Goal: Task Accomplishment & Management: Use online tool/utility

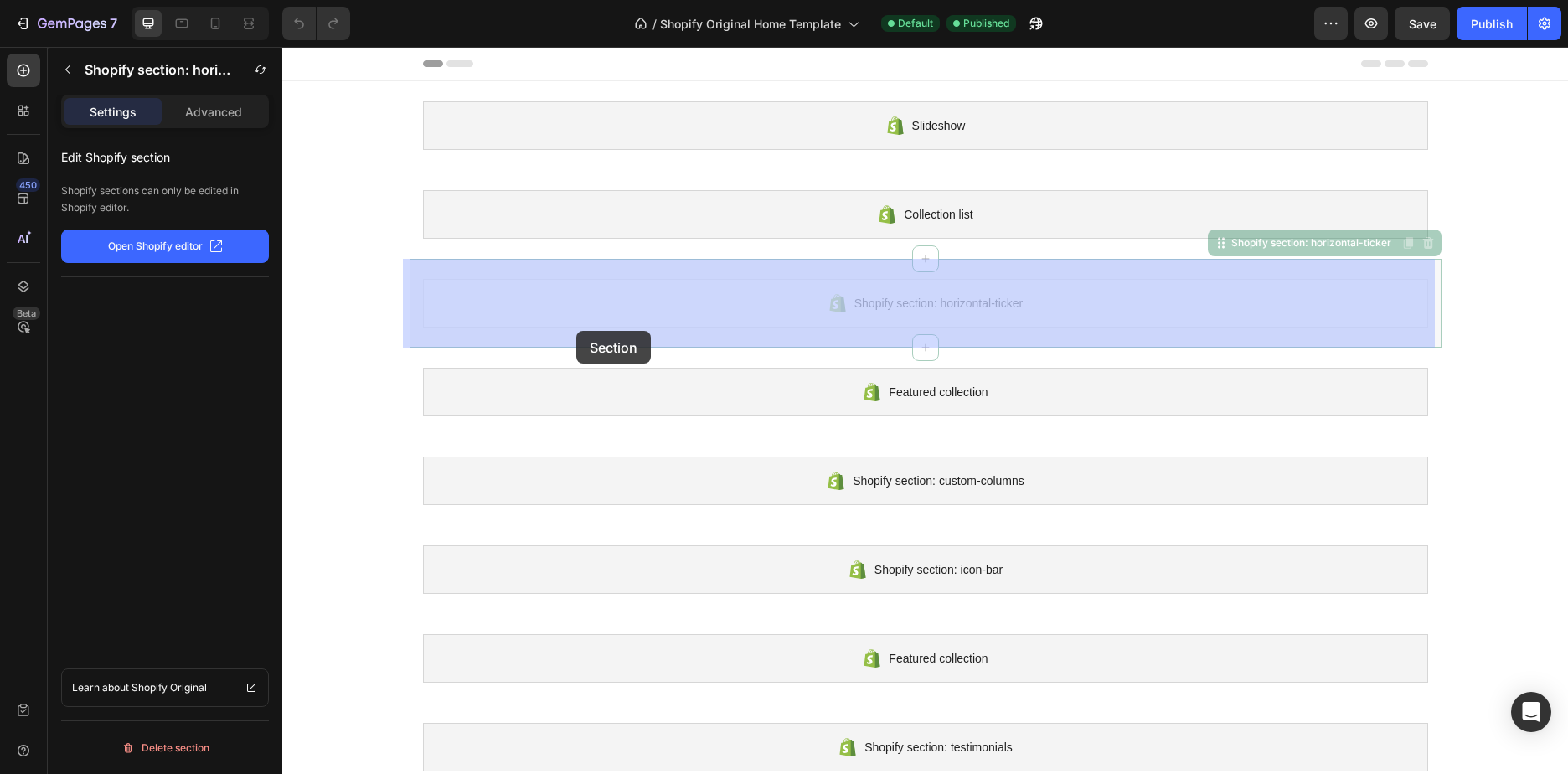
drag, startPoint x: 850, startPoint y: 316, endPoint x: 600, endPoint y: 330, distance: 250.4
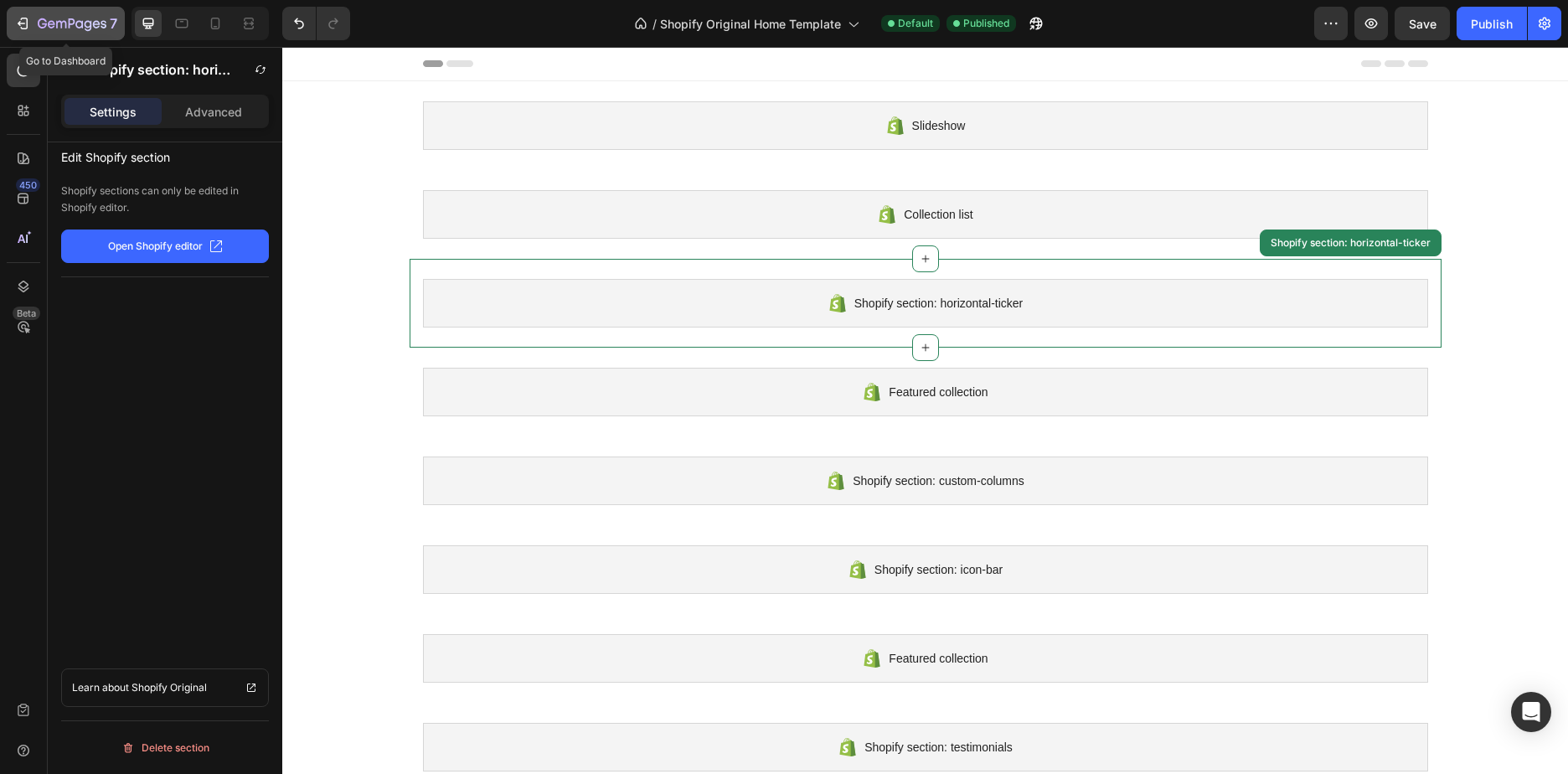
click at [28, 18] on icon "button" at bounding box center [23, 24] width 17 height 17
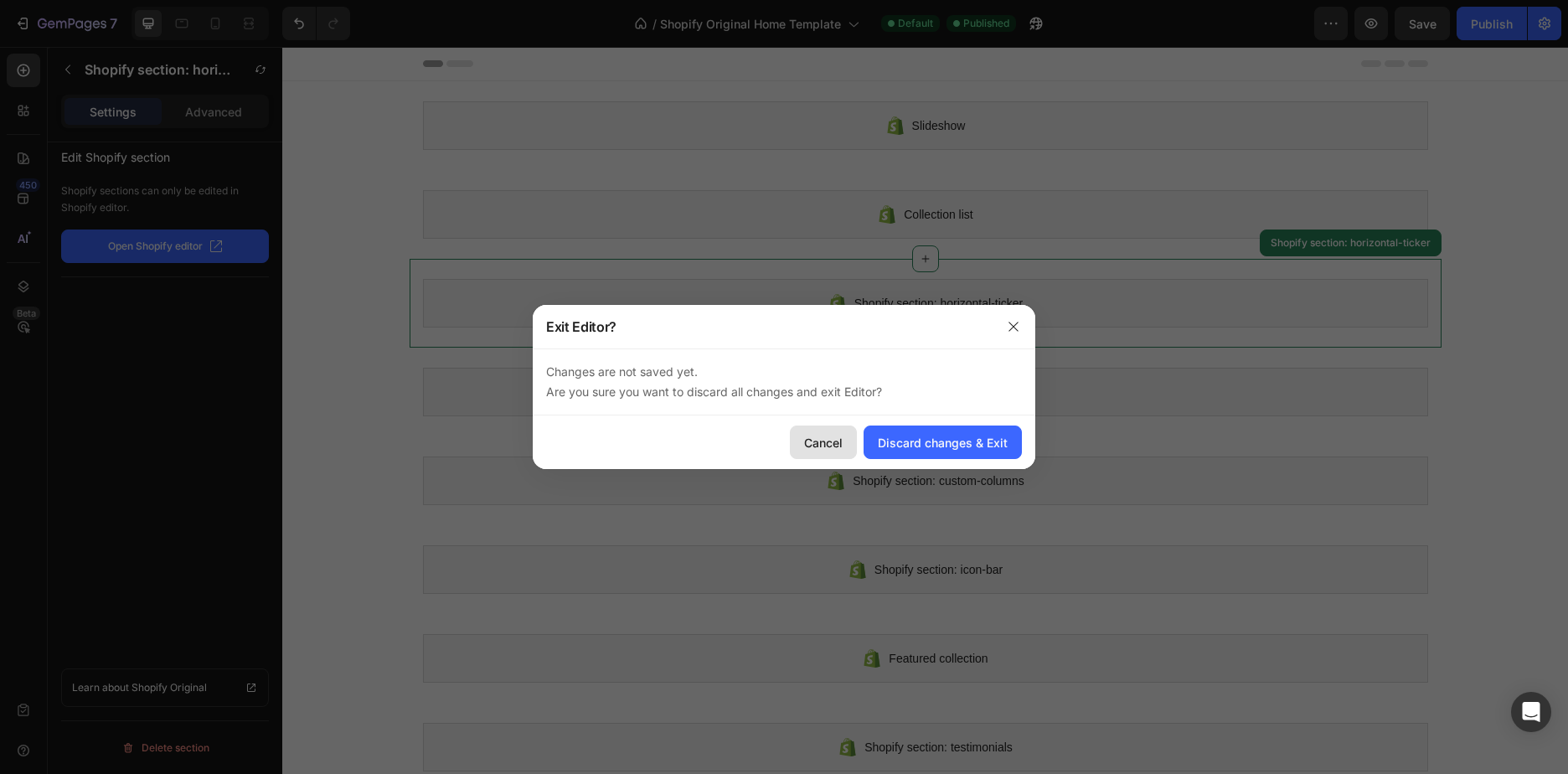
click at [839, 439] on div "Cancel" at bounding box center [824, 442] width 39 height 18
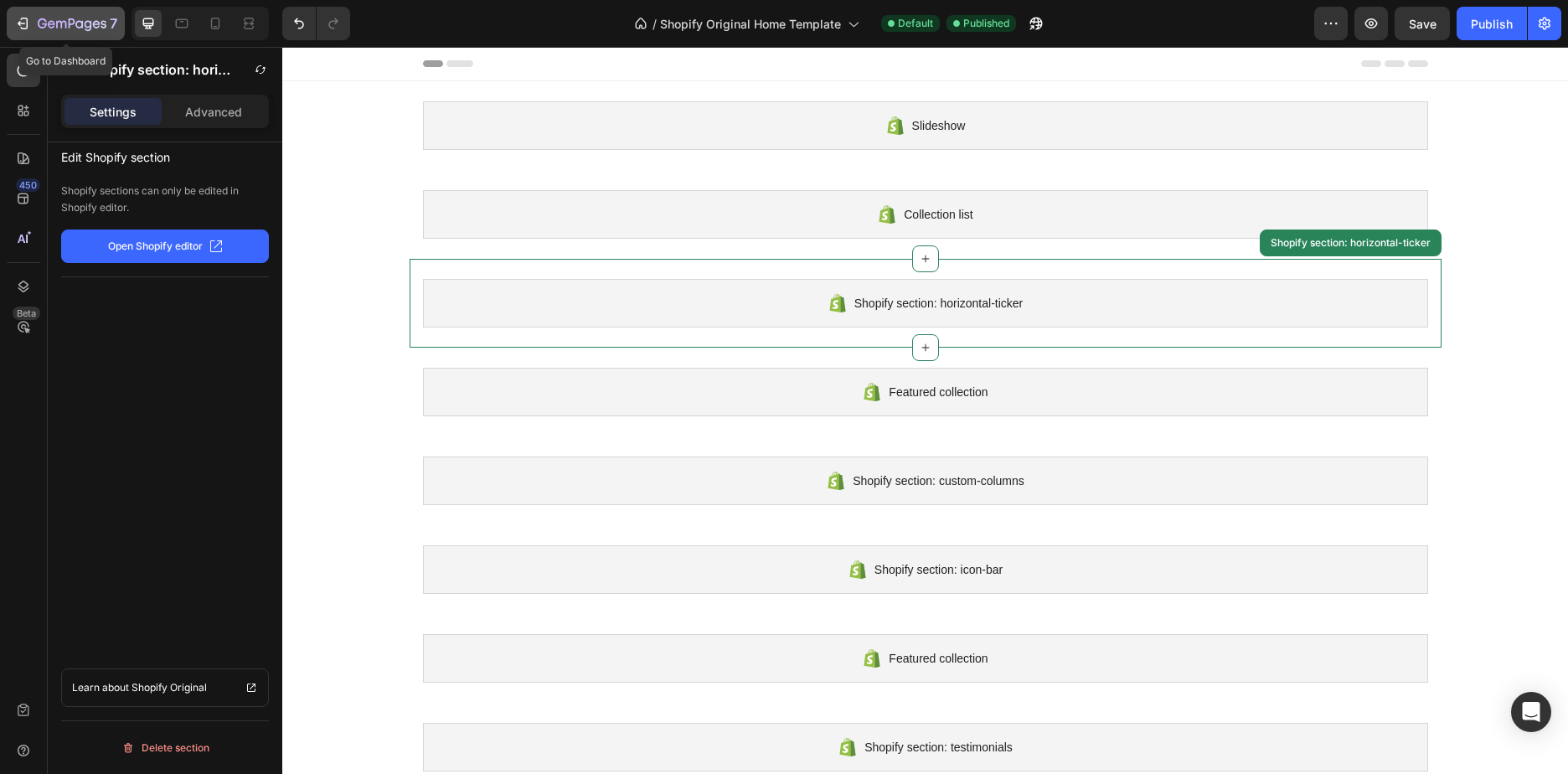
click at [54, 20] on icon "button" at bounding box center [72, 25] width 69 height 14
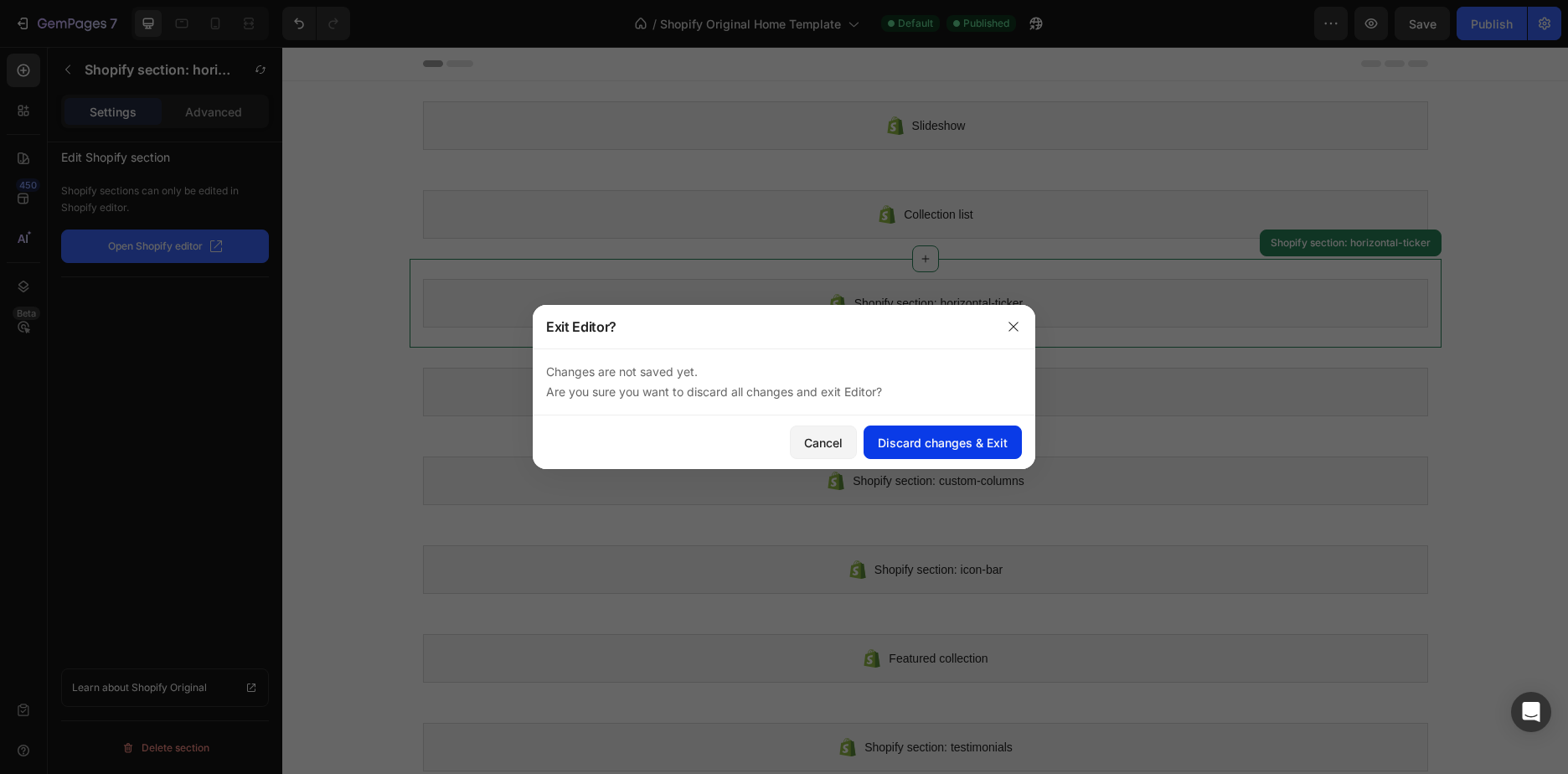
click at [981, 434] on div "Discard changes & Exit" at bounding box center [943, 442] width 130 height 18
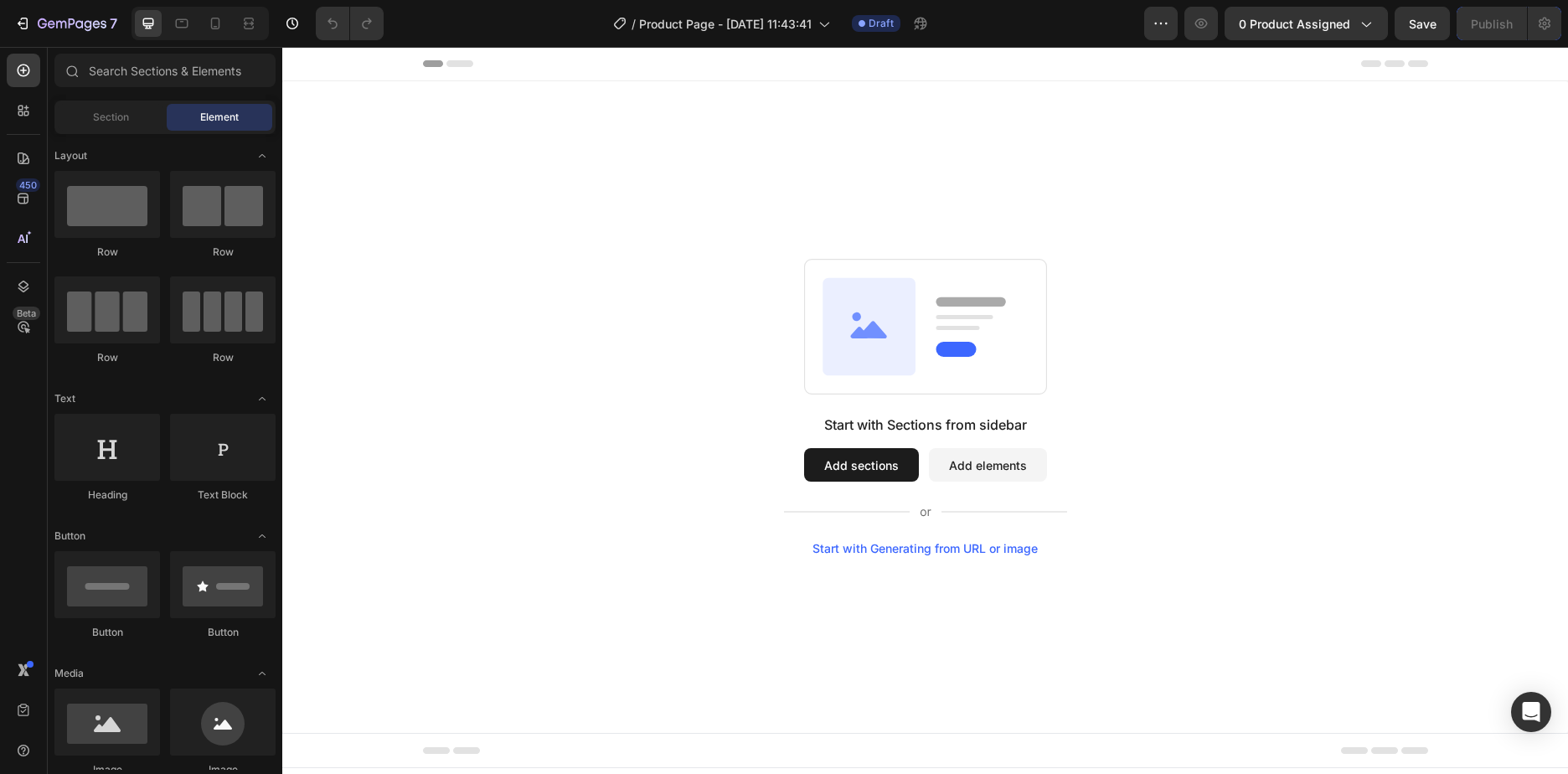
click at [853, 469] on button "Add sections" at bounding box center [862, 465] width 115 height 34
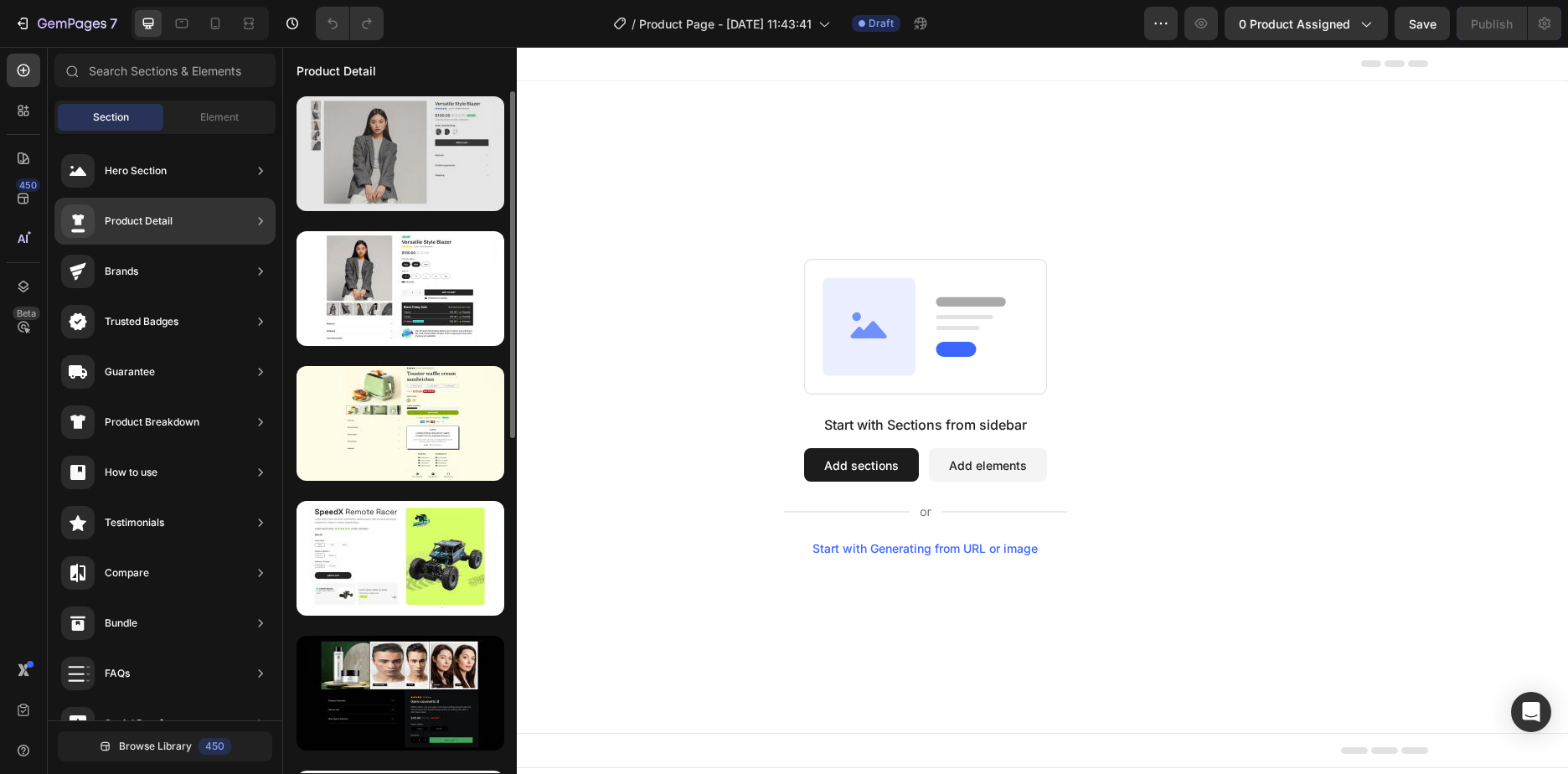
click at [421, 151] on div at bounding box center [401, 154] width 208 height 115
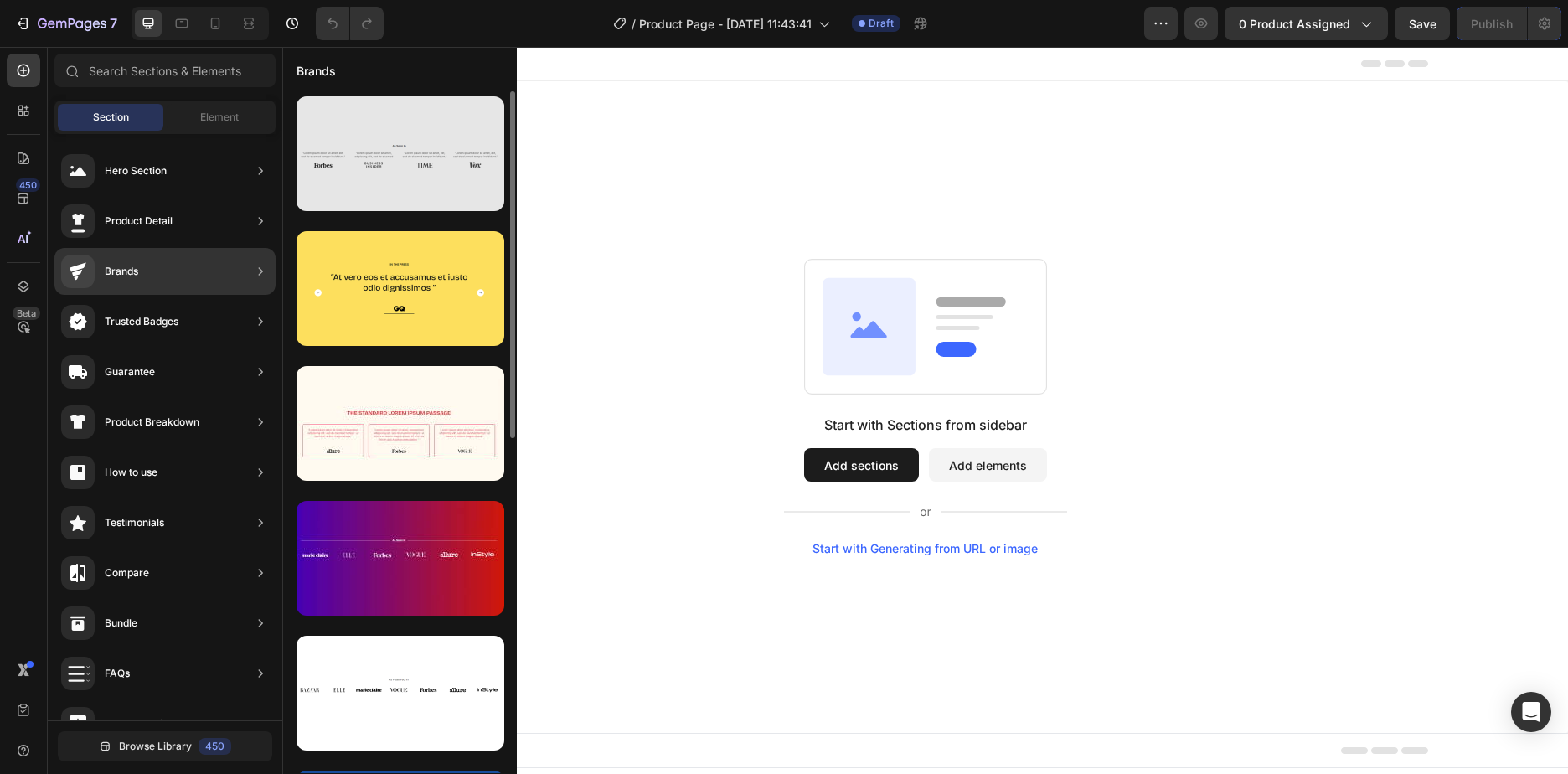
click at [411, 121] on div at bounding box center [401, 154] width 208 height 115
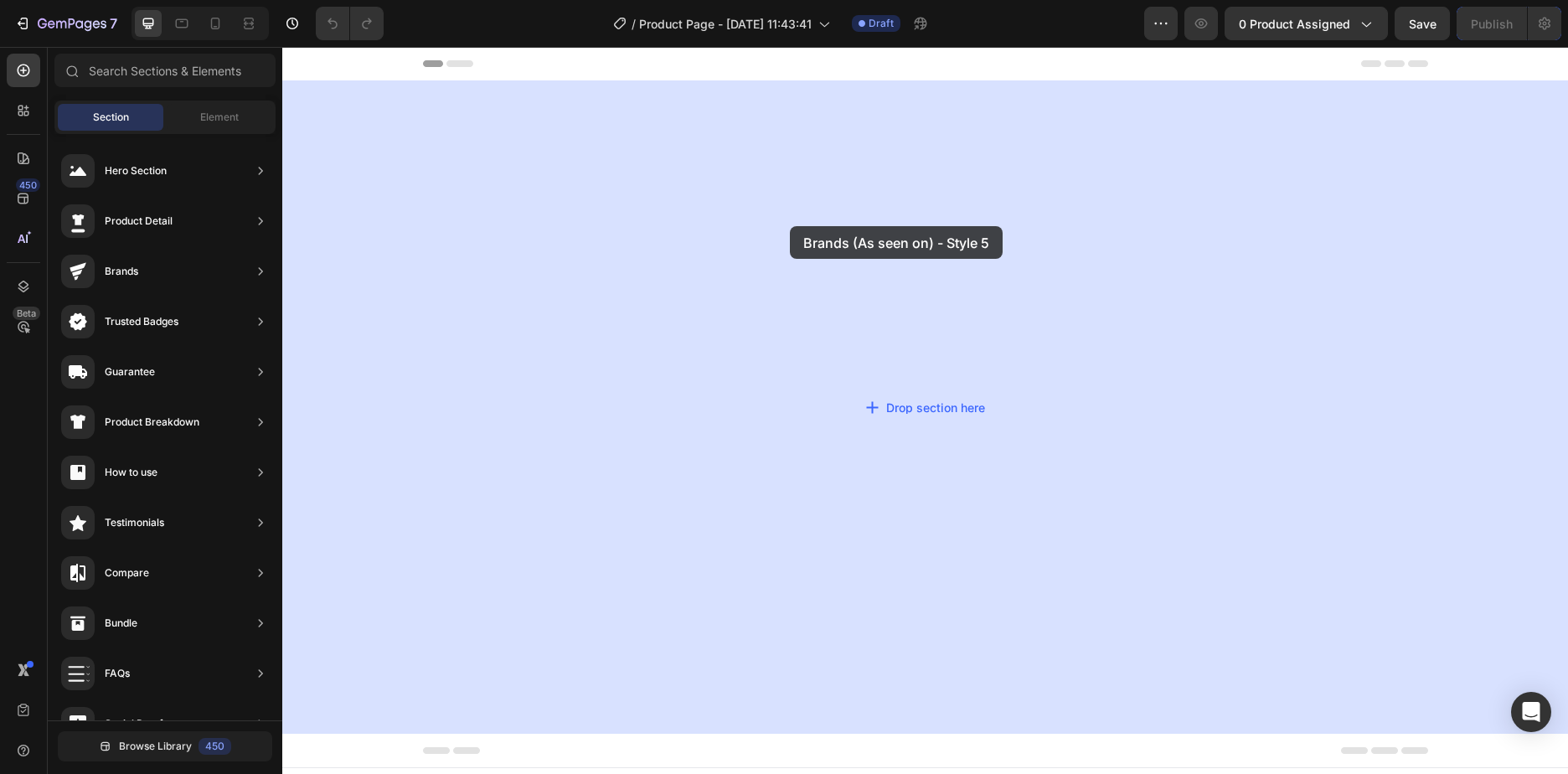
drag, startPoint x: 677, startPoint y: 206, endPoint x: 792, endPoint y: 226, distance: 116.7
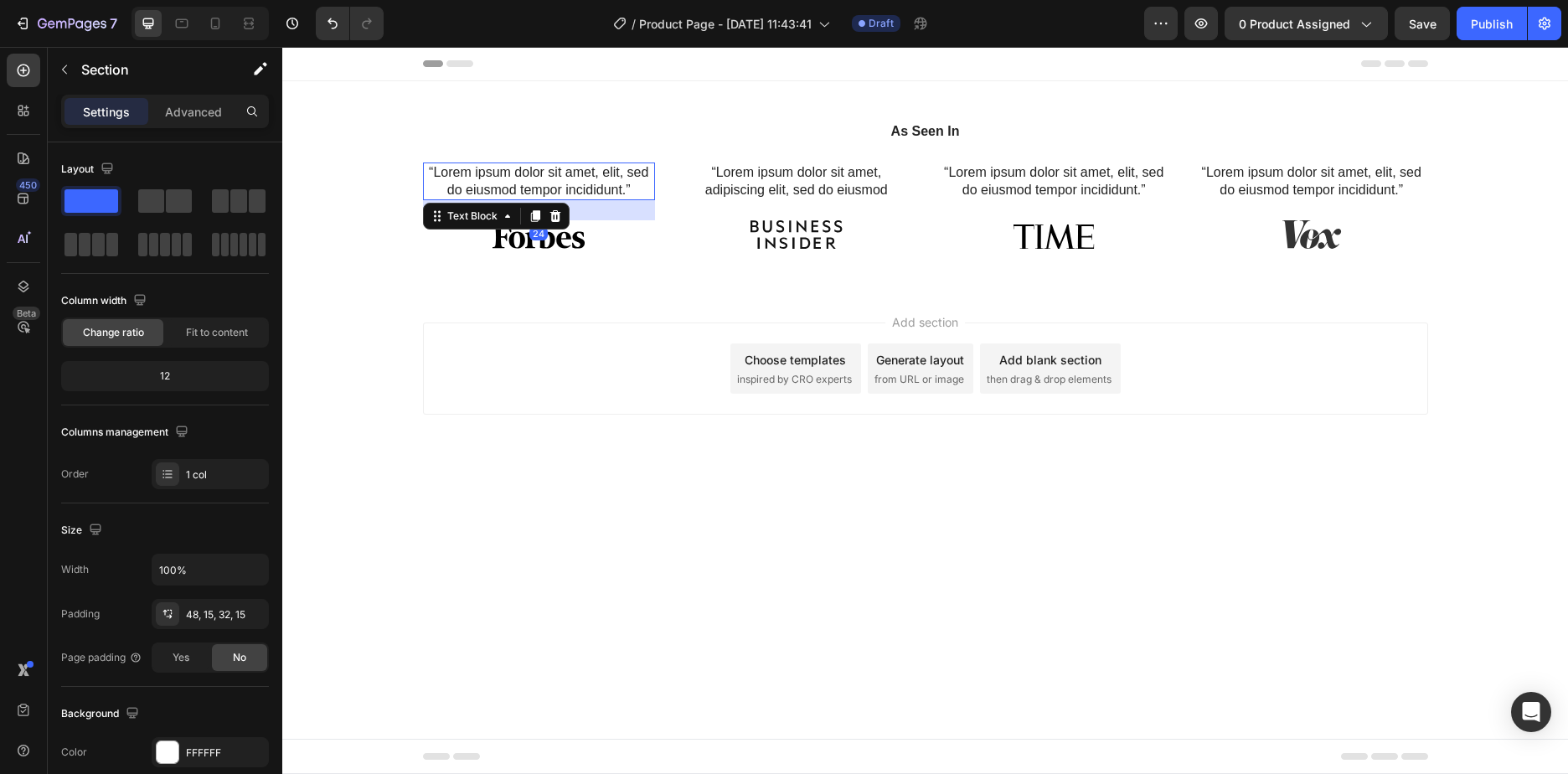
click at [567, 178] on p "“Lorem ipsum dolor sit amet, elit, sed do eiusmod tempor incididunt.”" at bounding box center [539, 182] width 229 height 36
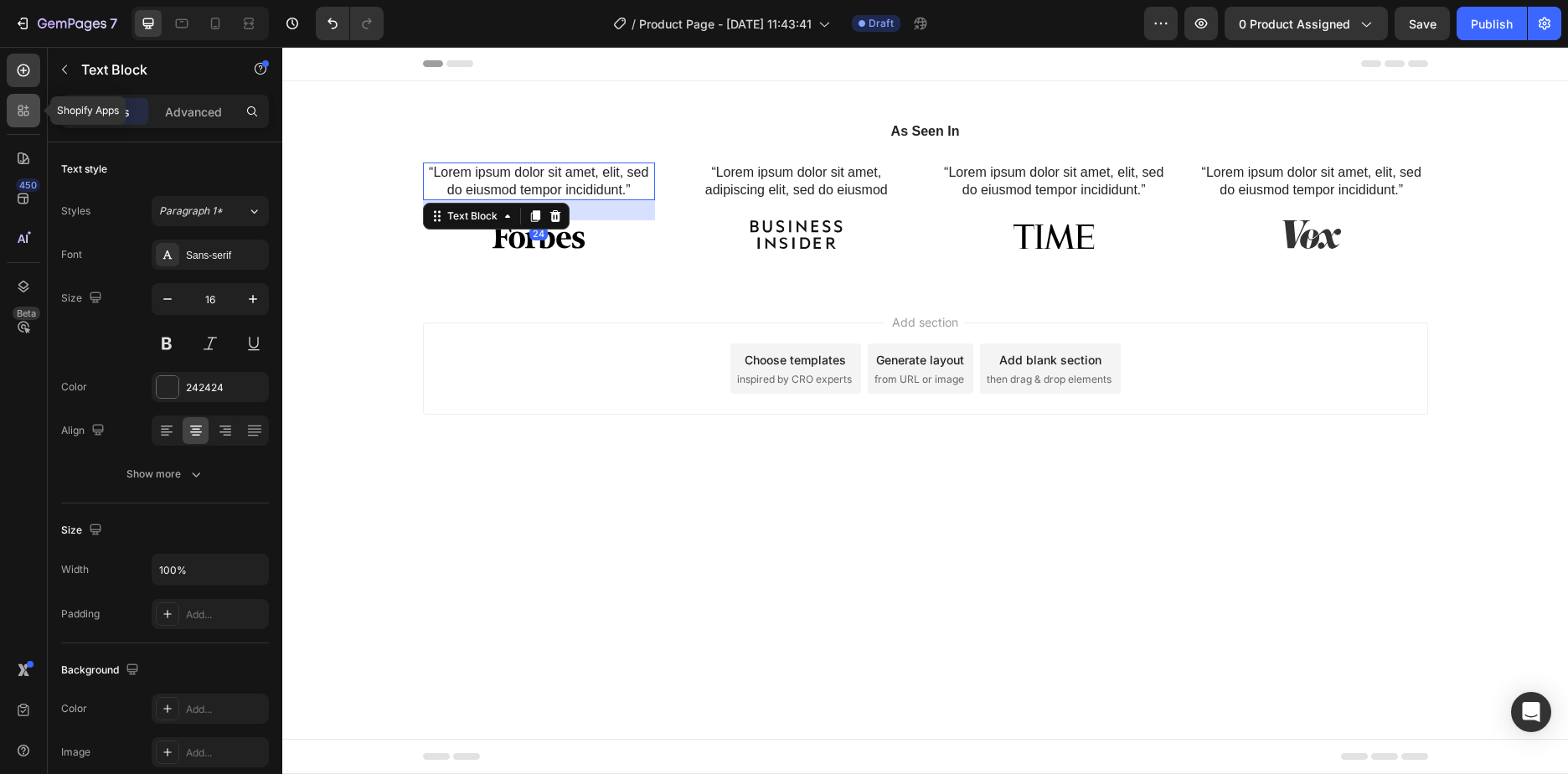
click at [15, 112] on icon at bounding box center [24, 111] width 17 height 17
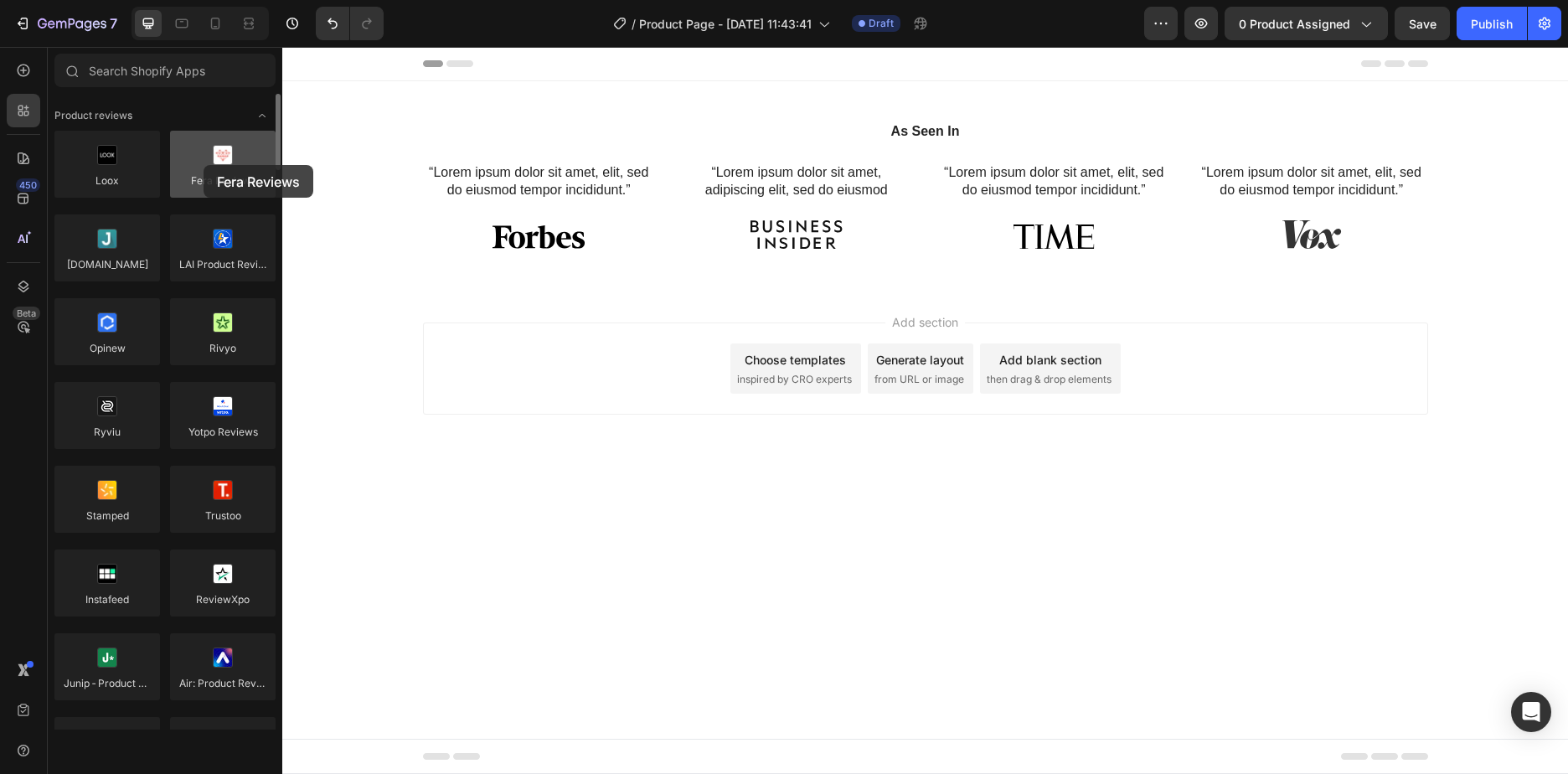
drag, startPoint x: 232, startPoint y: 163, endPoint x: 198, endPoint y: 162, distance: 34.0
click at [198, 162] on div at bounding box center [222, 164] width 106 height 67
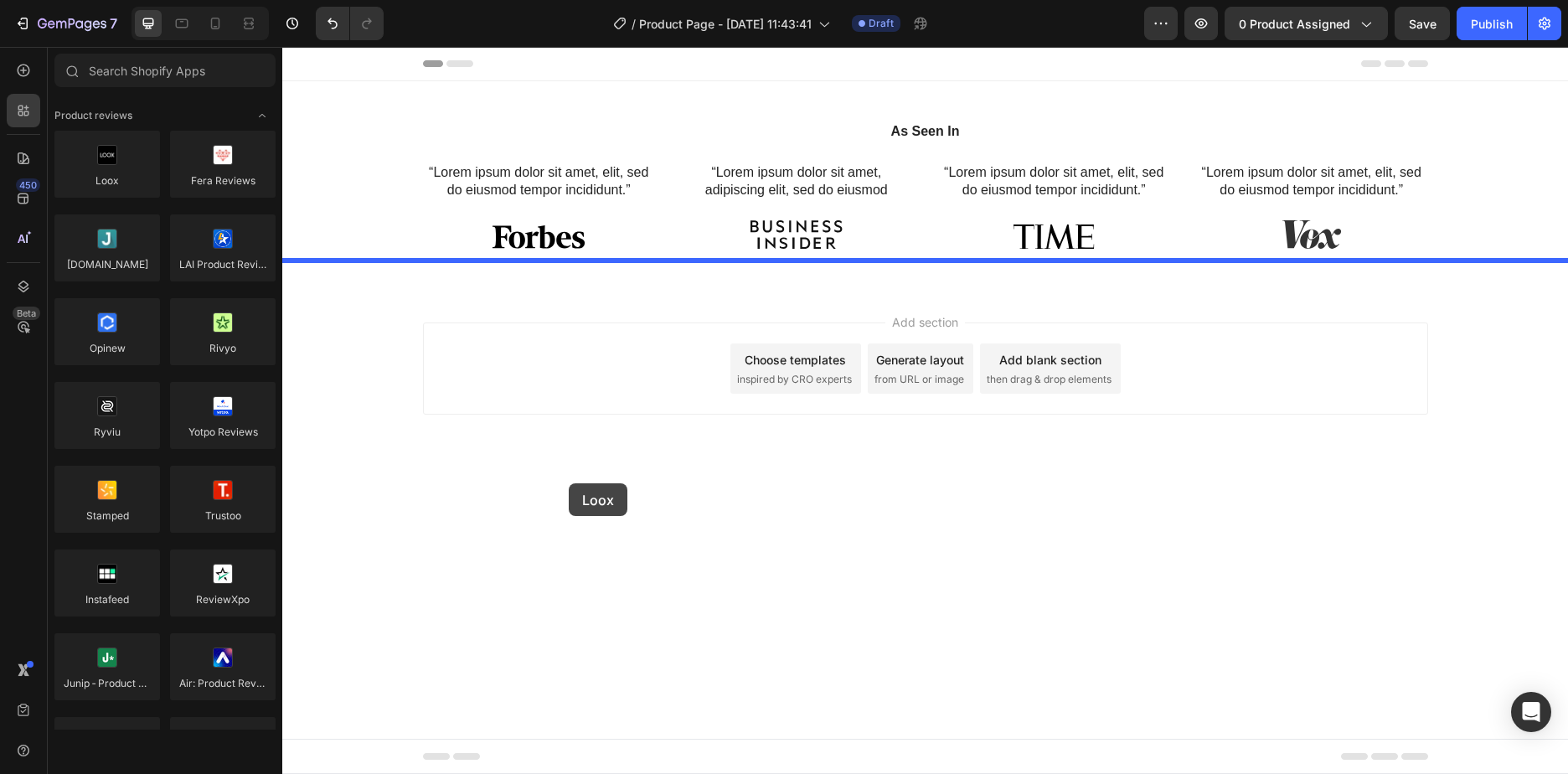
drag, startPoint x: 376, startPoint y: 222, endPoint x: 569, endPoint y: 483, distance: 324.6
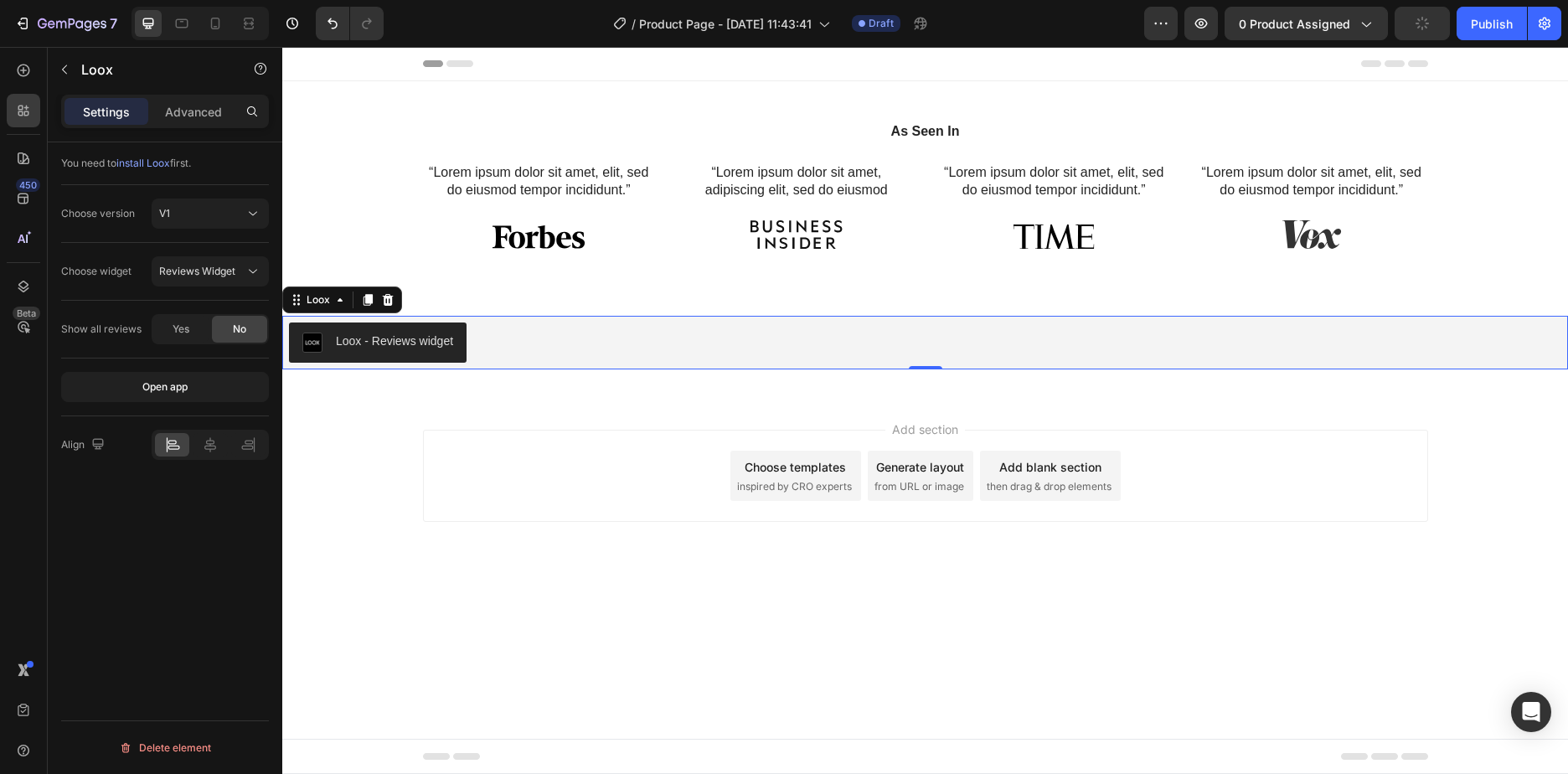
click at [366, 332] on div "Loox - Reviews widget" at bounding box center [394, 341] width 118 height 18
drag, startPoint x: 583, startPoint y: 314, endPoint x: 761, endPoint y: 289, distance: 179.7
click at [585, 322] on div "Loox - Reviews widget" at bounding box center [925, 343] width 1272 height 41
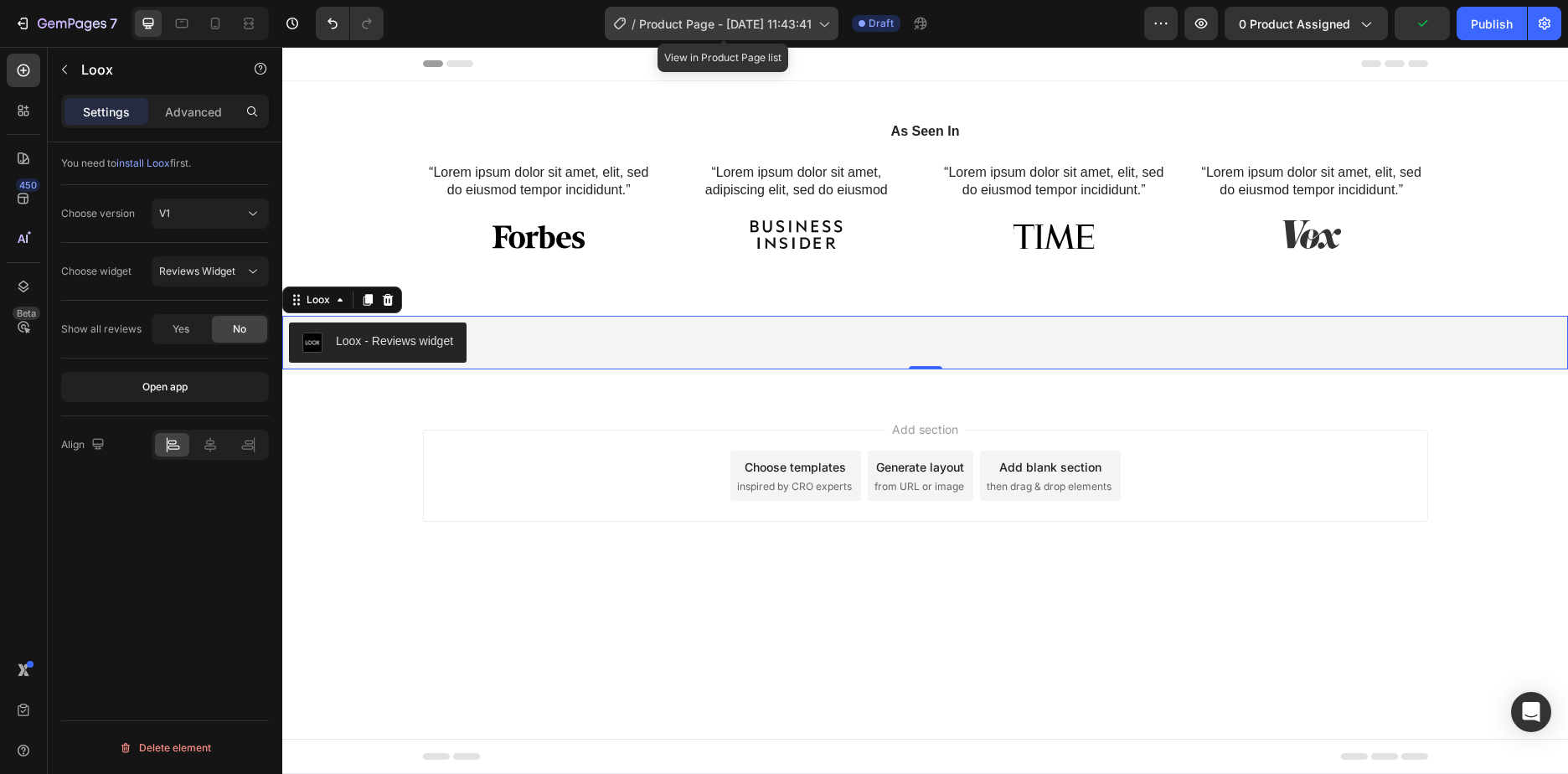
click at [783, 26] on span "Product Page - Sep 26, 11:43:41" at bounding box center [726, 24] width 173 height 18
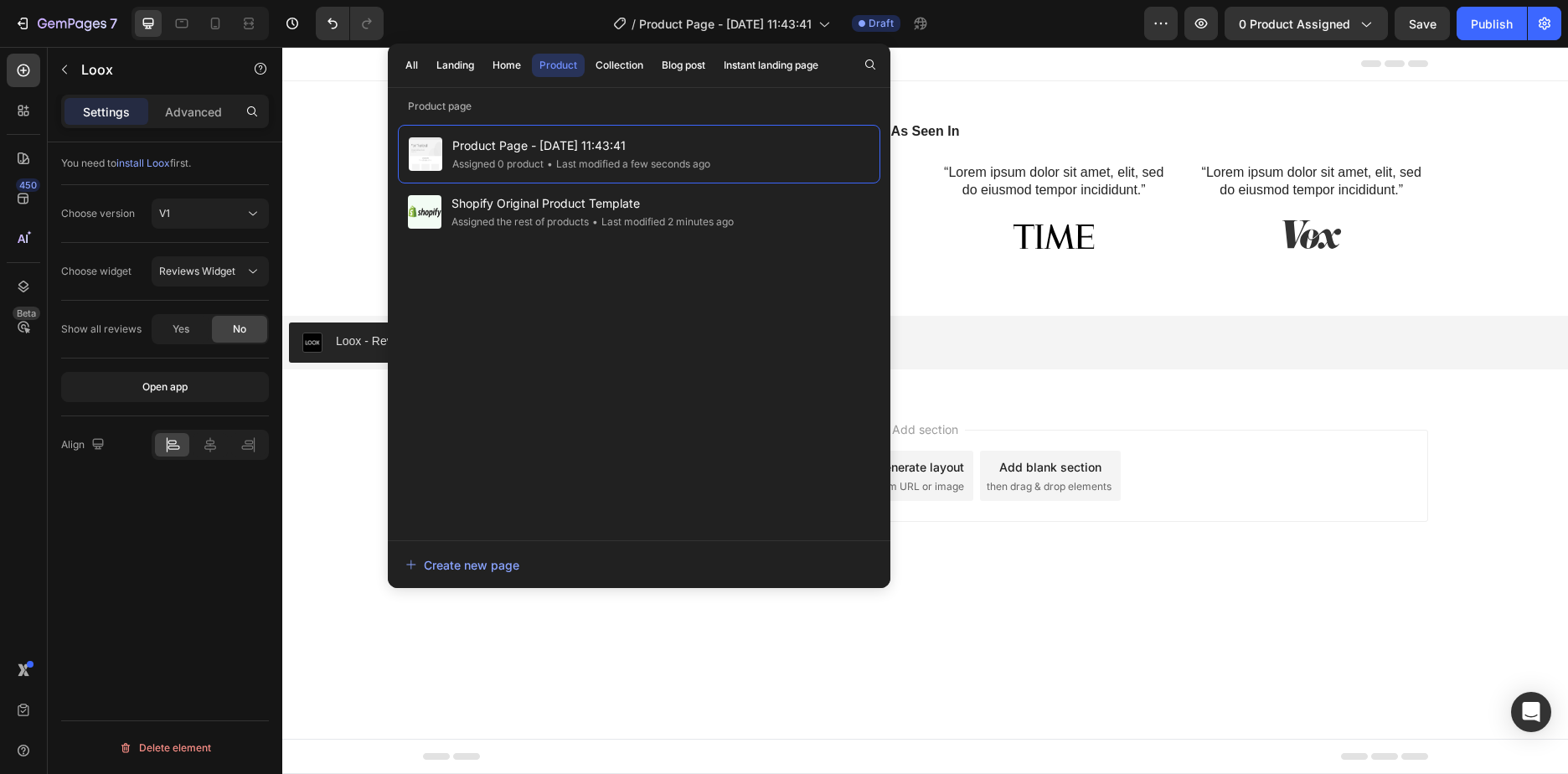
click at [1284, 447] on div "Add section Choose templates inspired by CRO experts Generate layout from URL o…" at bounding box center [925, 475] width 1006 height 92
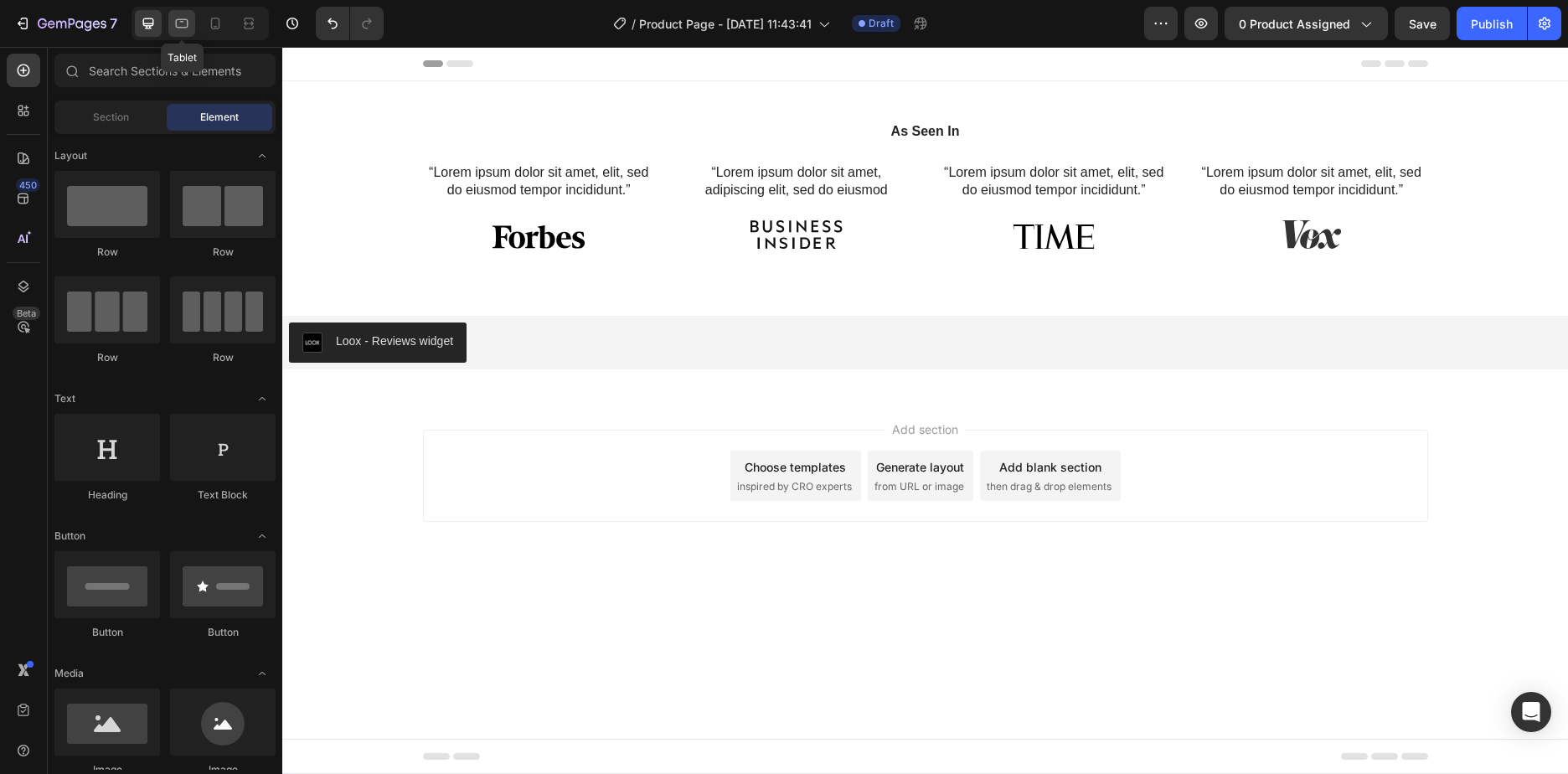
click at [191, 24] on div at bounding box center [182, 24] width 27 height 27
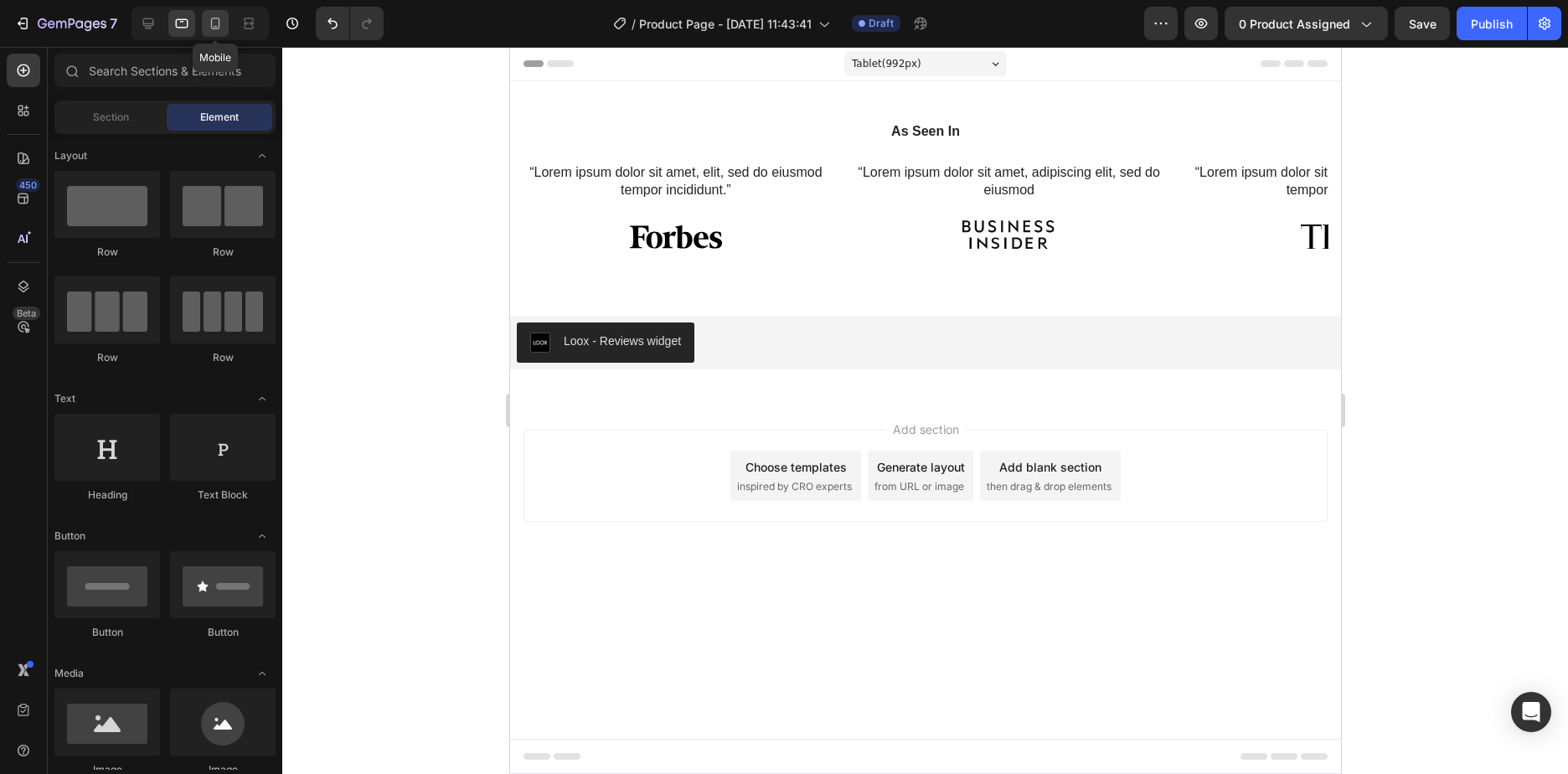
click at [212, 23] on icon at bounding box center [216, 24] width 9 height 12
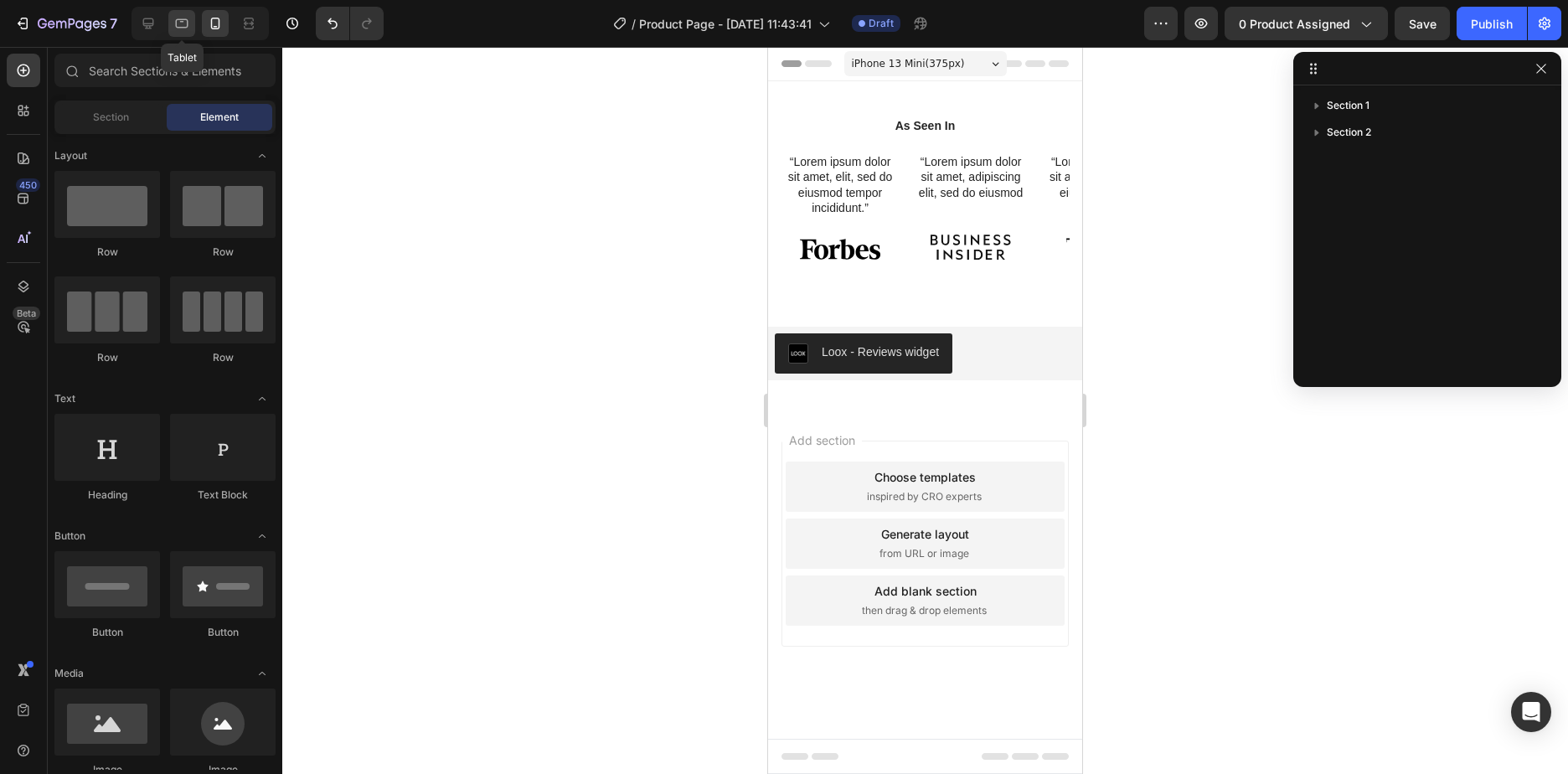
click at [170, 24] on div at bounding box center [182, 24] width 27 height 27
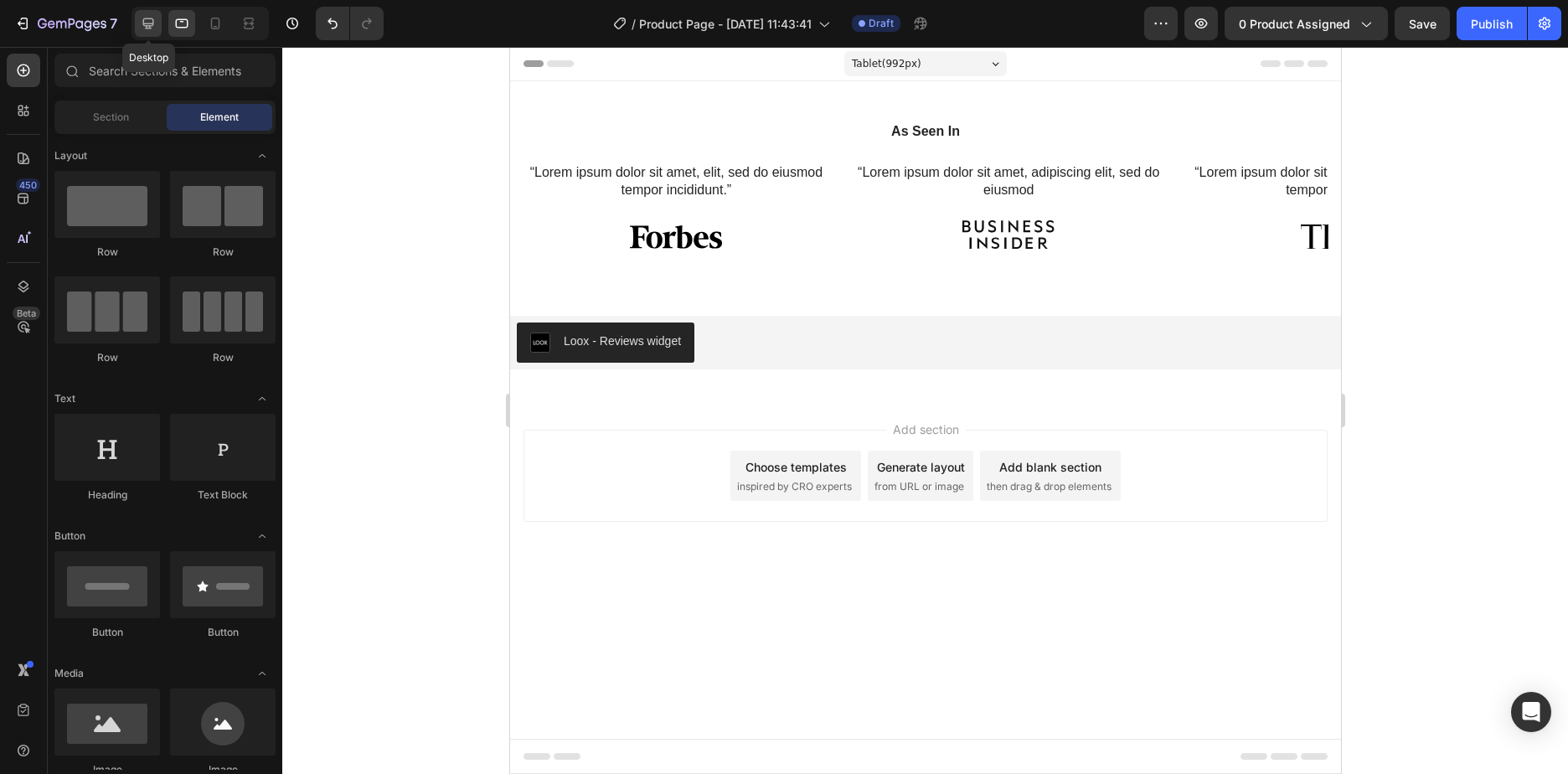
click at [140, 25] on icon at bounding box center [148, 24] width 17 height 17
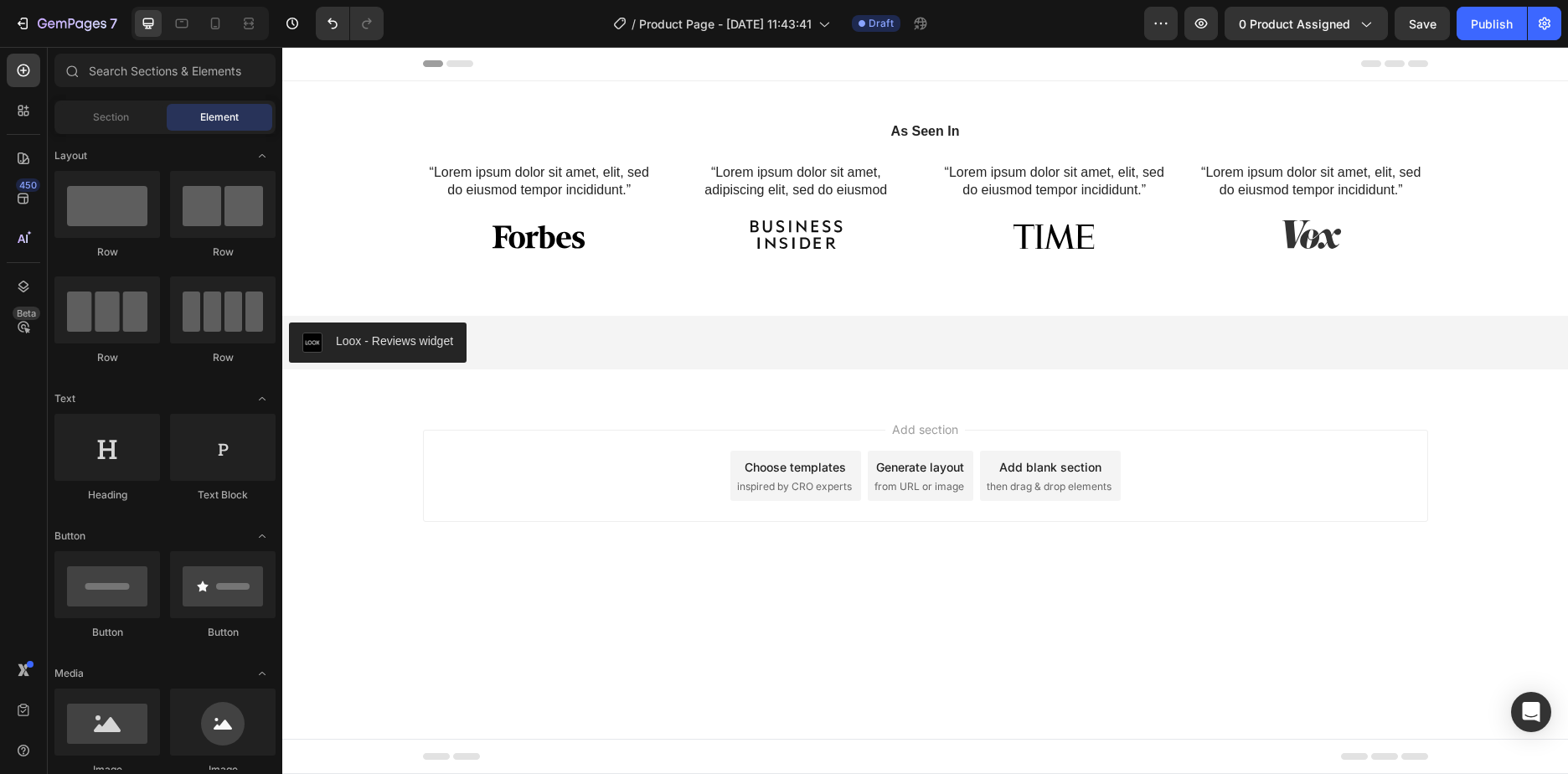
click at [938, 467] on div "Generate layout from URL or image" at bounding box center [920, 475] width 106 height 50
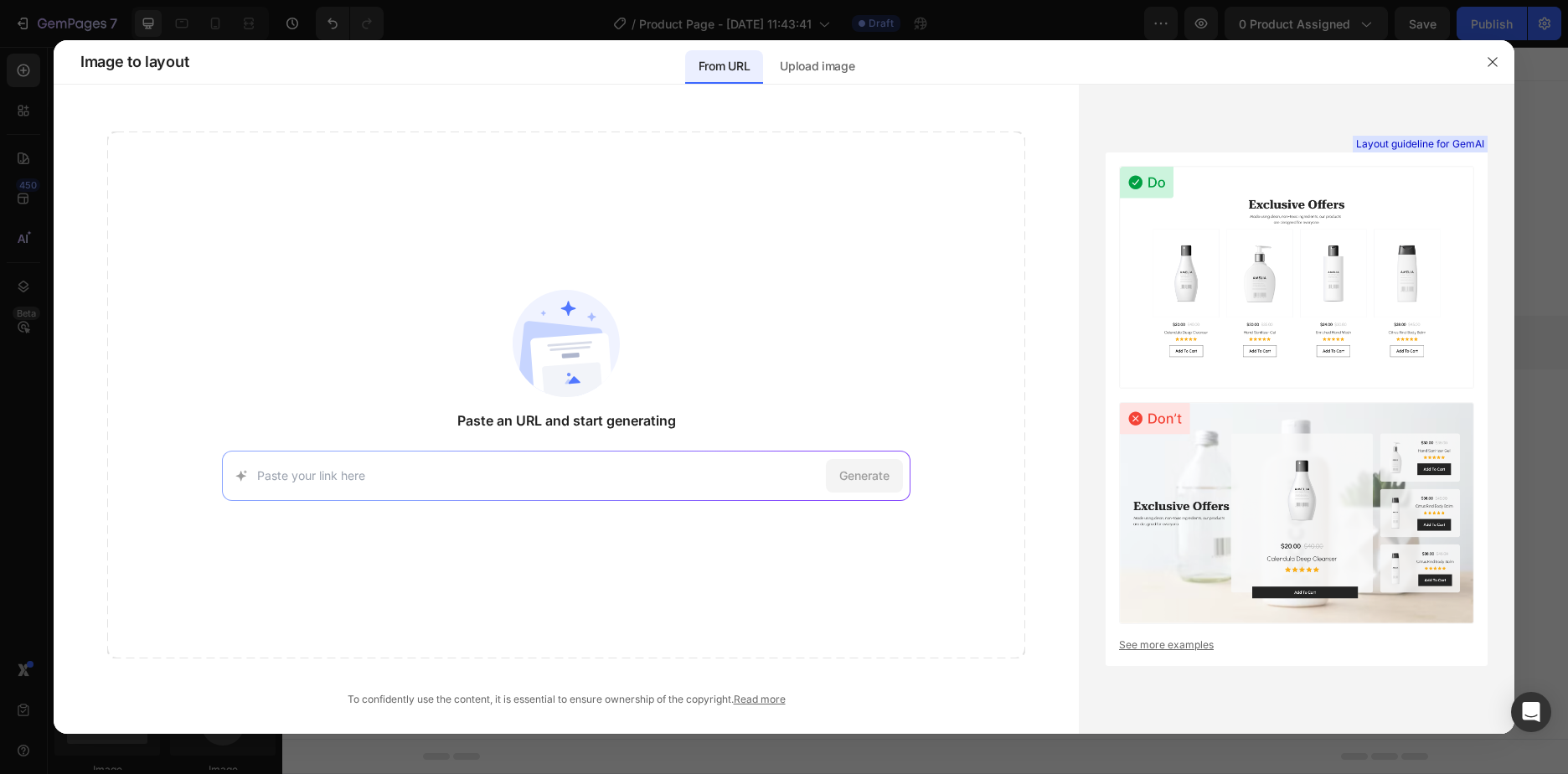
click at [1489, 76] on div at bounding box center [1493, 63] width 44 height 44
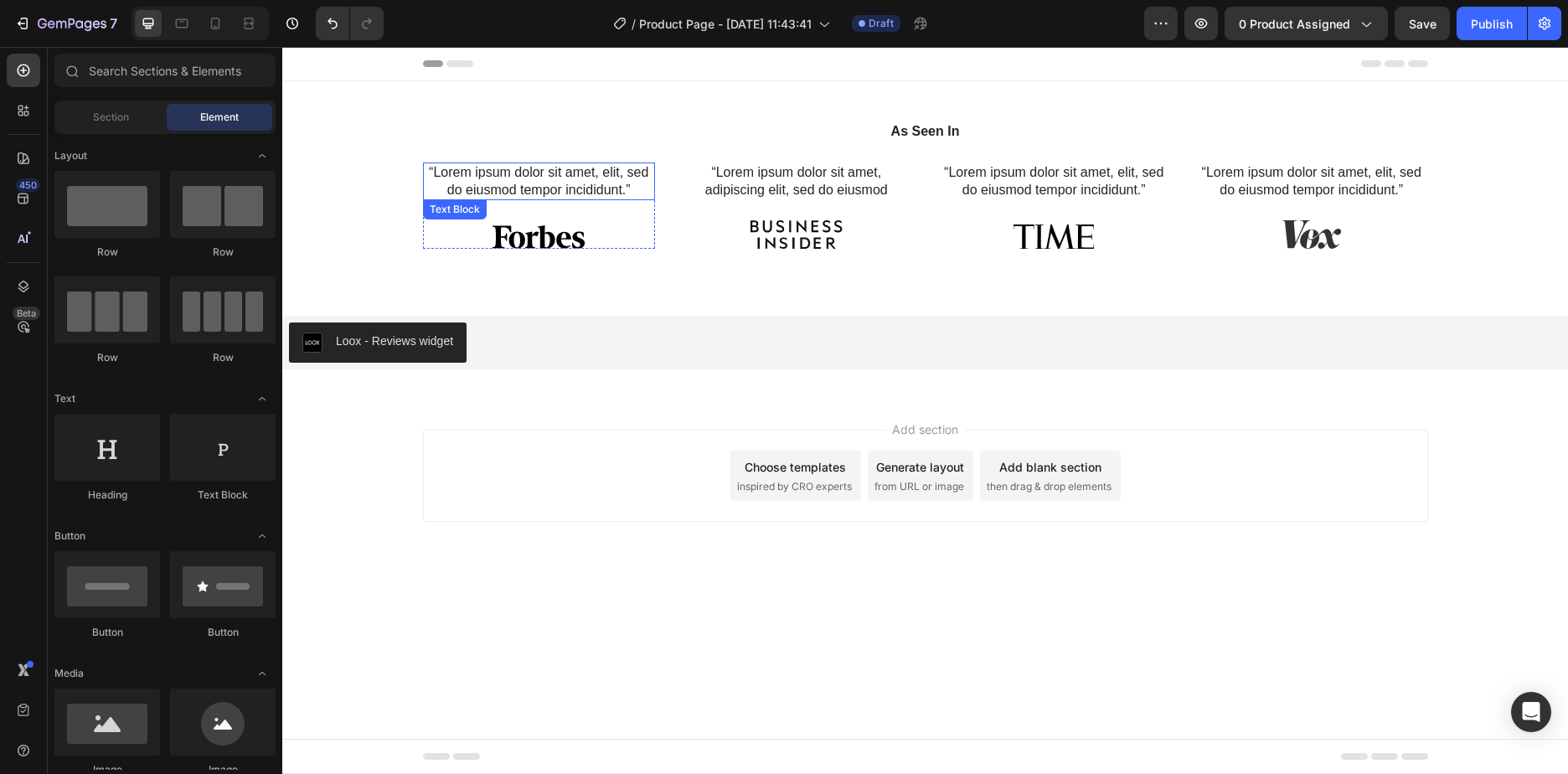
click at [581, 175] on p "“Lorem ipsum dolor sit amet, elit, sed do eiusmod tempor incididunt.”" at bounding box center [539, 182] width 229 height 36
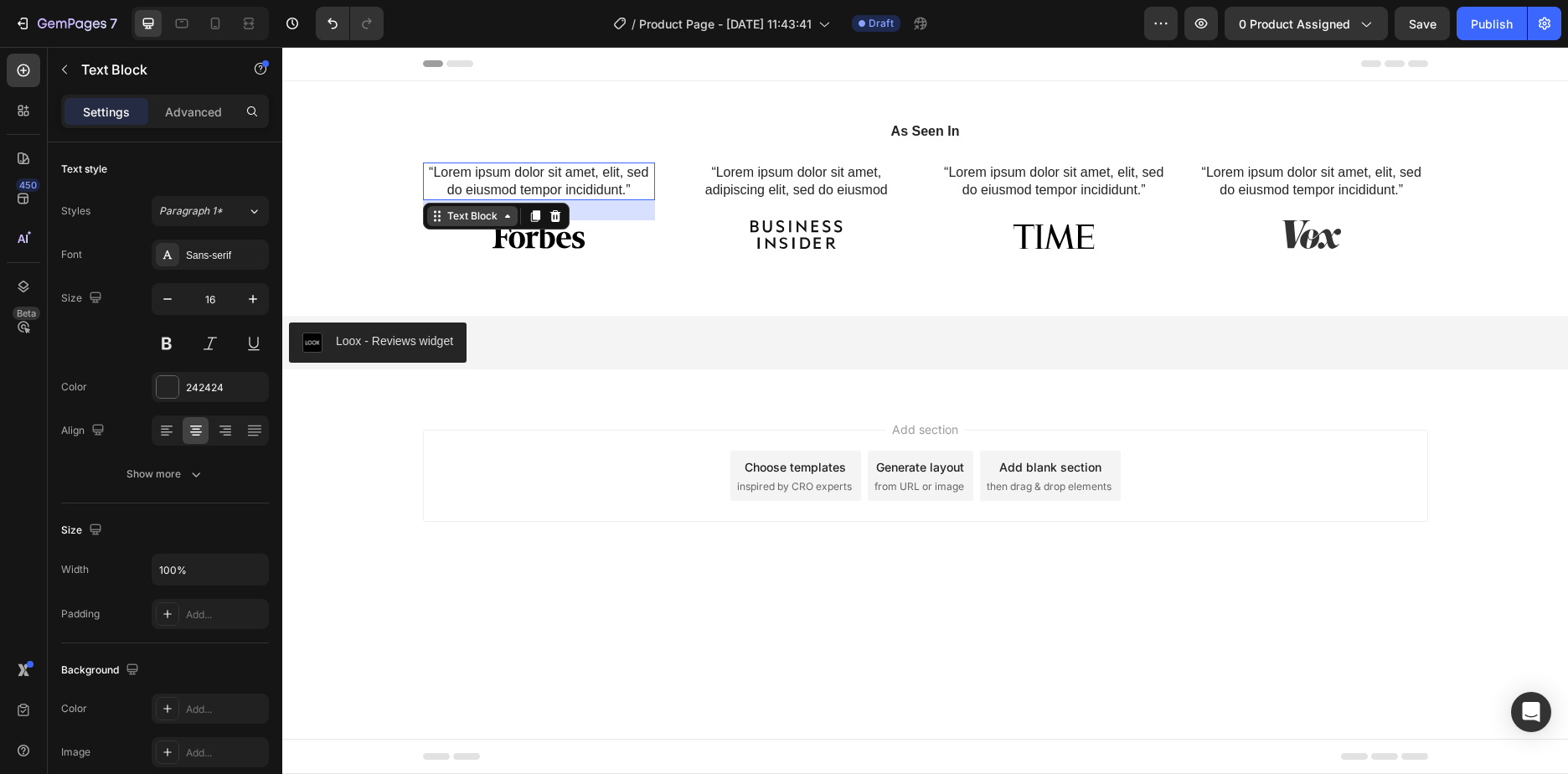
click at [501, 217] on icon at bounding box center [507, 217] width 14 height 14
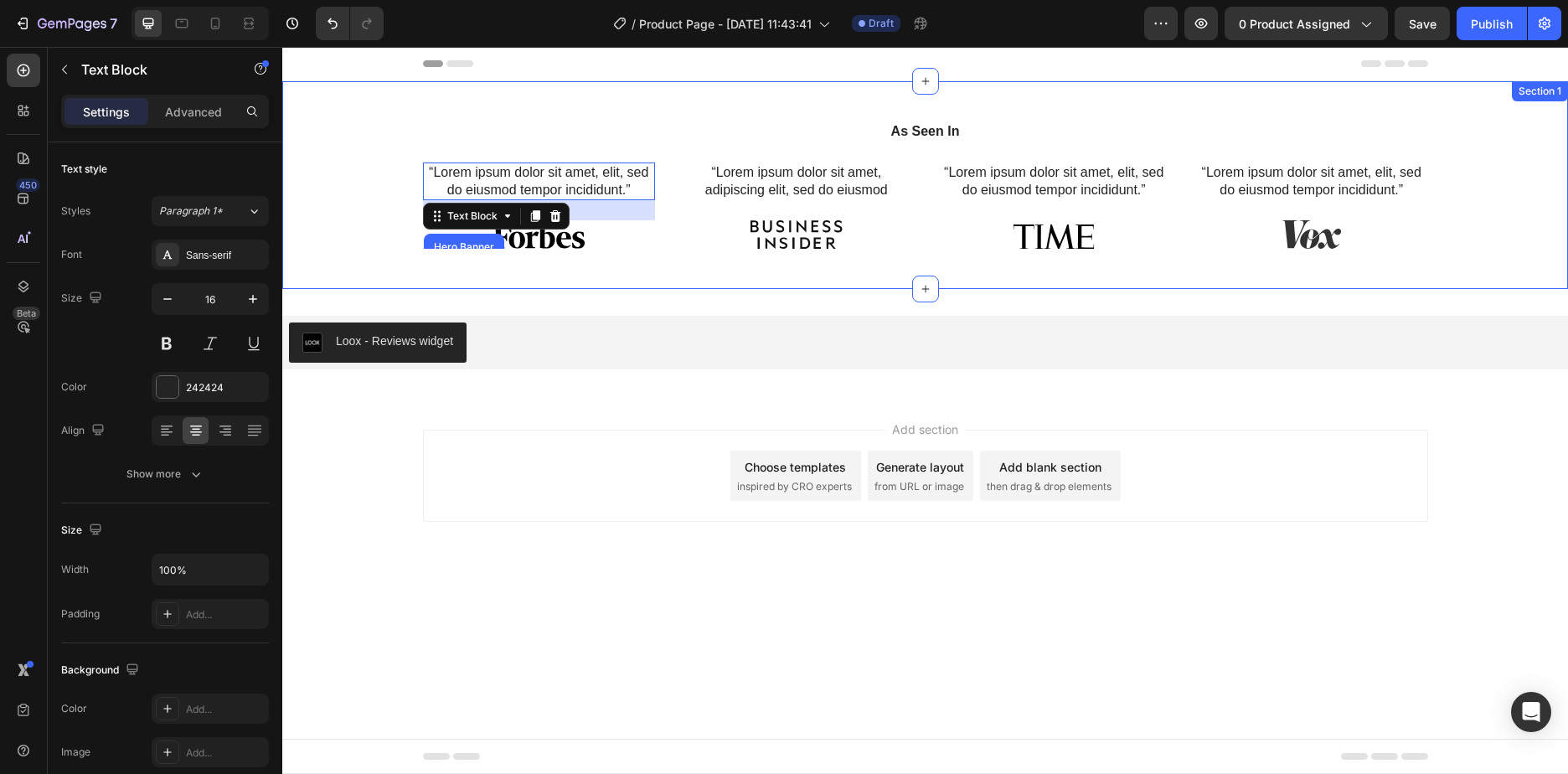
click at [495, 225] on div "As Seen In Heading “Lorem ipsum dolor sit amet, elit, sed do eiusmod tempor inc…" at bounding box center [925, 192] width 1261 height 140
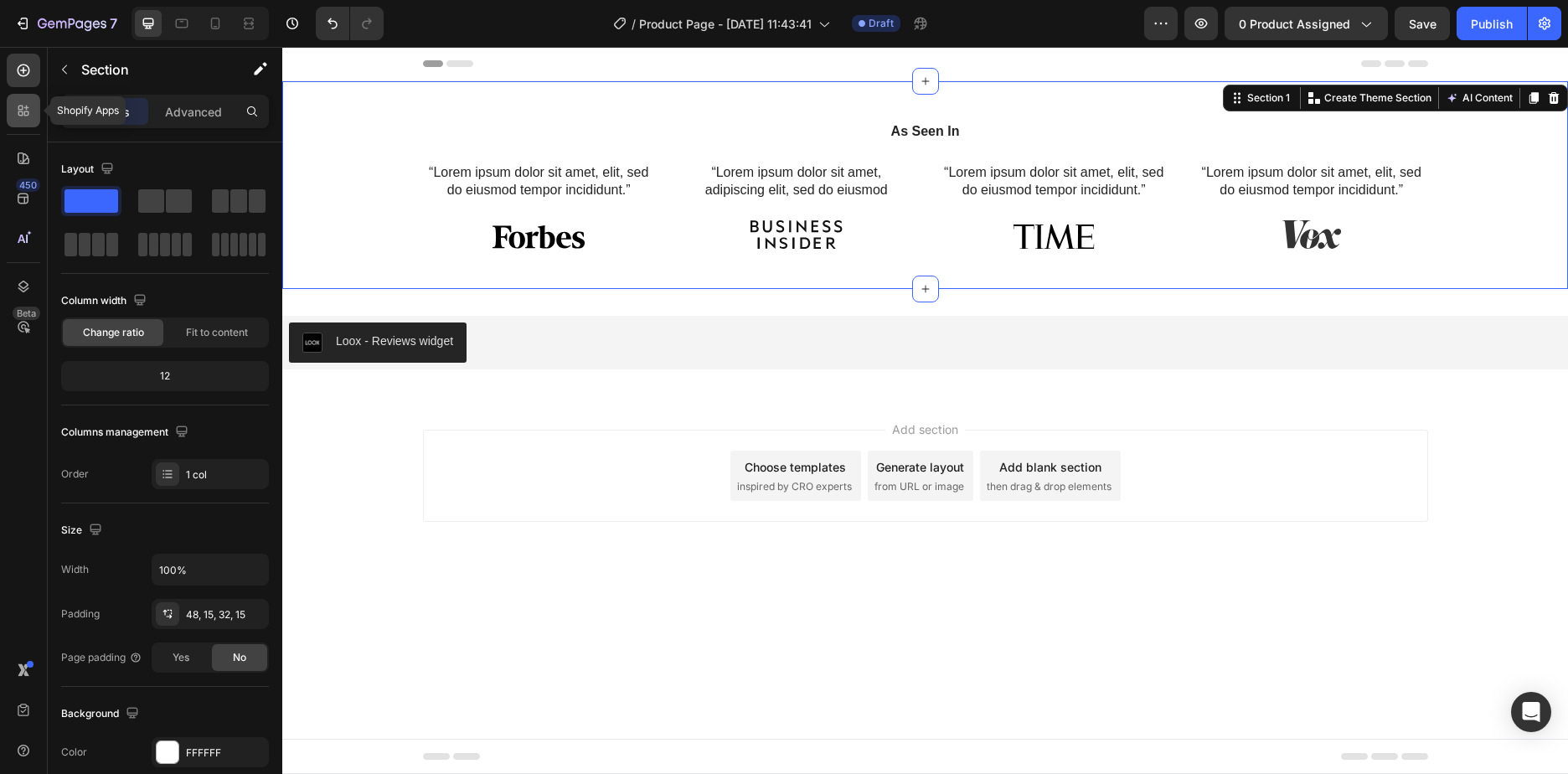
click at [28, 107] on icon at bounding box center [27, 108] width 5 height 5
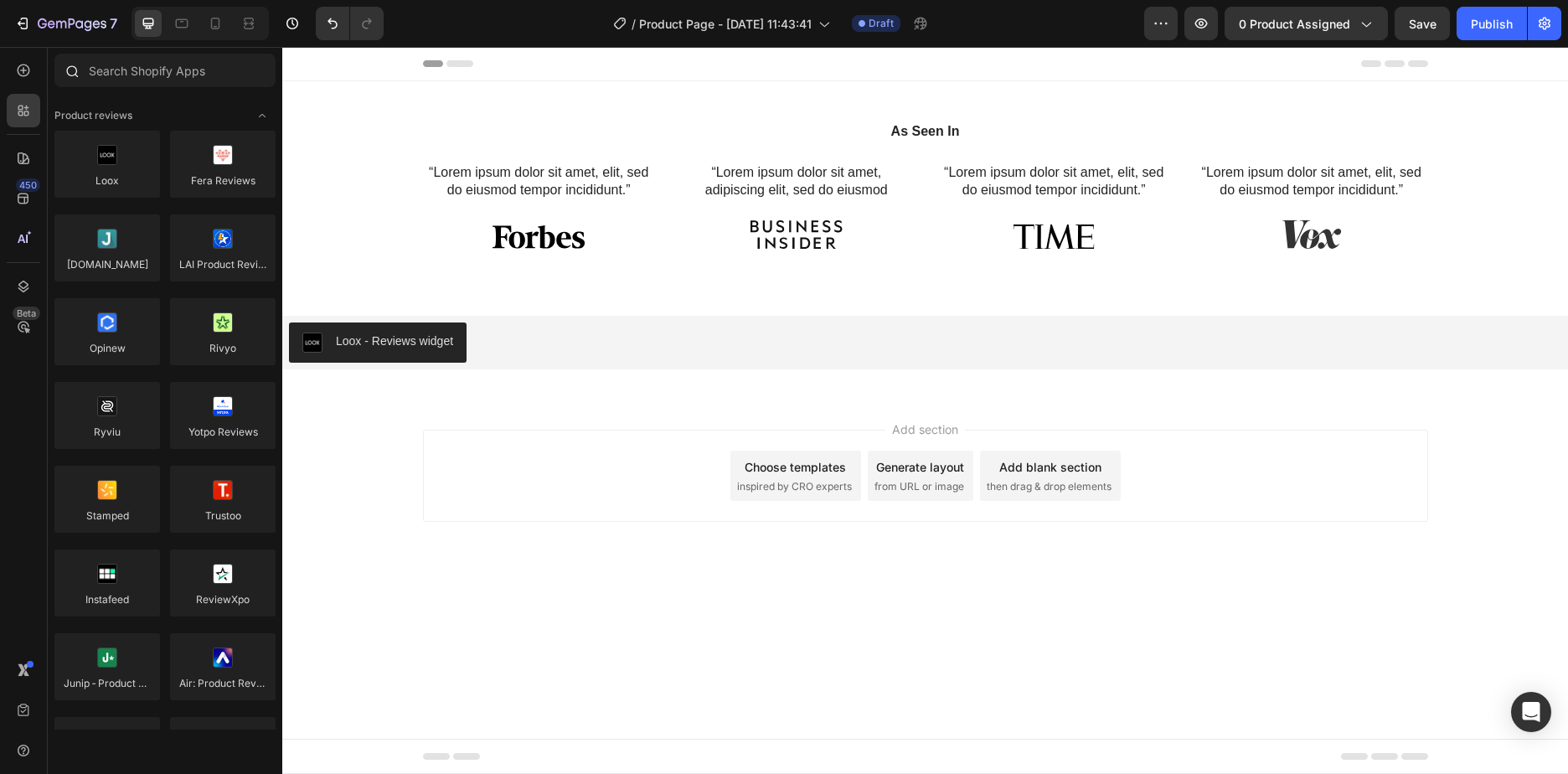
click at [71, 69] on icon at bounding box center [71, 70] width 14 height 14
click at [1541, 30] on icon "button" at bounding box center [1544, 24] width 17 height 17
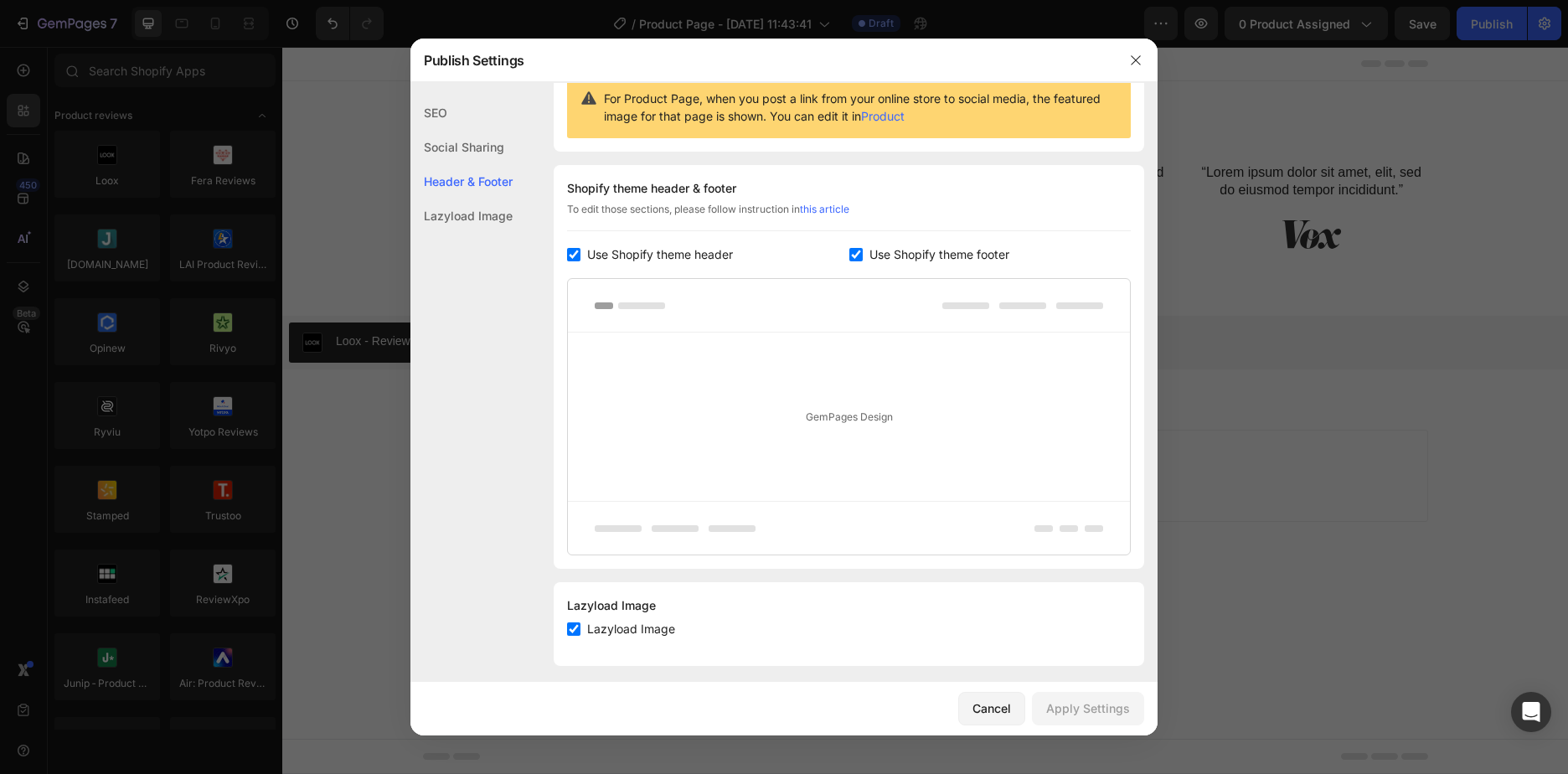
scroll to position [189, 0]
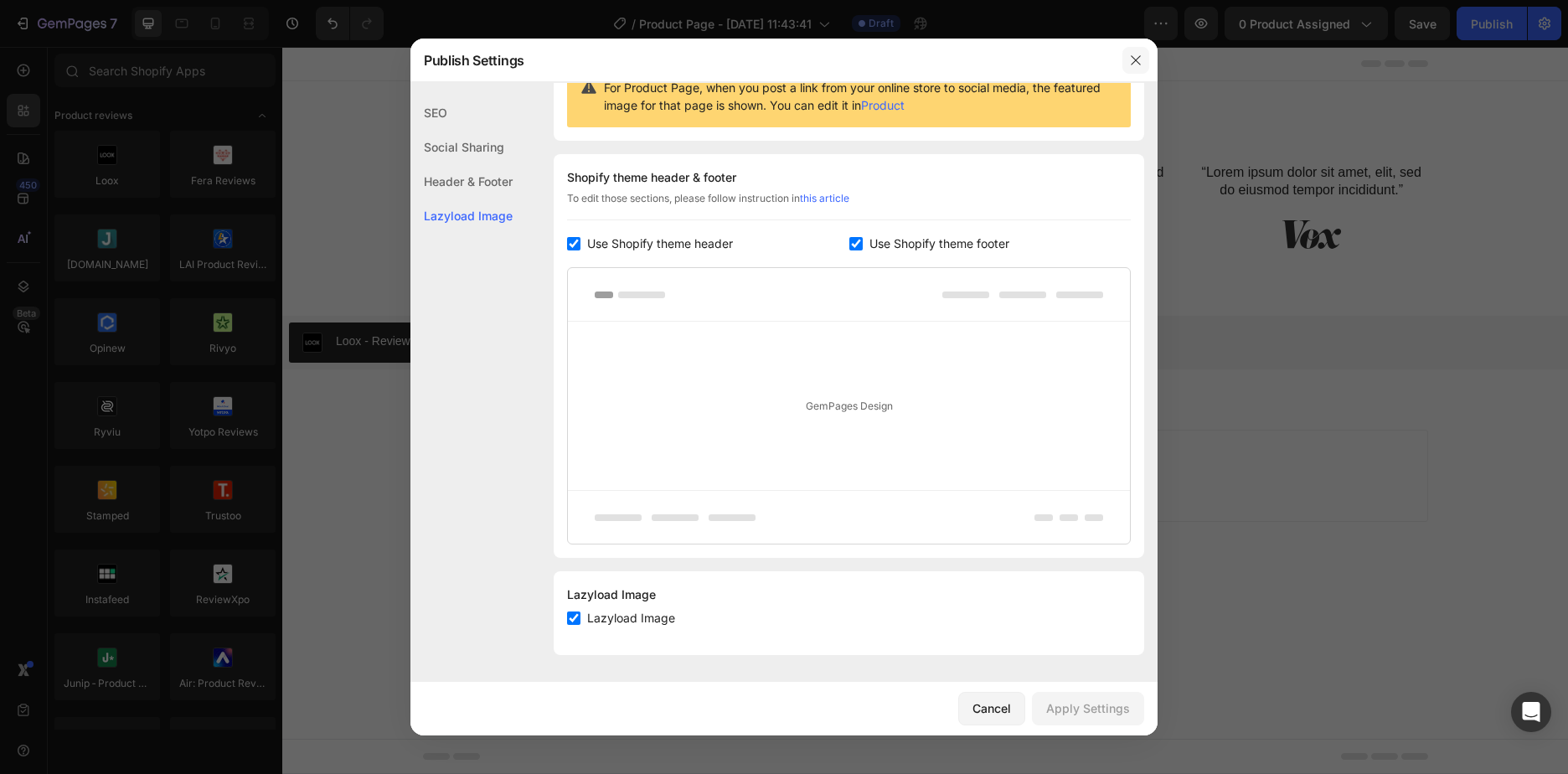
drag, startPoint x: 1136, startPoint y: 60, endPoint x: 917, endPoint y: 2, distance: 226.6
click at [1136, 60] on icon "button" at bounding box center [1135, 59] width 9 height 9
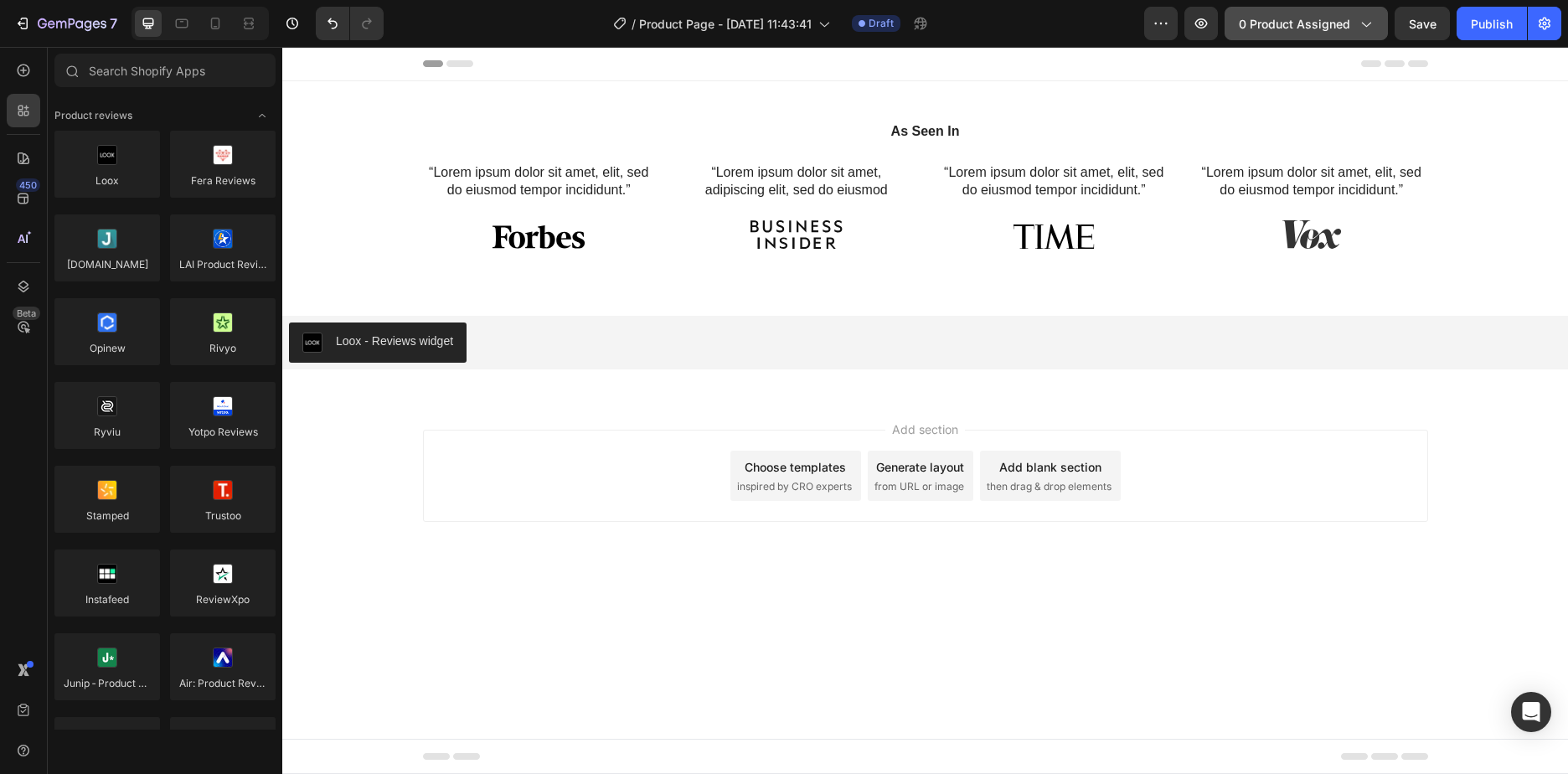
click at [1297, 22] on span "0 product assigned" at bounding box center [1295, 24] width 112 height 18
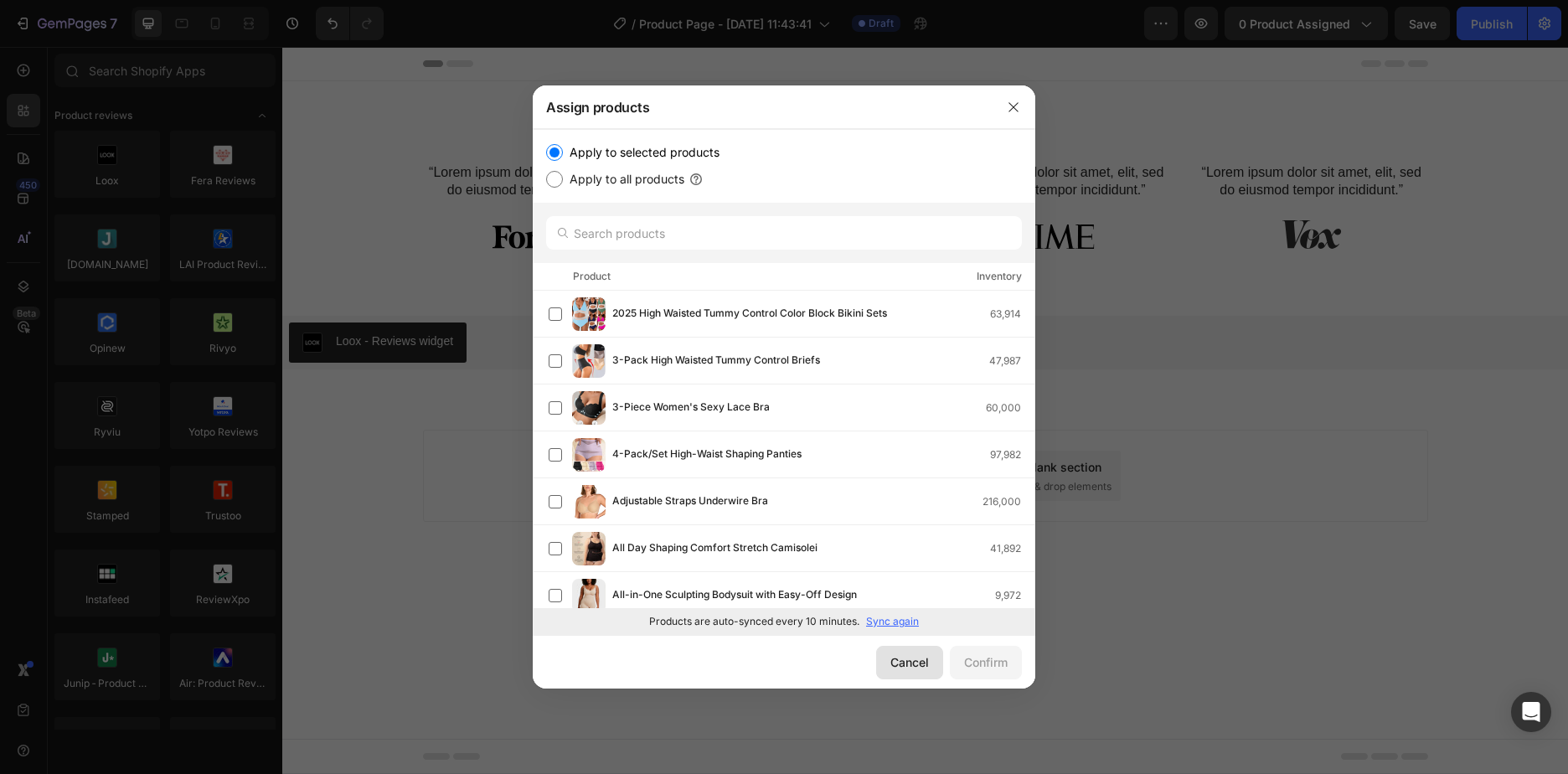
click at [892, 667] on div "Cancel" at bounding box center [910, 662] width 39 height 18
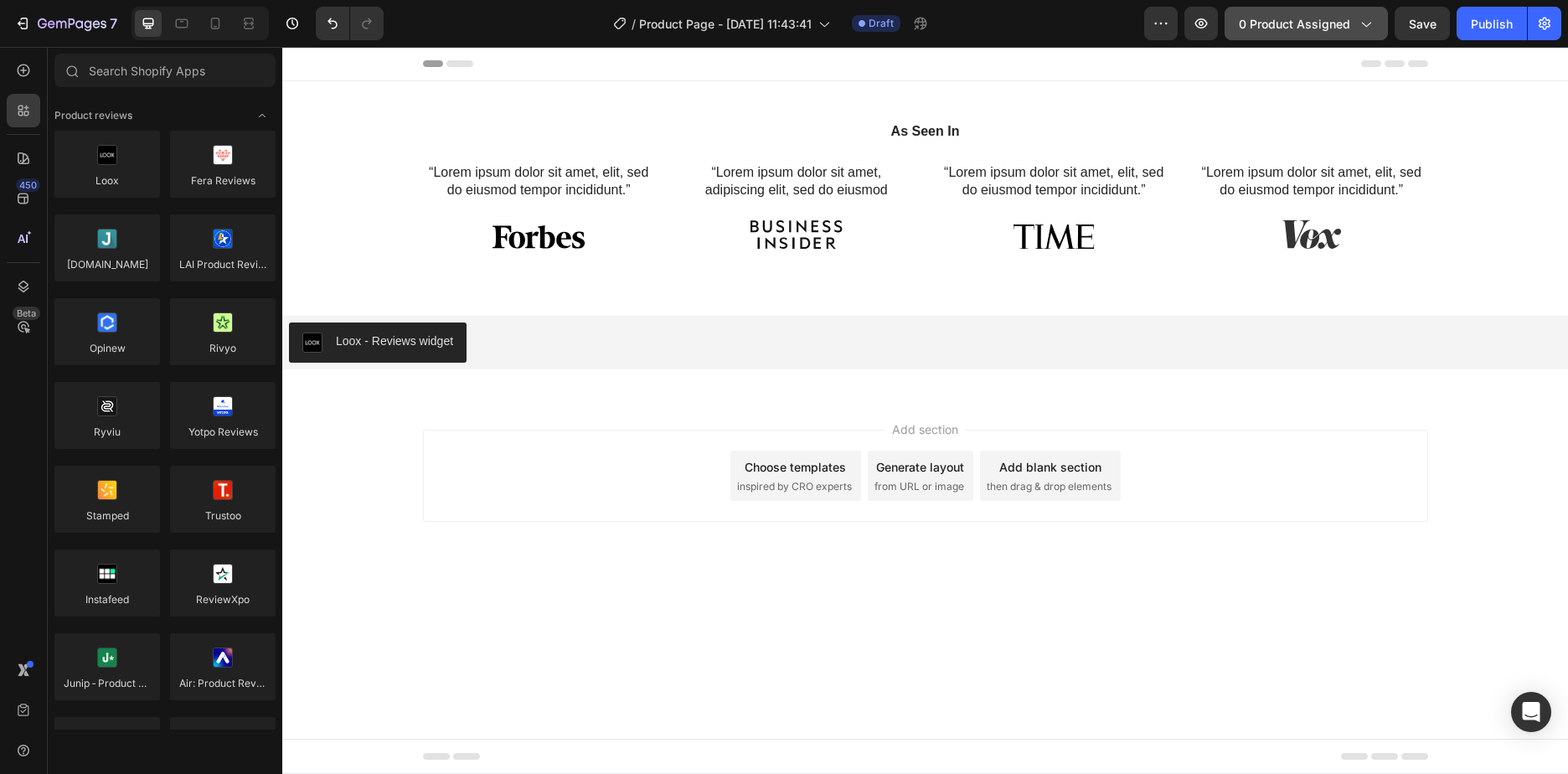
drag, startPoint x: 1308, startPoint y: 26, endPoint x: 1269, endPoint y: 39, distance: 41.1
click at [1269, 39] on button "0 product assigned" at bounding box center [1306, 24] width 163 height 34
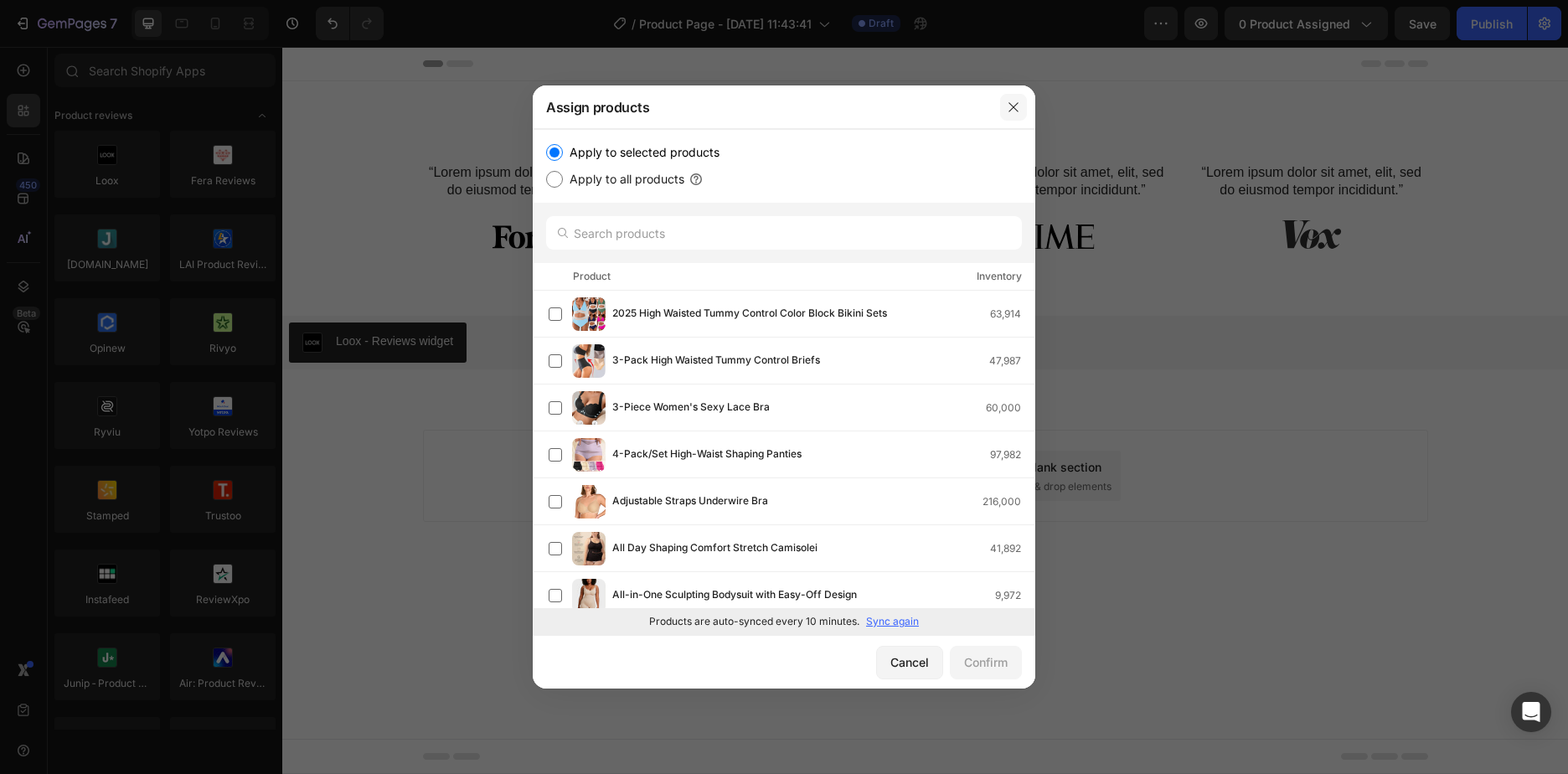
click at [1020, 108] on button "button" at bounding box center [1014, 107] width 27 height 27
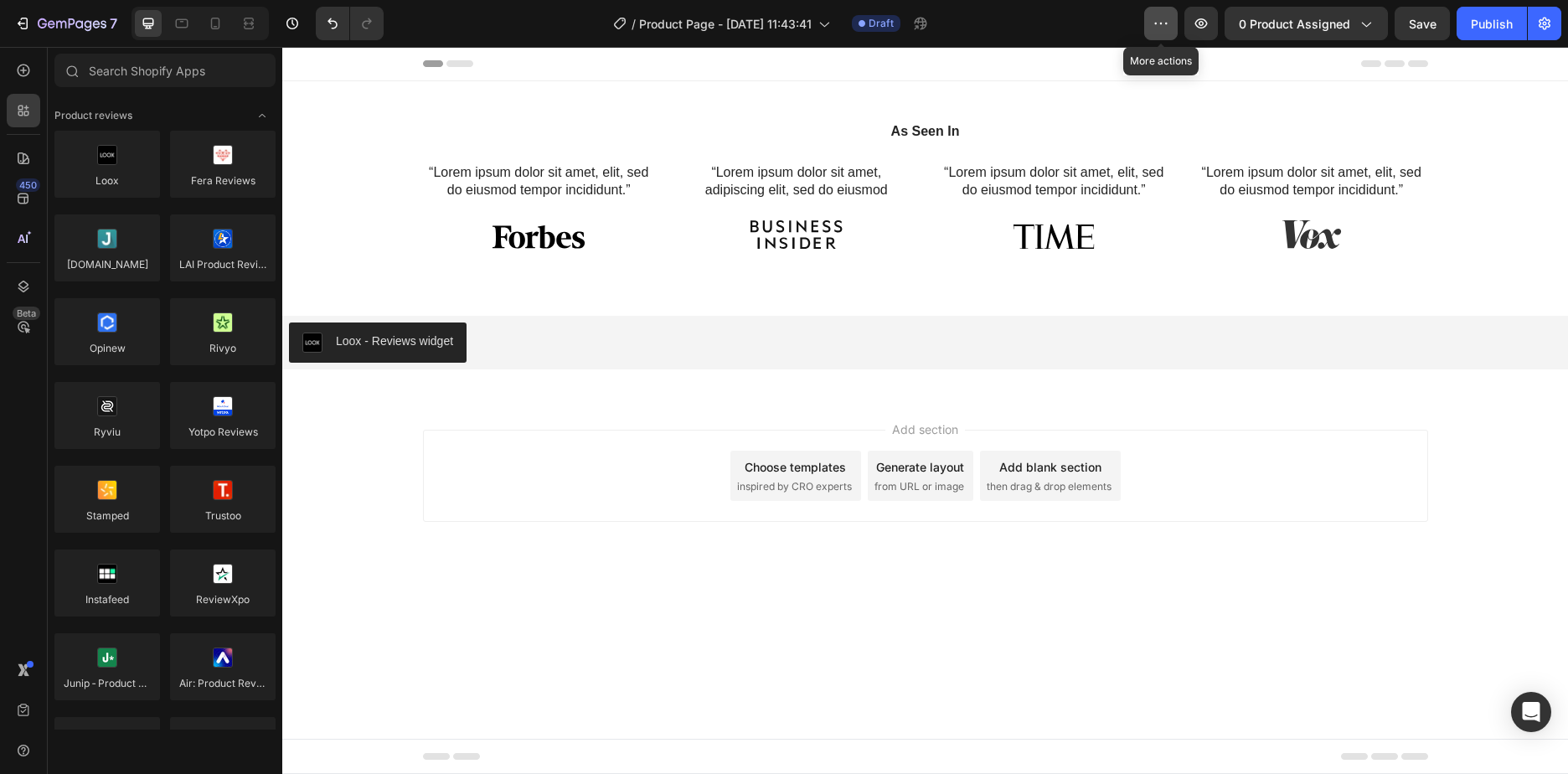
click at [1165, 12] on button "button" at bounding box center [1161, 24] width 34 height 34
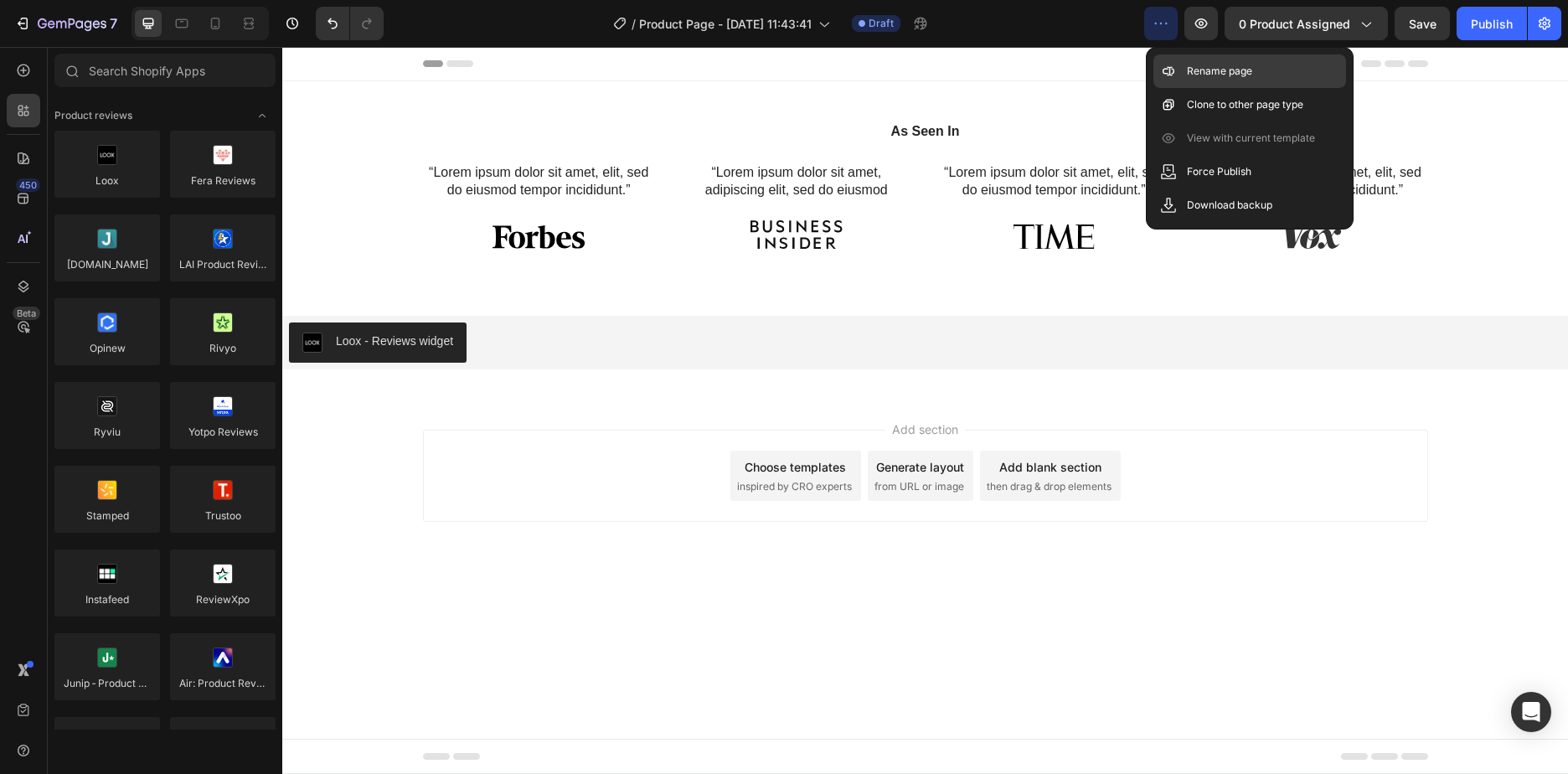
click at [1252, 76] on p "Rename page" at bounding box center [1219, 71] width 65 height 17
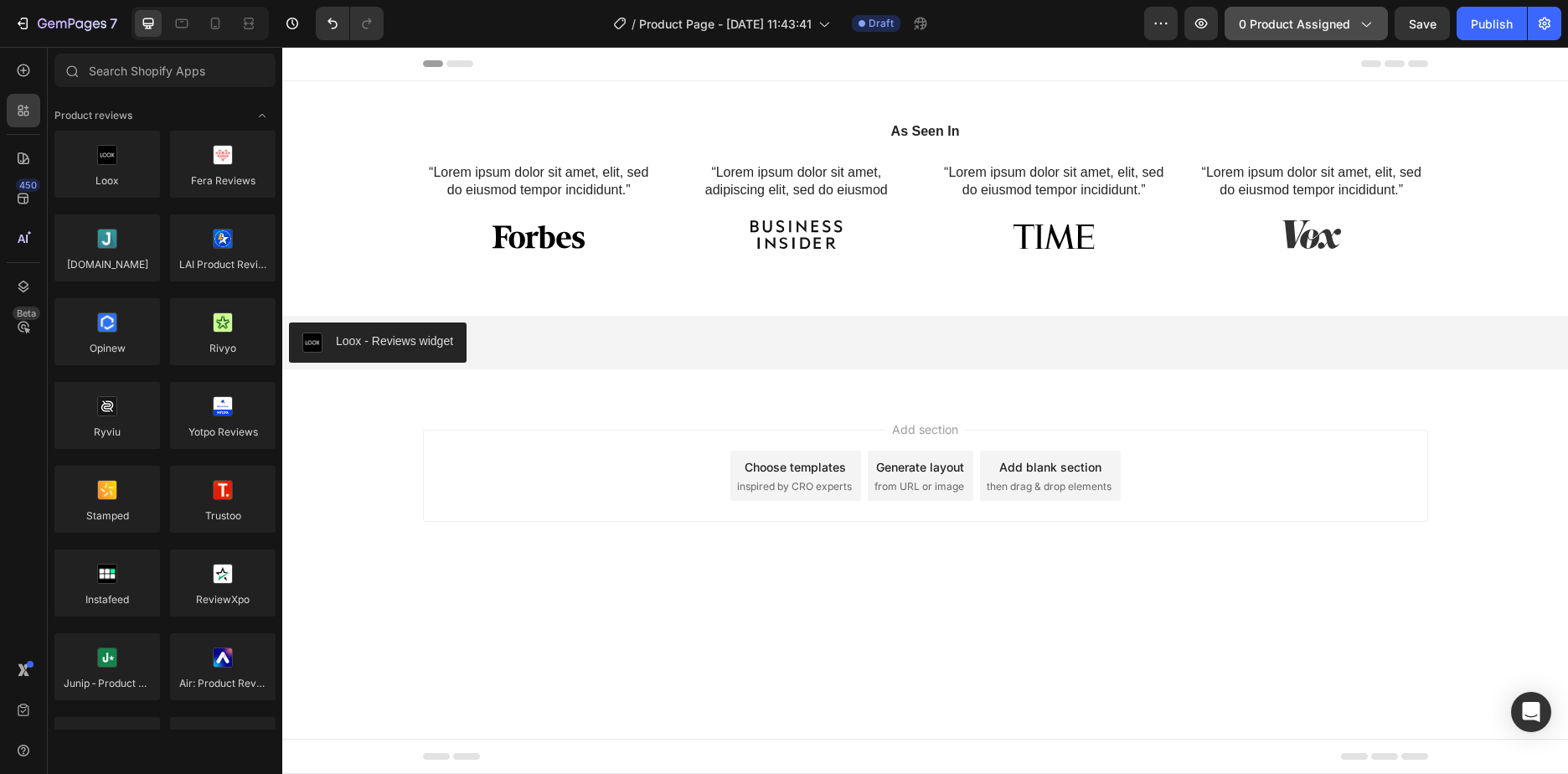
click at [1274, 28] on span "0 product assigned" at bounding box center [1295, 24] width 112 height 18
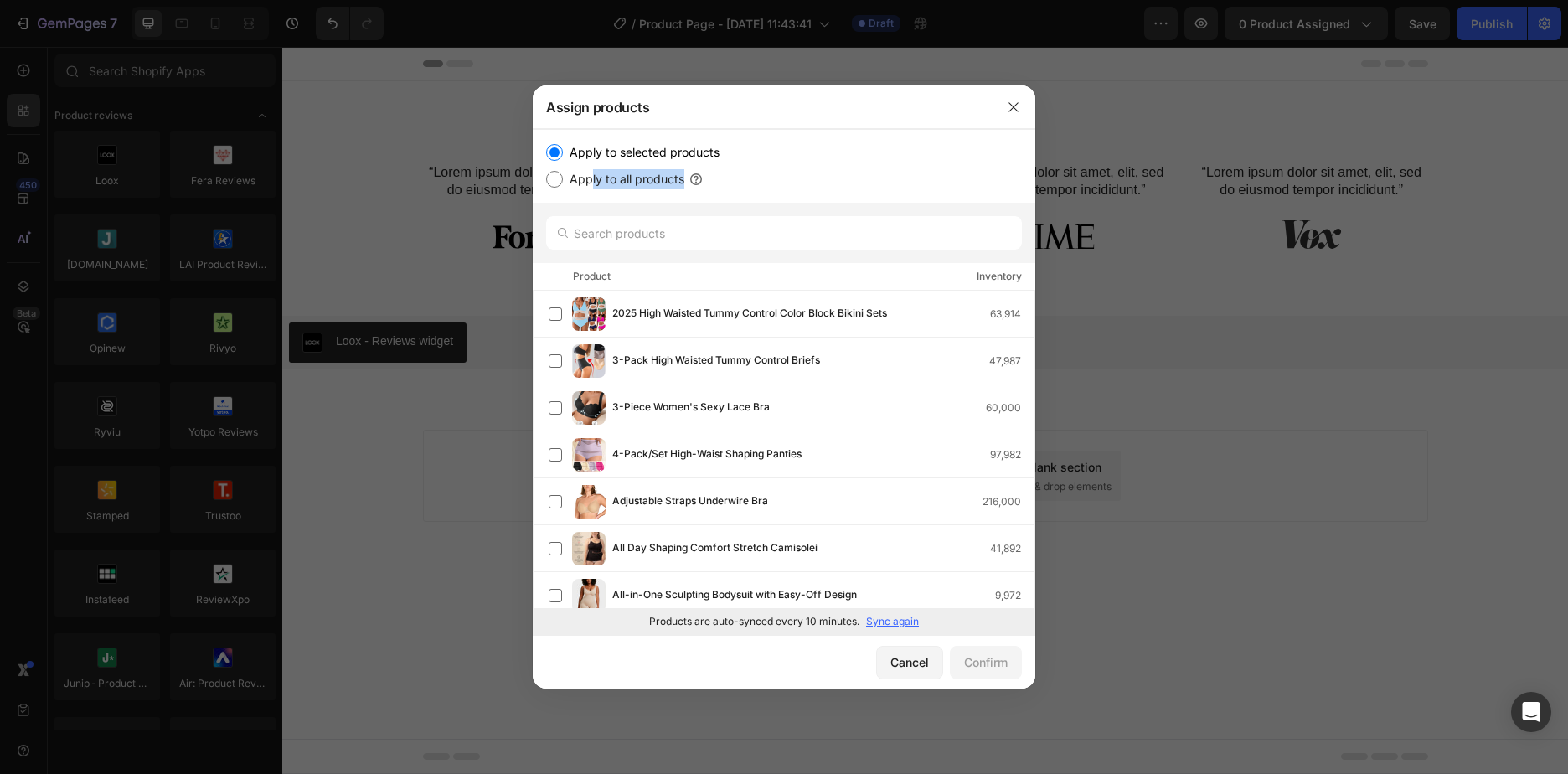
drag, startPoint x: 589, startPoint y: 183, endPoint x: 676, endPoint y: 178, distance: 87.1
click at [924, 219] on div "Apply to selected products Apply to all products Product Inventory 2025 High Wa…" at bounding box center [784, 382] width 502 height 506
click at [857, 163] on div "Apply to selected products Apply to all products" at bounding box center [784, 165] width 476 height 47
click at [1008, 101] on icon "button" at bounding box center [1013, 107] width 14 height 14
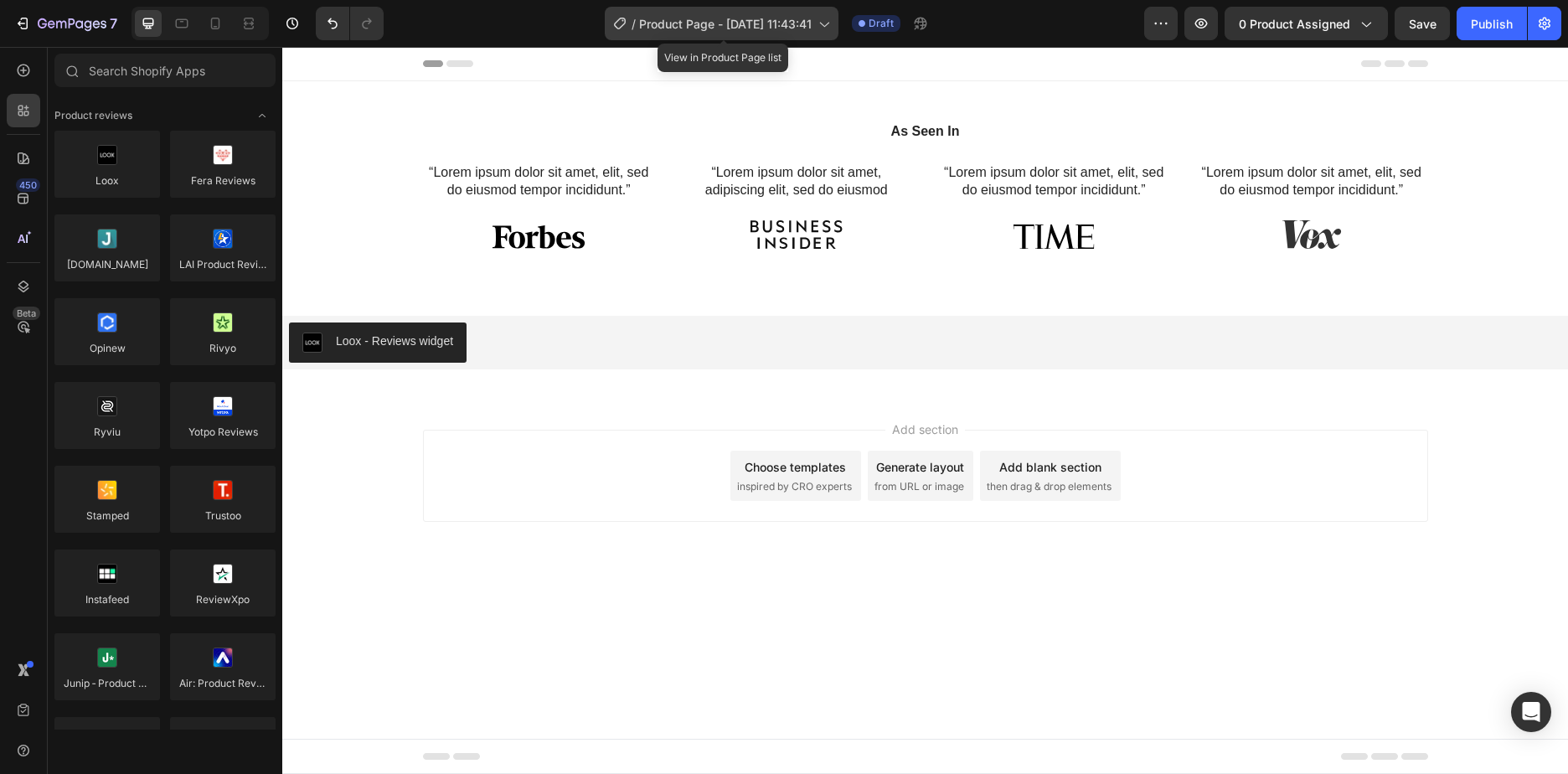
click at [767, 23] on span "Product Page - Sep 26, 11:43:41" at bounding box center [726, 24] width 173 height 18
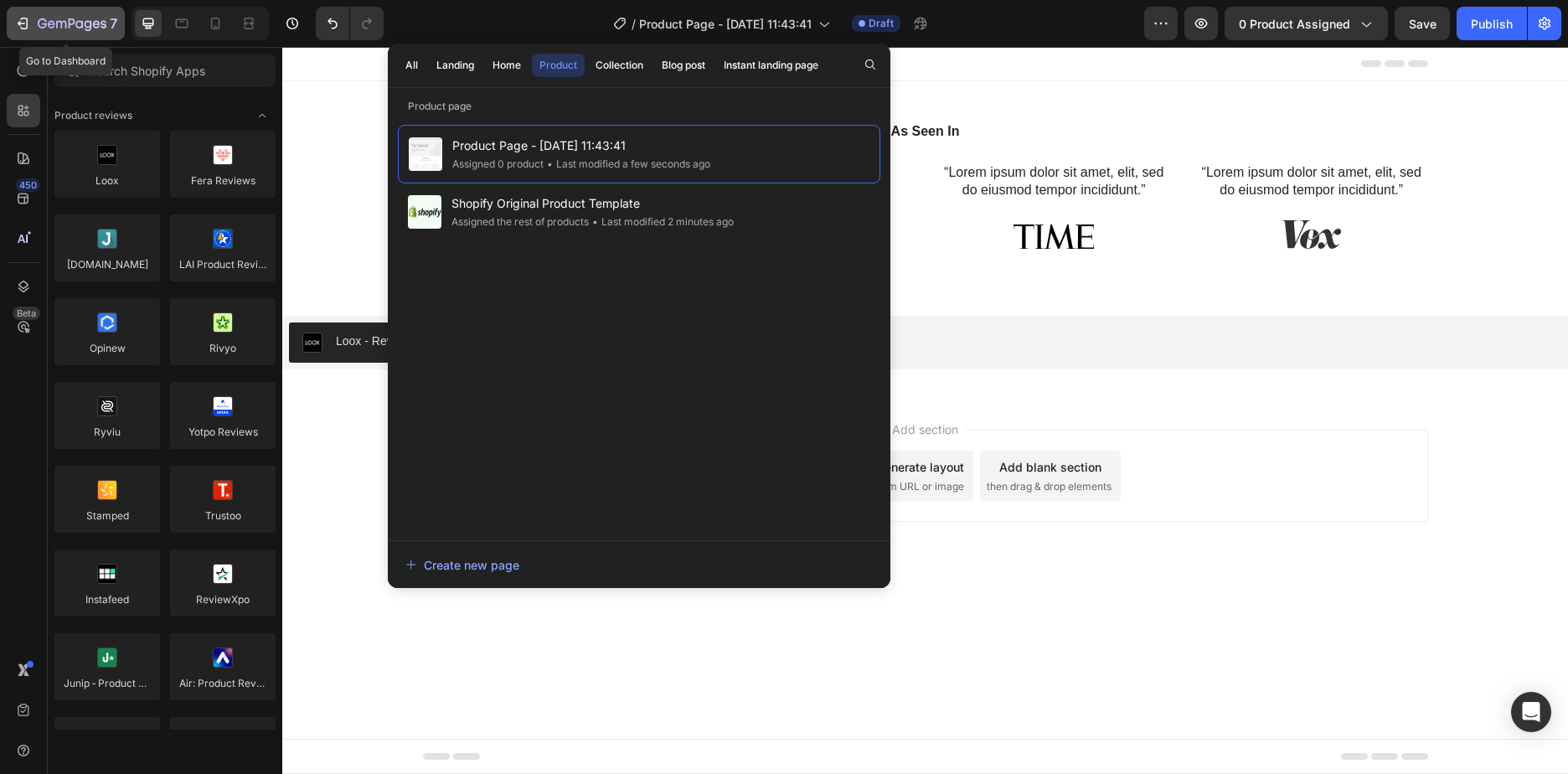
click at [52, 22] on icon "button" at bounding box center [51, 24] width 8 height 8
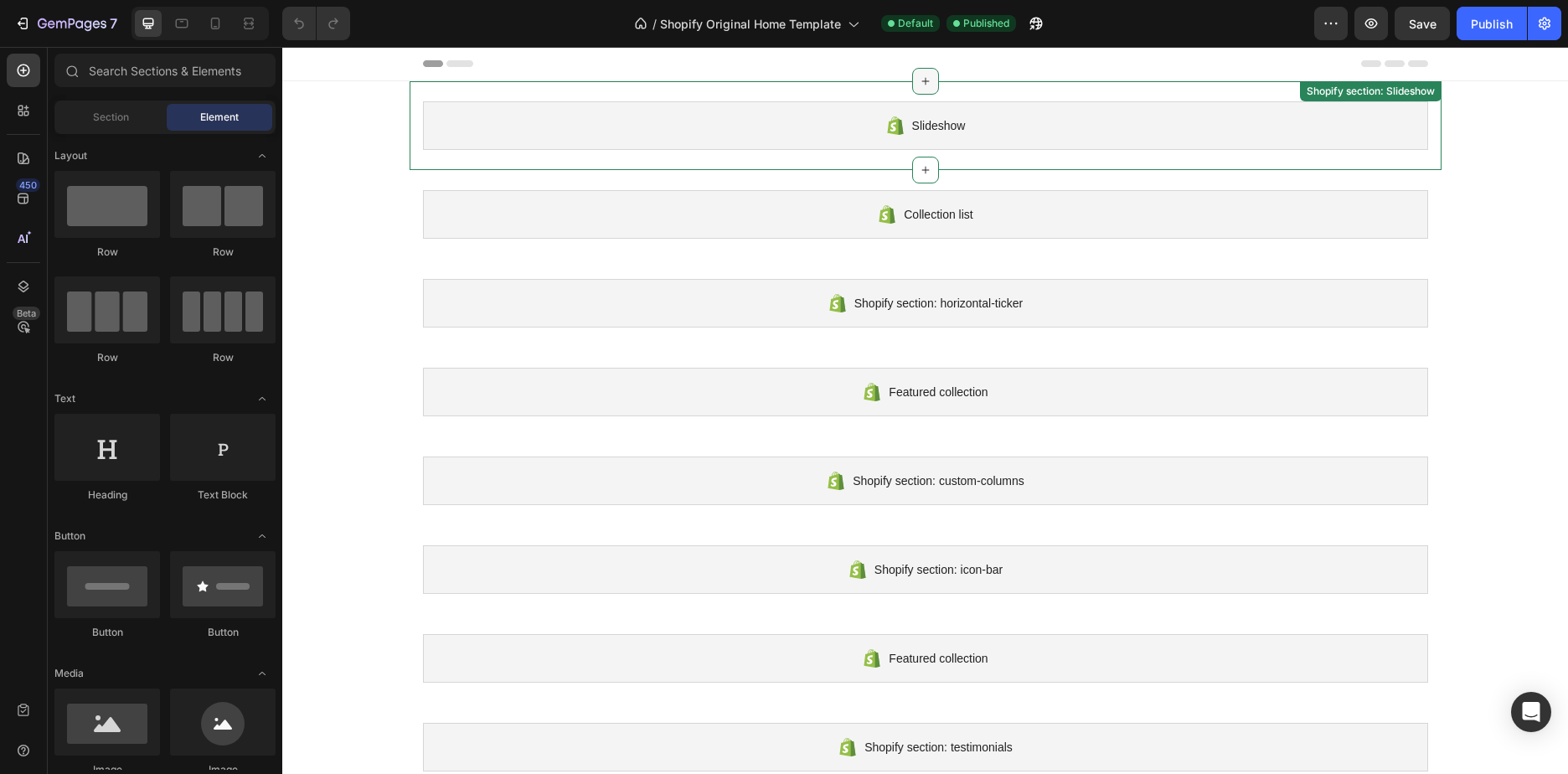
click at [919, 86] on icon at bounding box center [926, 81] width 14 height 14
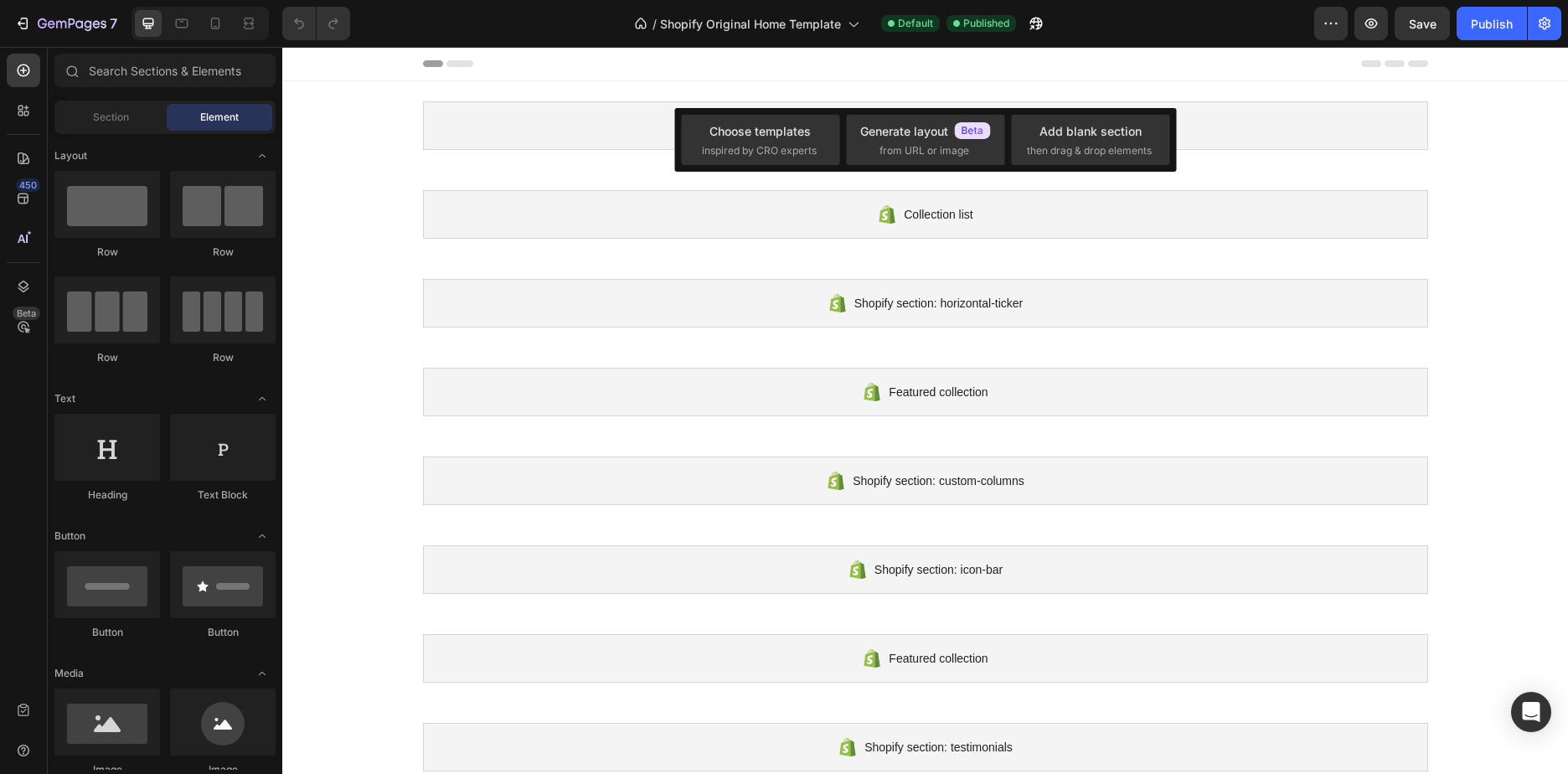
click at [1479, 229] on div "Slideshow Shopify section: Slideshow Collection list Shopify section: Collectio…" at bounding box center [925, 436] width 1286 height 711
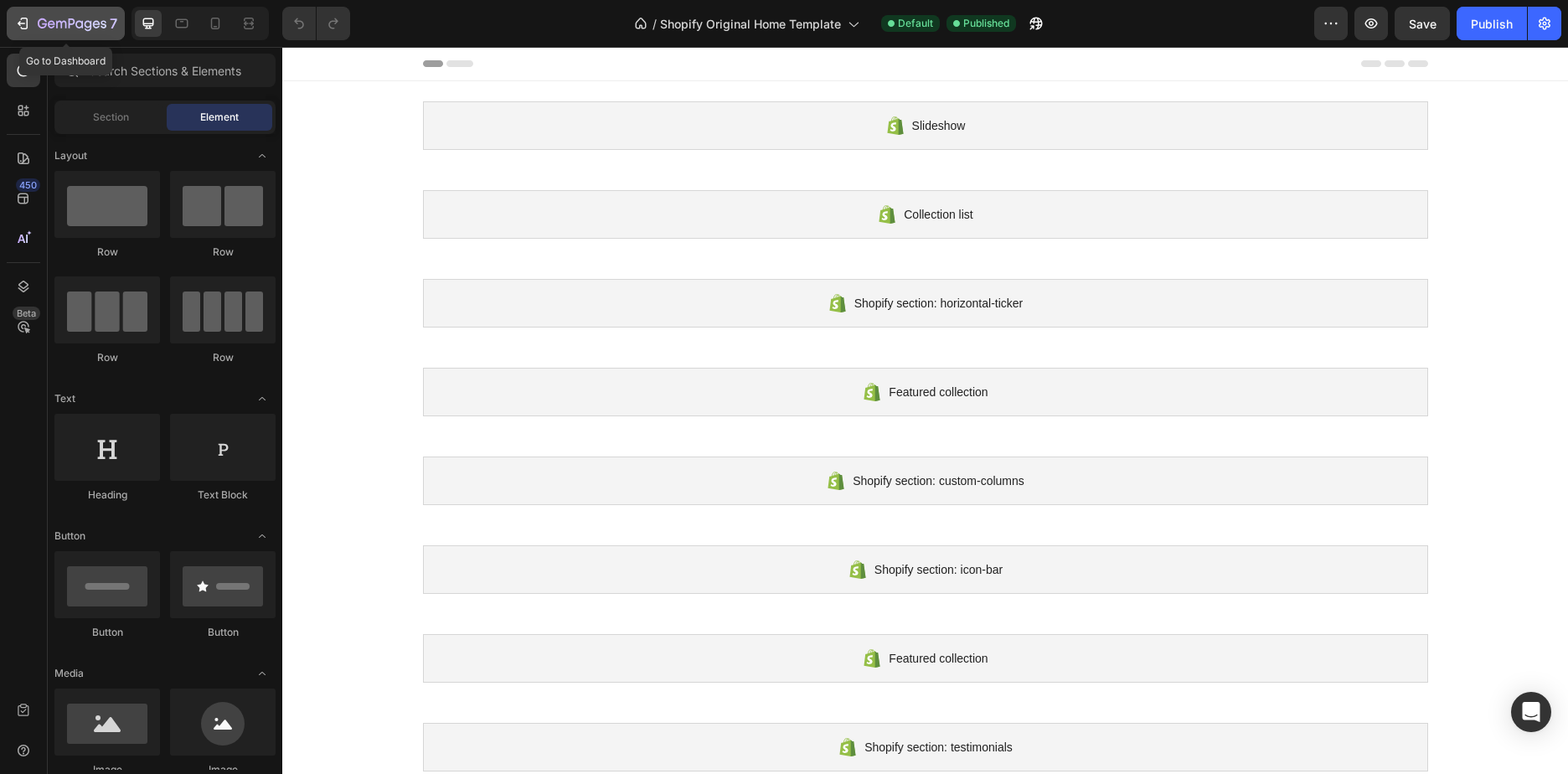
click at [31, 17] on div "7" at bounding box center [66, 24] width 103 height 20
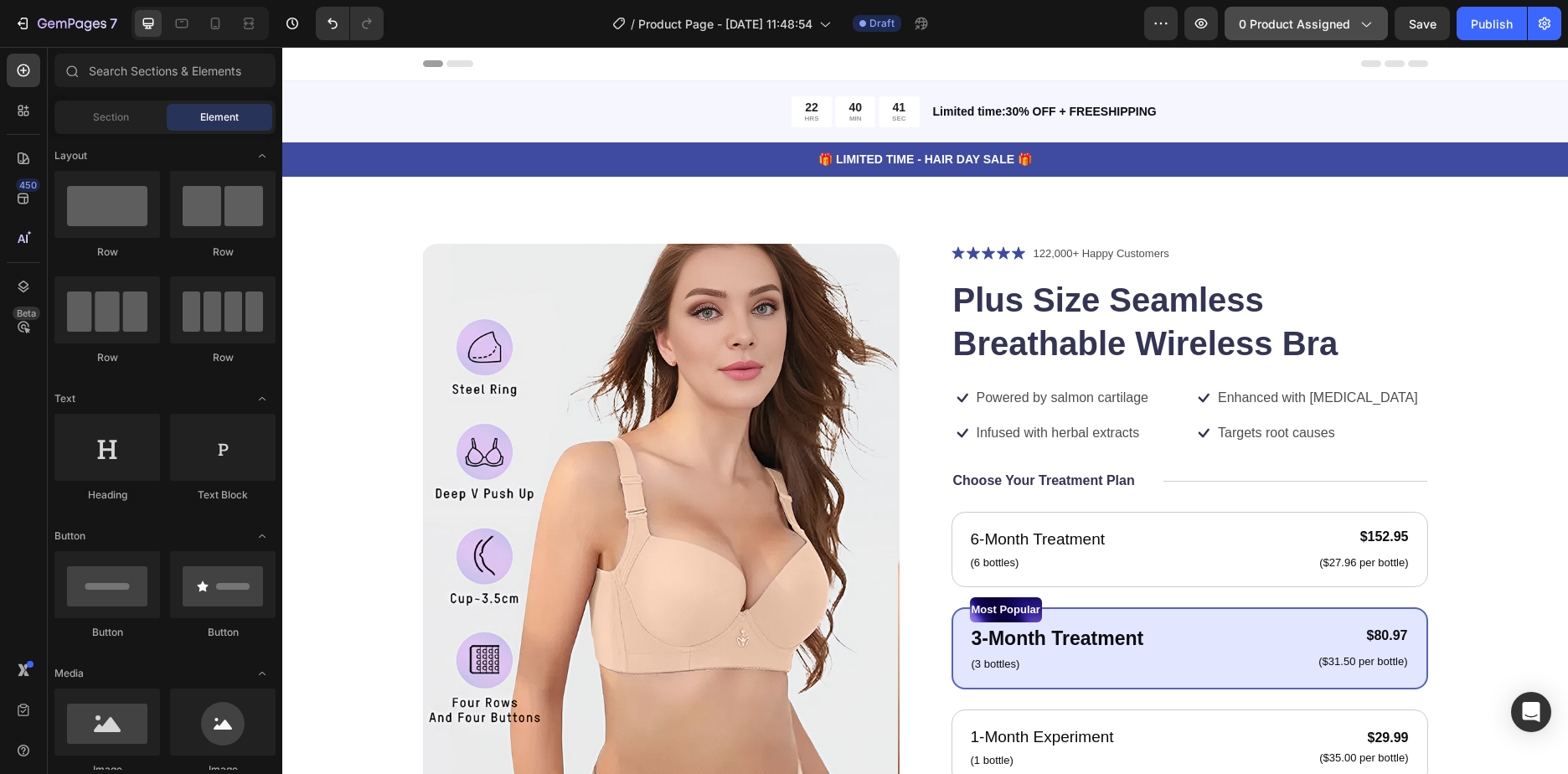
click at [1312, 30] on span "0 product assigned" at bounding box center [1295, 24] width 112 height 18
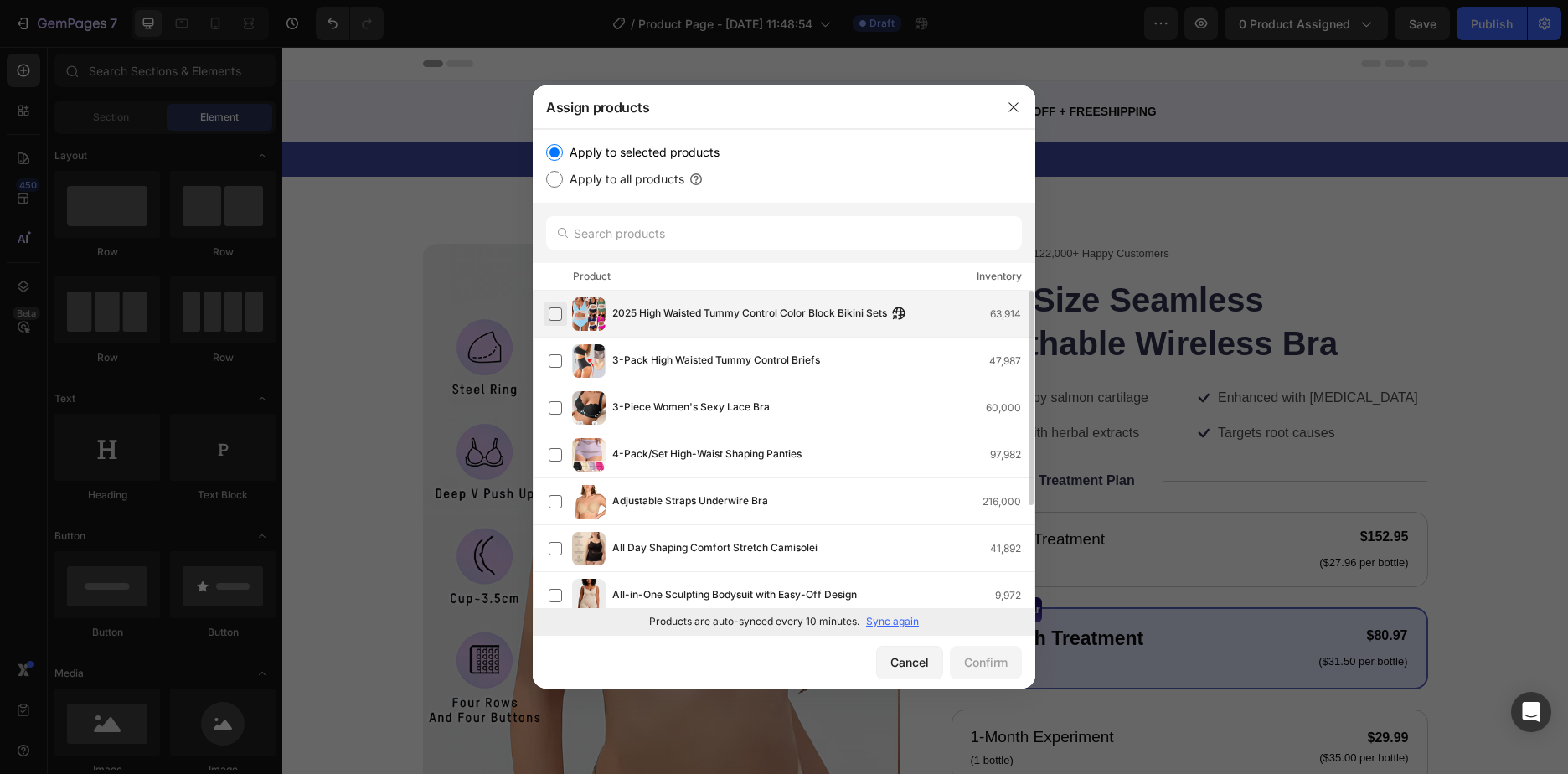
click at [556, 316] on label at bounding box center [556, 314] width 14 height 14
click at [554, 316] on label at bounding box center [556, 314] width 14 height 14
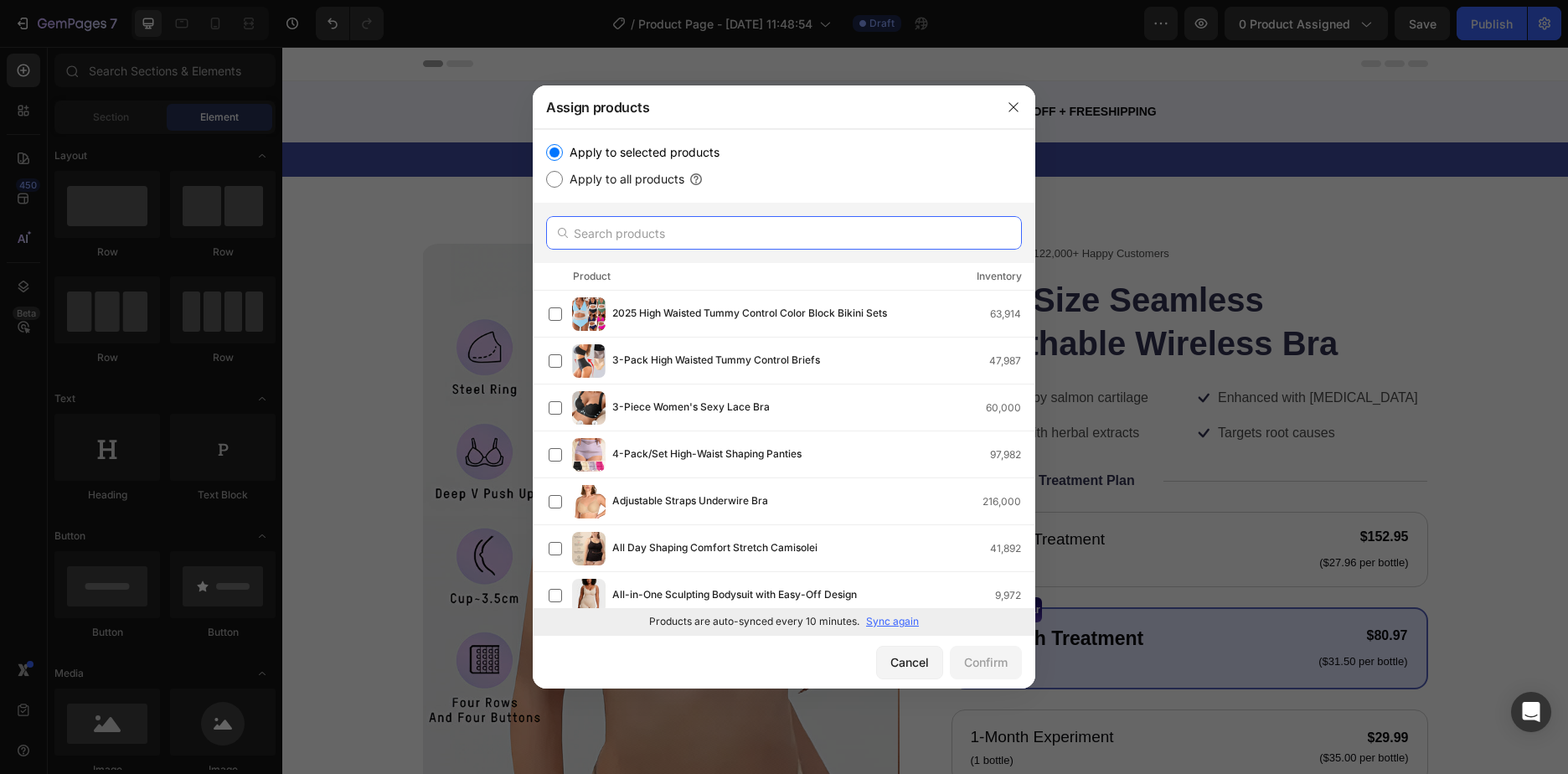
click at [682, 233] on input "text" at bounding box center [784, 233] width 476 height 34
paste input "Plus Size Seamless Breathable Wireless Bra"
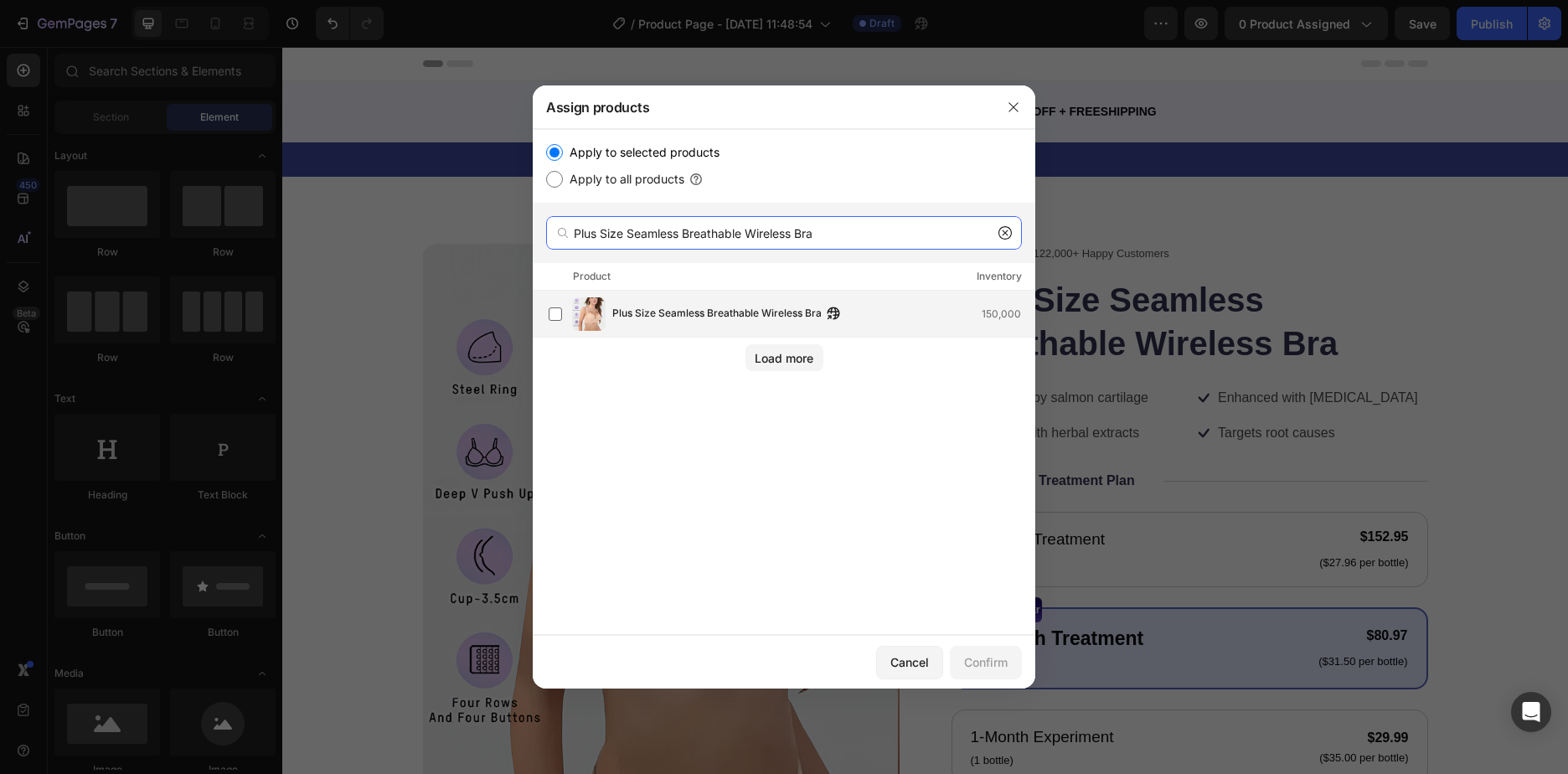
type input "Plus Size Seamless Breathable Wireless Bra"
click at [540, 318] on div "Plus Size Seamless Breathable Wireless Bra 150,000" at bounding box center [784, 314] width 502 height 47
click at [978, 656] on div "Confirm" at bounding box center [986, 662] width 44 height 18
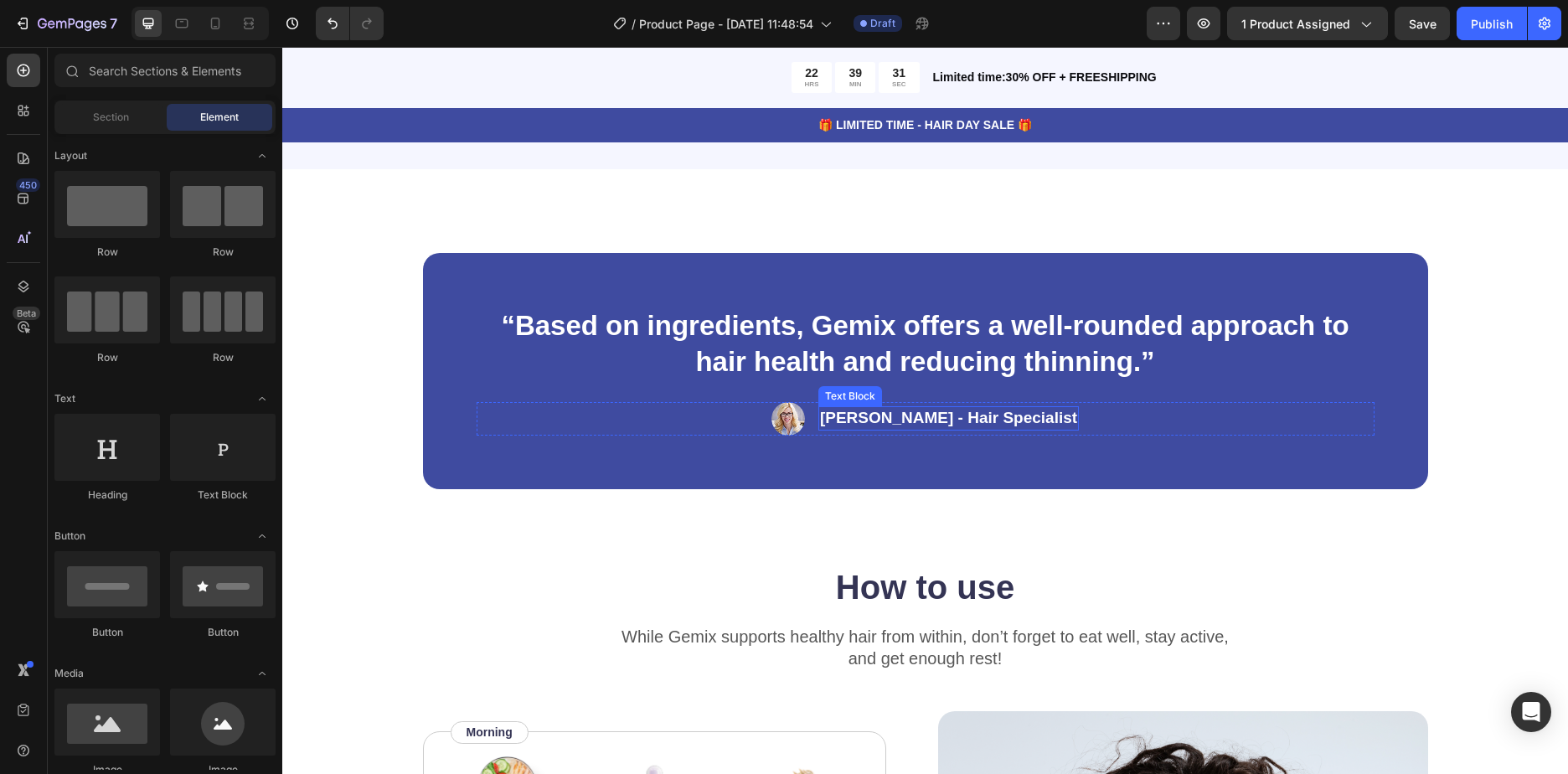
scroll to position [2262, 0]
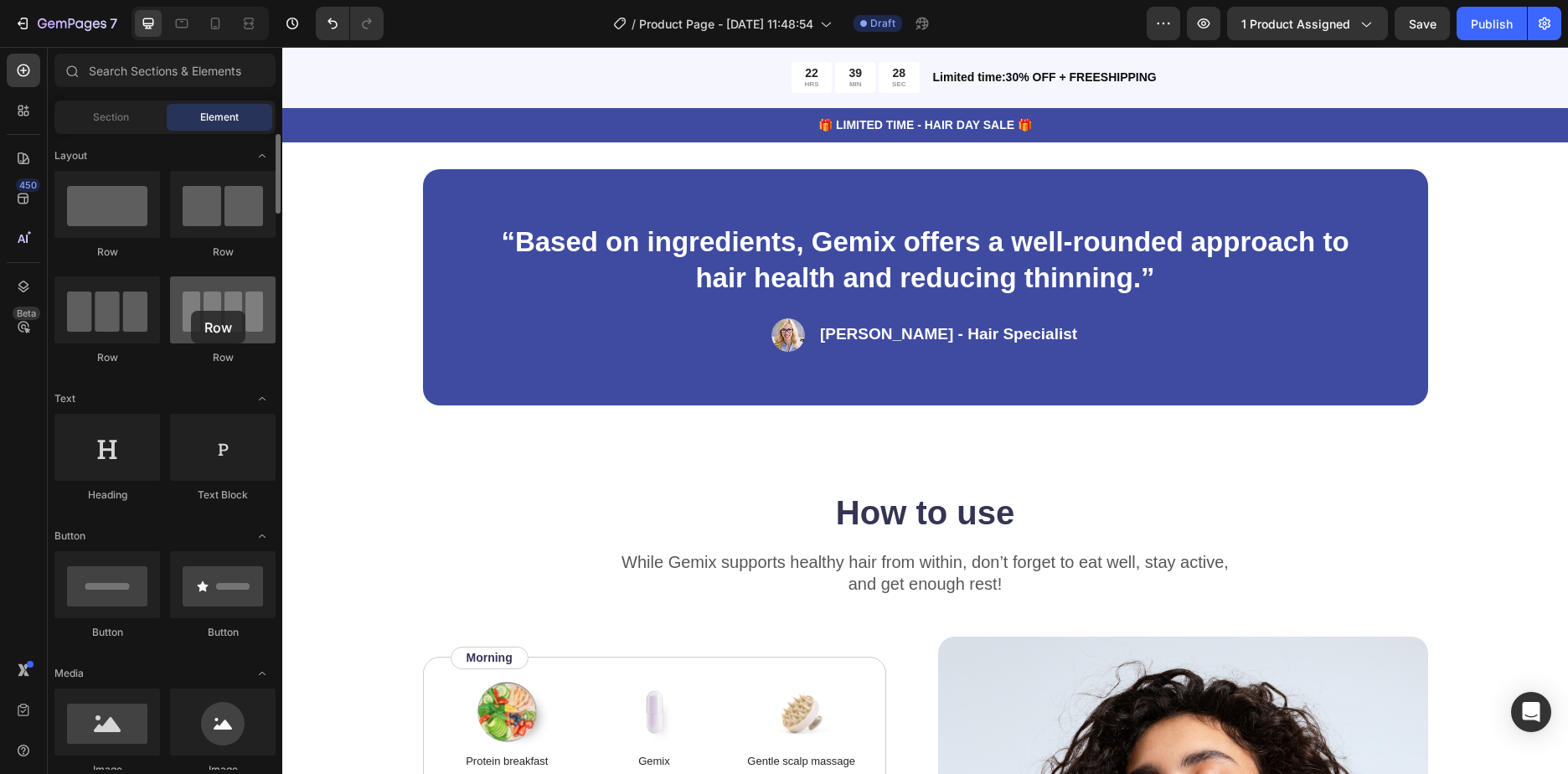
drag, startPoint x: 219, startPoint y: 316, endPoint x: 191, endPoint y: 310, distance: 28.6
click at [191, 310] on div at bounding box center [222, 310] width 106 height 67
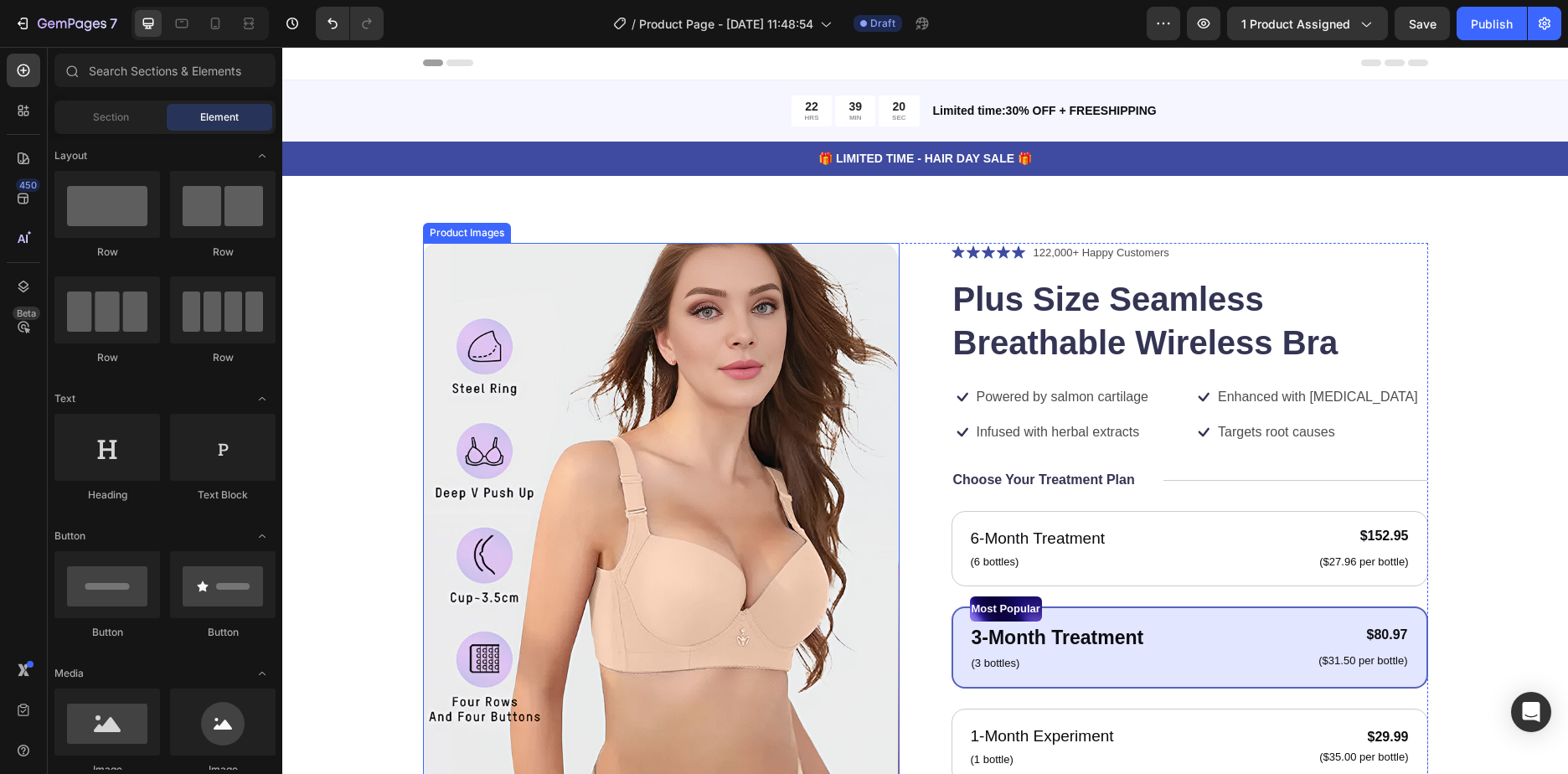
scroll to position [0, 0]
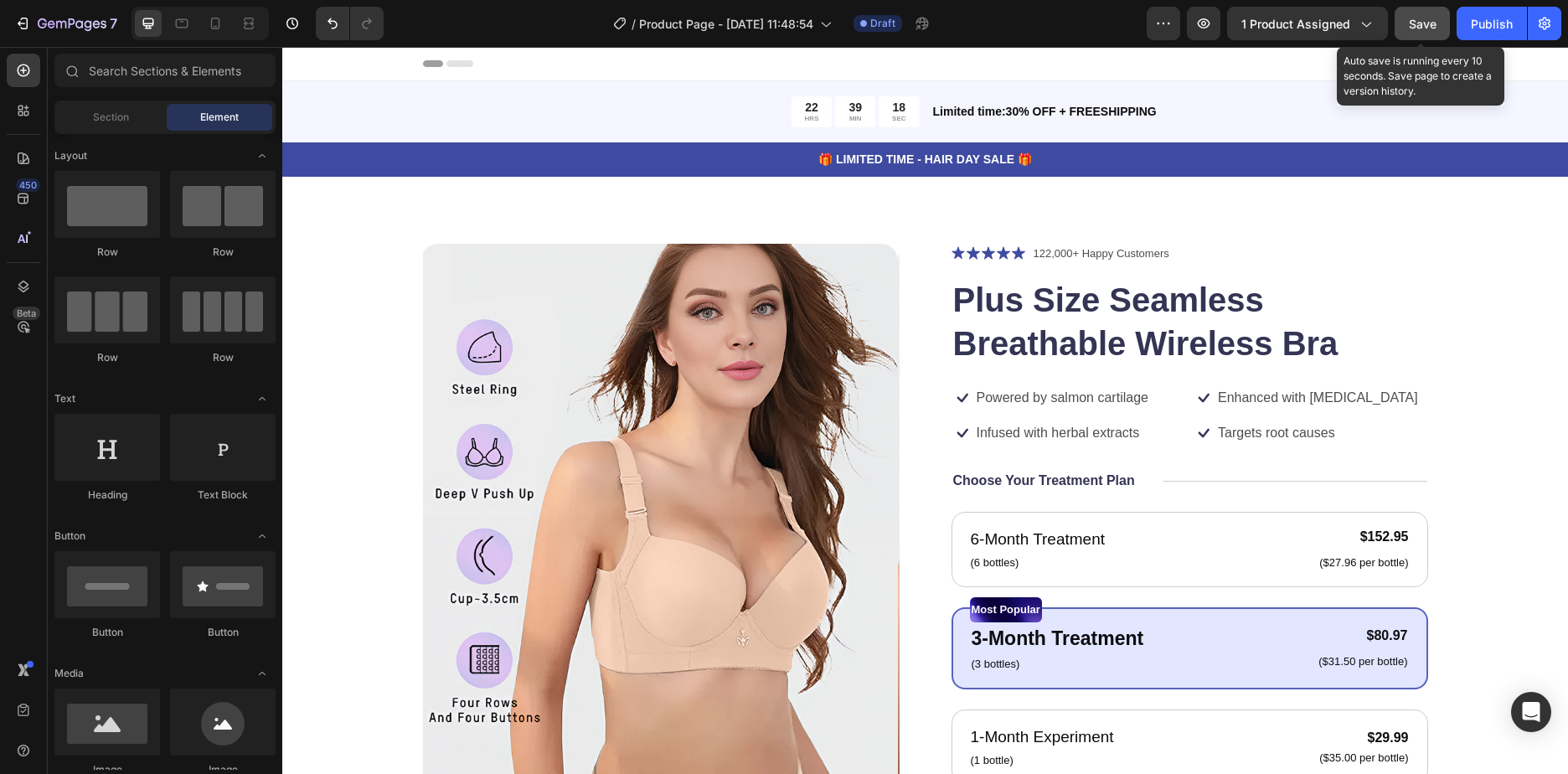
click at [1426, 26] on span "Save" at bounding box center [1423, 24] width 28 height 14
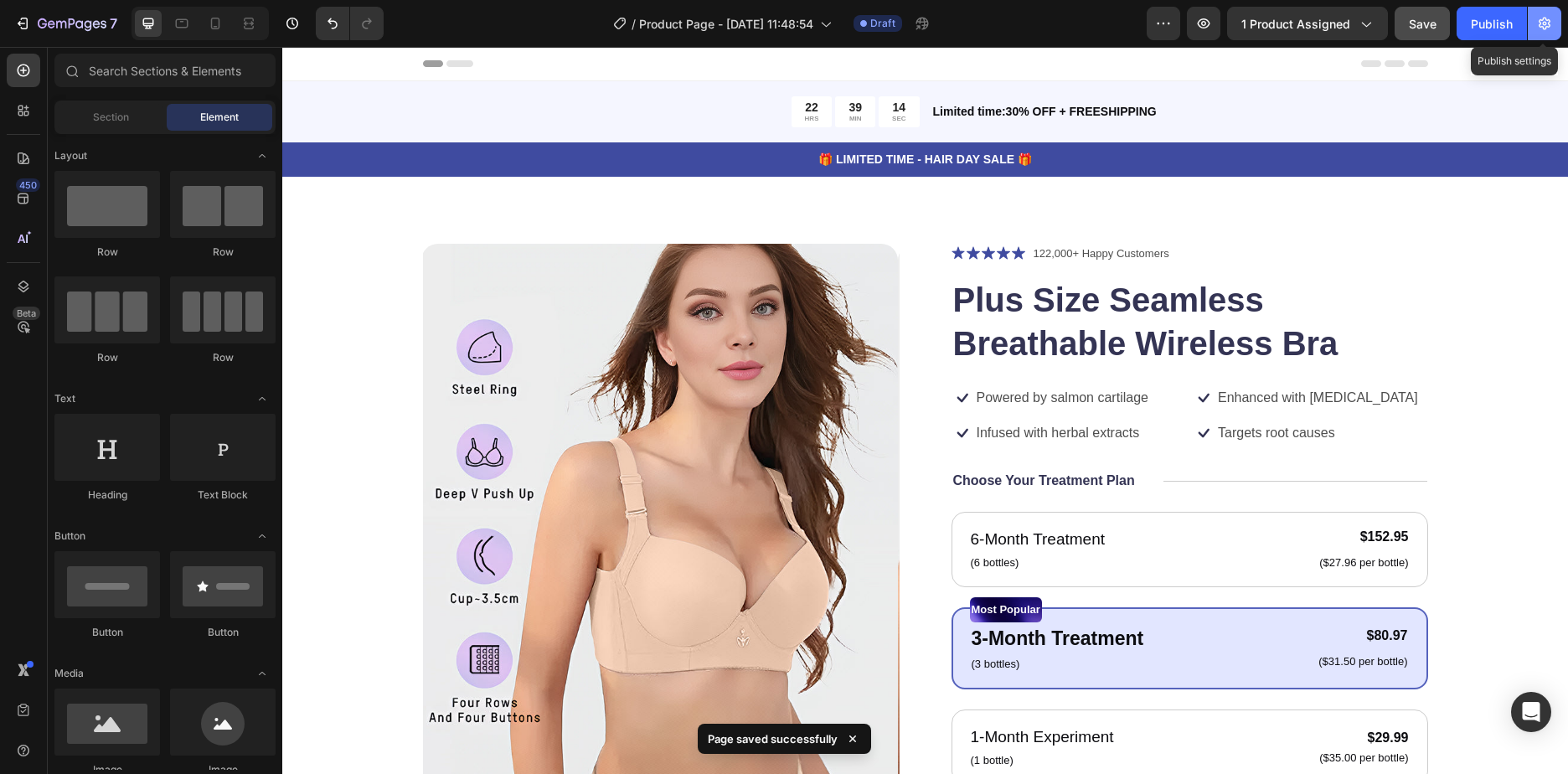
click at [1543, 23] on icon "button" at bounding box center [1544, 24] width 4 height 4
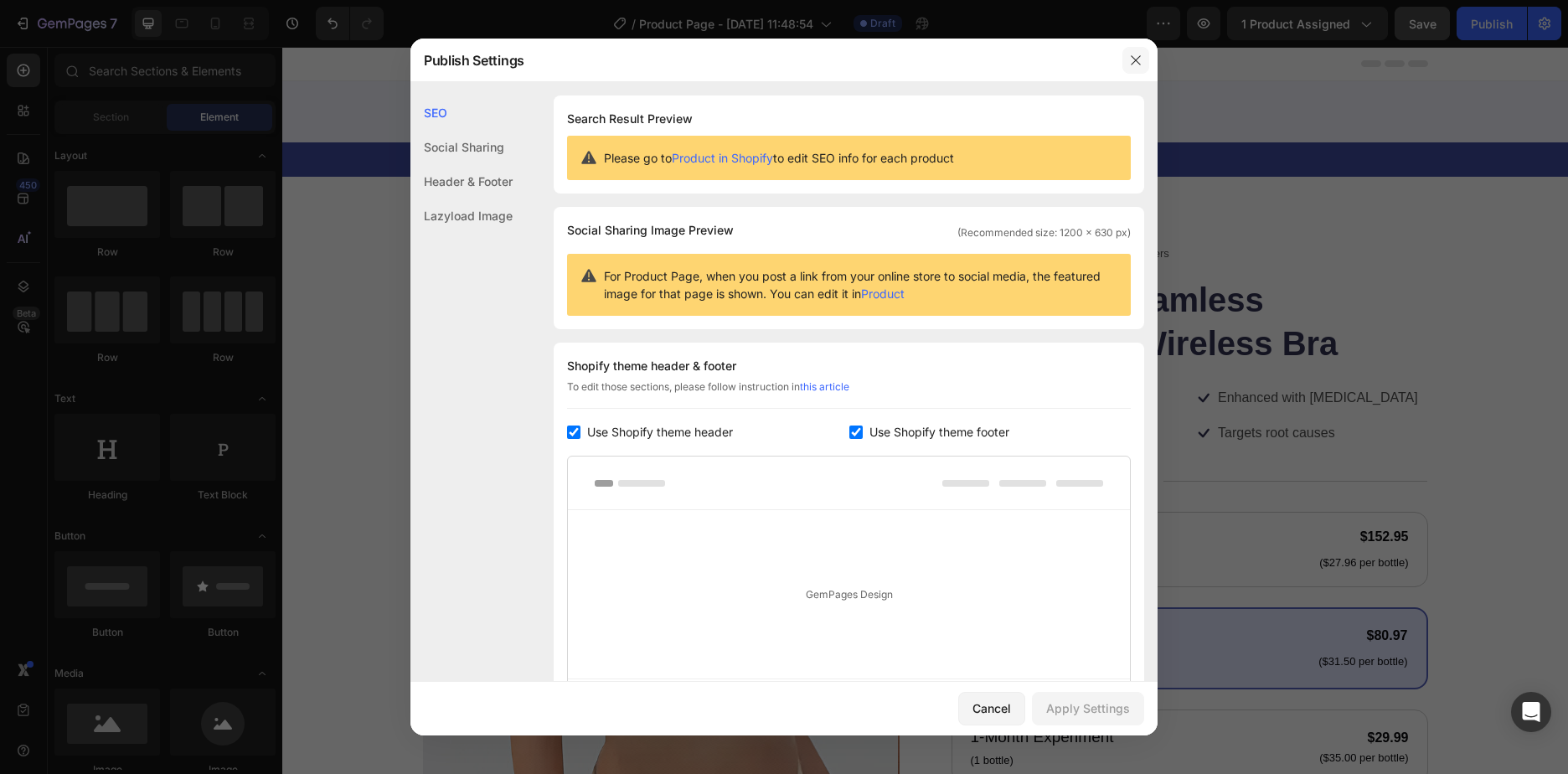
click at [1143, 60] on button "button" at bounding box center [1136, 60] width 27 height 27
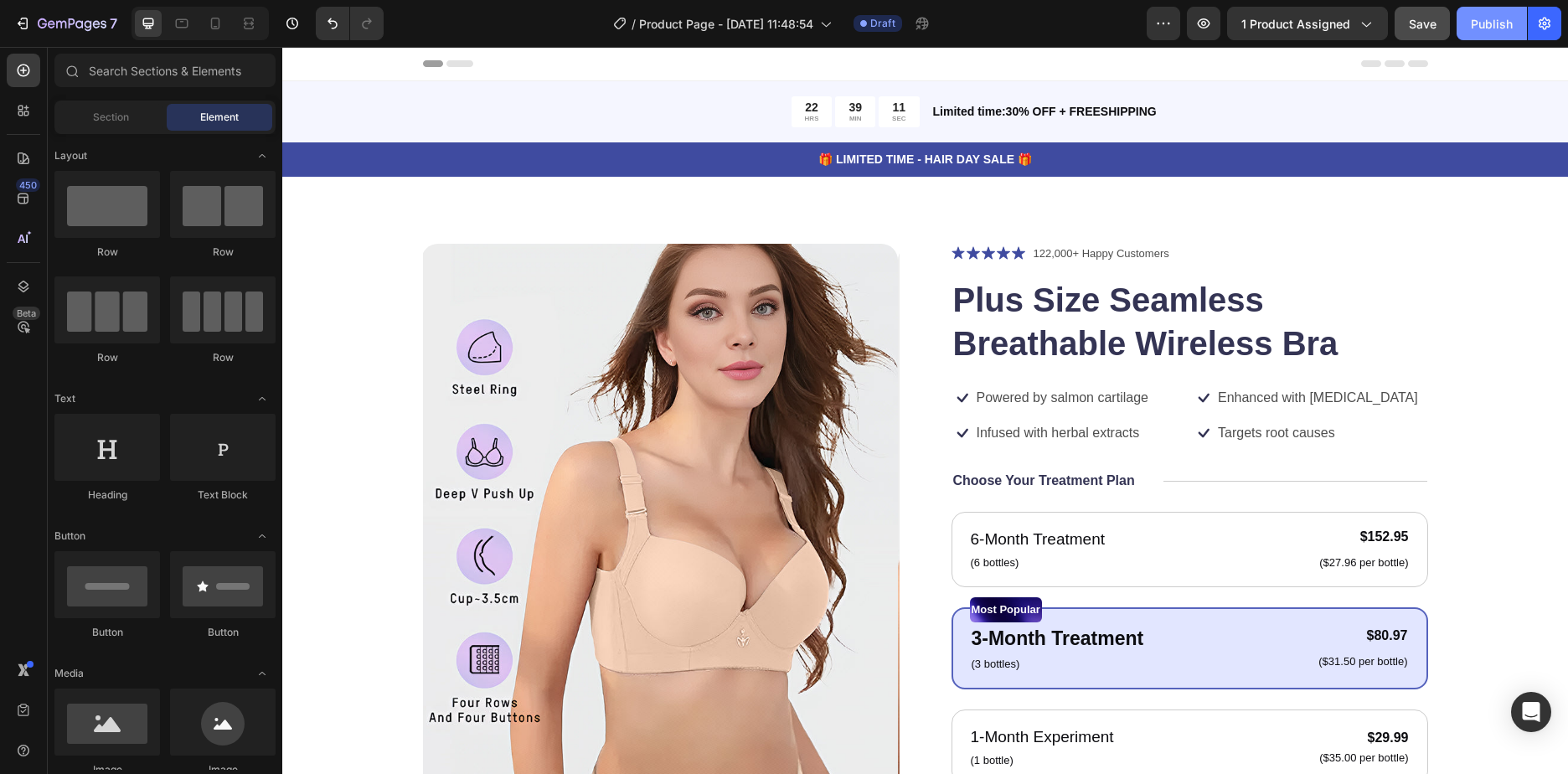
click at [1492, 17] on div "Publish" at bounding box center [1492, 24] width 42 height 18
click at [1553, 23] on button "button" at bounding box center [1545, 24] width 34 height 34
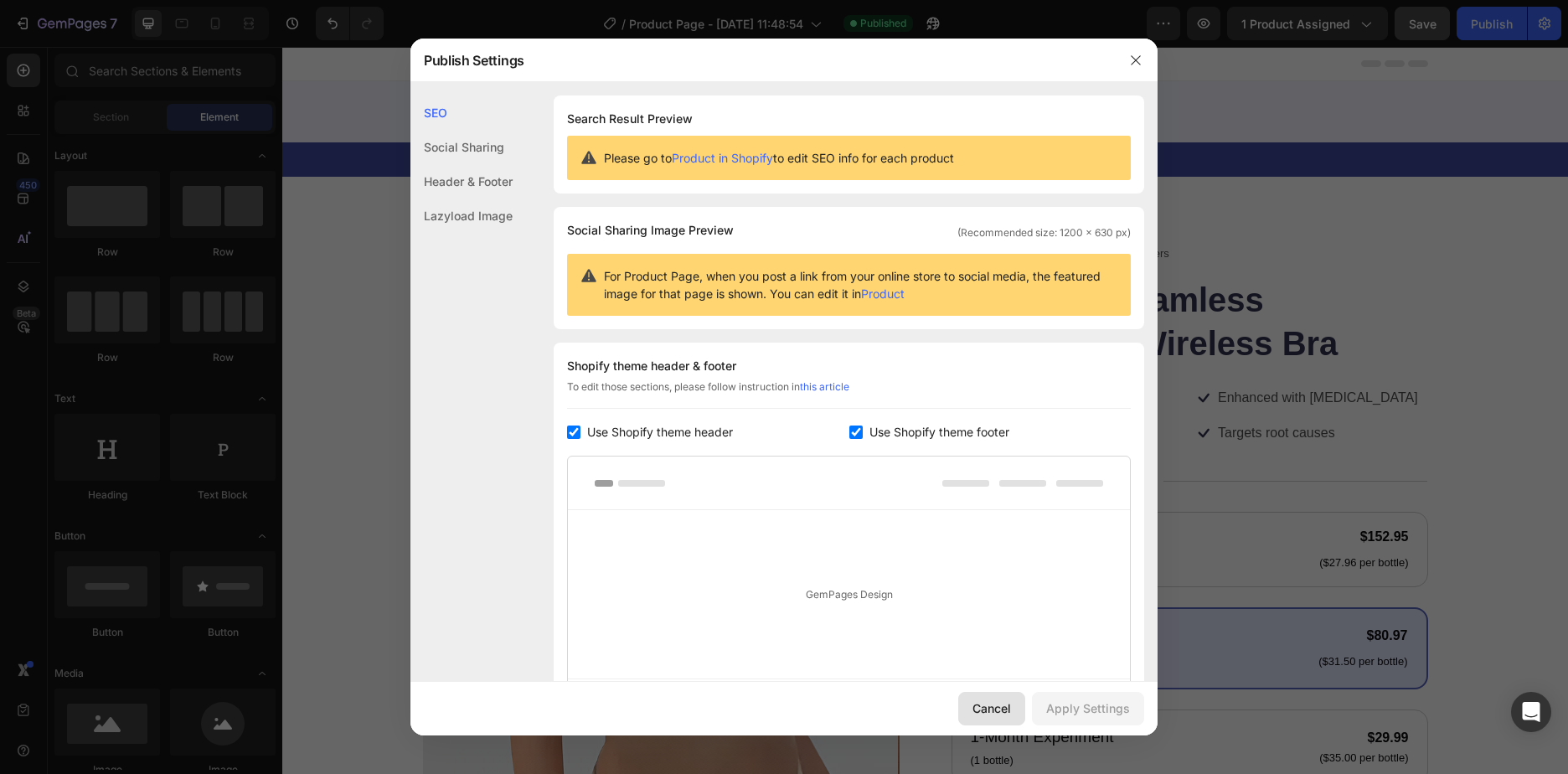
drag, startPoint x: 1000, startPoint y: 711, endPoint x: 466, endPoint y: 672, distance: 535.4
click at [999, 711] on div "Cancel" at bounding box center [992, 708] width 39 height 18
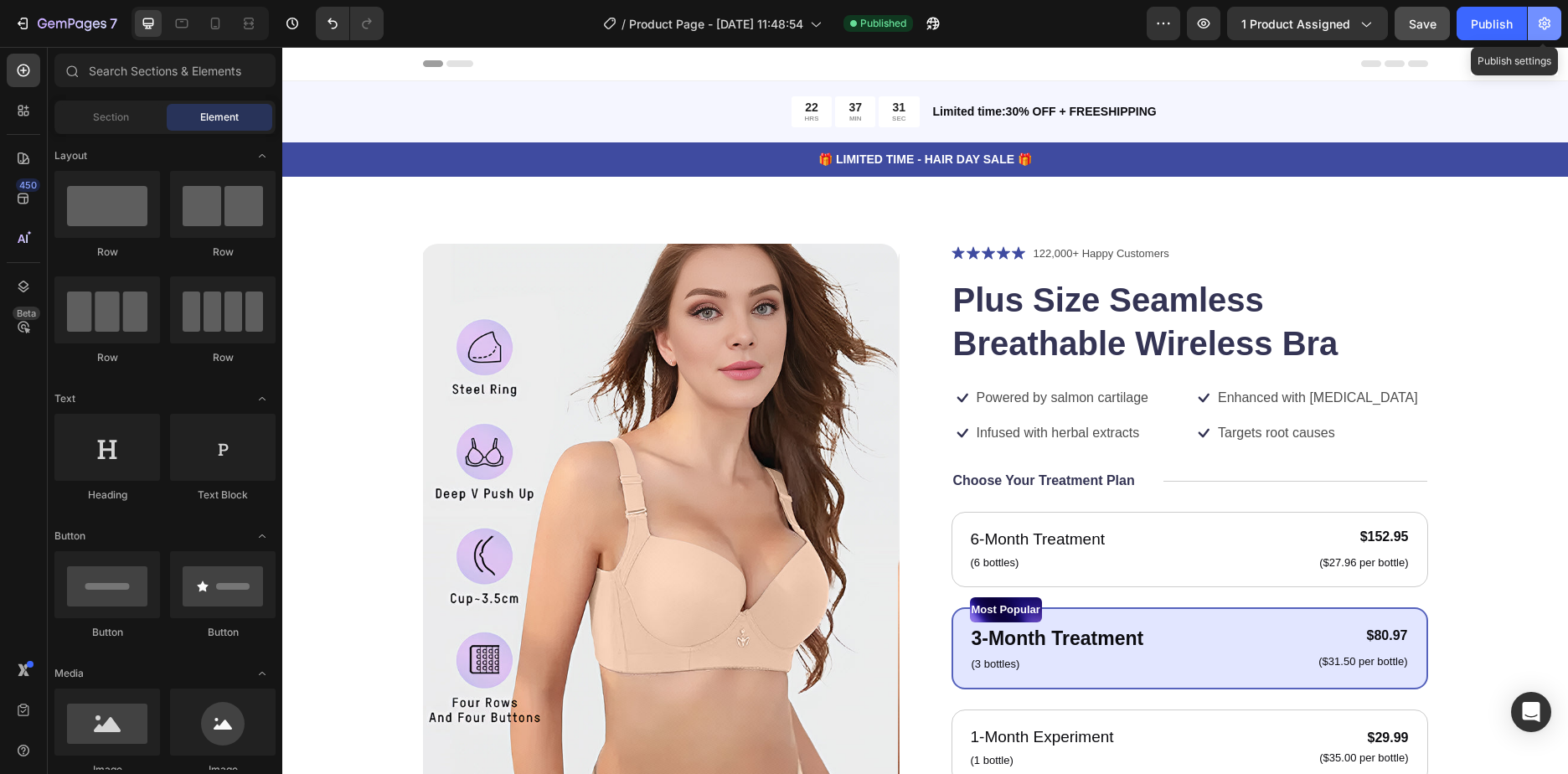
click at [1542, 24] on icon "button" at bounding box center [1544, 24] width 17 height 17
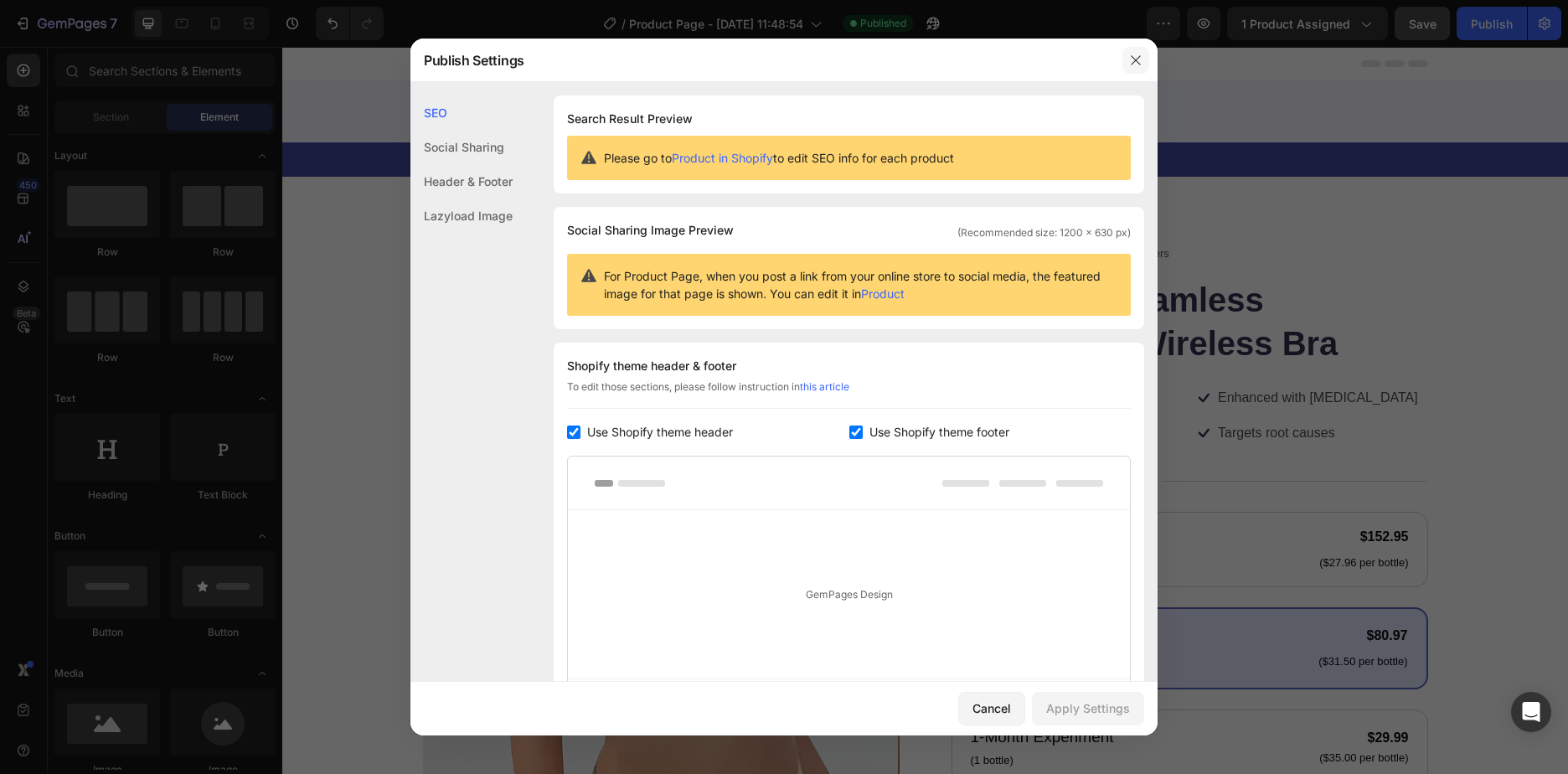
click at [1129, 64] on icon "button" at bounding box center [1136, 60] width 14 height 14
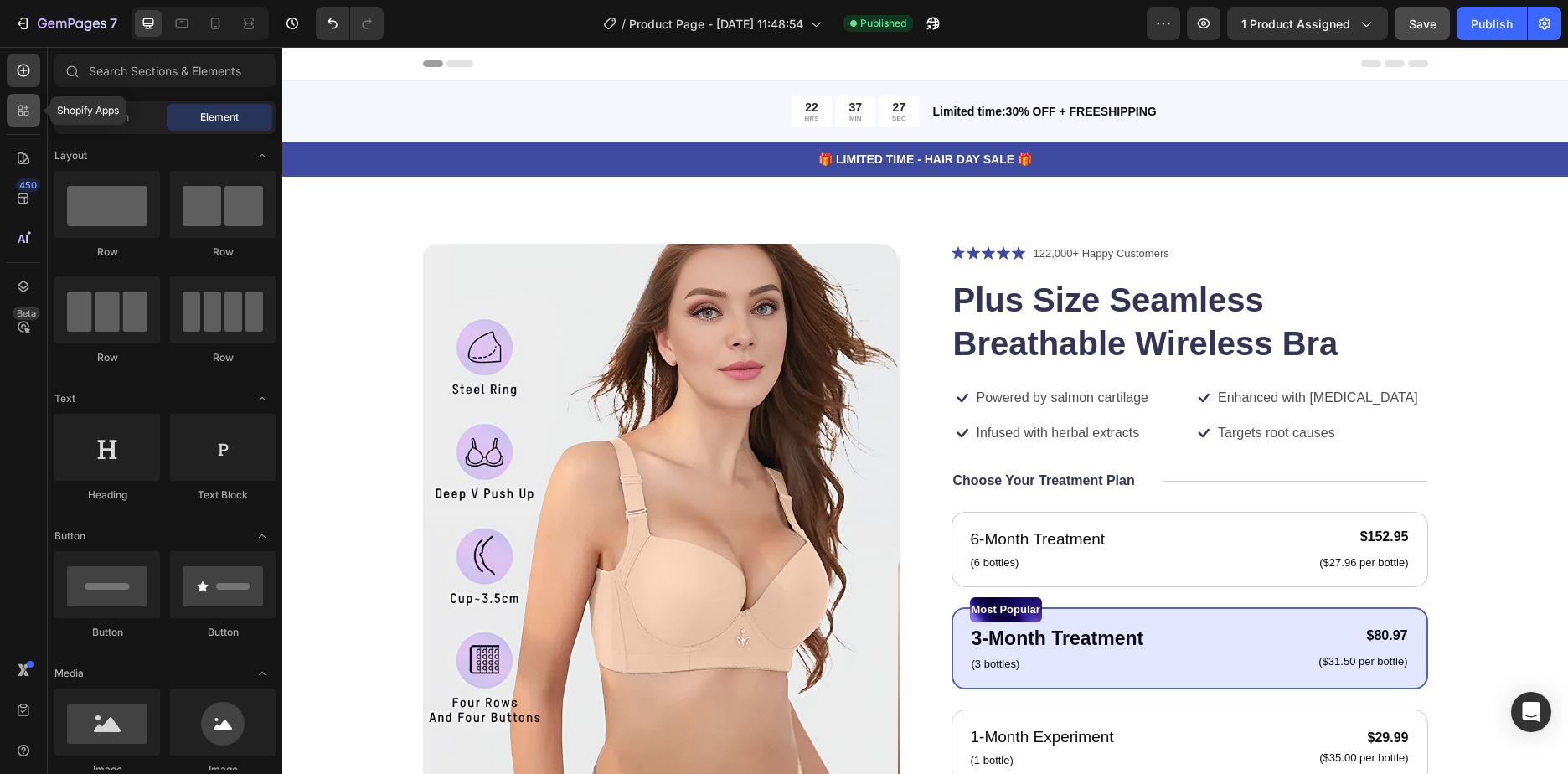
click at [14, 115] on div at bounding box center [24, 111] width 34 height 34
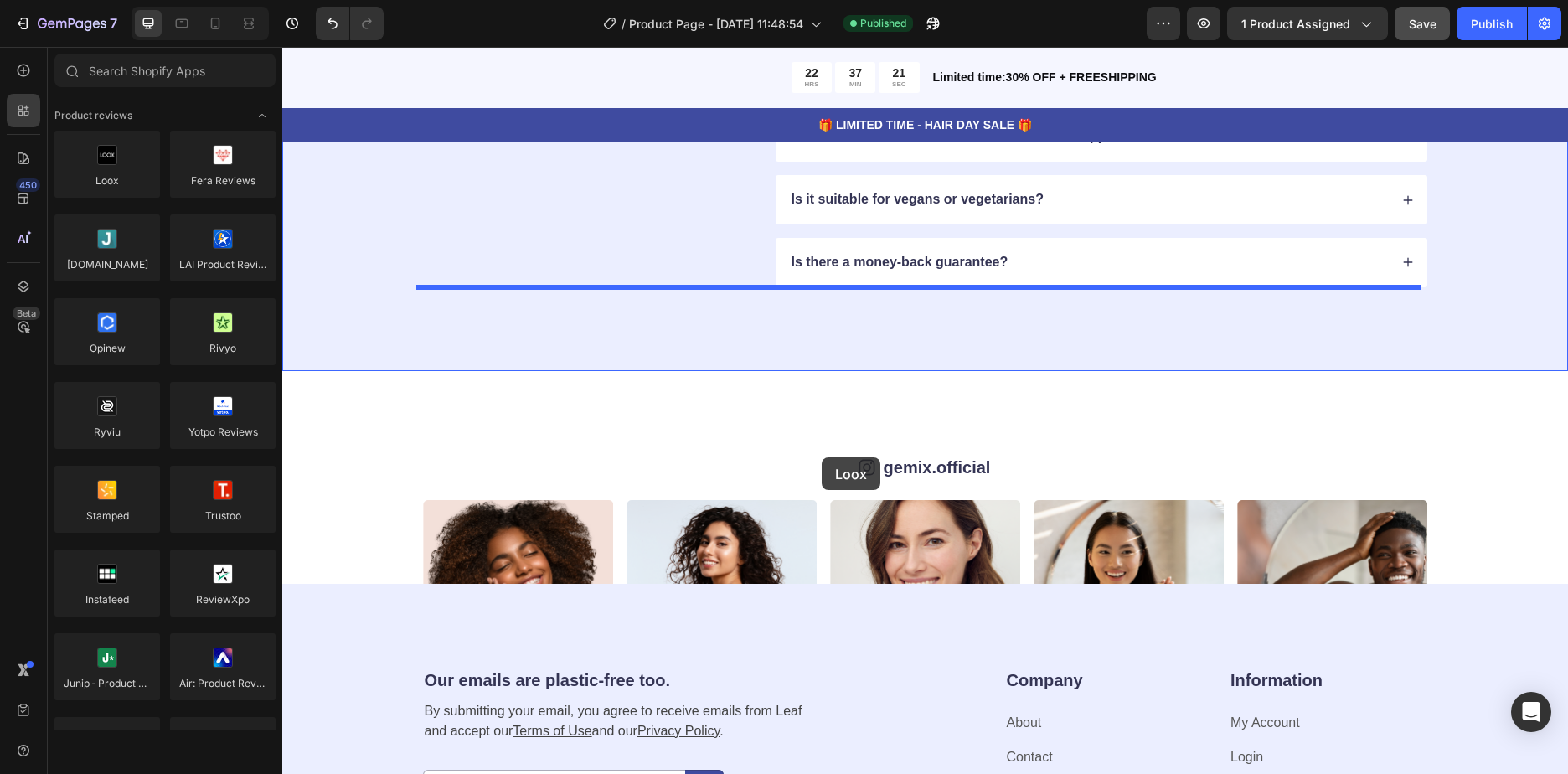
scroll to position [4105, 0]
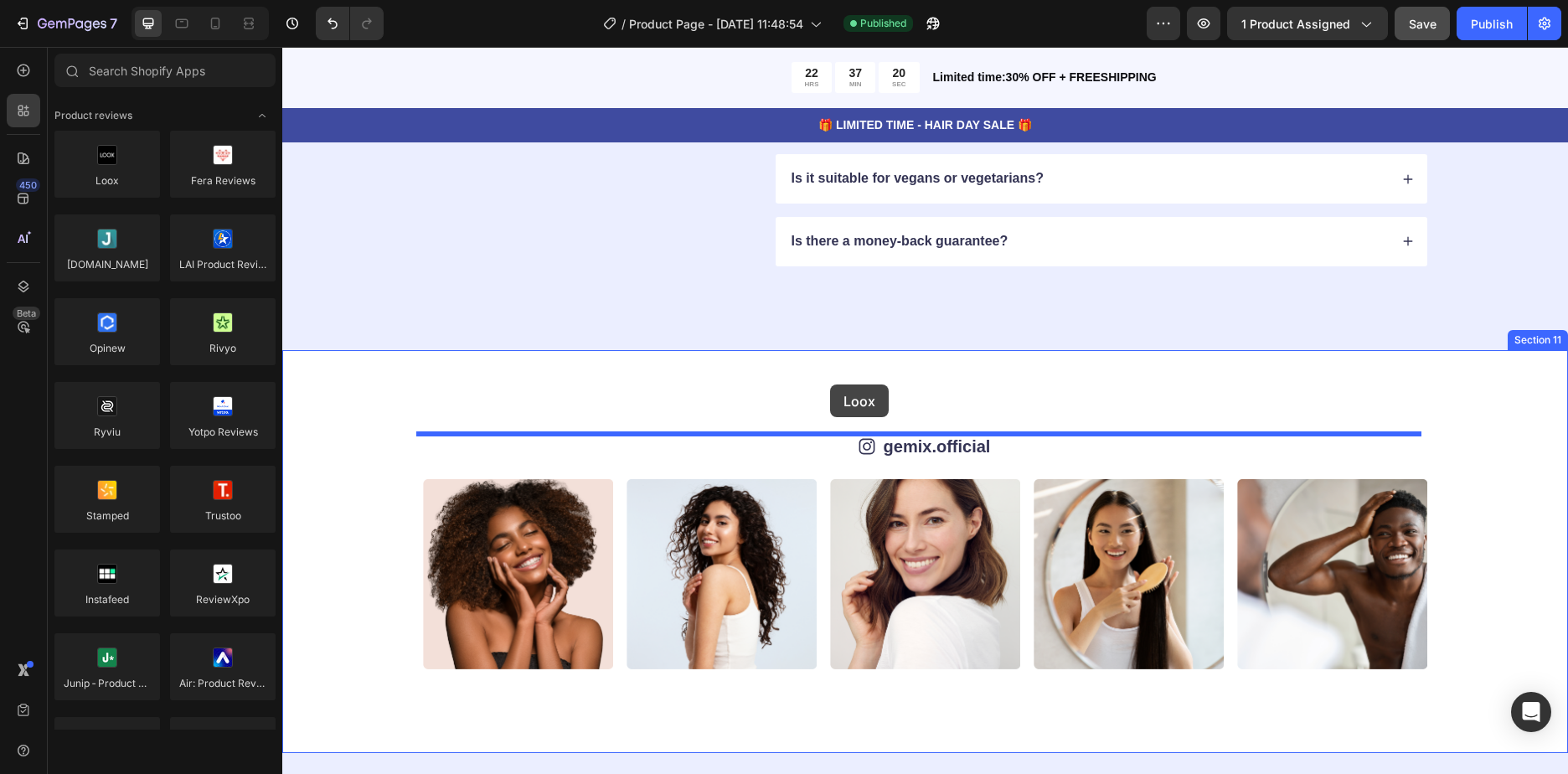
drag, startPoint x: 358, startPoint y: 198, endPoint x: 831, endPoint y: 385, distance: 508.6
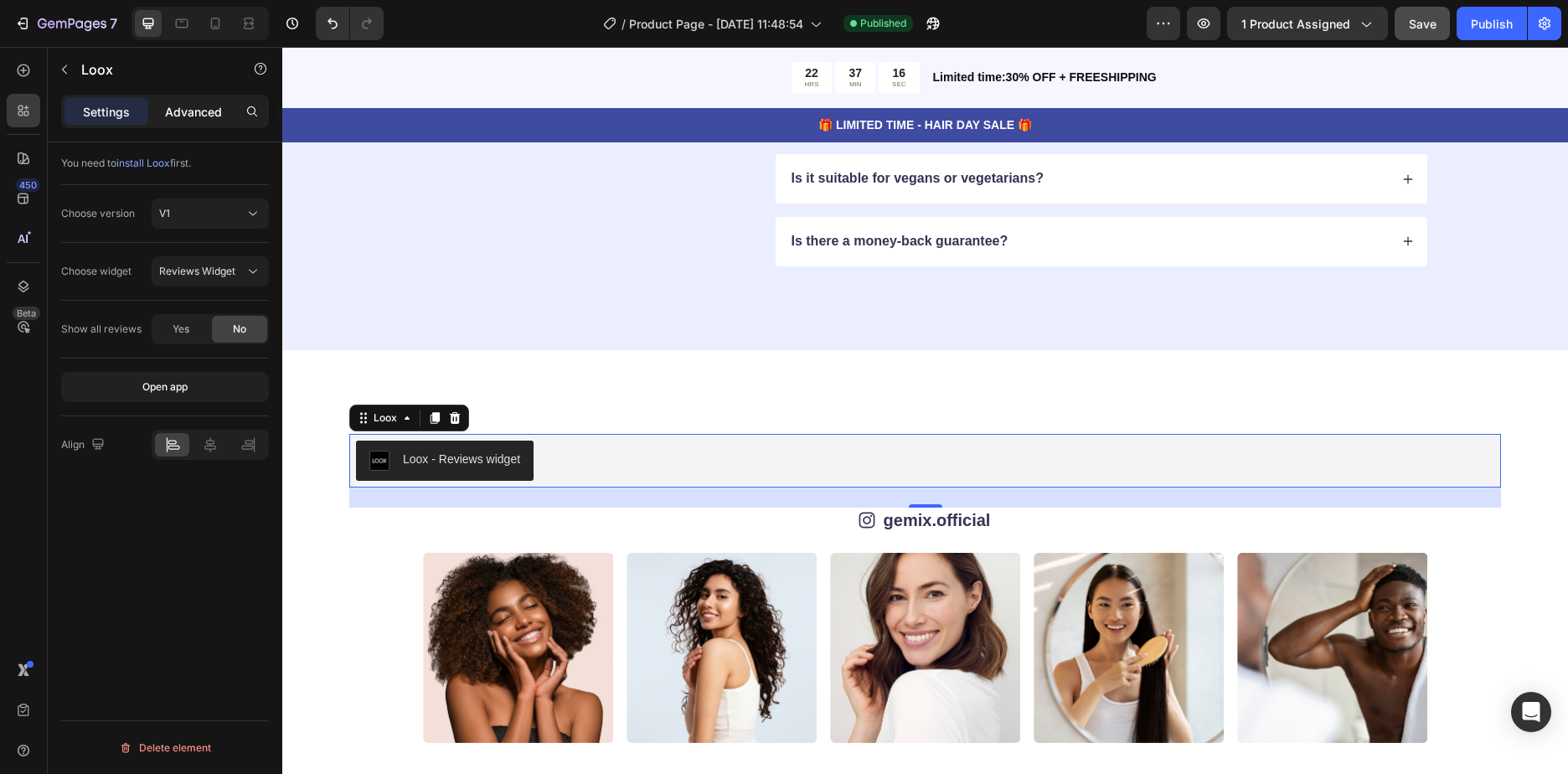
click at [183, 101] on div "Advanced" at bounding box center [193, 112] width 84 height 27
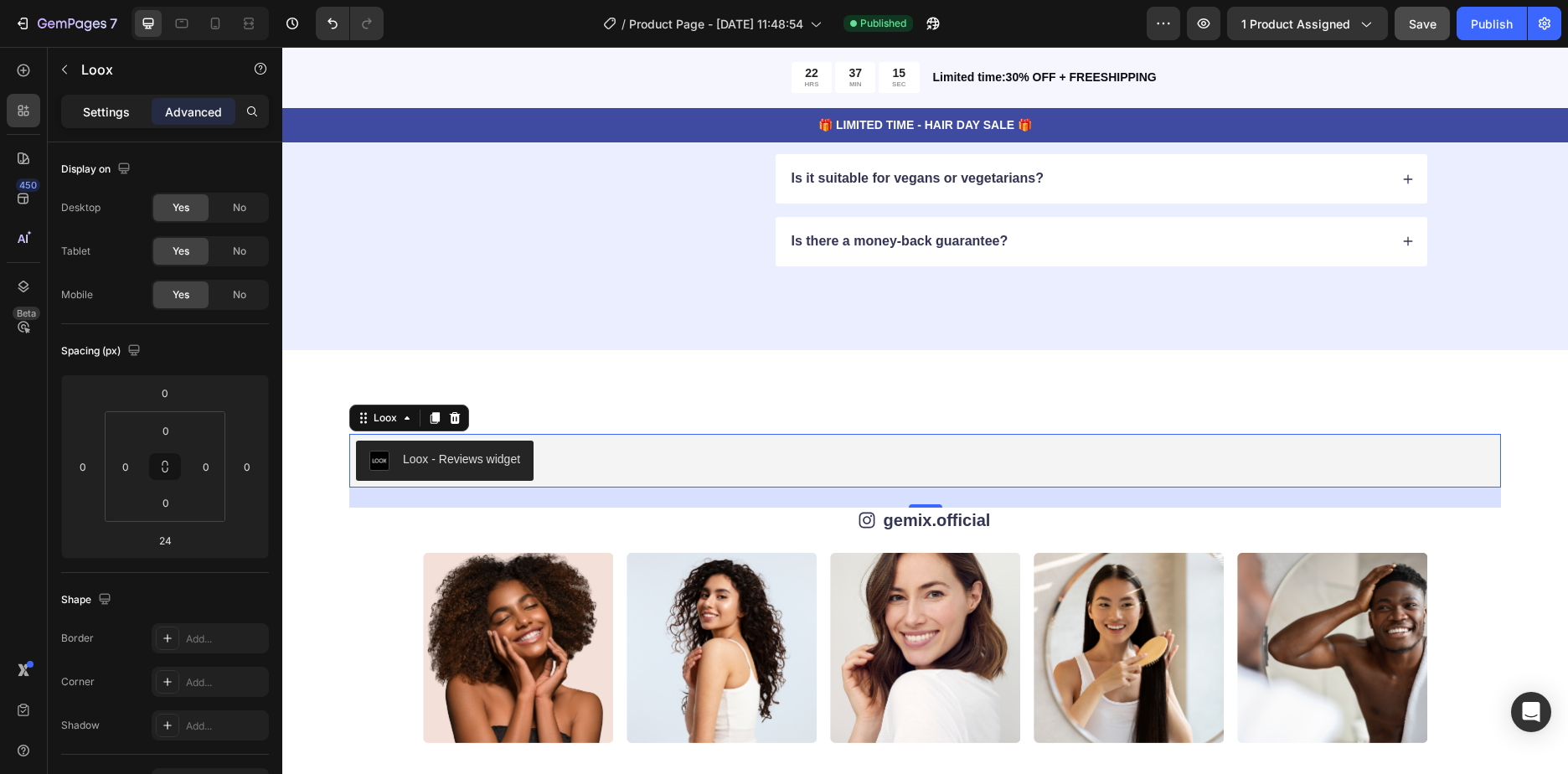
click at [98, 122] on div "Settings" at bounding box center [106, 112] width 84 height 27
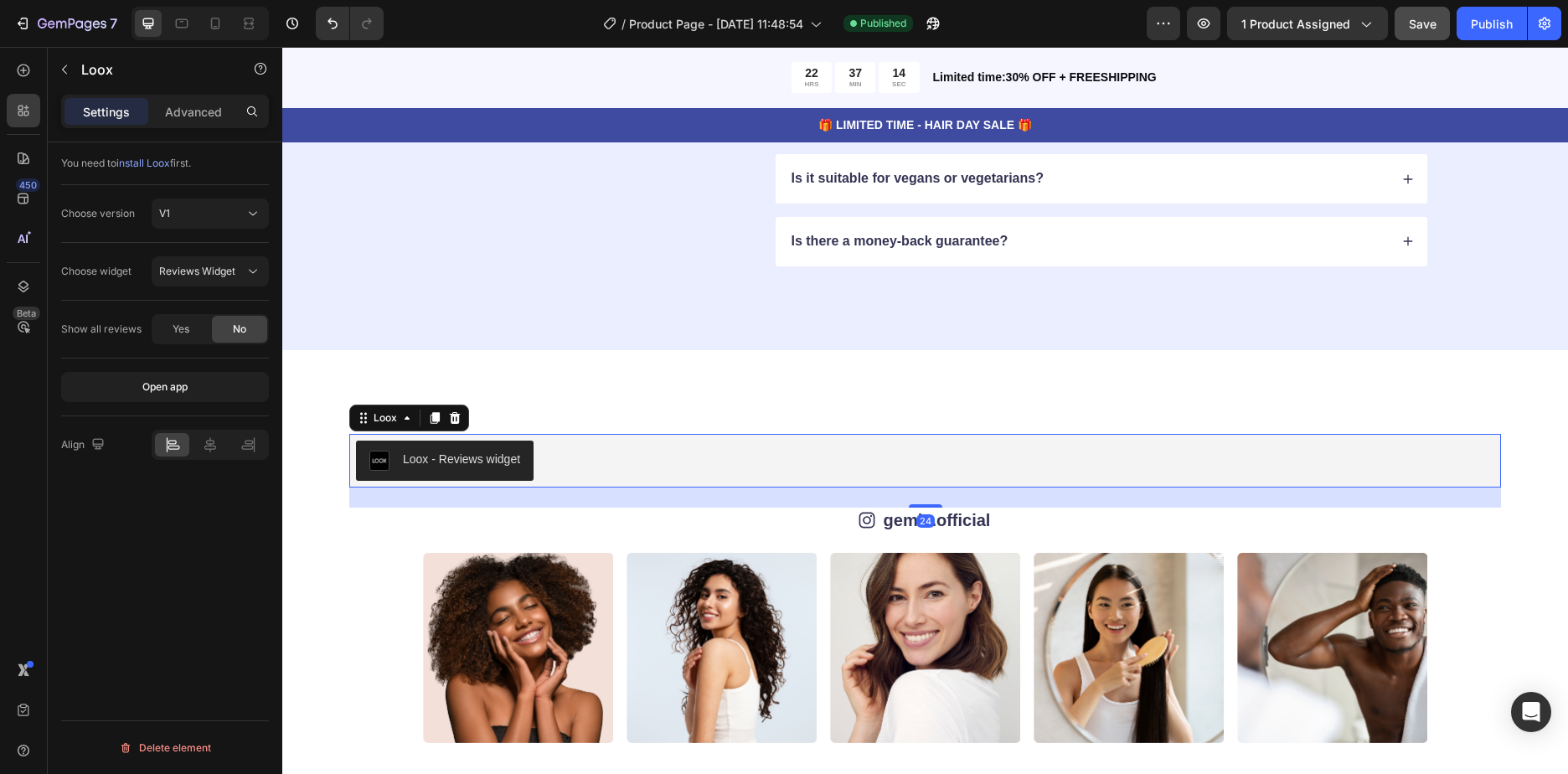
click at [438, 464] on div "Loox - Reviews widget" at bounding box center [461, 459] width 118 height 18
click at [410, 417] on icon at bounding box center [407, 418] width 14 height 14
click at [394, 425] on div "Loox" at bounding box center [386, 418] width 30 height 15
click at [372, 424] on div "Loox" at bounding box center [386, 418] width 30 height 15
click at [198, 527] on div "You need to install Loox first. Choose version V1 Choose widget Reviews Widget …" at bounding box center [164, 481] width 234 height 679
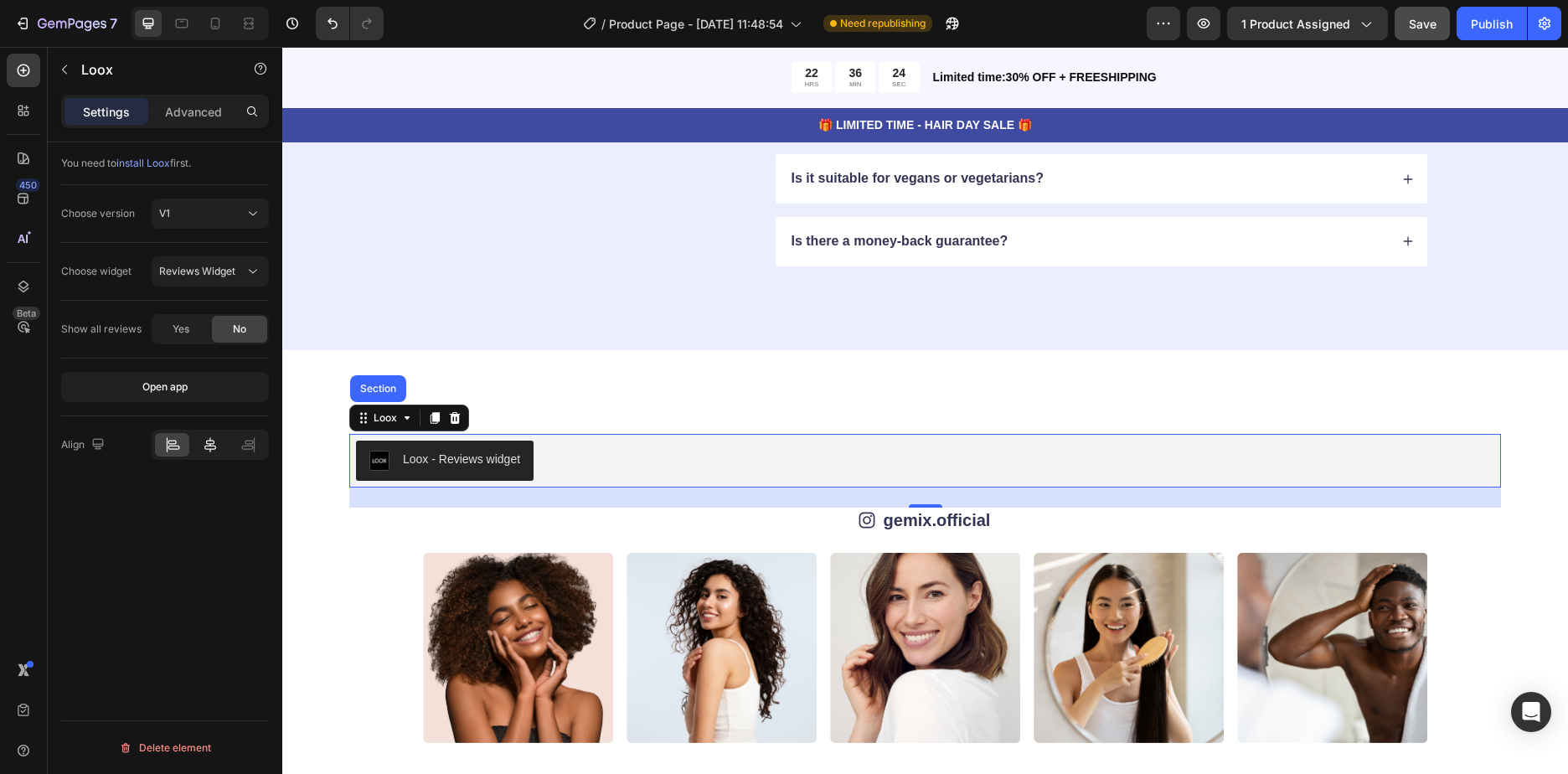
click at [199, 453] on div at bounding box center [210, 445] width 35 height 24
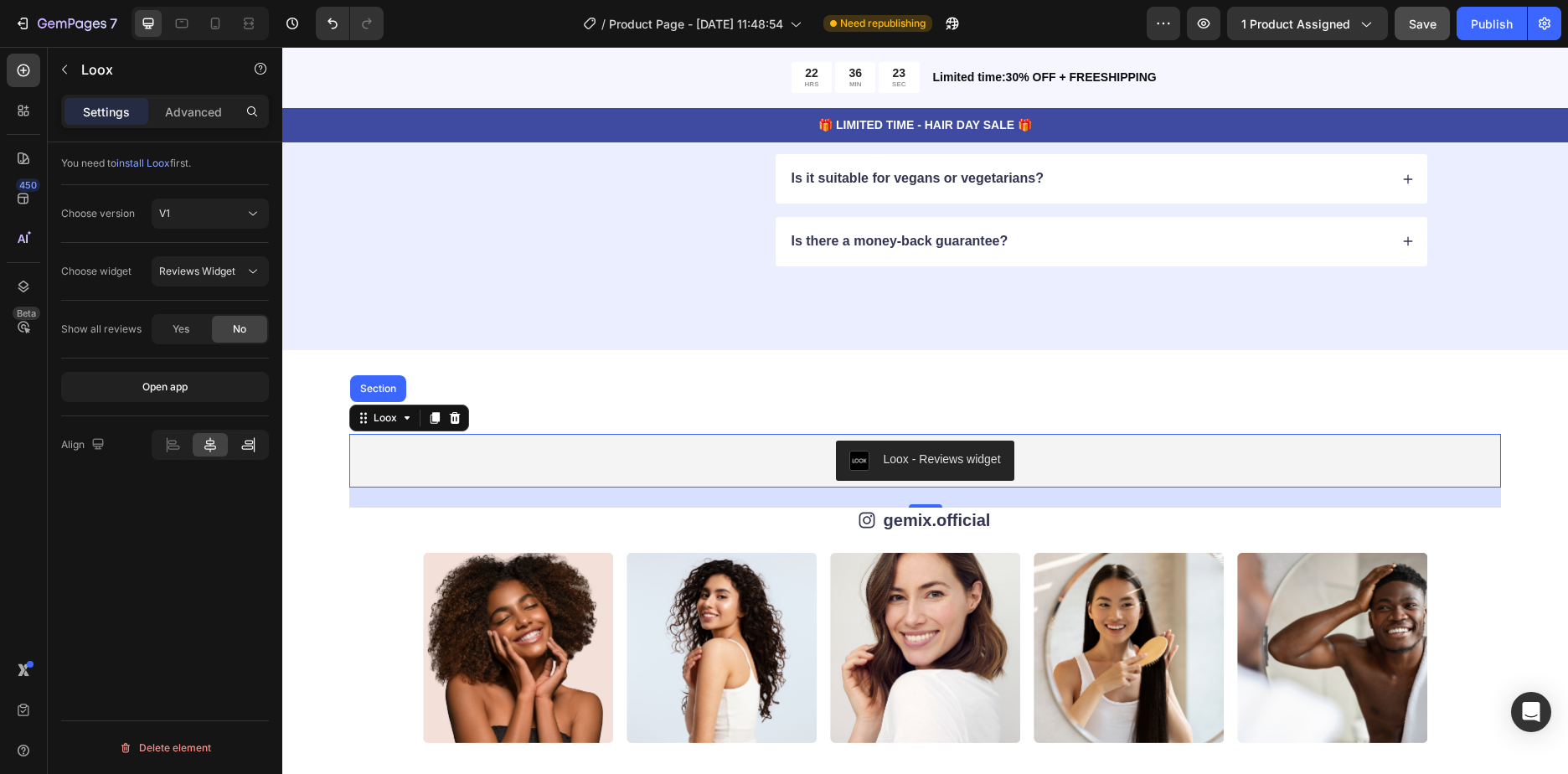
click at [249, 450] on icon at bounding box center [248, 445] width 17 height 17
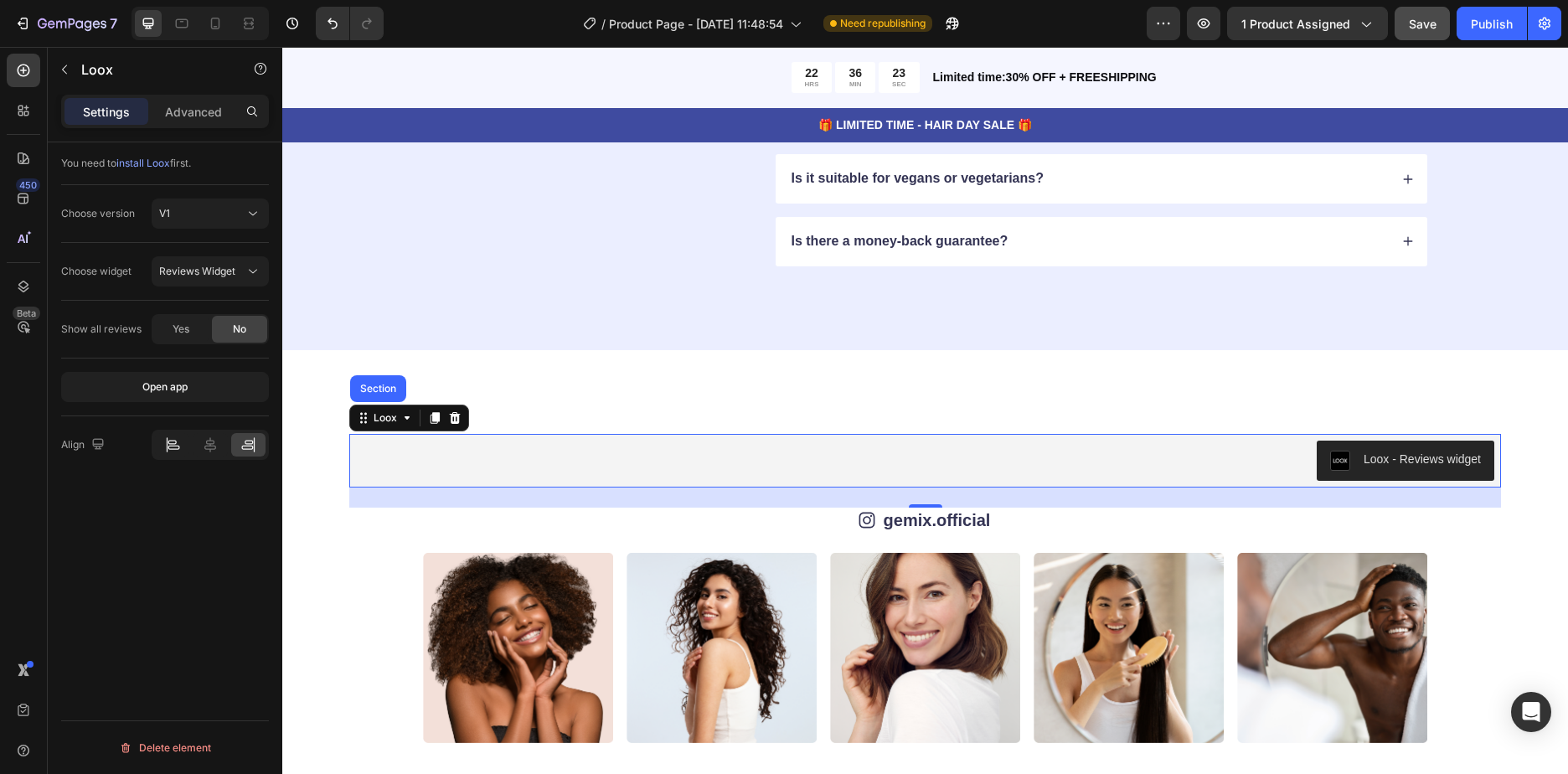
click at [179, 453] on div at bounding box center [172, 445] width 35 height 24
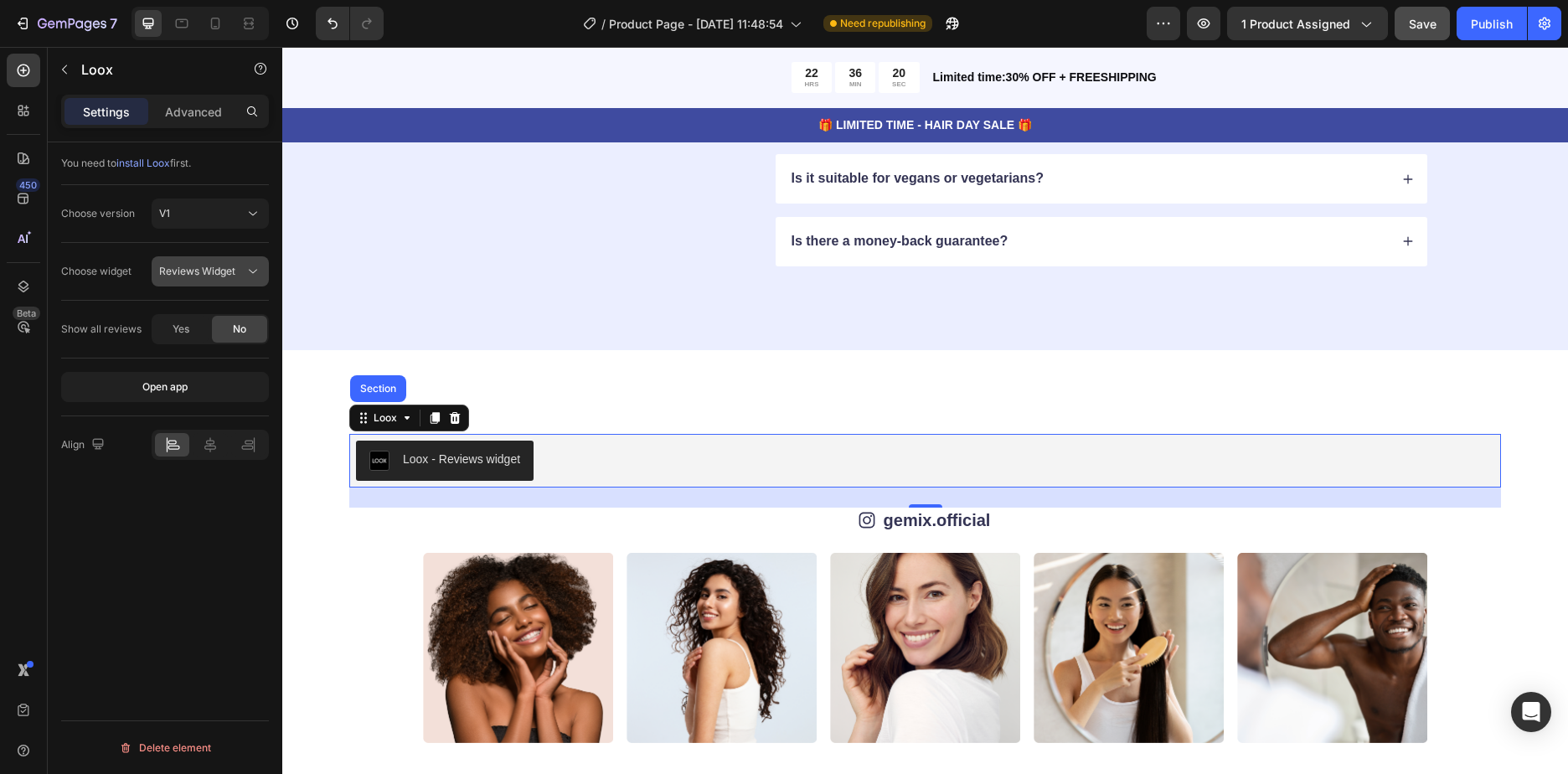
click at [206, 272] on span "Reviews Widget" at bounding box center [197, 271] width 76 height 13
click at [195, 340] on span "Rating Widget" at bounding box center [192, 344] width 66 height 15
click at [969, 474] on div "Loox - Rating widget" at bounding box center [925, 461] width 1138 height 41
click at [218, 271] on span "Rating Widget" at bounding box center [192, 271] width 66 height 13
click at [199, 310] on span "Reviews Widget" at bounding box center [197, 313] width 76 height 15
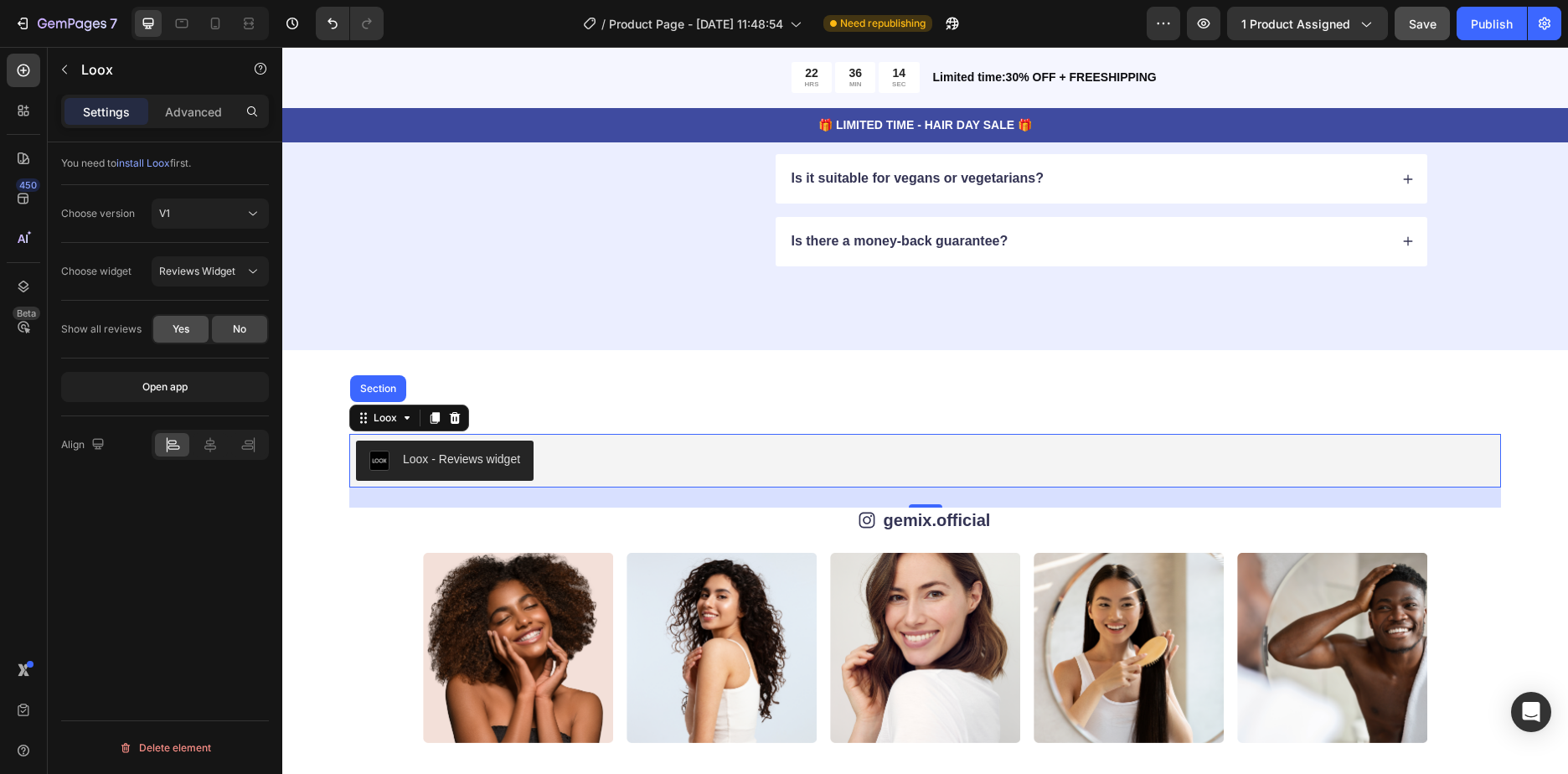
click at [190, 329] on div "Yes" at bounding box center [180, 329] width 55 height 27
click at [205, 211] on div "V1" at bounding box center [201, 214] width 85 height 15
click at [173, 283] on p "V2" at bounding box center [206, 287] width 96 height 15
click at [217, 219] on div "V2" at bounding box center [201, 214] width 85 height 15
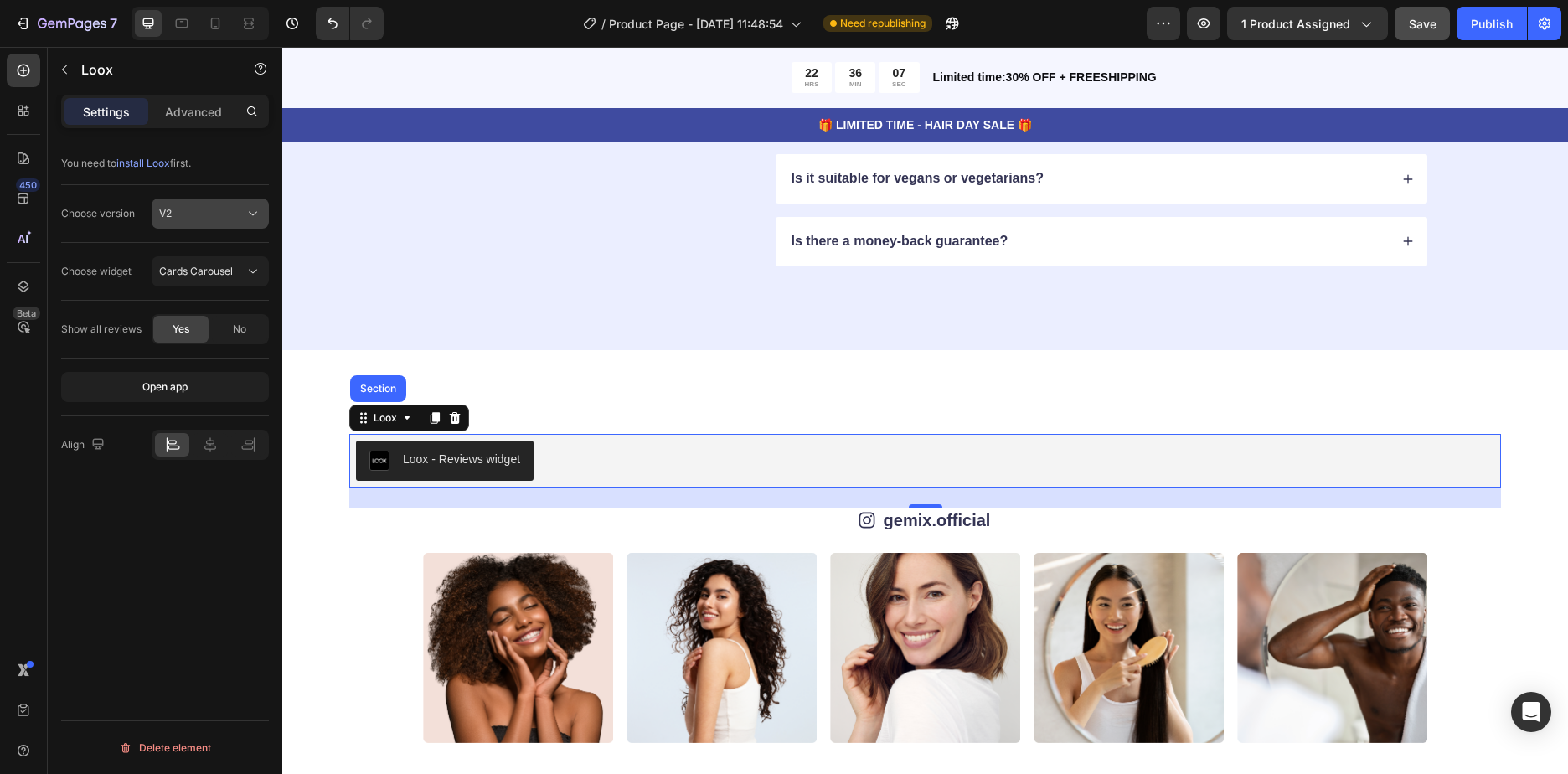
click at [217, 219] on div "V2" at bounding box center [201, 214] width 85 height 15
click at [149, 164] on span "install Loox" at bounding box center [143, 162] width 53 height 13
click at [15, 193] on icon at bounding box center [24, 199] width 17 height 17
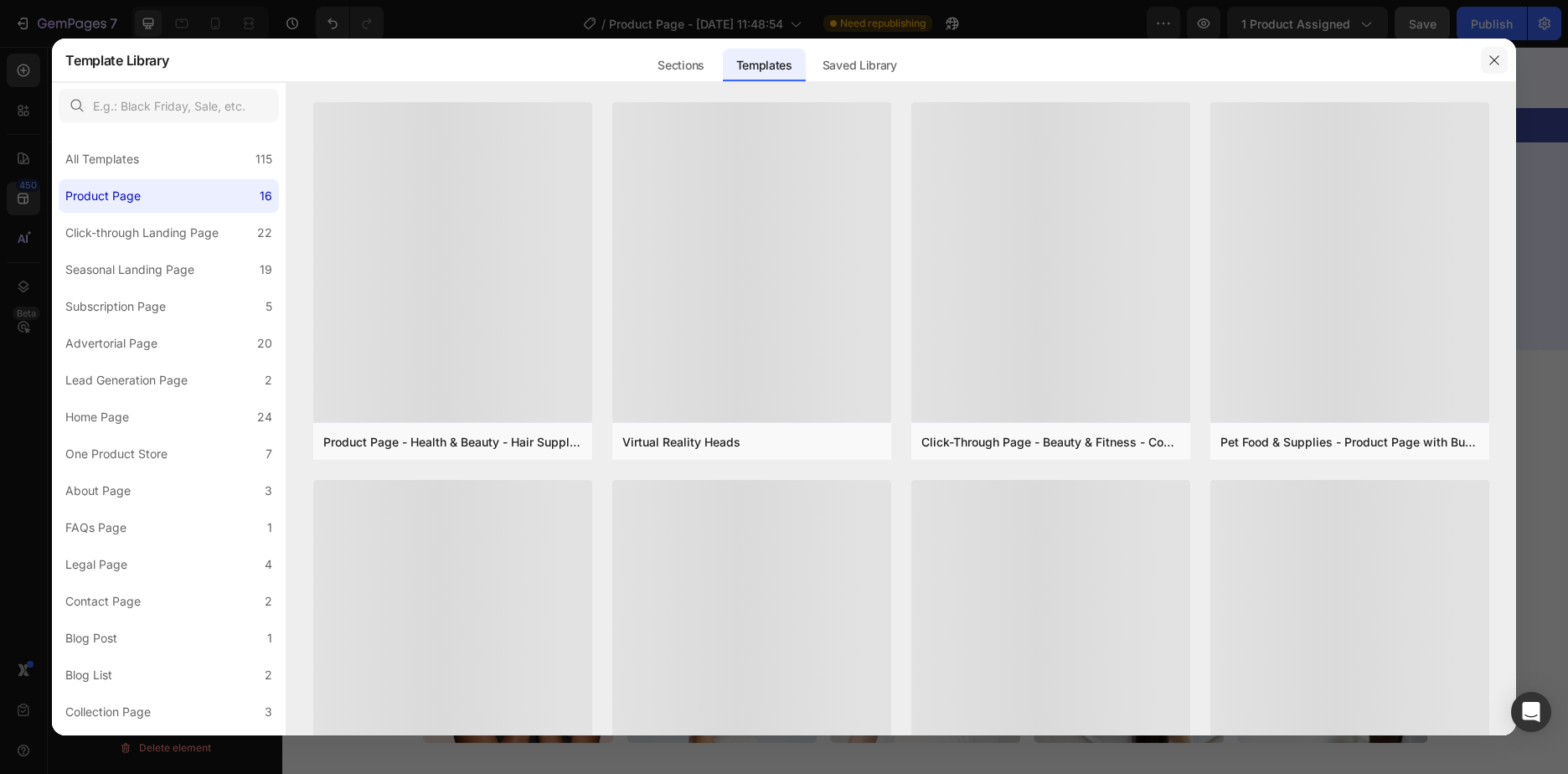
drag, startPoint x: 1500, startPoint y: 61, endPoint x: 1212, endPoint y: 16, distance: 291.5
click at [1500, 61] on icon "button" at bounding box center [1494, 60] width 14 height 14
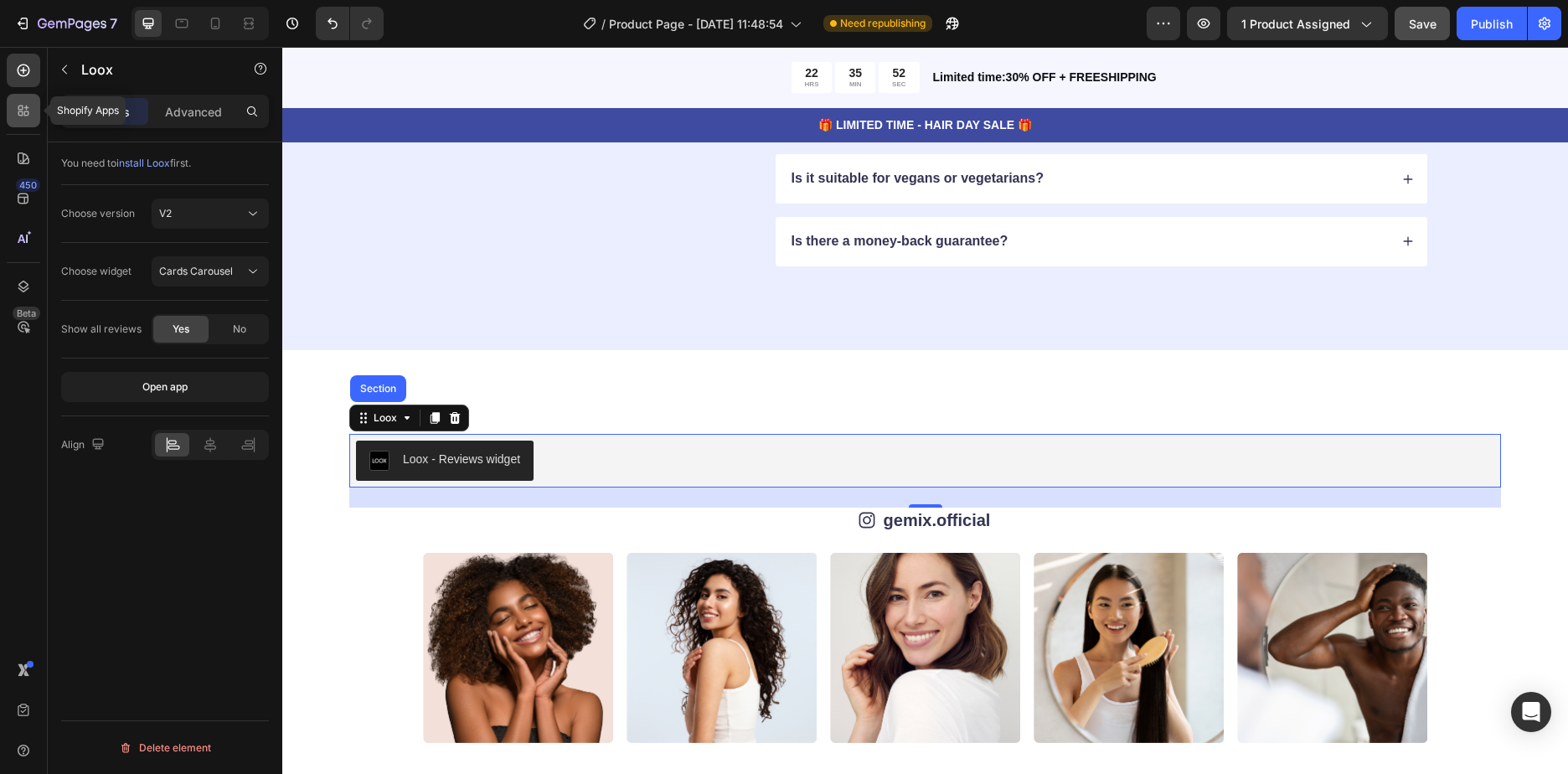
click at [10, 124] on div at bounding box center [24, 111] width 34 height 34
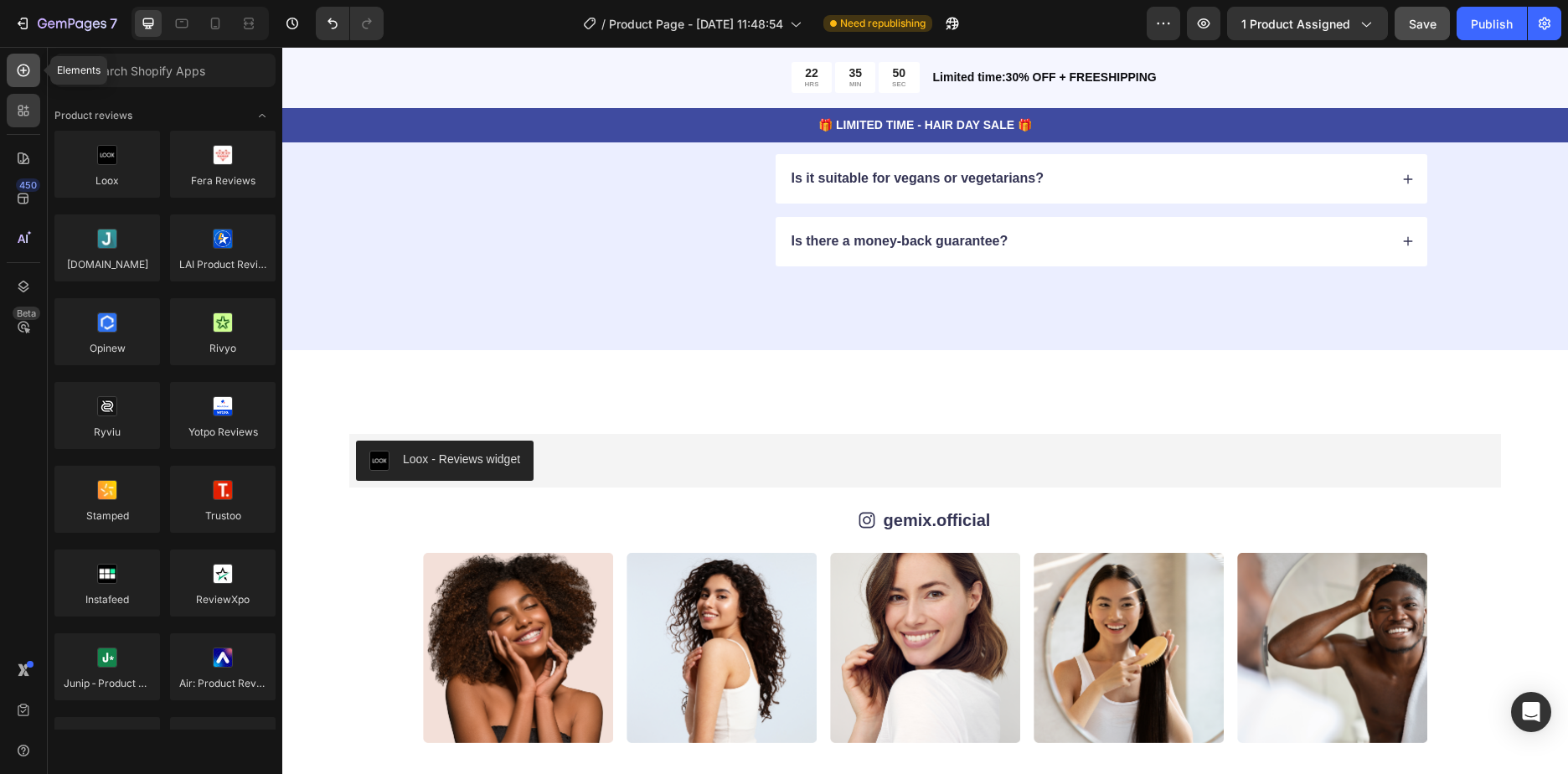
click at [19, 80] on div at bounding box center [24, 70] width 34 height 34
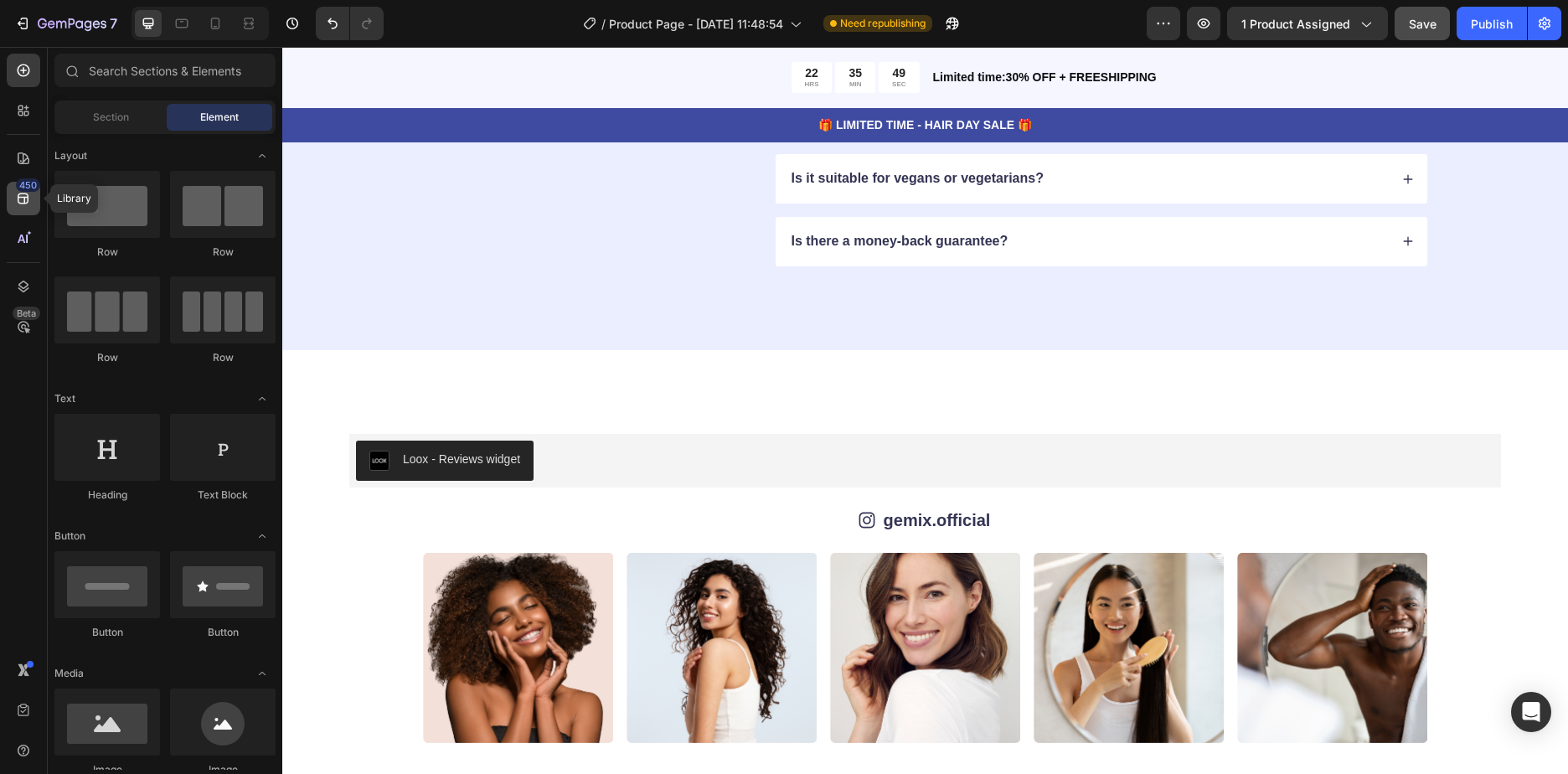
click at [14, 204] on div "450" at bounding box center [24, 199] width 34 height 34
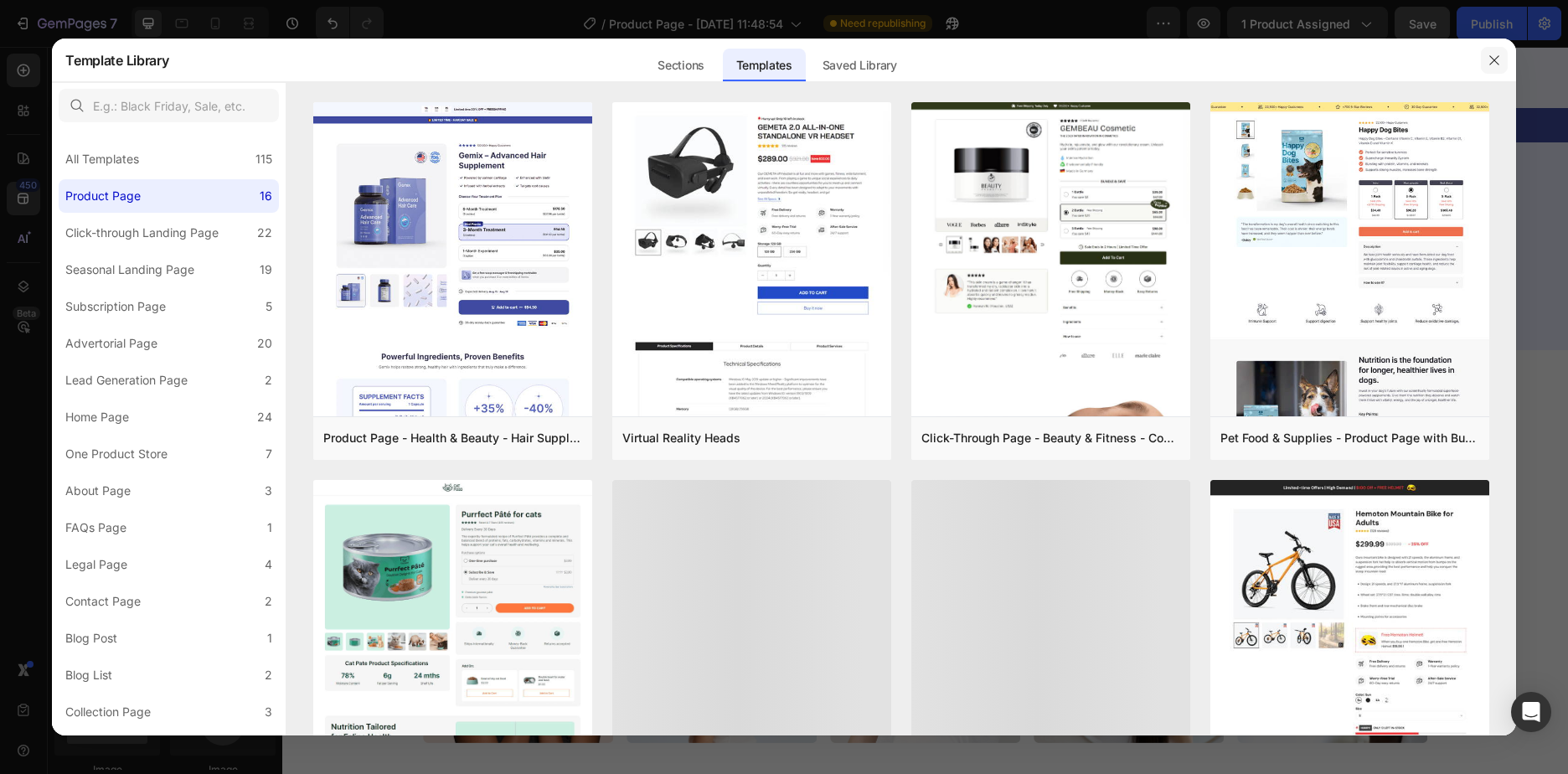
click at [1488, 61] on icon "button" at bounding box center [1494, 60] width 14 height 14
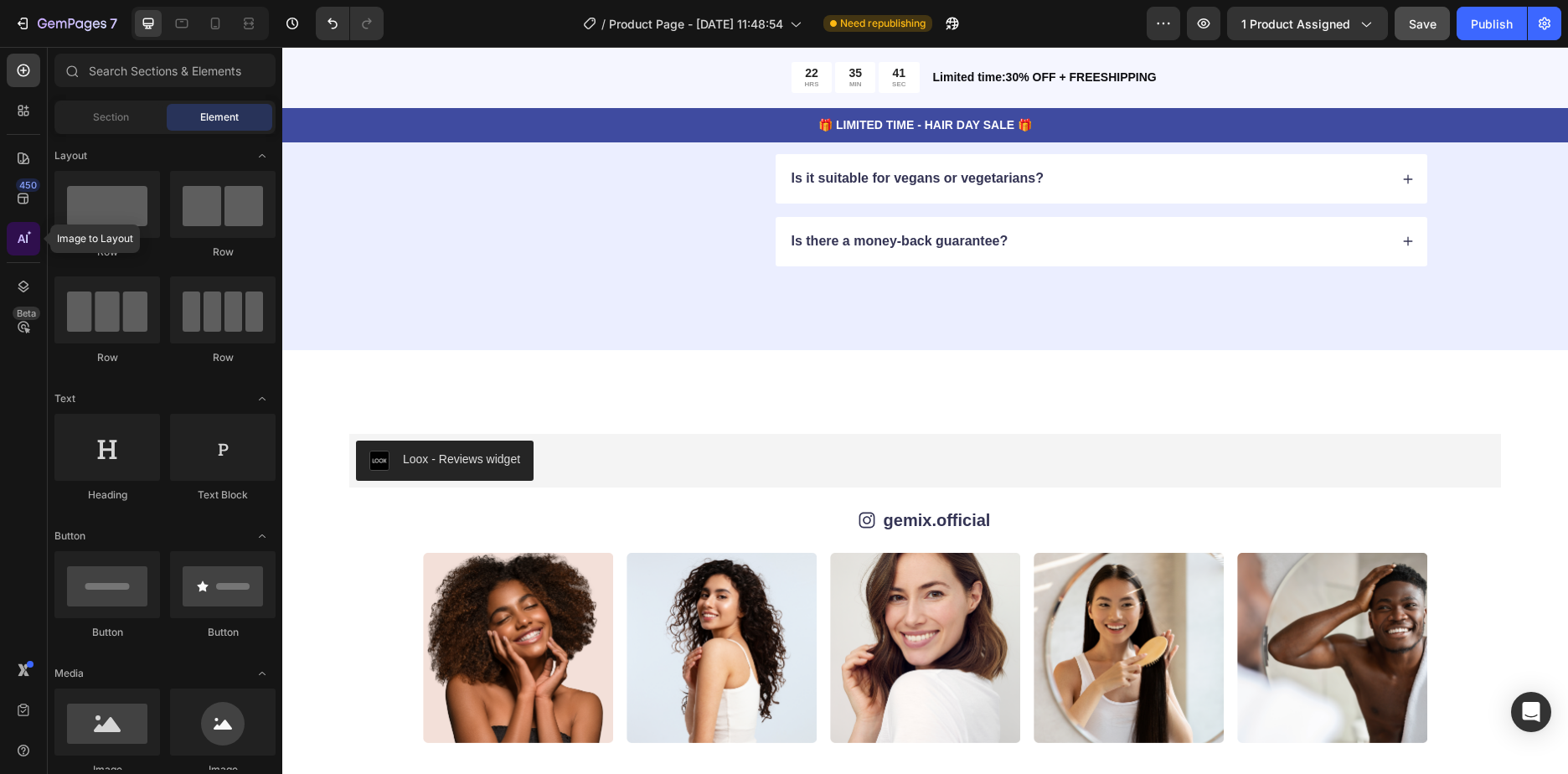
click at [32, 244] on div at bounding box center [24, 239] width 34 height 34
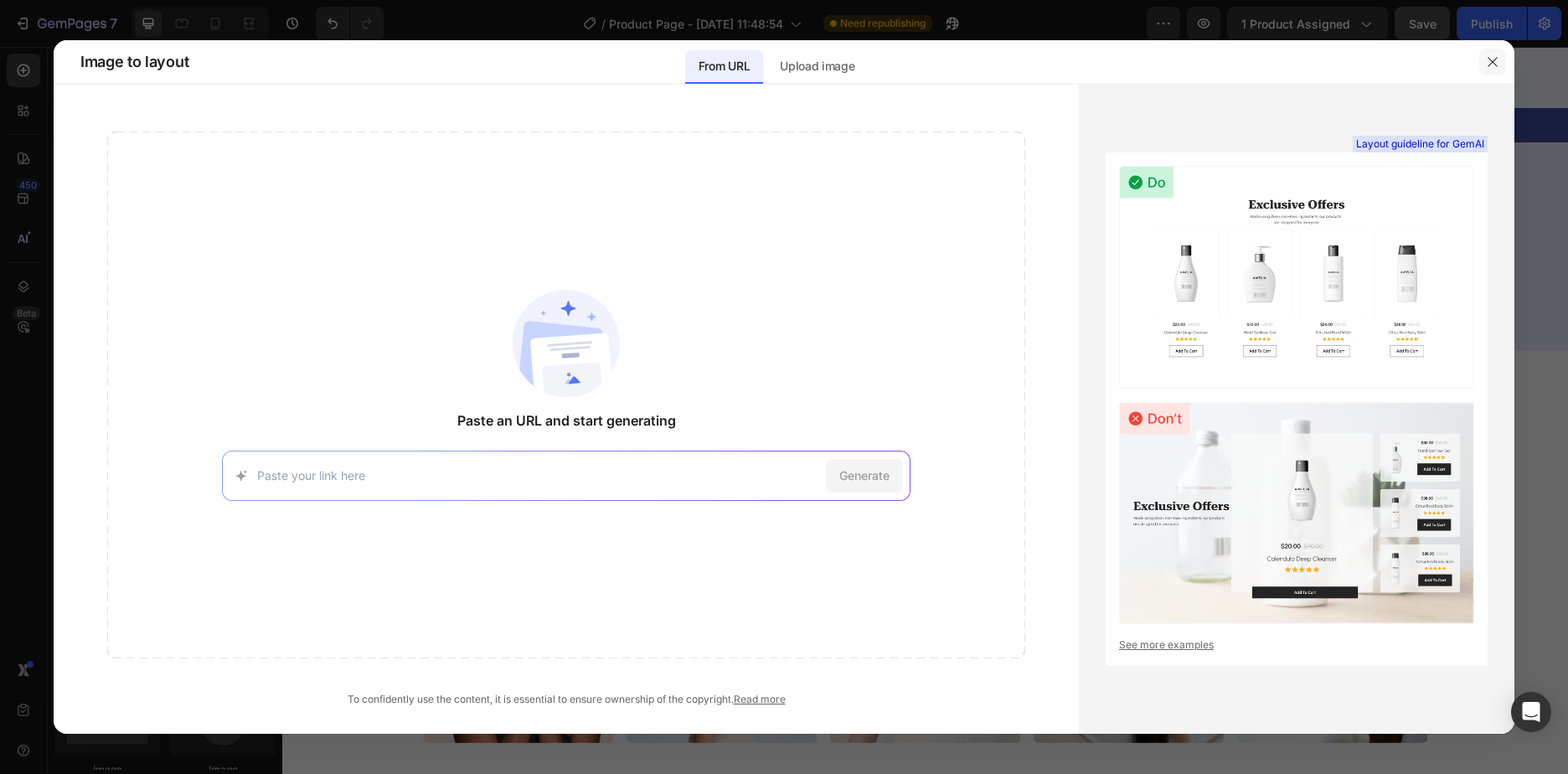
drag, startPoint x: 1481, startPoint y: 64, endPoint x: 1181, endPoint y: 22, distance: 302.9
click at [1481, 64] on button "button" at bounding box center [1493, 62] width 27 height 27
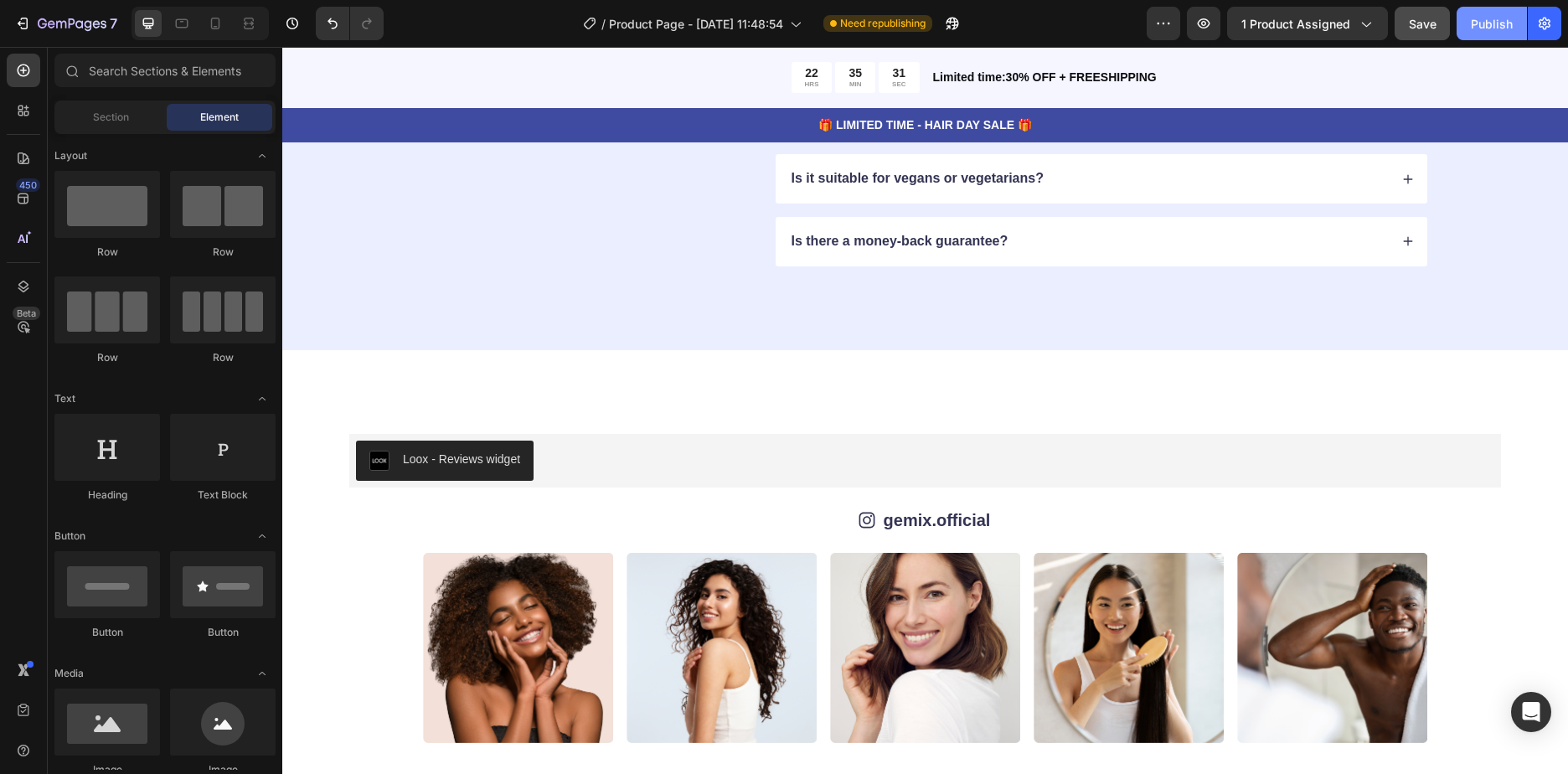
click at [1490, 23] on div "Publish" at bounding box center [1492, 24] width 42 height 18
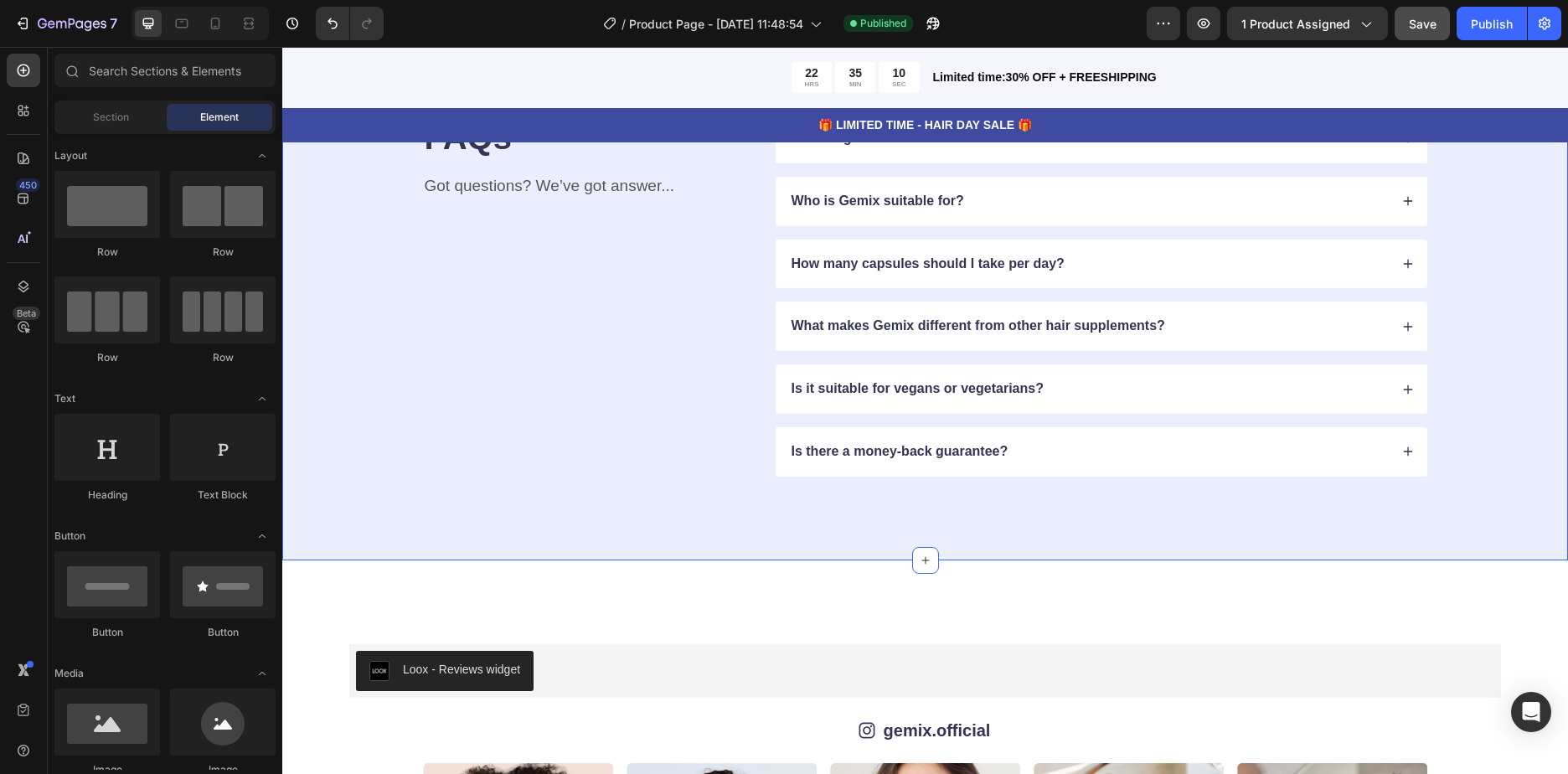
scroll to position [3854, 0]
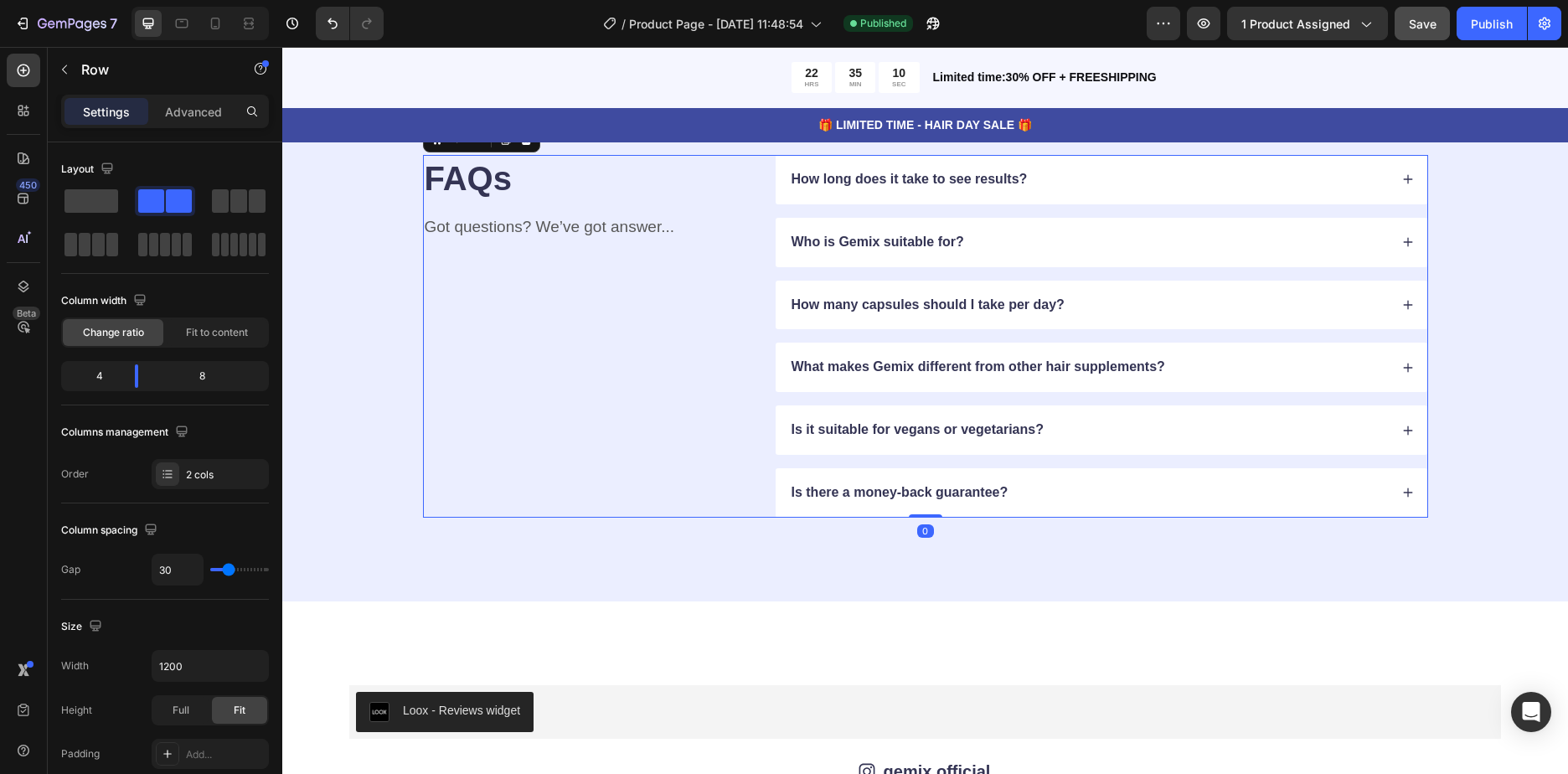
click at [687, 426] on div "FAQs Heading Got questions? We’ve got answer... Text Block" at bounding box center [586, 336] width 326 height 363
drag, startPoint x: 142, startPoint y: 386, endPoint x: 107, endPoint y: 118, distance: 270.3
click at [139, 0] on body "7 / Product Page - Sep 26, 11:48:54 Published Preview 1 product assigned Save P…" at bounding box center [784, 0] width 1568 height 0
click at [69, 75] on icon "button" at bounding box center [64, 69] width 14 height 14
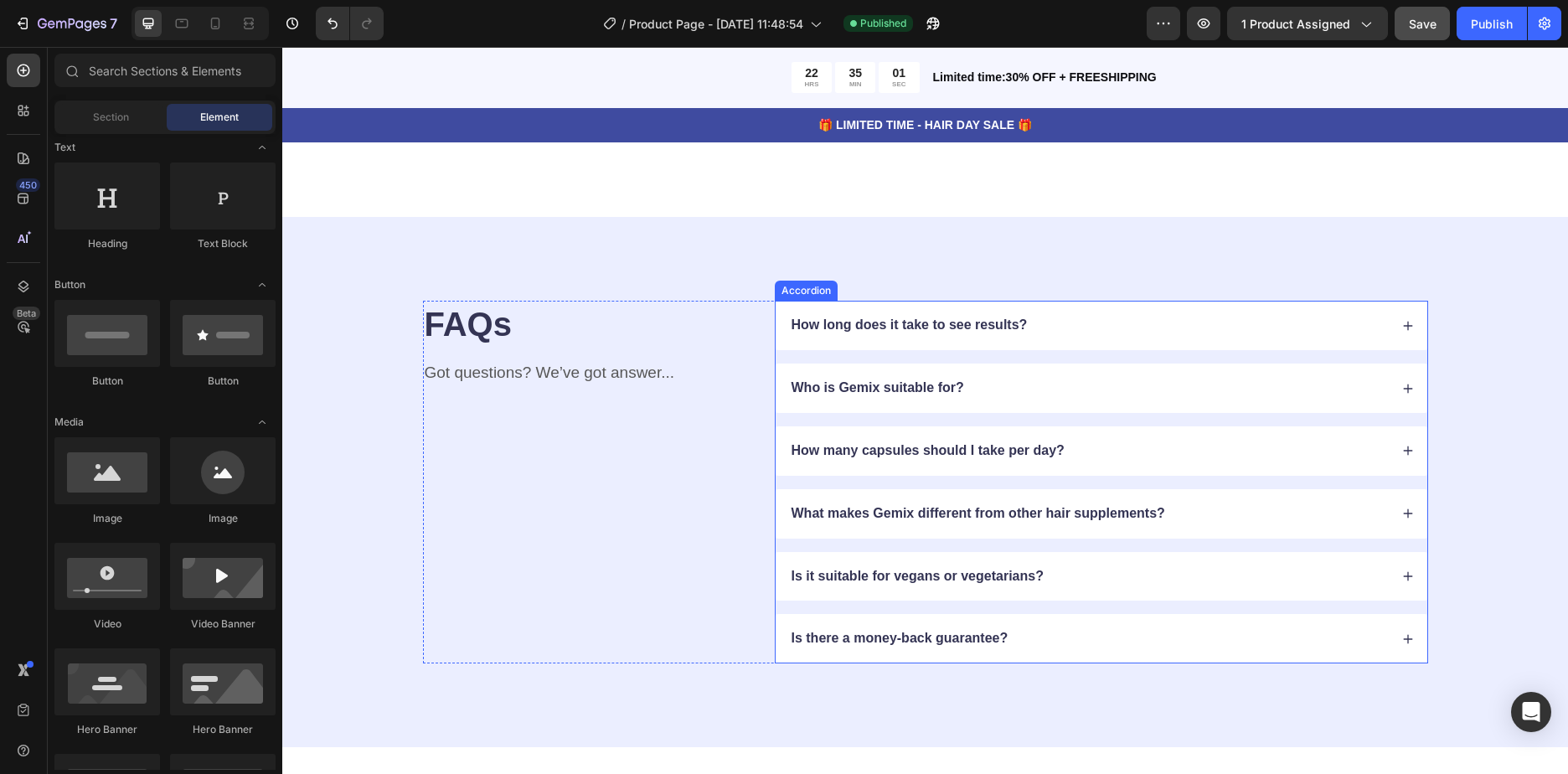
scroll to position [3770, 0]
click at [856, 382] on p "Who is Gemix suitable for?" at bounding box center [878, 390] width 173 height 18
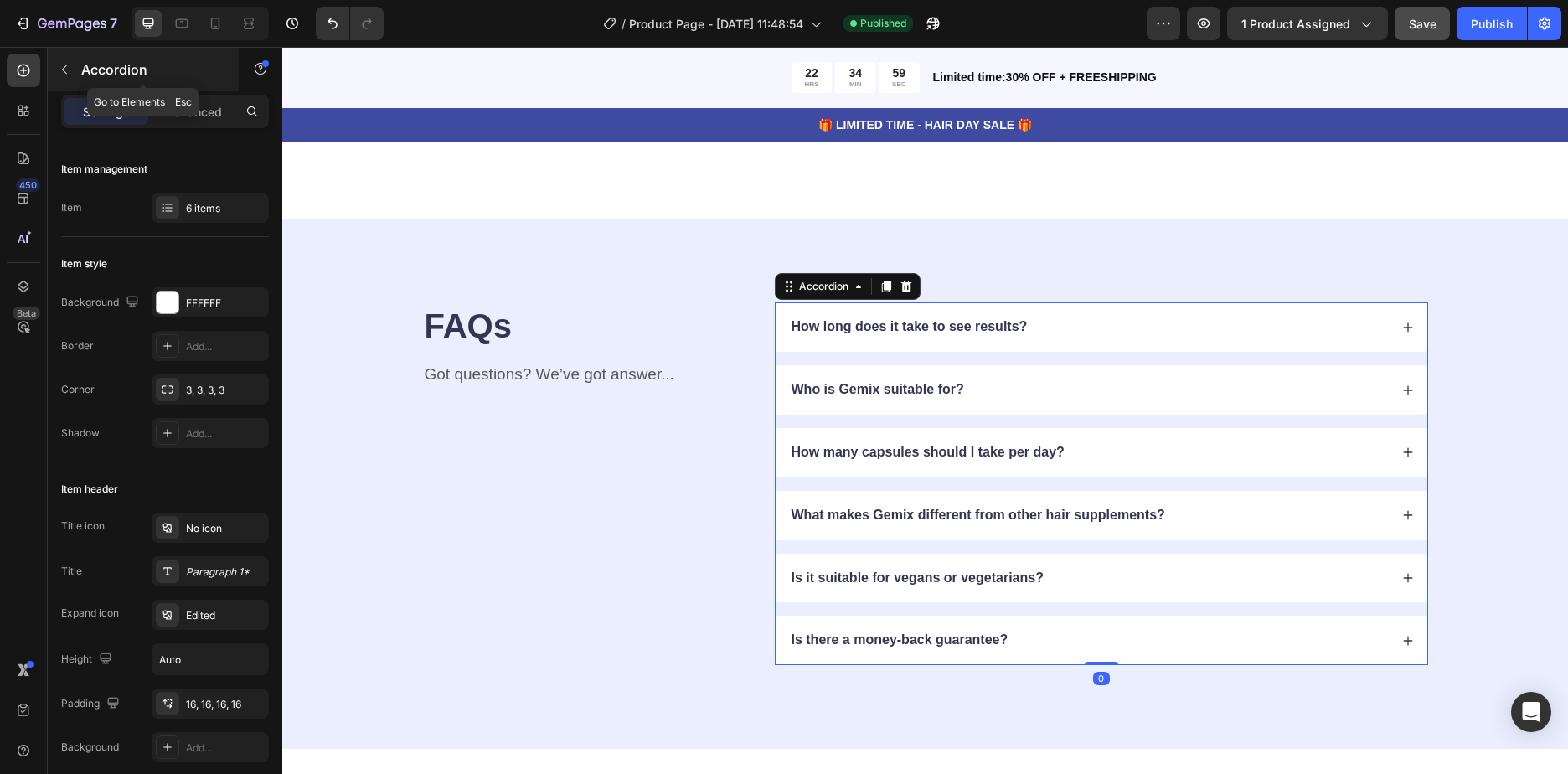
click at [52, 66] on button "button" at bounding box center [64, 69] width 27 height 27
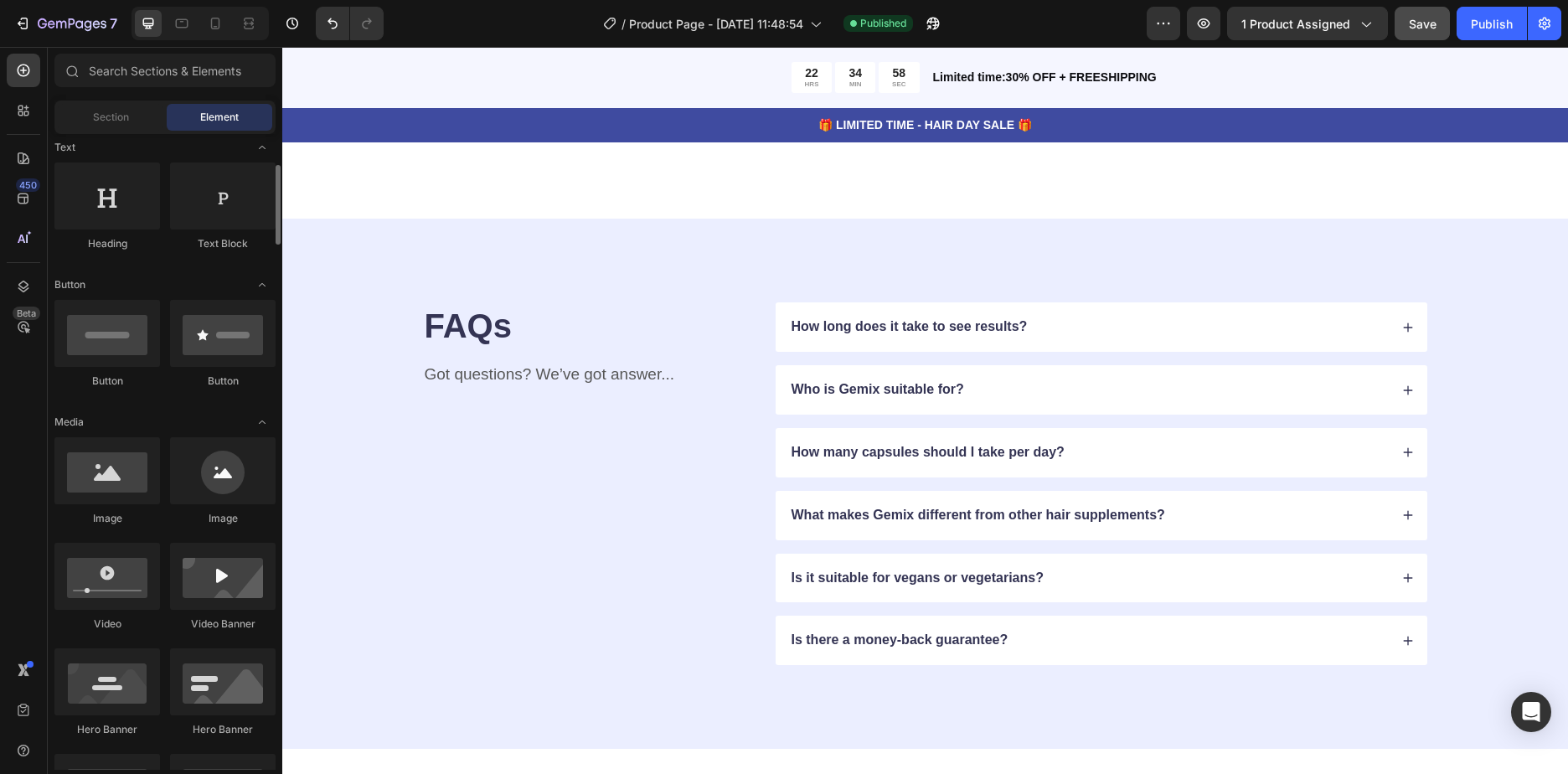
click at [124, 120] on span "Section" at bounding box center [111, 118] width 36 height 15
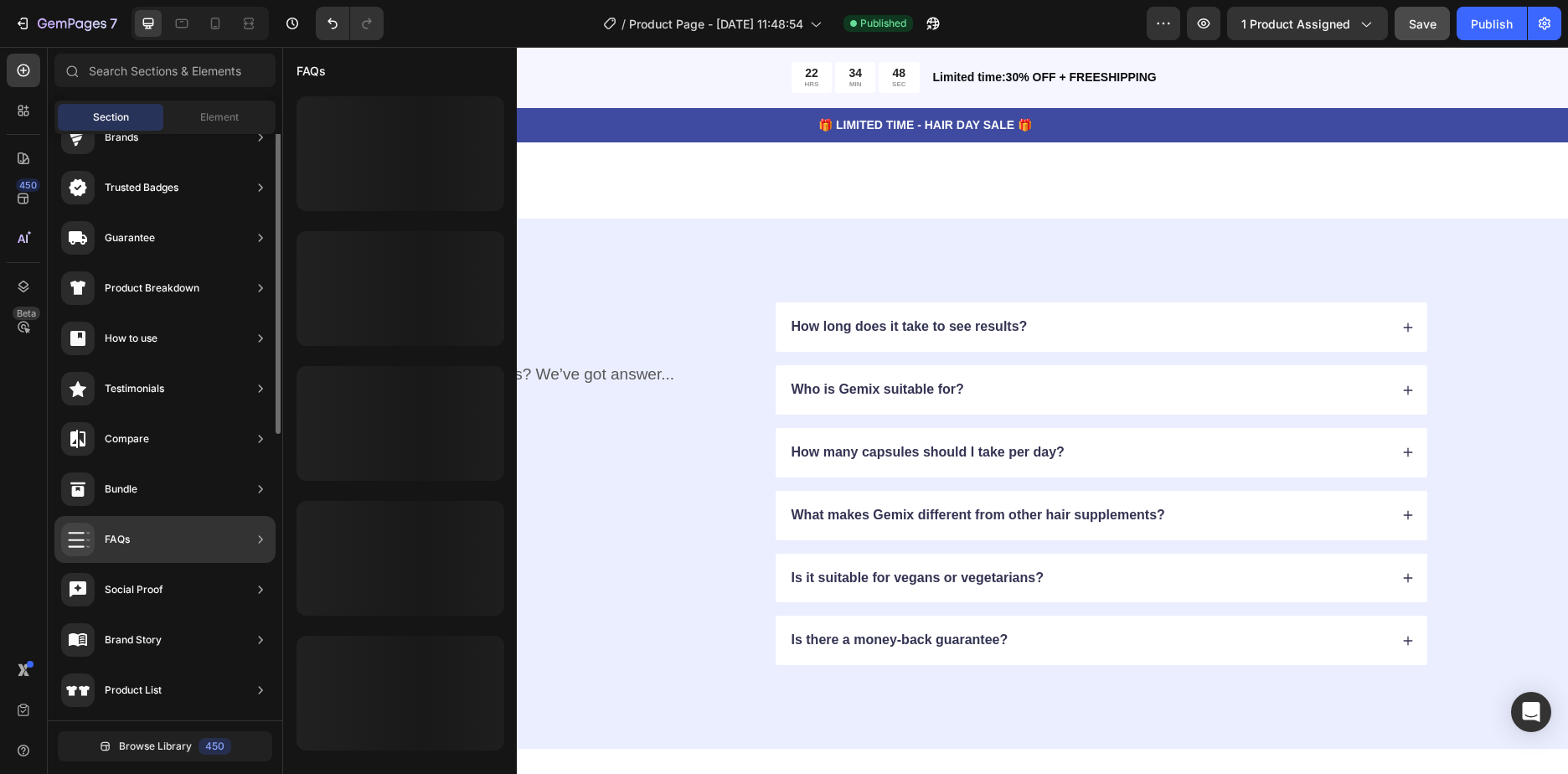
scroll to position [0, 0]
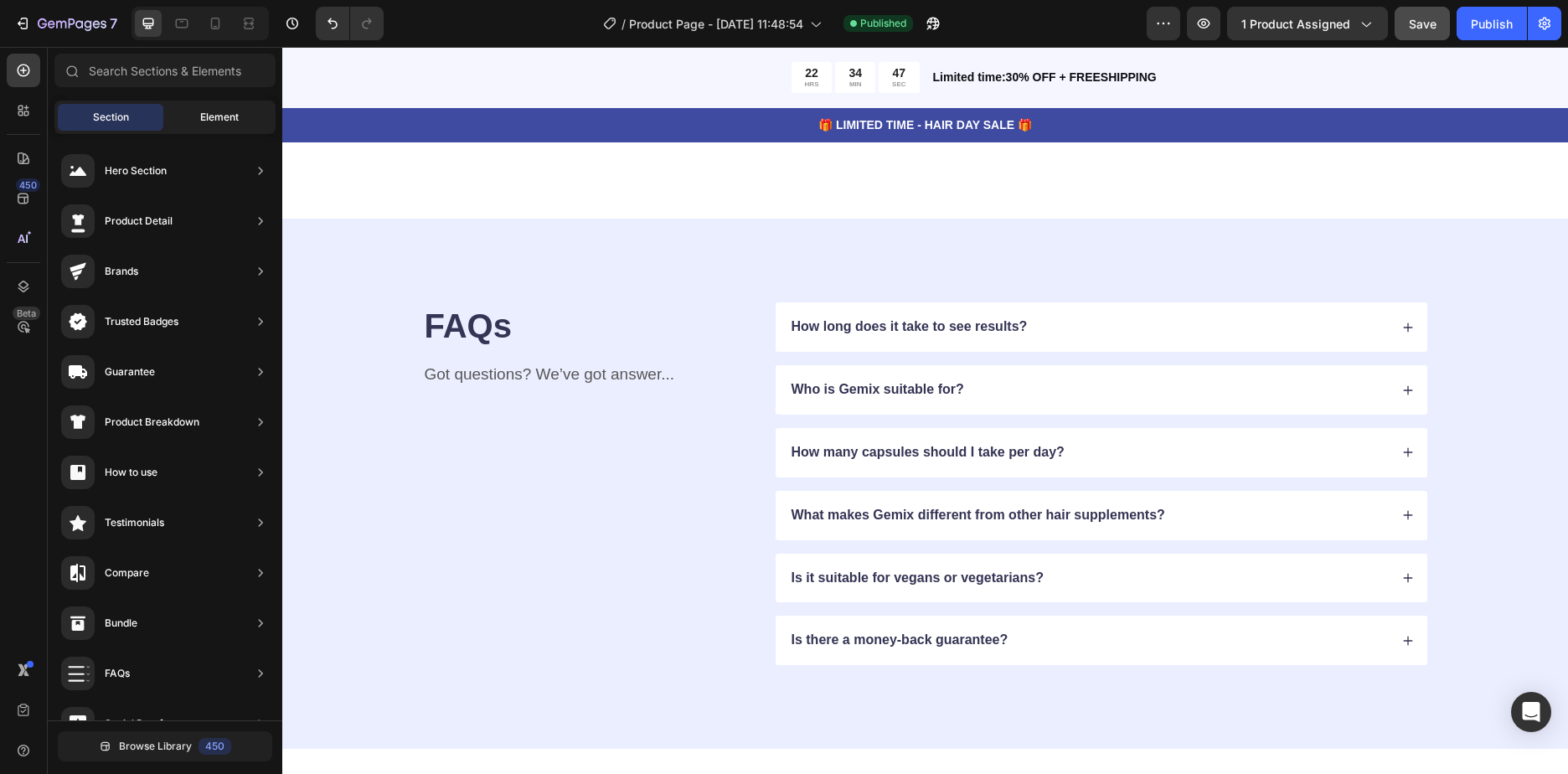
click at [196, 123] on div "Element" at bounding box center [219, 118] width 106 height 27
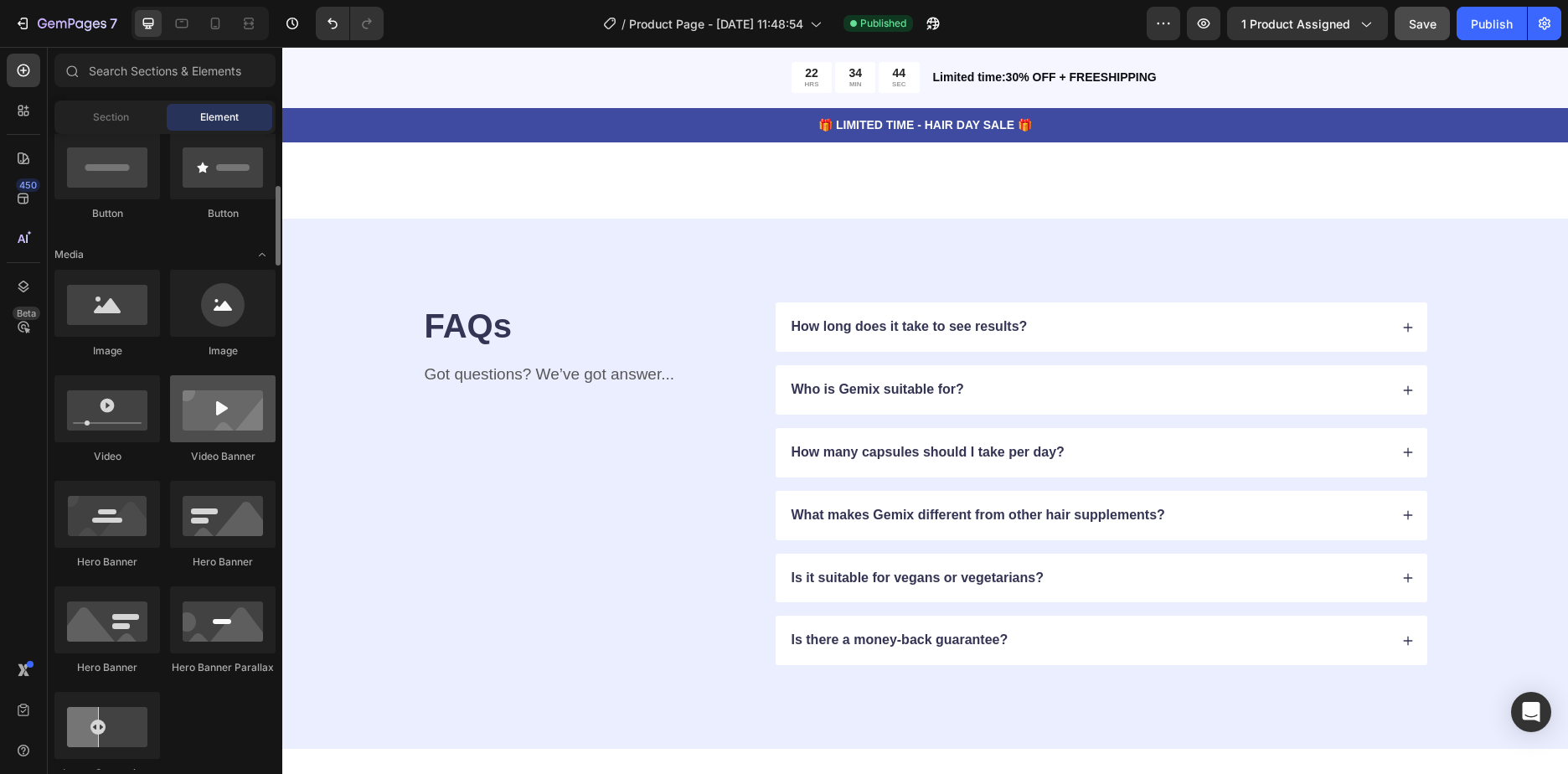
scroll to position [502, 0]
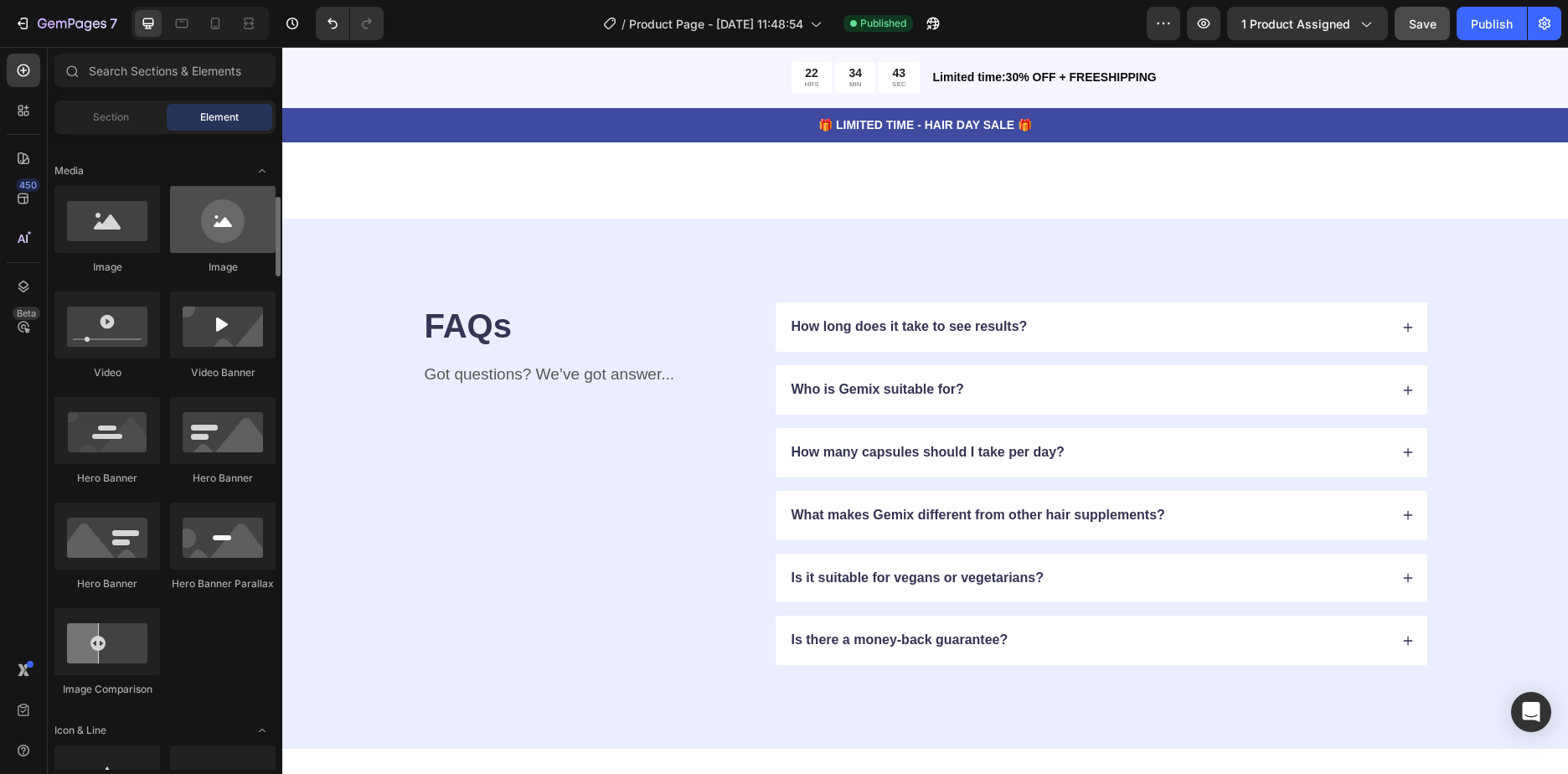
click at [212, 228] on div at bounding box center [222, 219] width 106 height 67
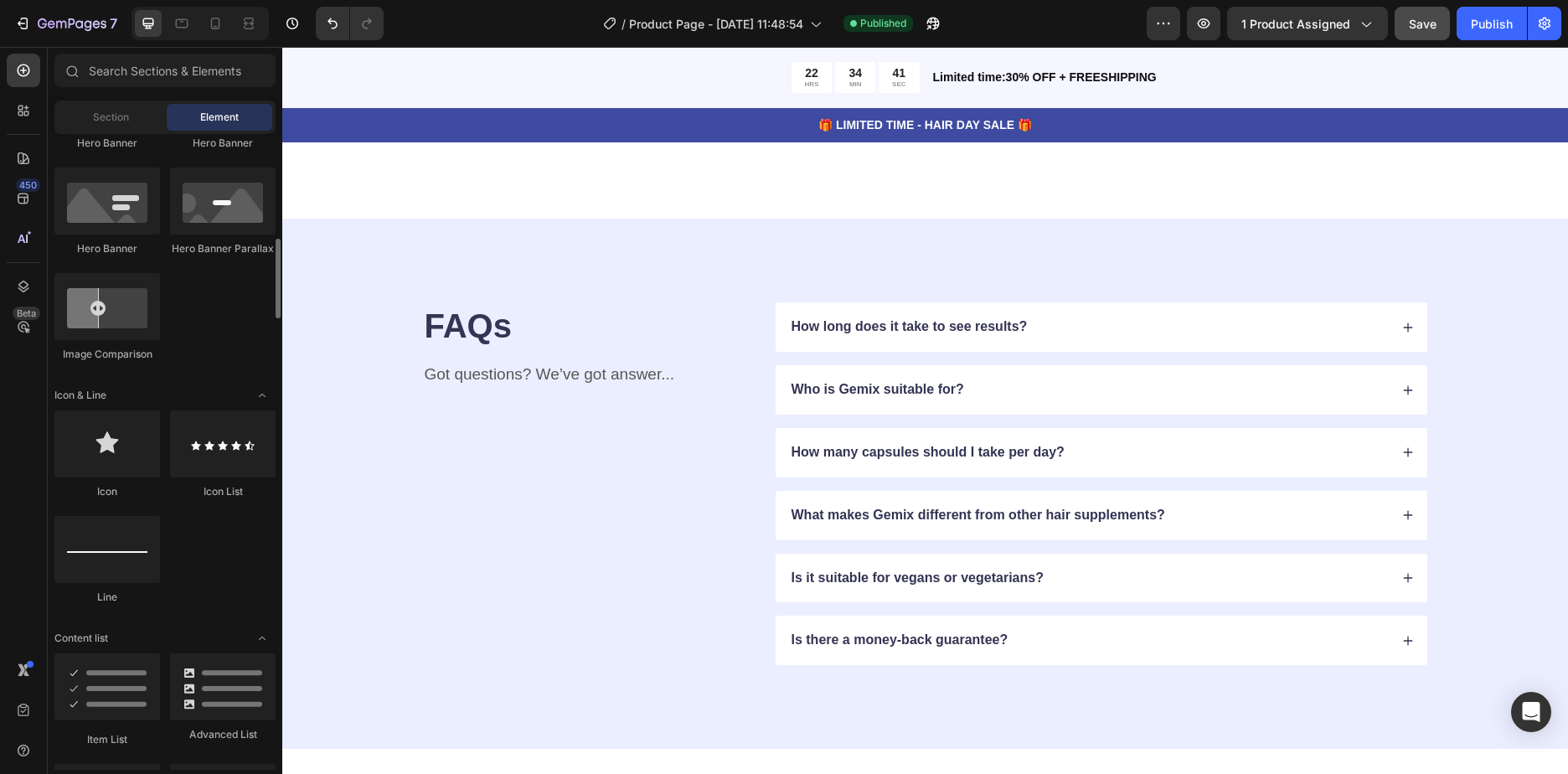
scroll to position [921, 0]
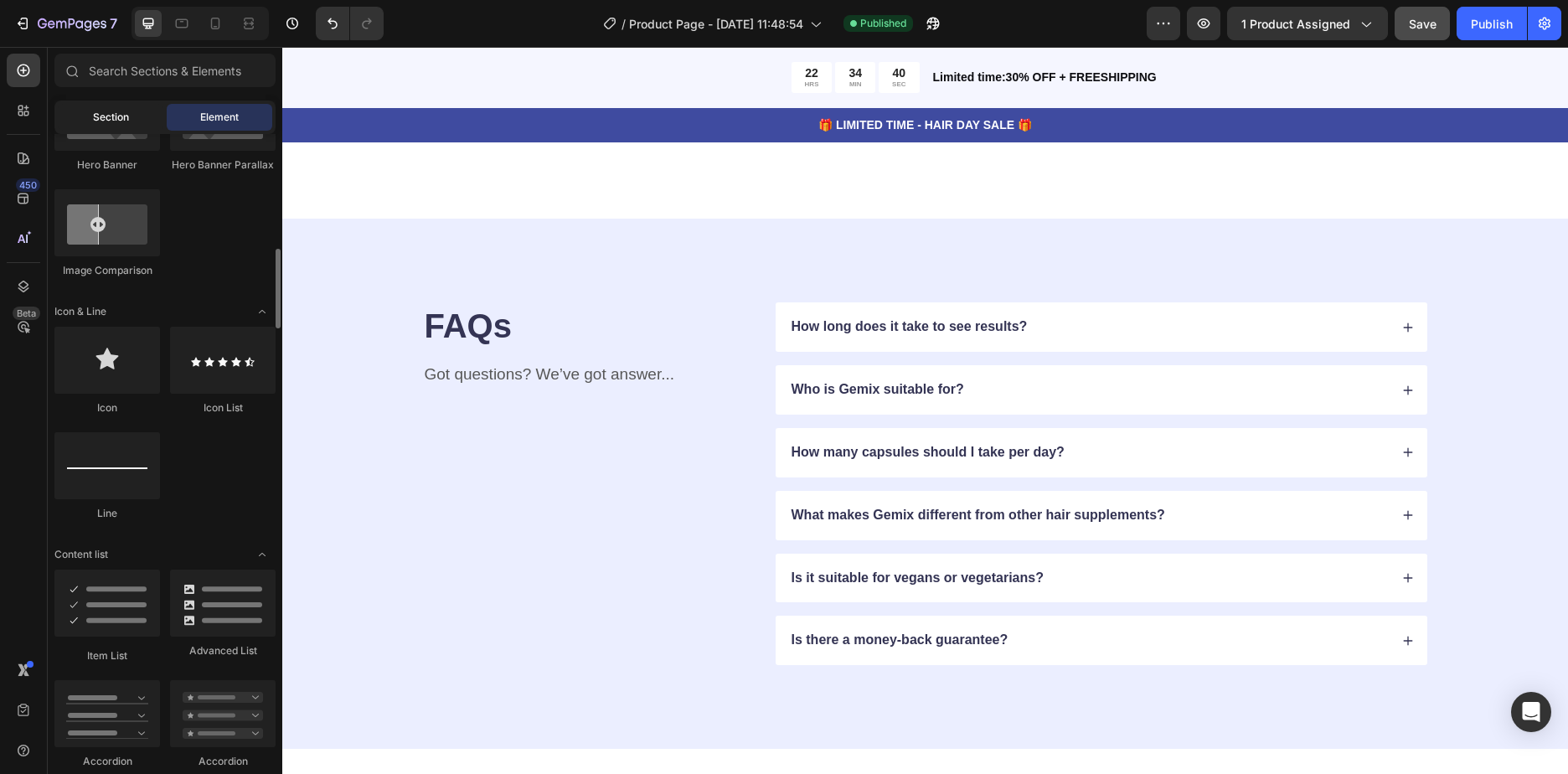
click at [103, 125] on div "Section" at bounding box center [110, 118] width 106 height 27
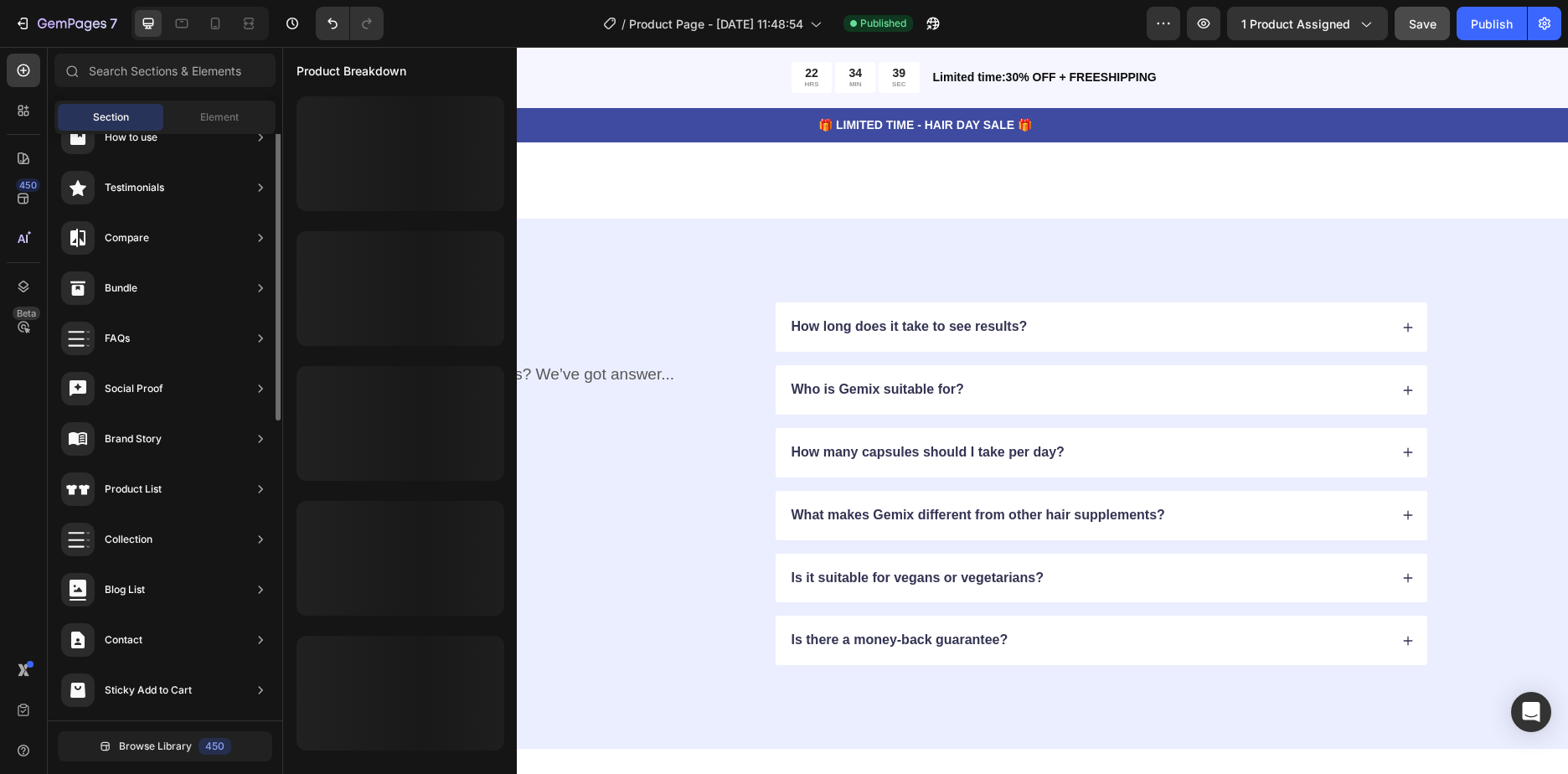
scroll to position [386, 0]
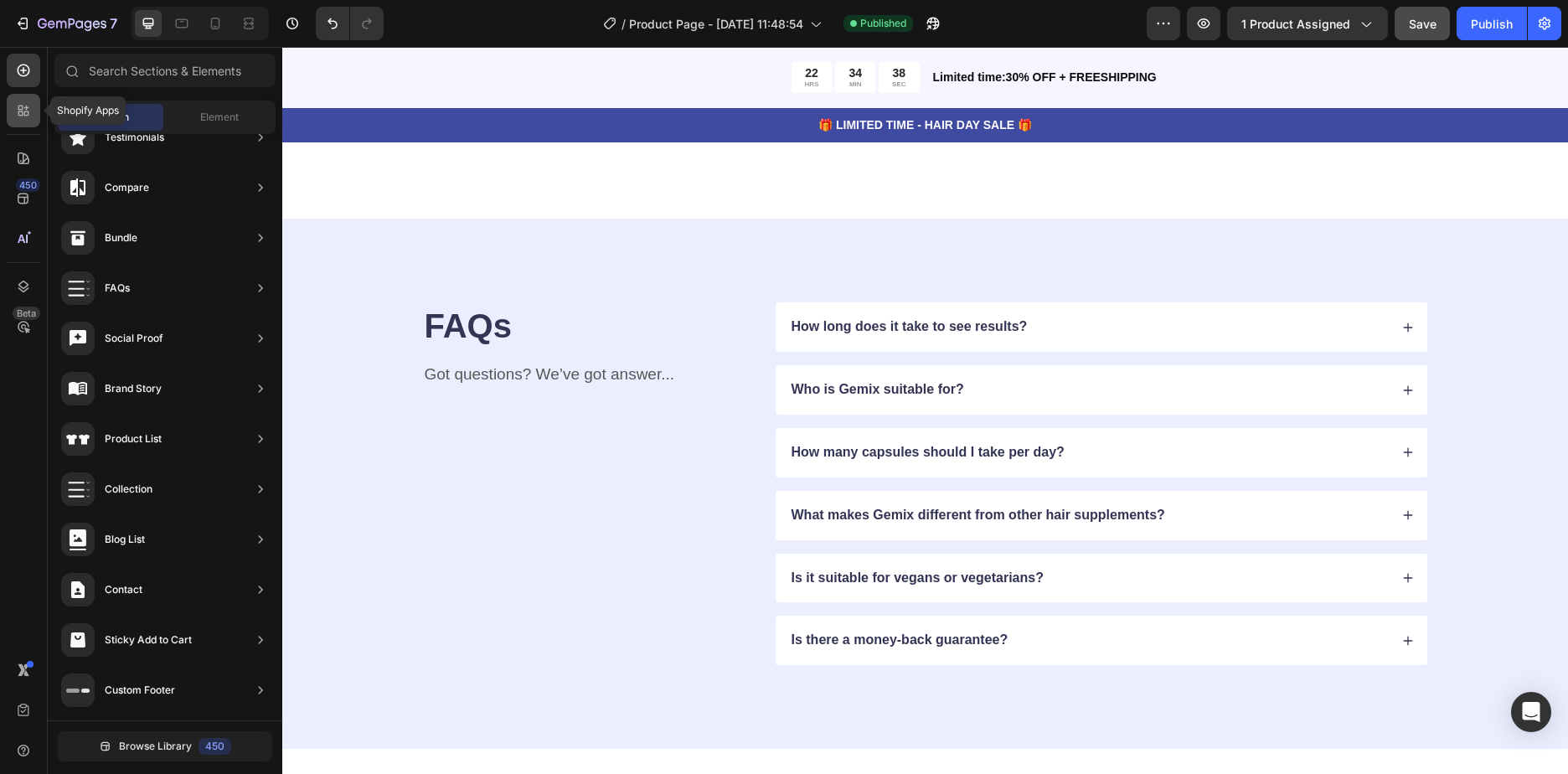
click at [25, 110] on icon at bounding box center [24, 111] width 17 height 17
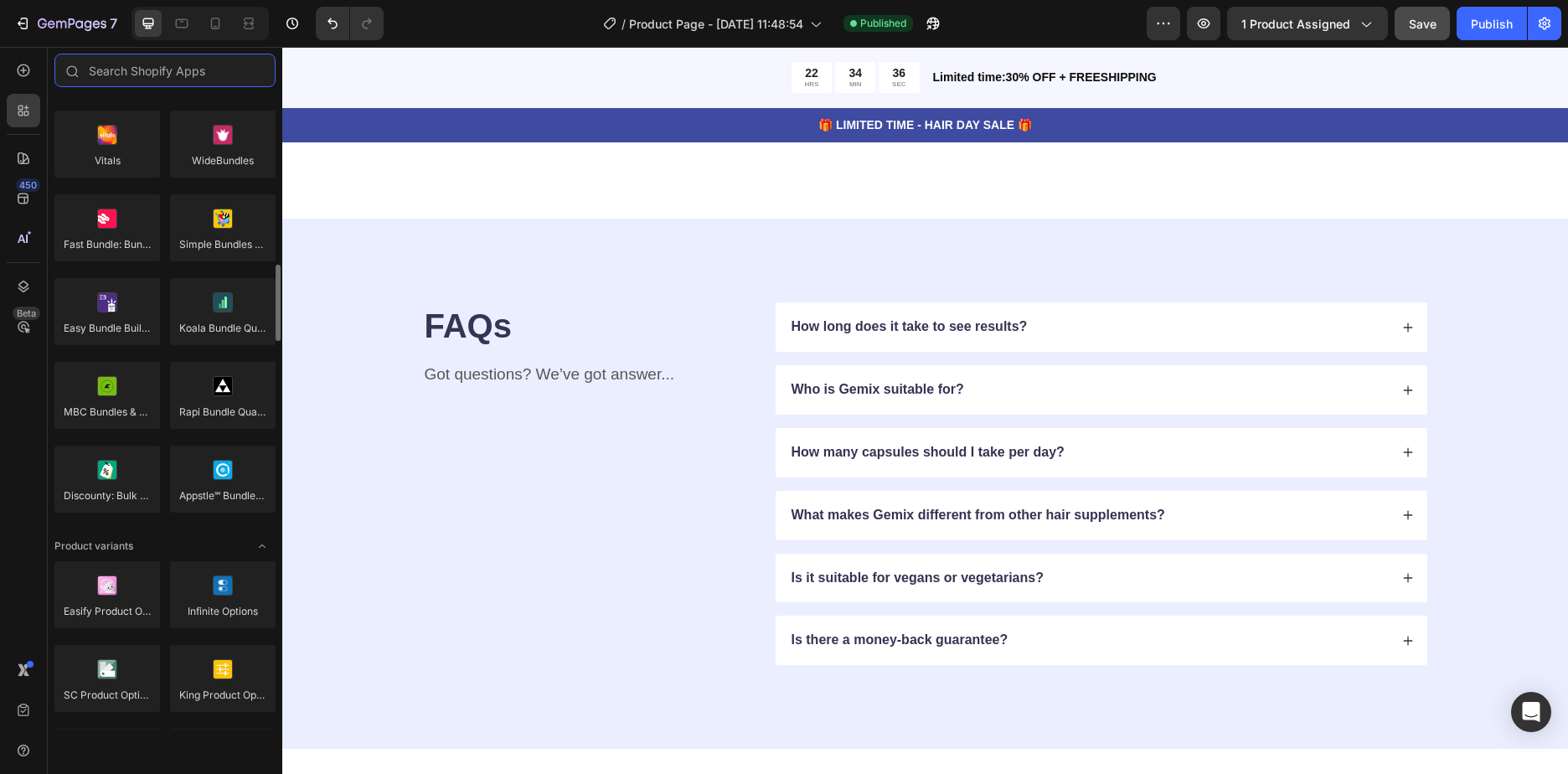
scroll to position [0, 0]
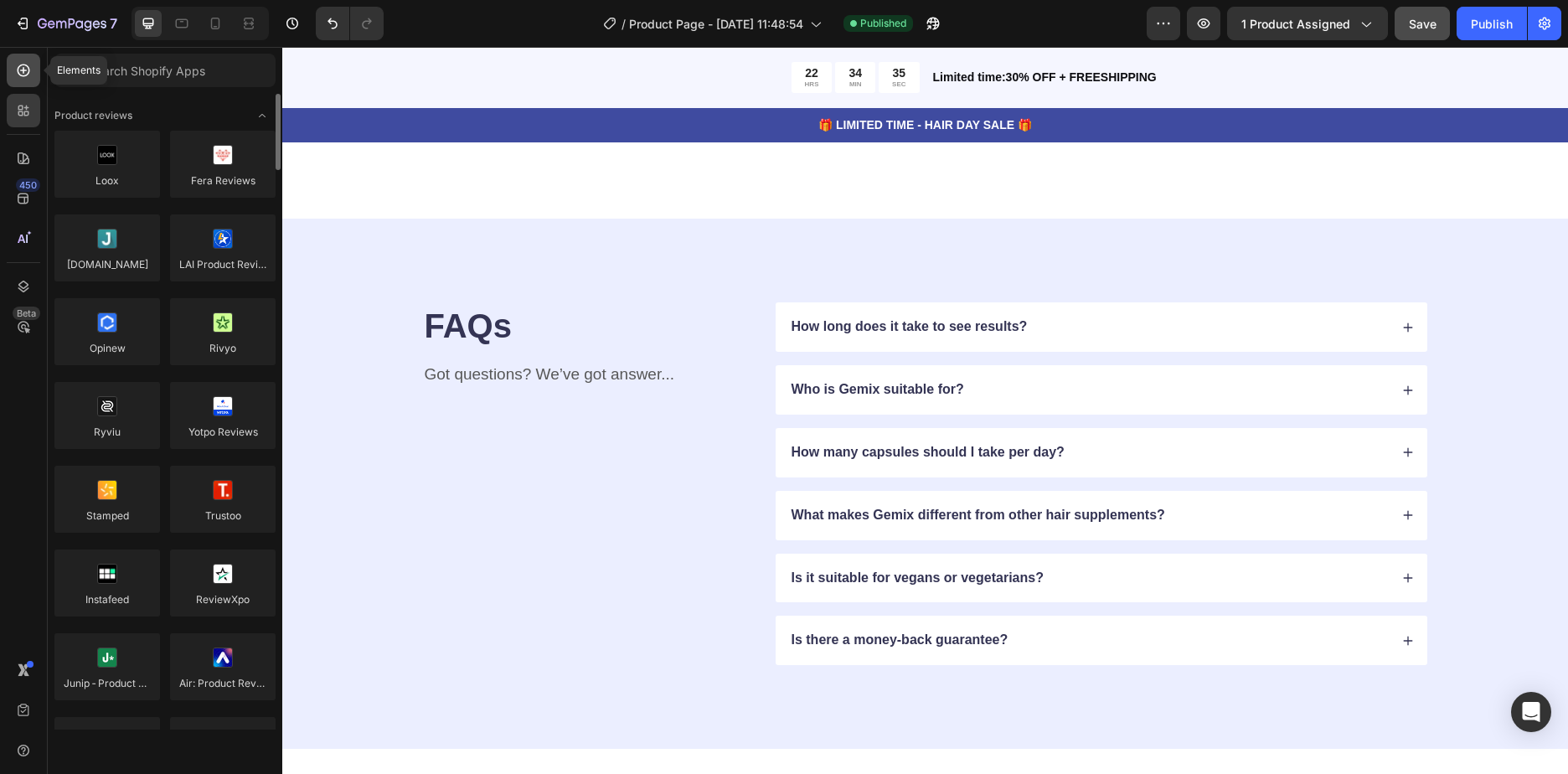
click at [19, 71] on icon at bounding box center [24, 70] width 13 height 13
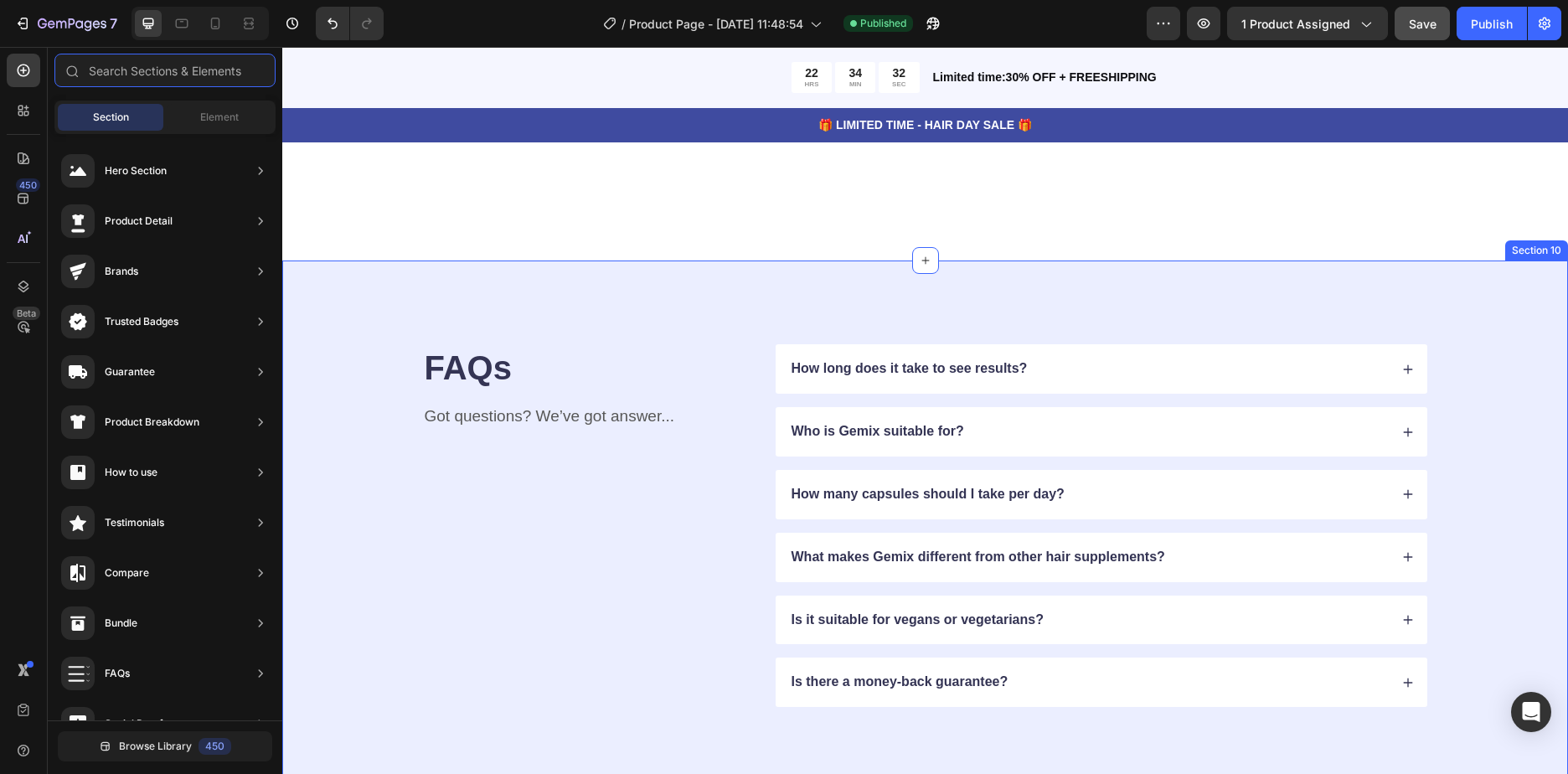
scroll to position [3686, 0]
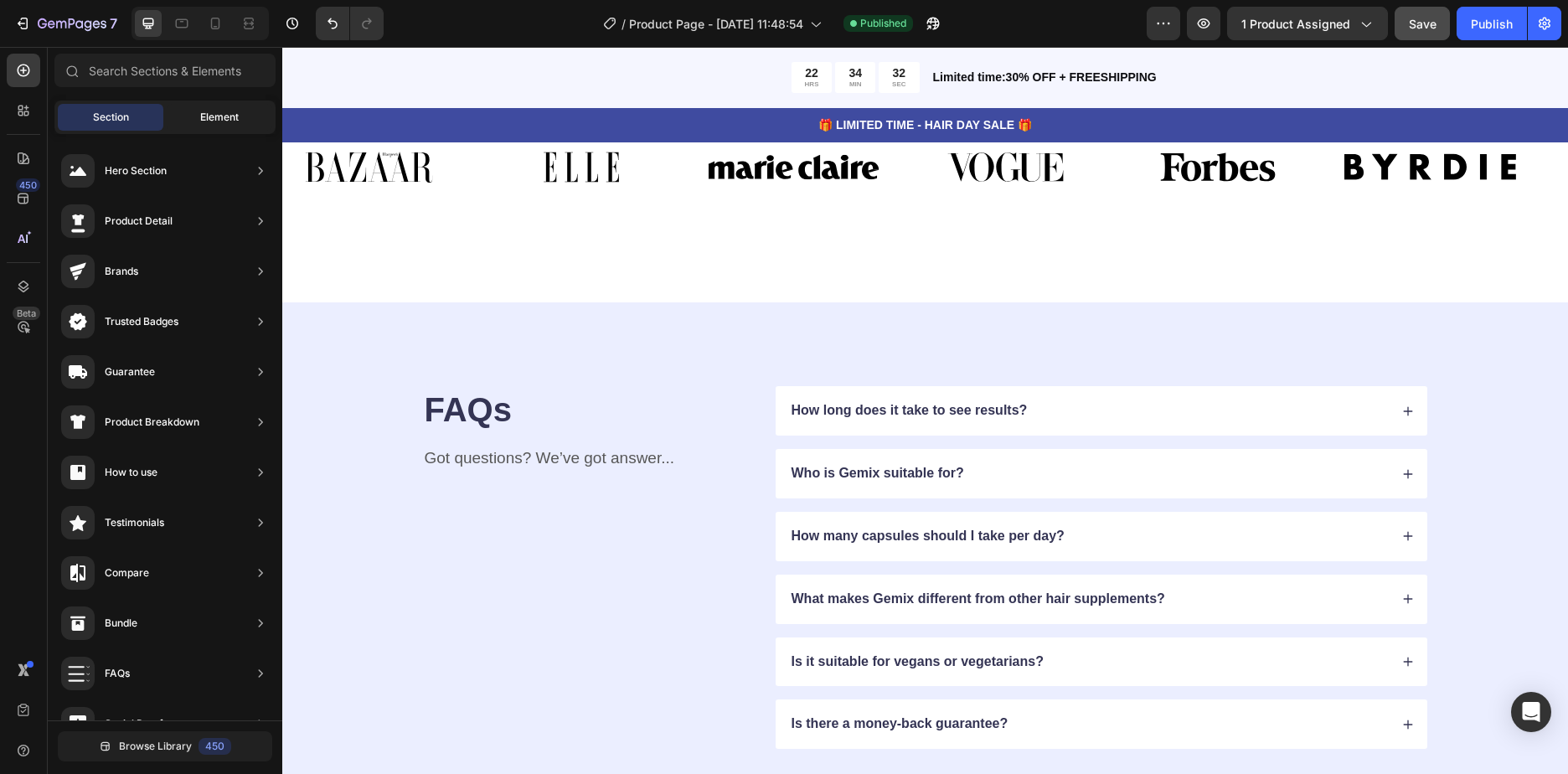
click at [206, 110] on span "Element" at bounding box center [220, 118] width 39 height 15
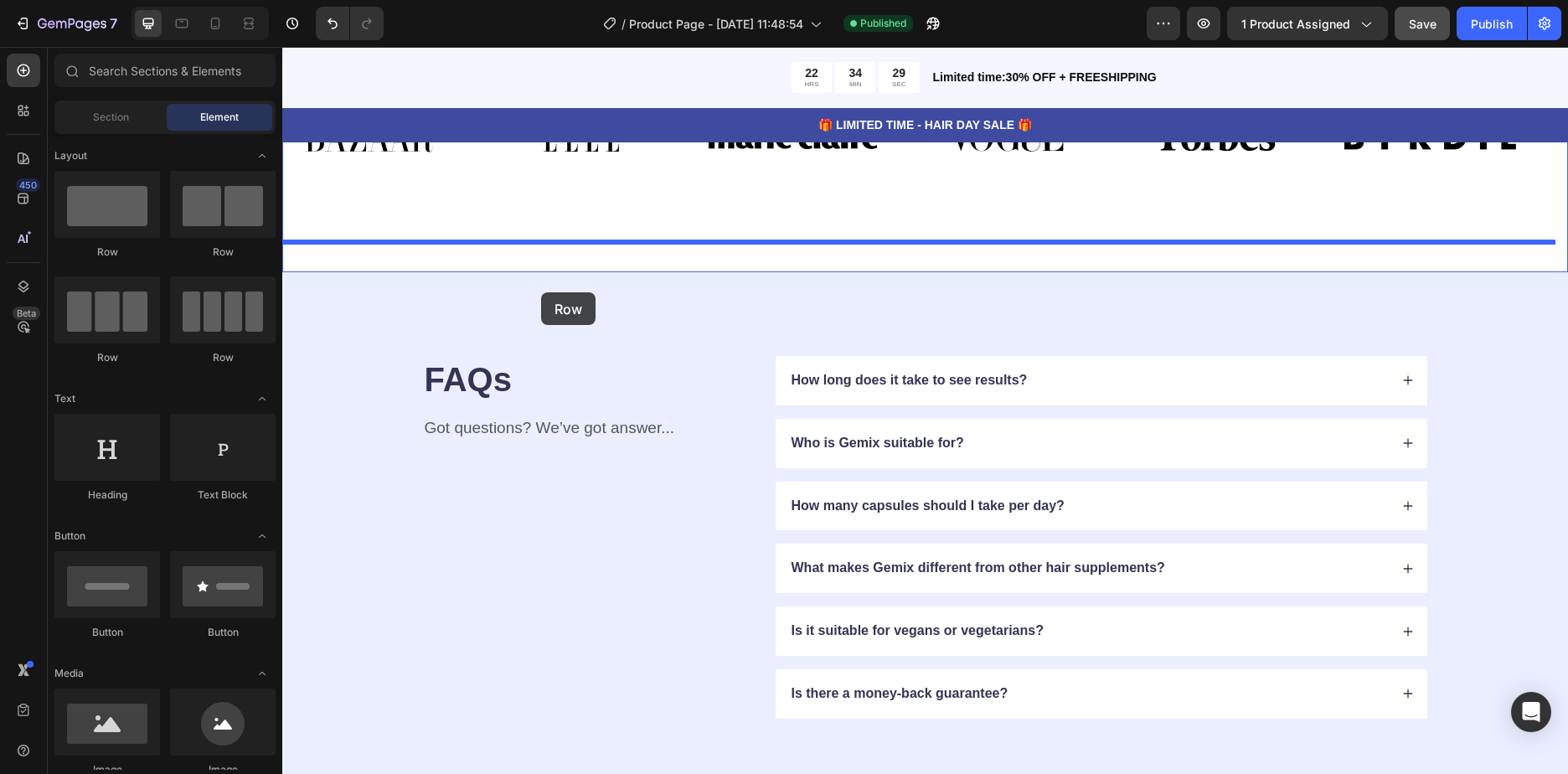
drag, startPoint x: 514, startPoint y: 275, endPoint x: 542, endPoint y: 293, distance: 33.3
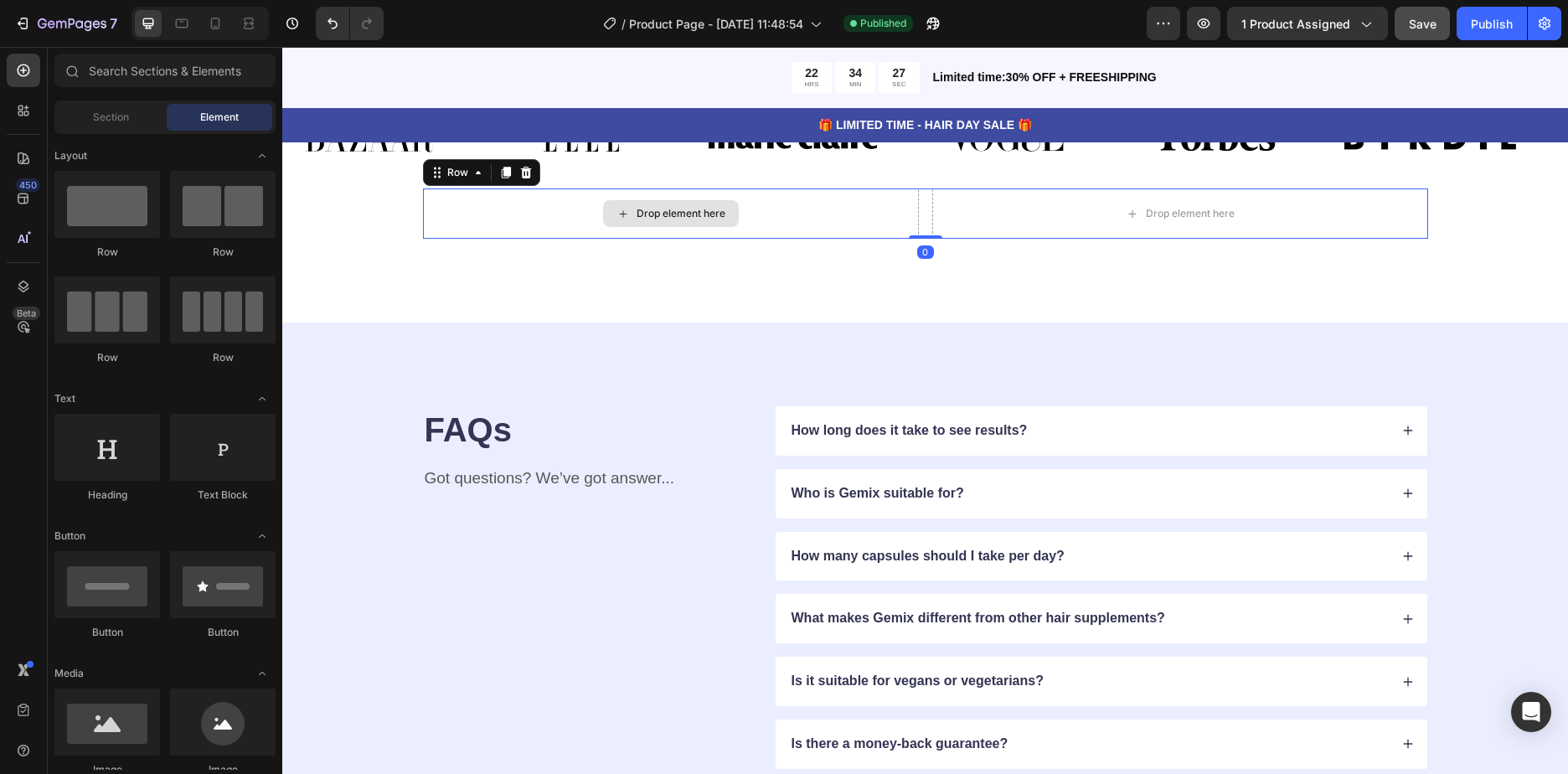
click at [678, 220] on div "Drop element here" at bounding box center [681, 214] width 89 height 14
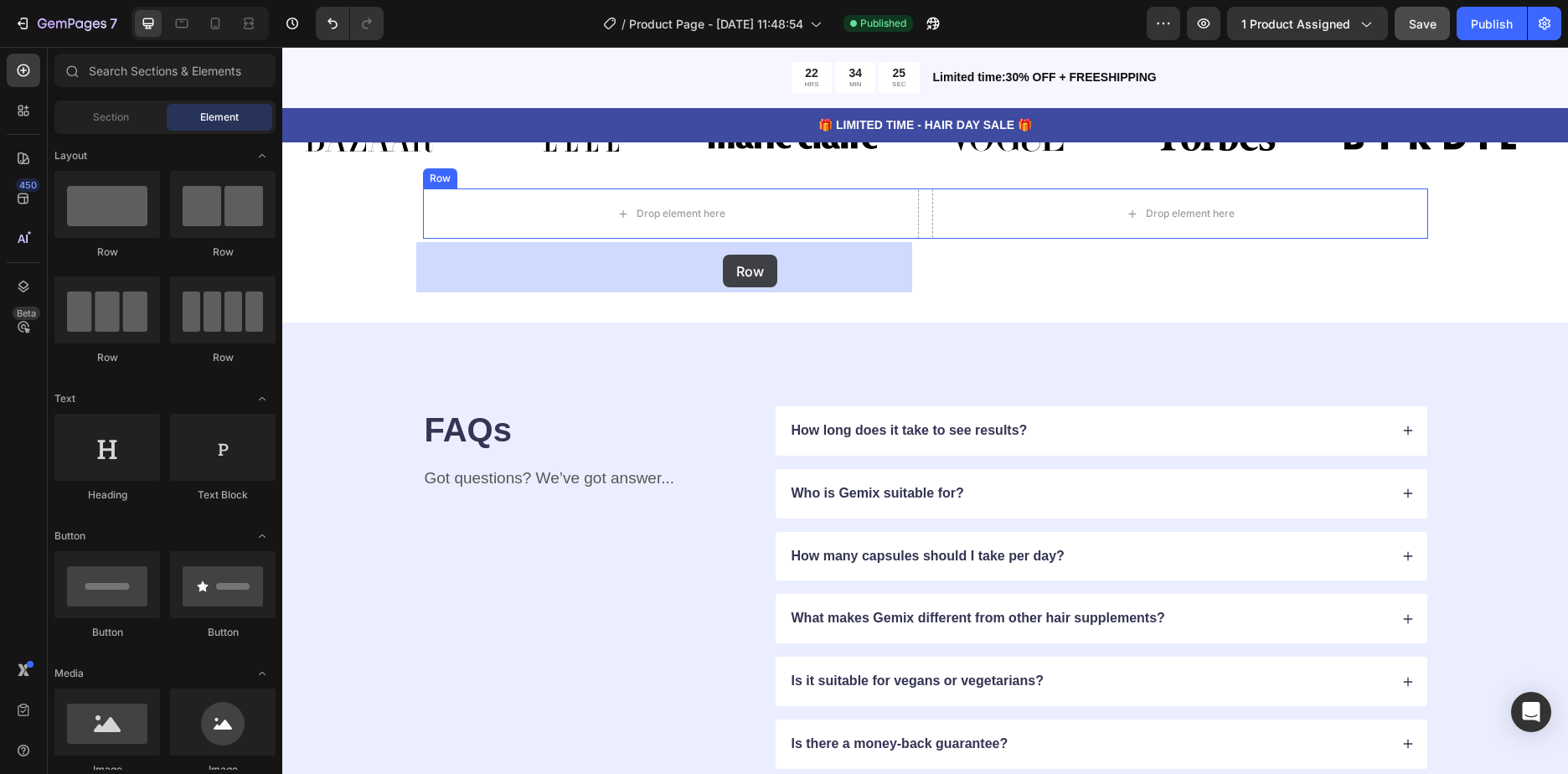
drag, startPoint x: 480, startPoint y: 371, endPoint x: 723, endPoint y: 255, distance: 269.3
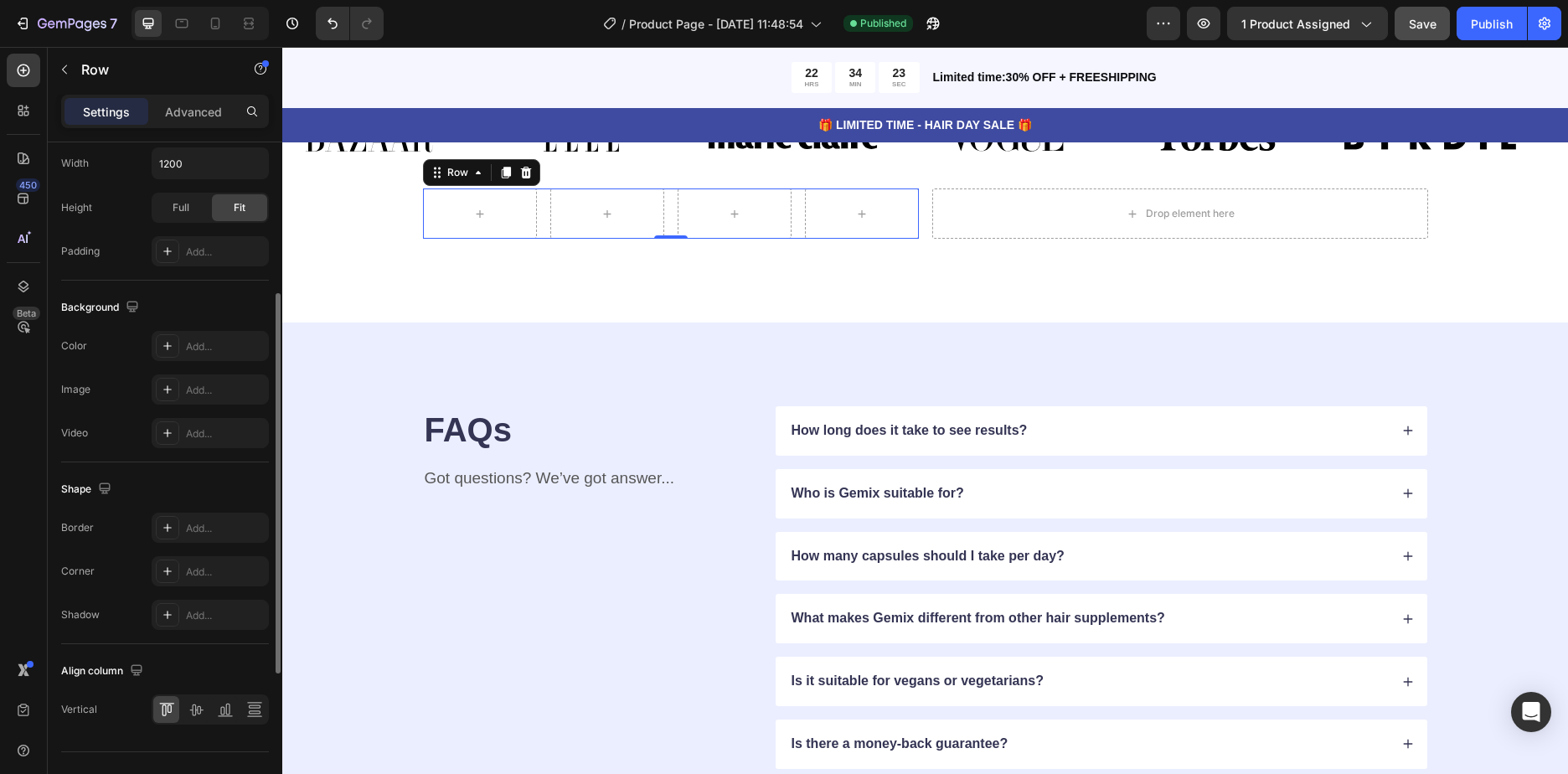
scroll to position [534, 0]
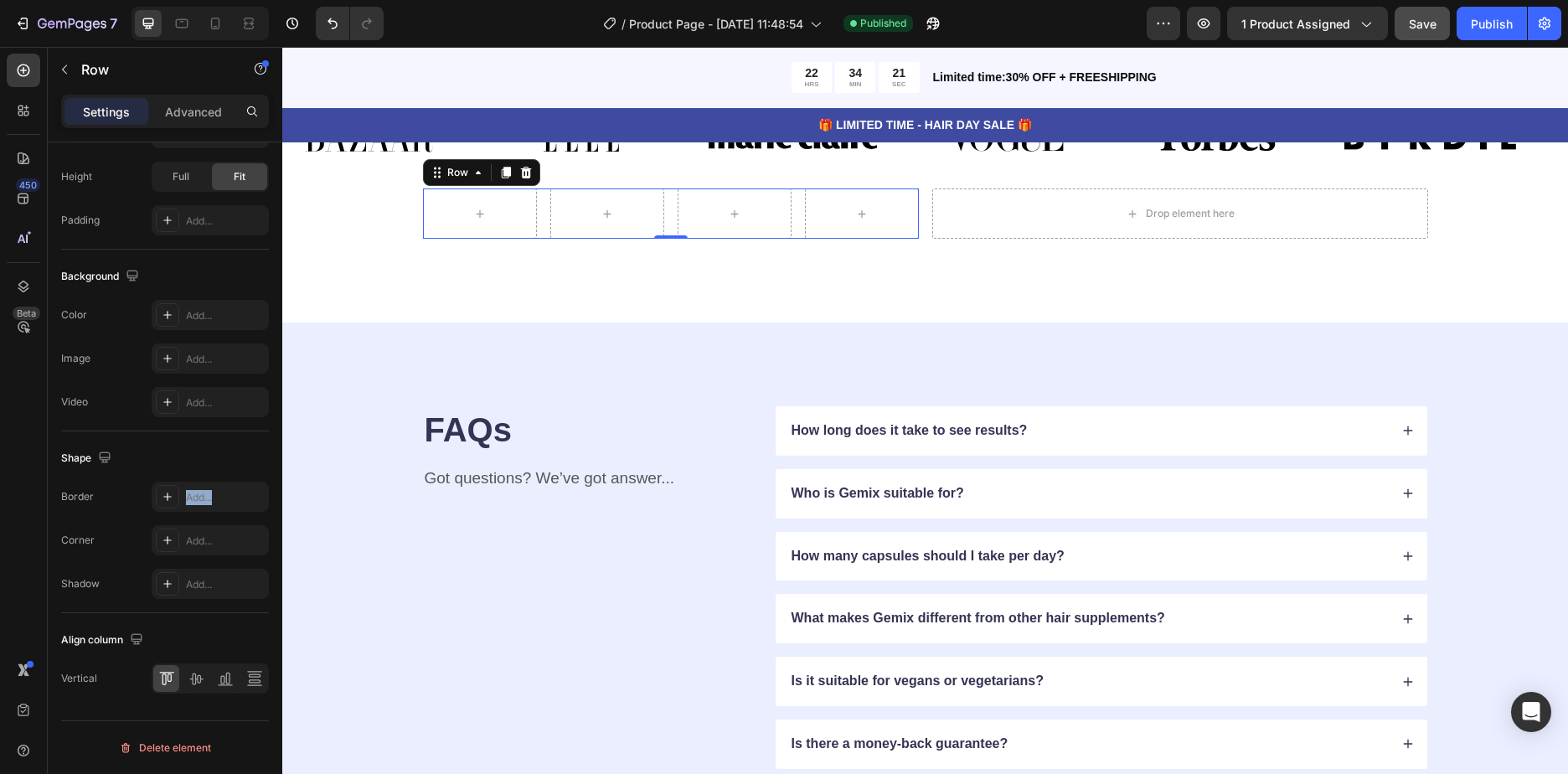
drag, startPoint x: 479, startPoint y: 552, endPoint x: 631, endPoint y: 316, distance: 280.7
click at [203, 496] on div "Add..." at bounding box center [225, 497] width 79 height 15
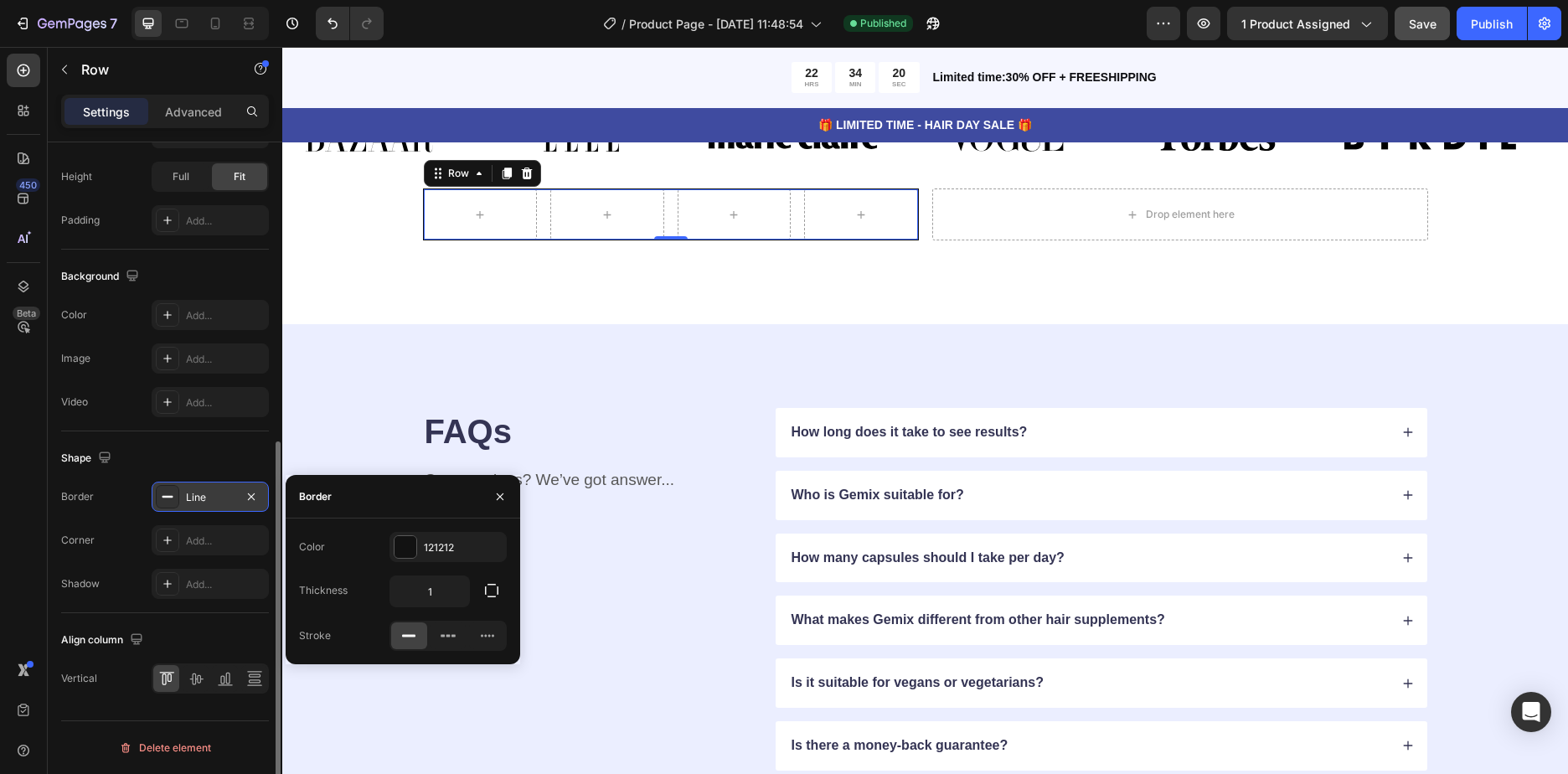
click at [198, 497] on div "Line" at bounding box center [210, 497] width 48 height 15
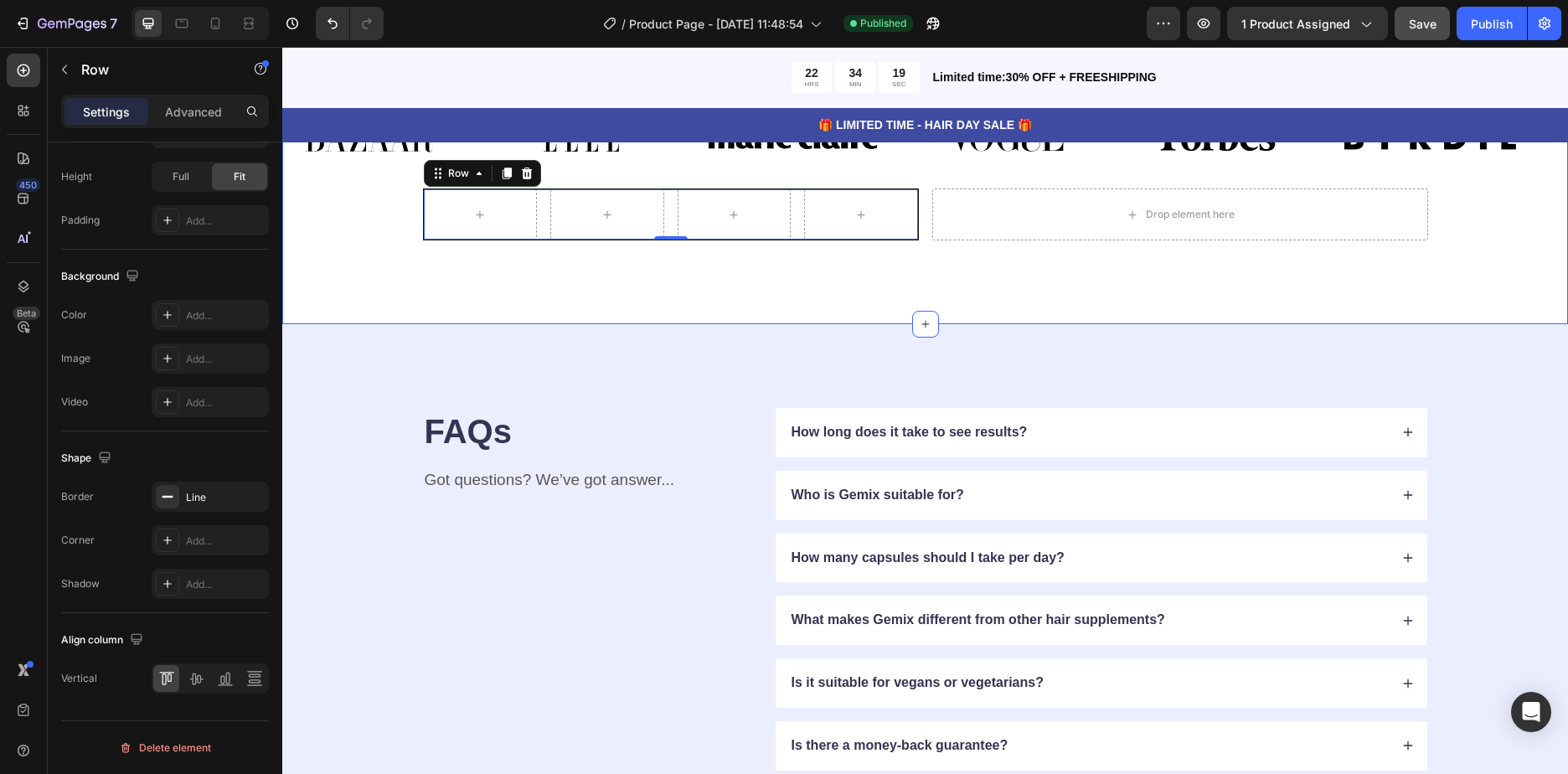
click at [694, 324] on div "As Featured In Heading Image Image Image Image Image Image Image Image Image Im…" at bounding box center [925, 192] width 1286 height 264
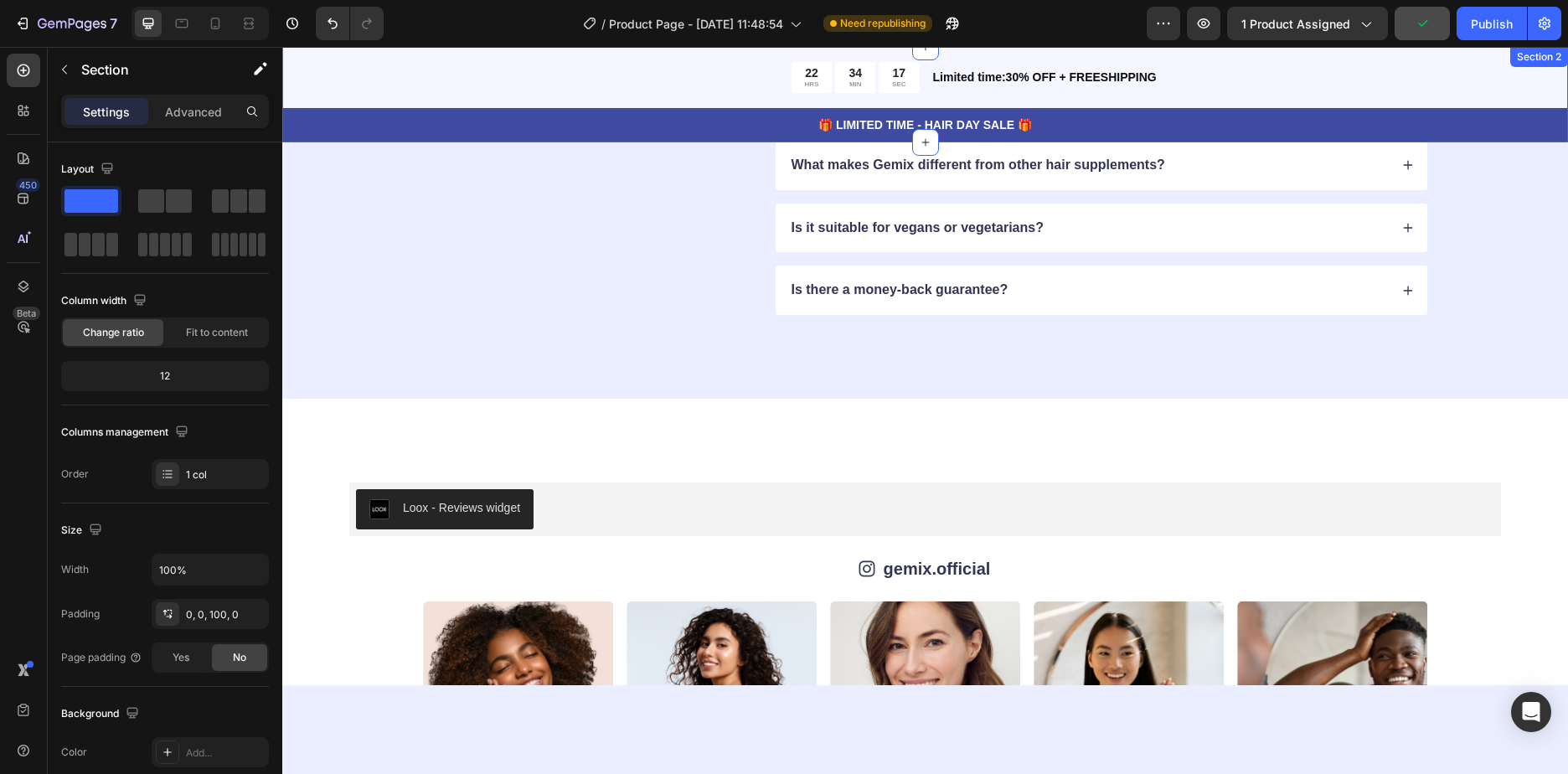
scroll to position [4189, 0]
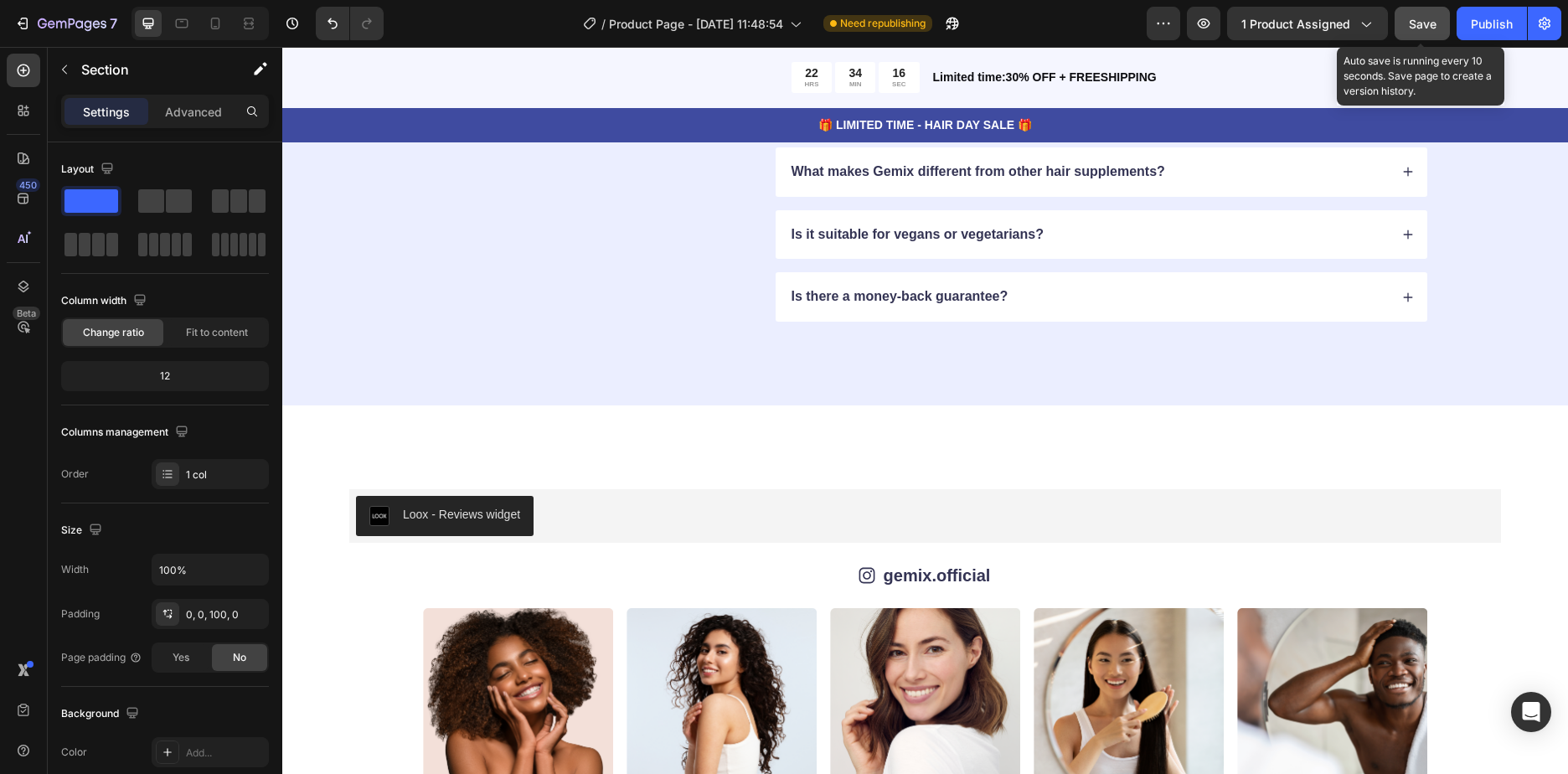
click at [1405, 38] on button "Save" at bounding box center [1422, 24] width 55 height 34
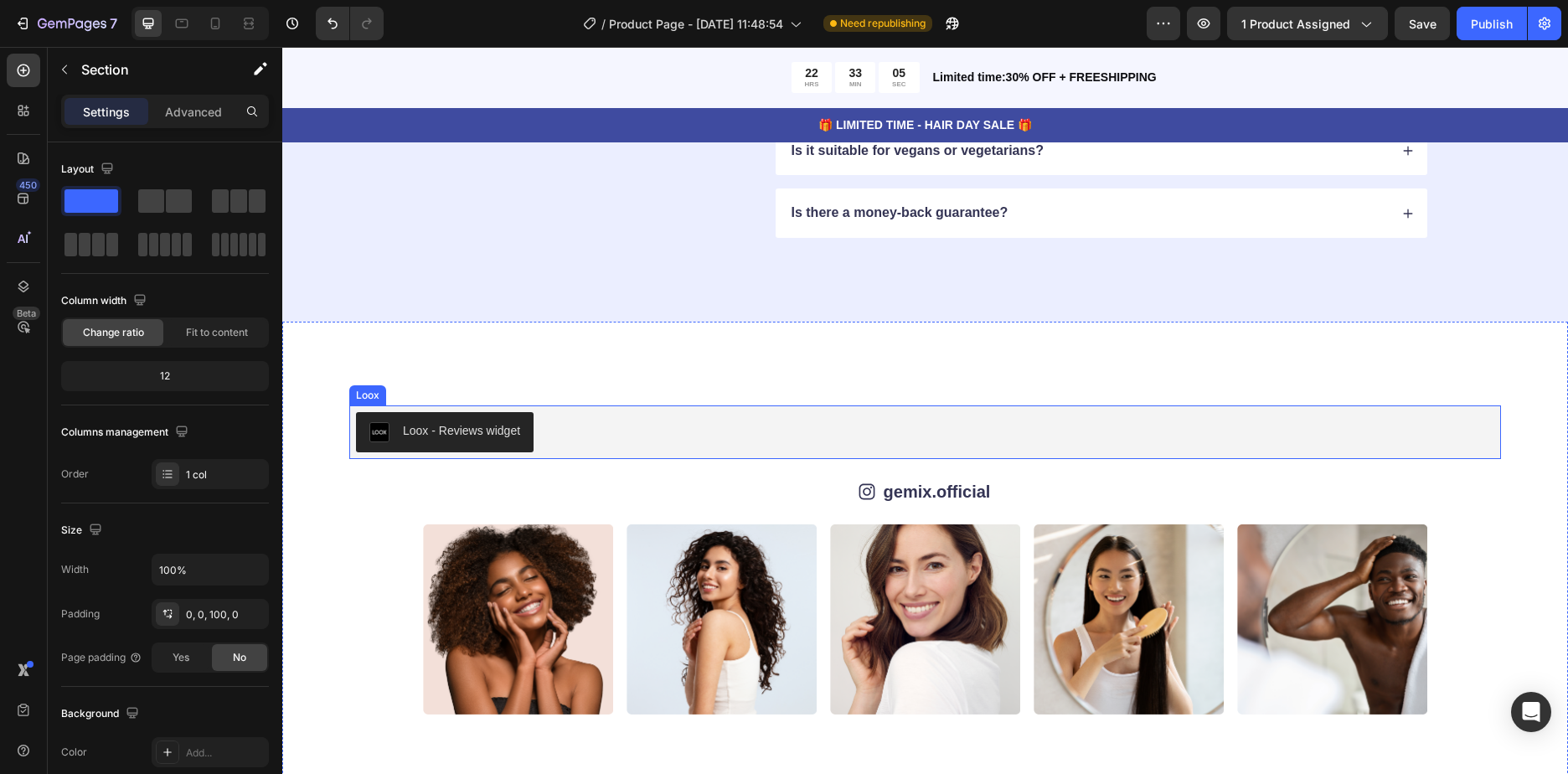
scroll to position [4356, 0]
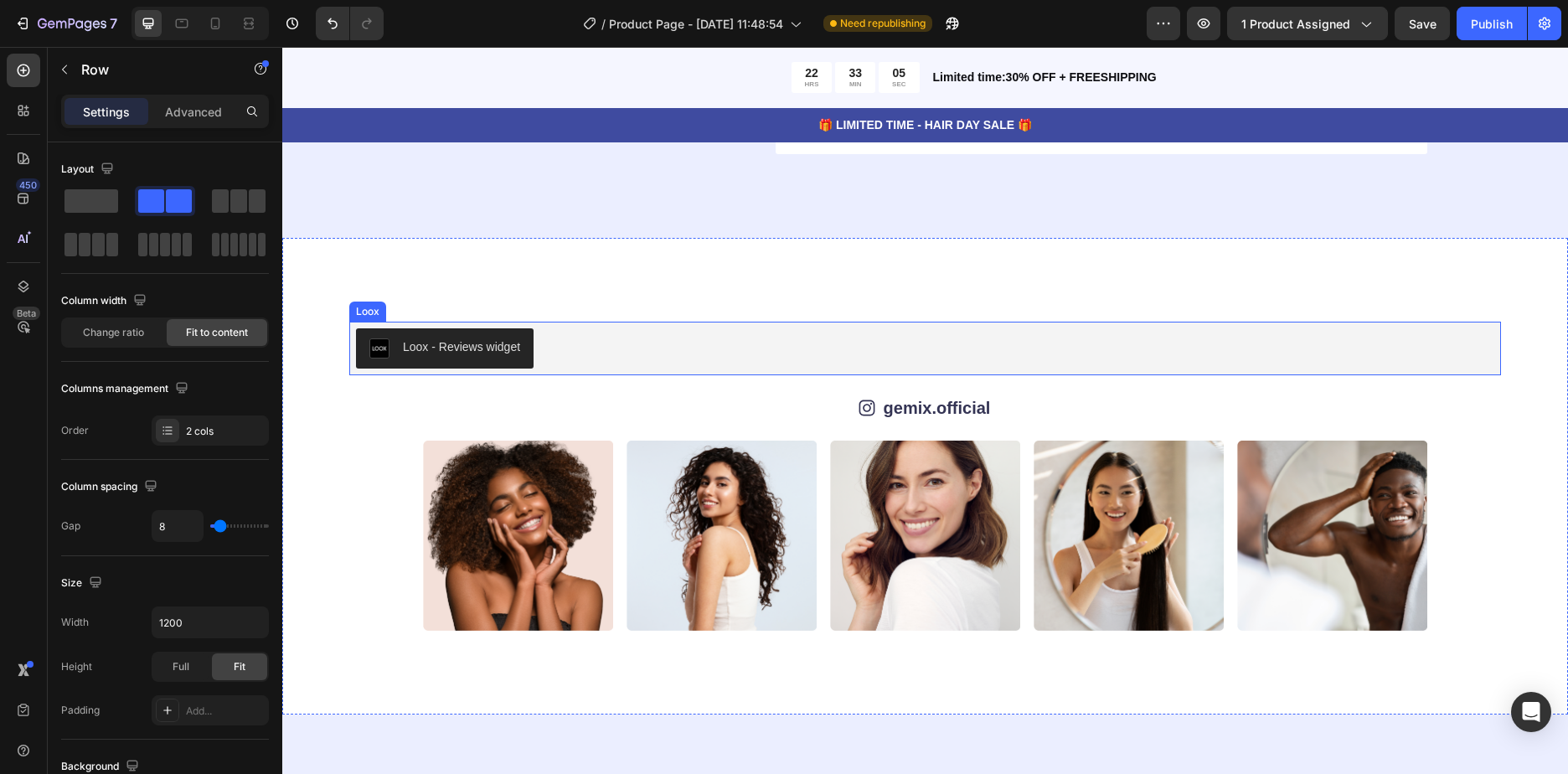
click at [510, 420] on div "Icon gemix.official Text Block Row" at bounding box center [925, 408] width 1006 height 25
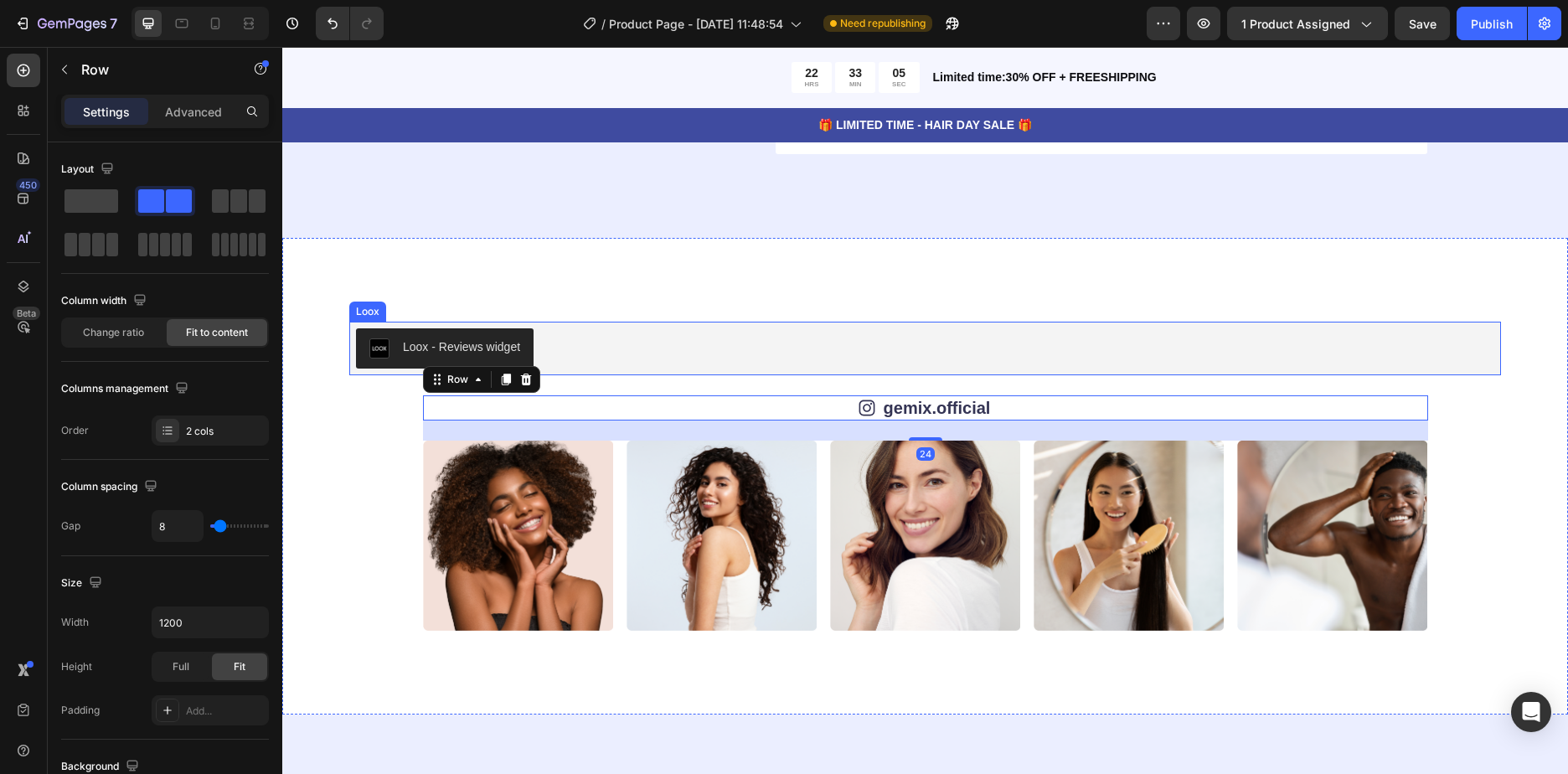
click at [670, 332] on div "Loox - Reviews widget" at bounding box center [925, 349] width 1138 height 41
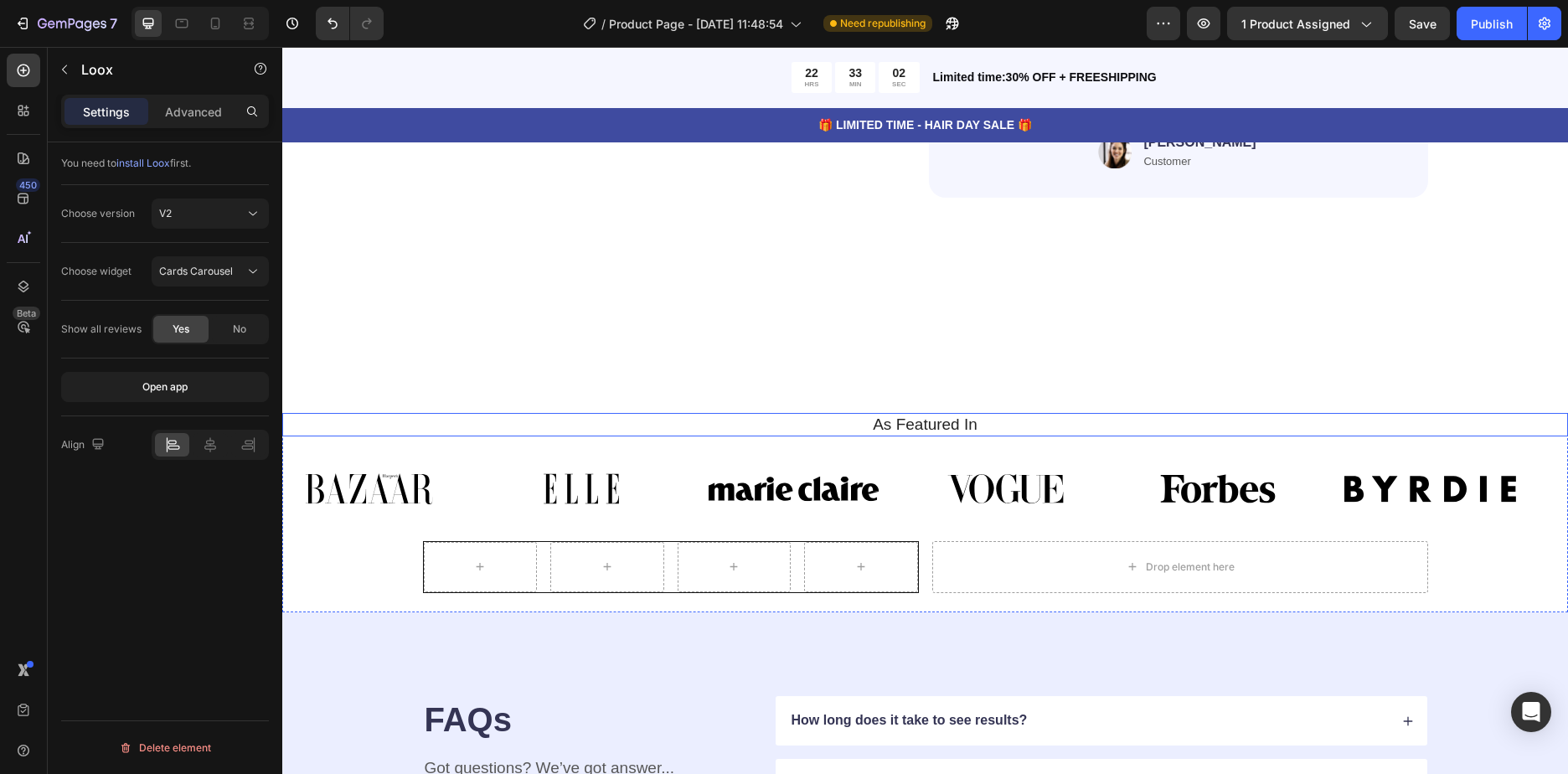
scroll to position [3435, 0]
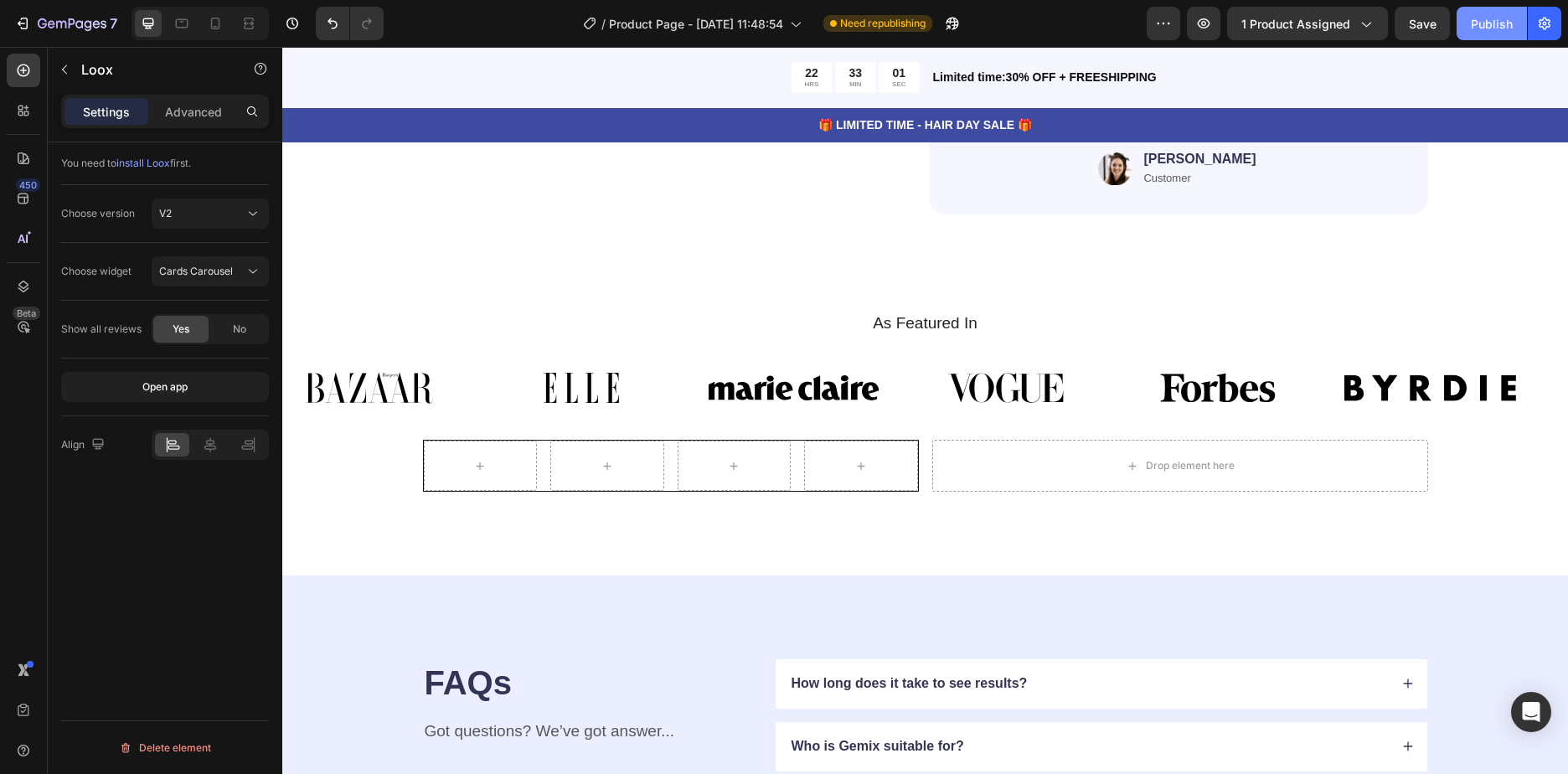
click at [1487, 23] on div "Publish" at bounding box center [1492, 24] width 42 height 18
click at [1536, 13] on button "button" at bounding box center [1545, 24] width 34 height 34
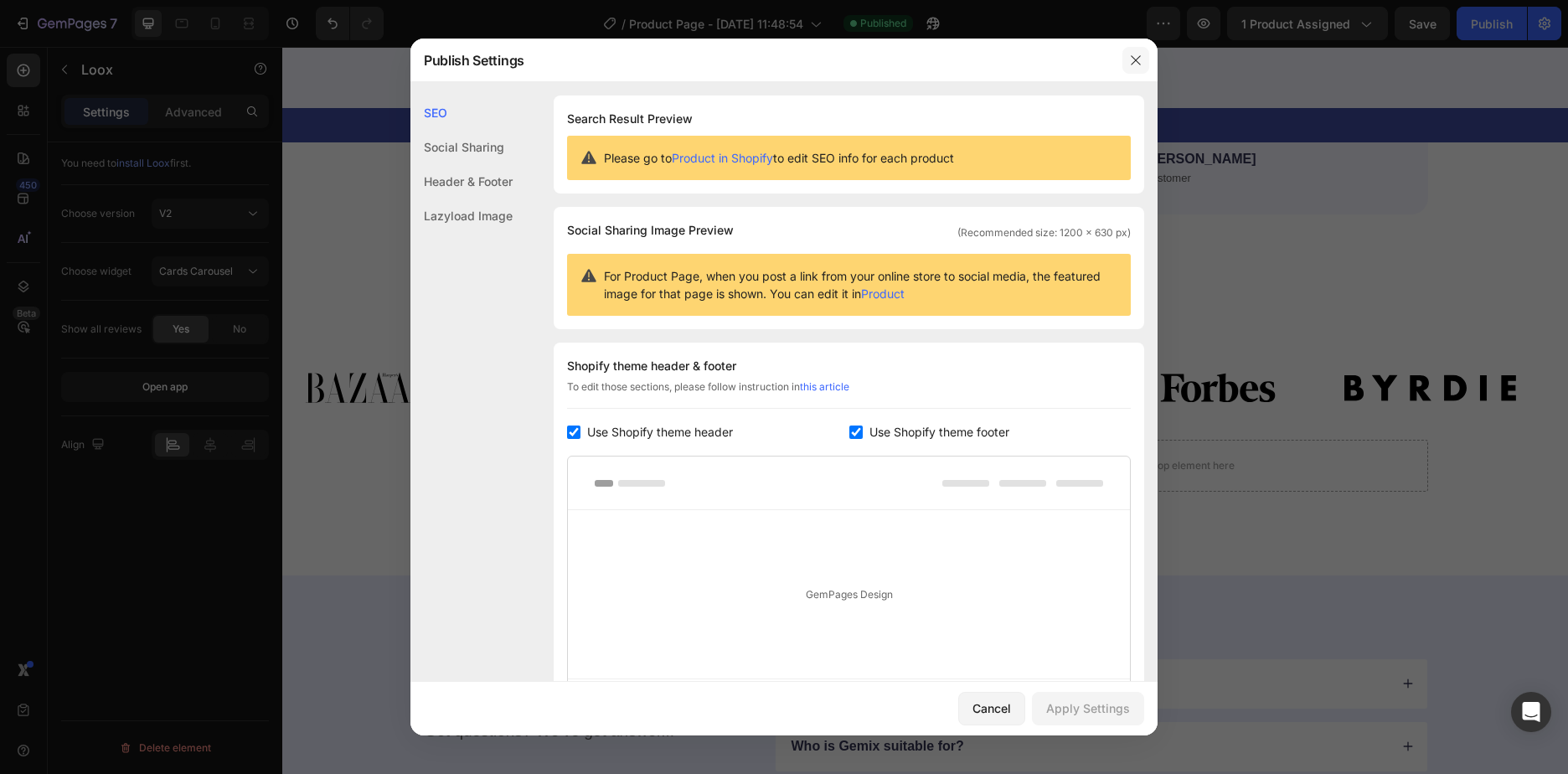
click at [1133, 64] on icon "button" at bounding box center [1136, 60] width 14 height 14
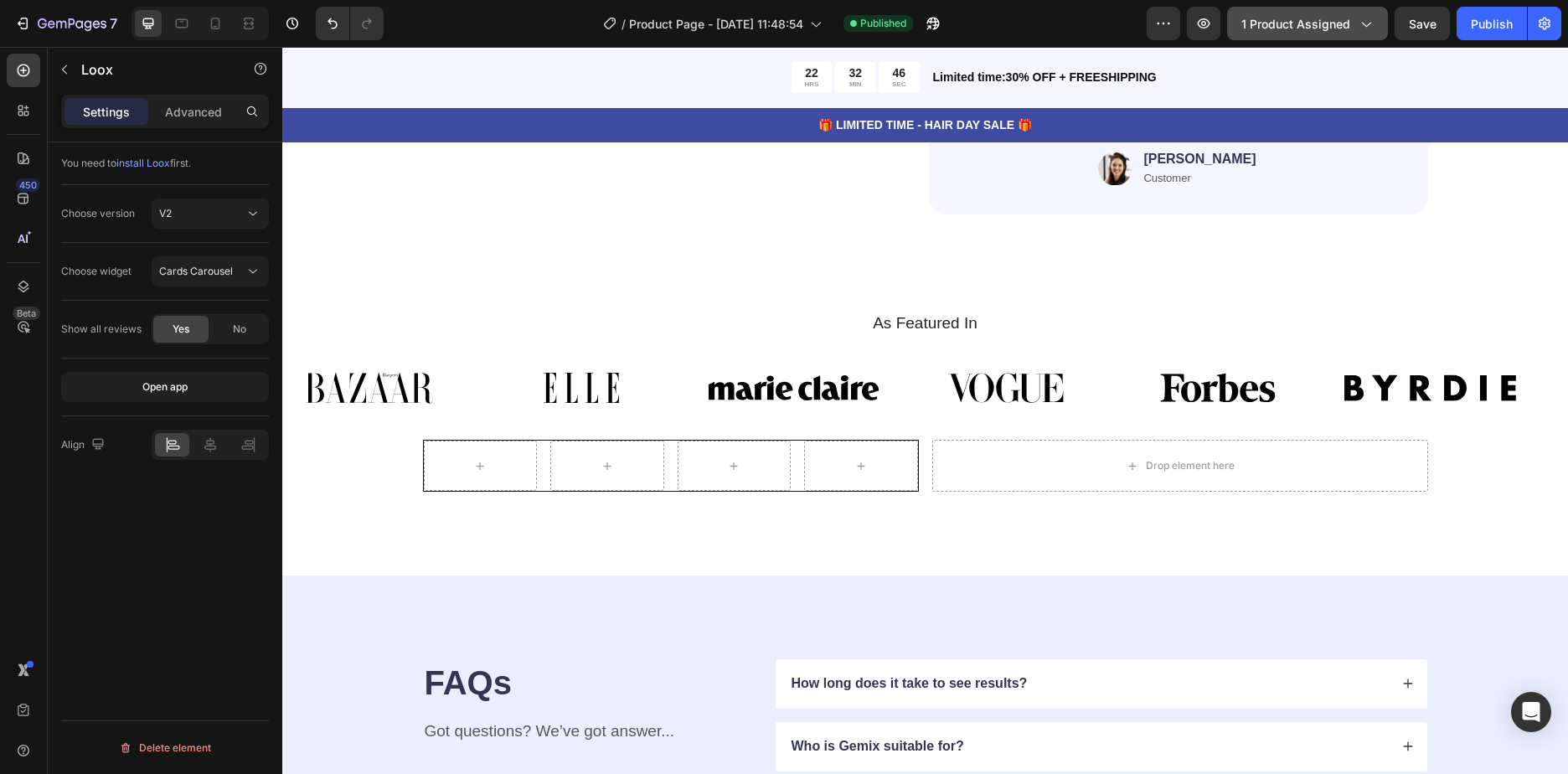
click at [1348, 25] on span "1 product assigned" at bounding box center [1296, 24] width 109 height 18
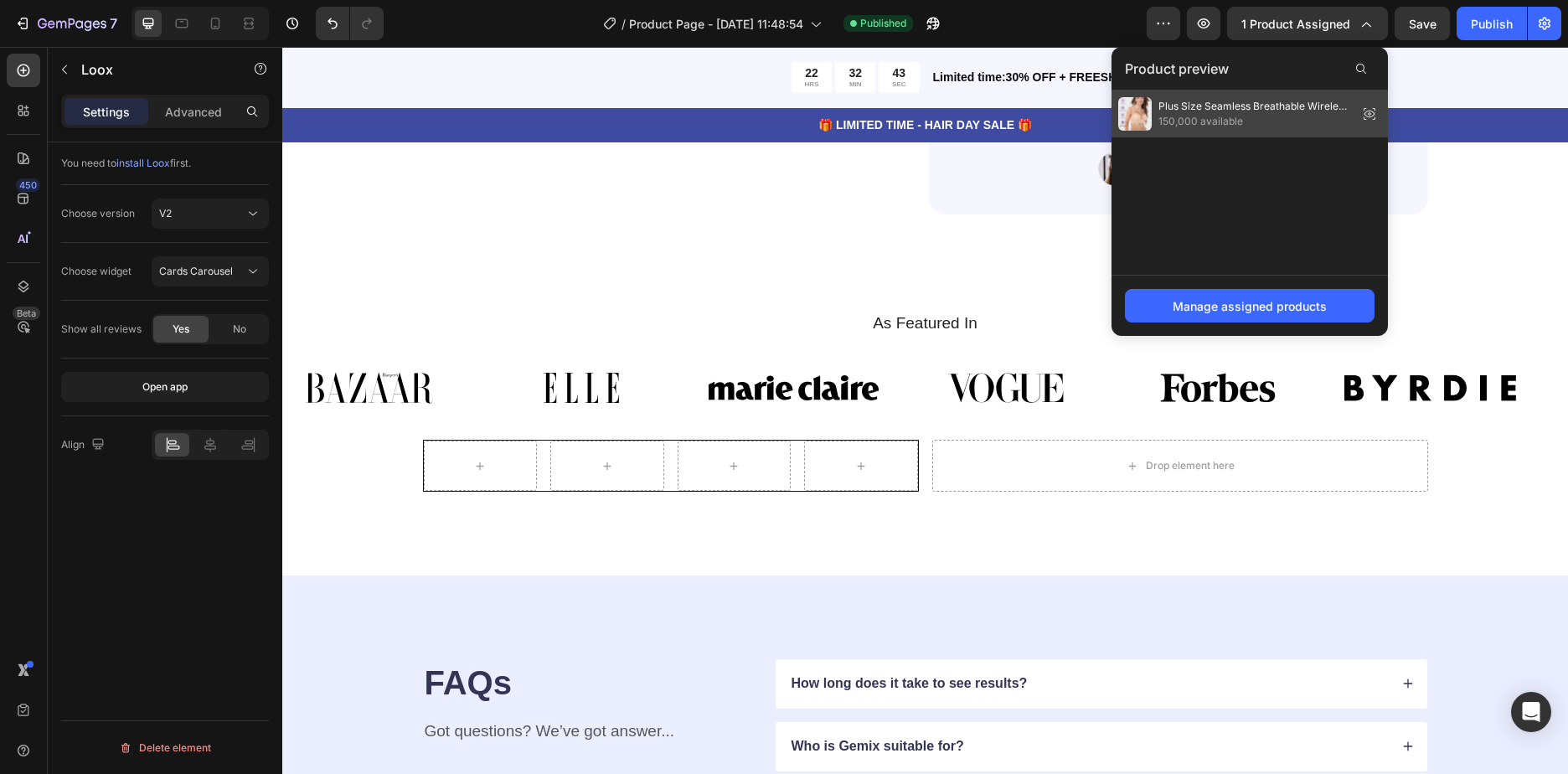
click at [1368, 113] on icon at bounding box center [1369, 114] width 24 height 24
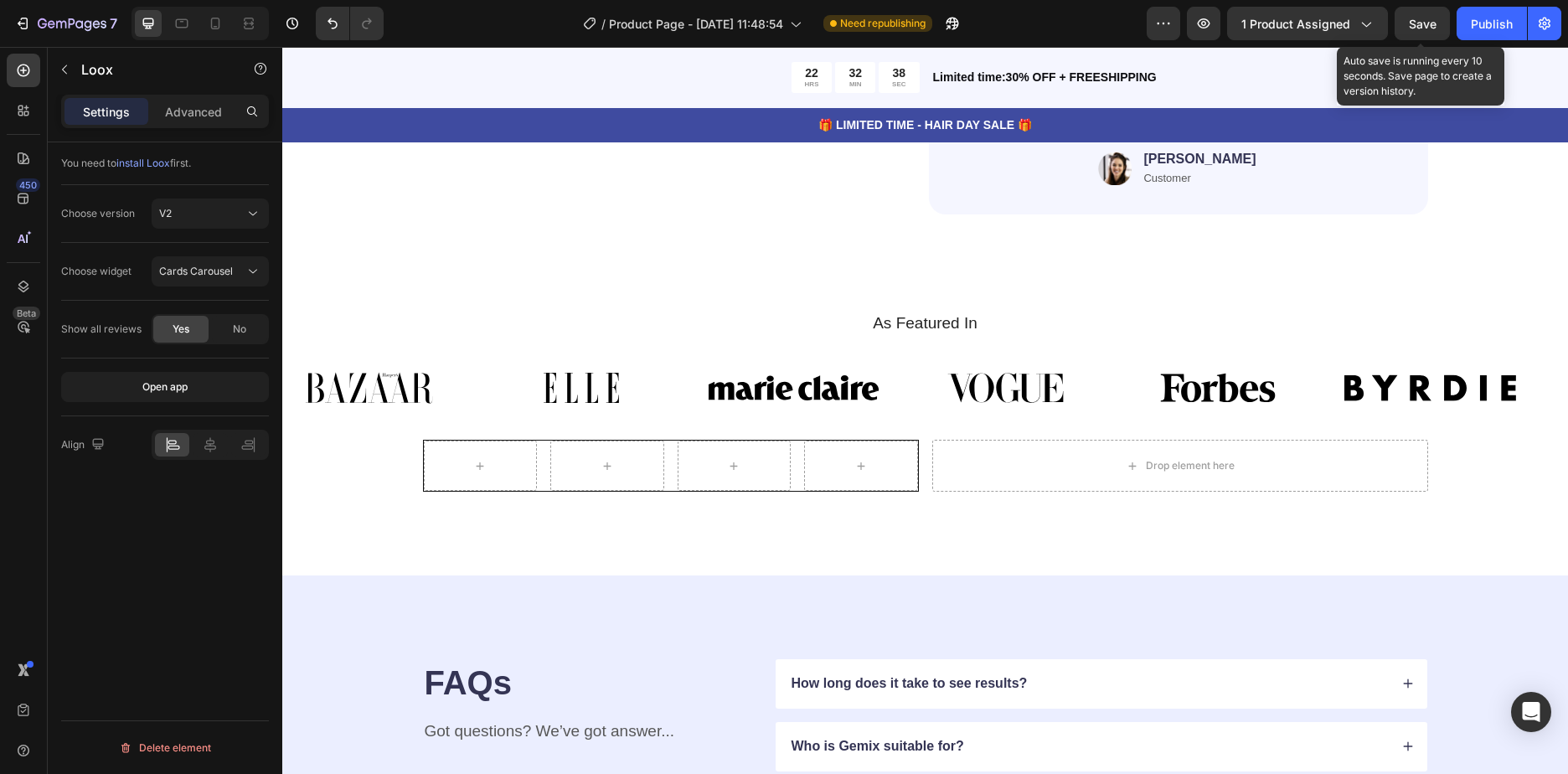
click at [1415, 19] on span "Save" at bounding box center [1423, 24] width 28 height 14
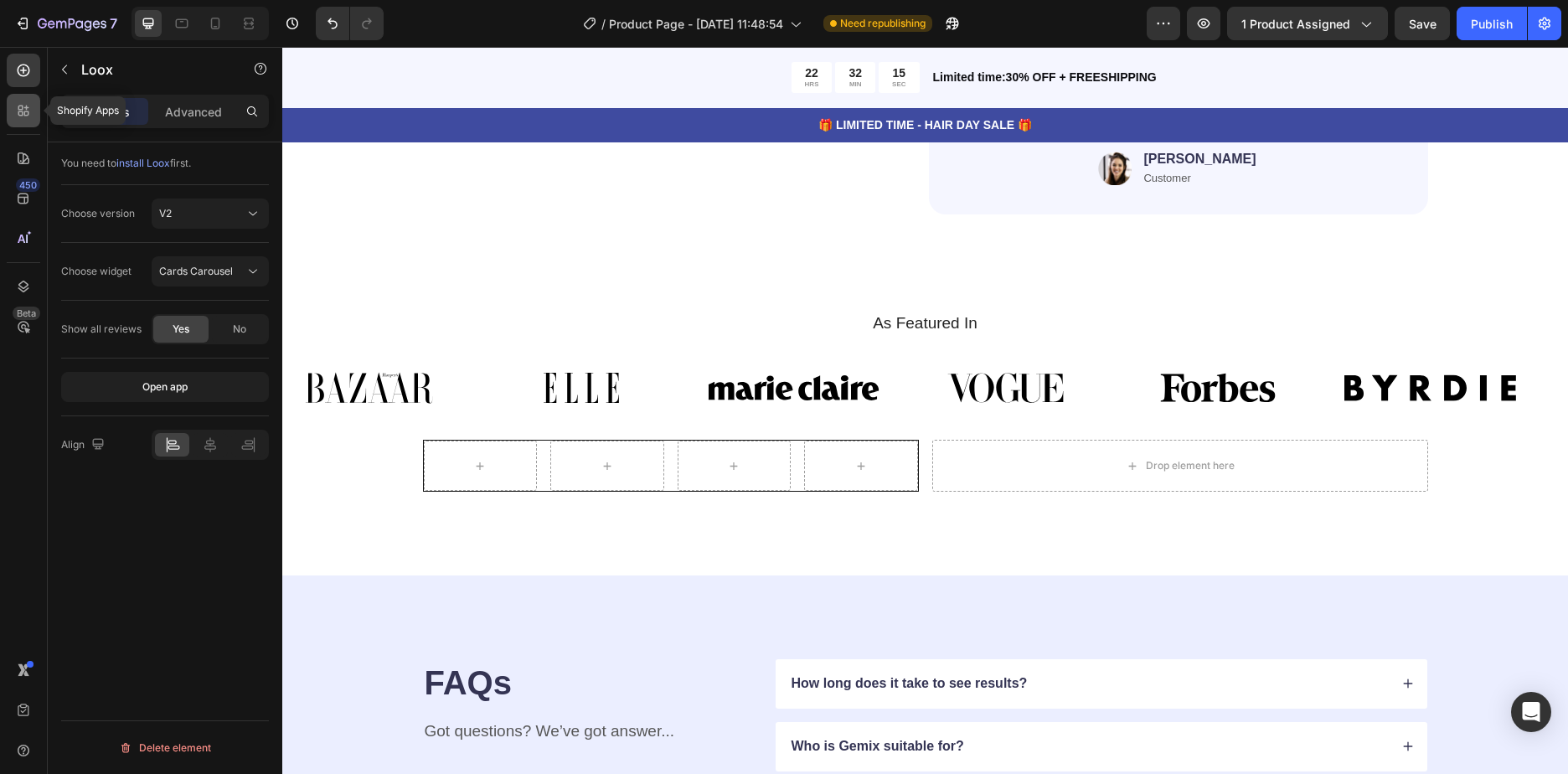
click at [23, 96] on div at bounding box center [24, 111] width 34 height 34
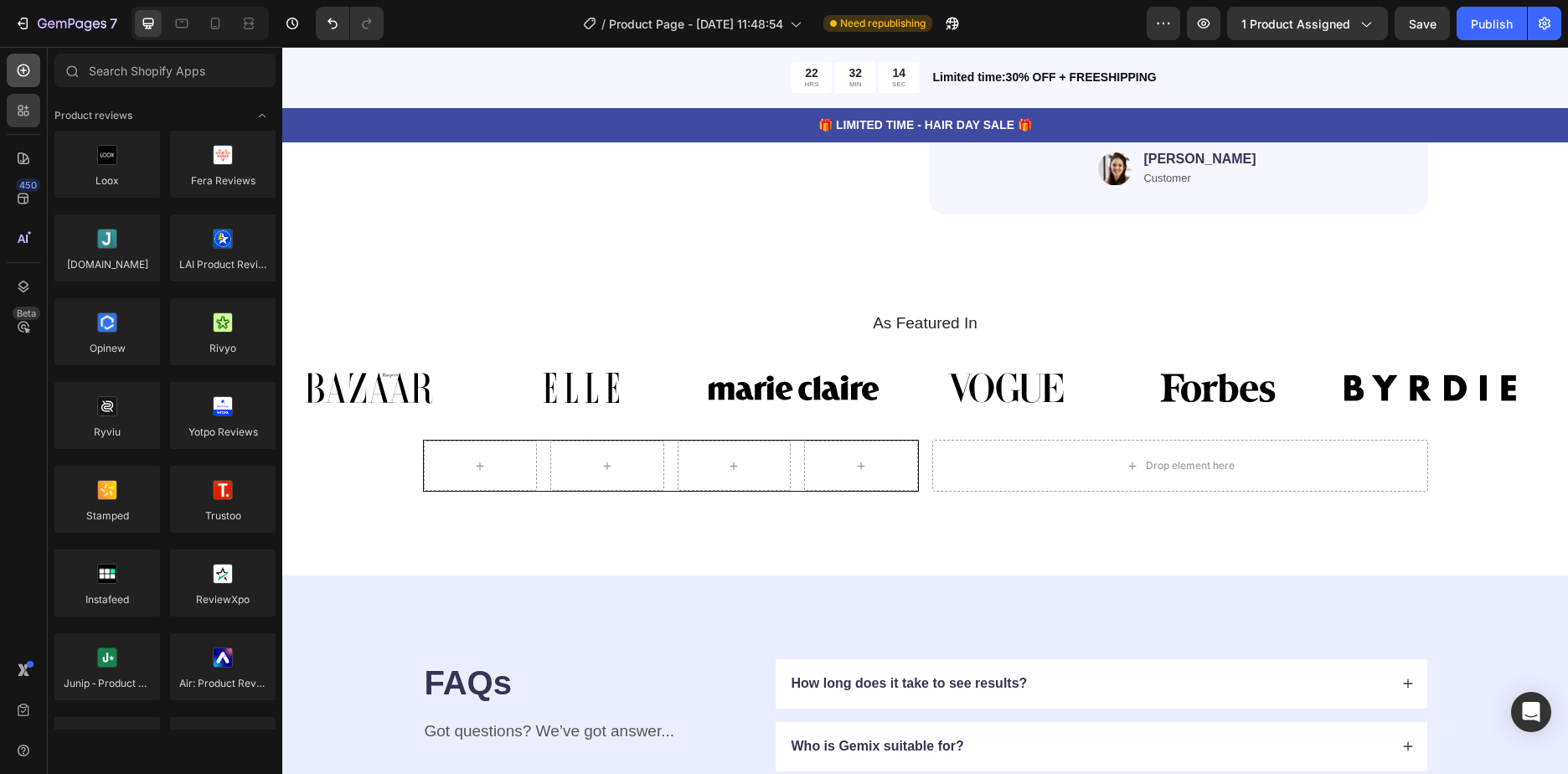
click at [26, 81] on div at bounding box center [24, 70] width 34 height 34
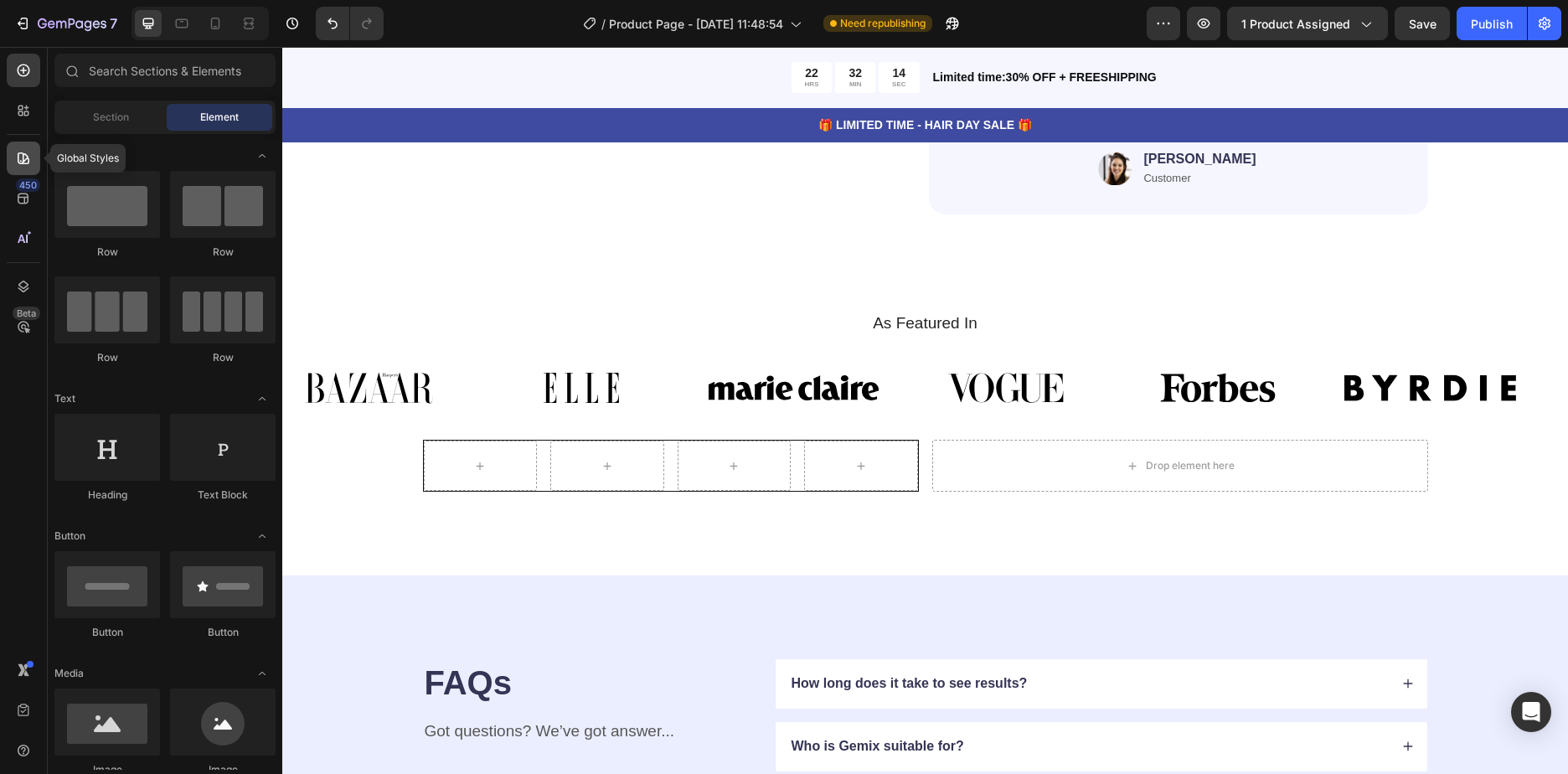
click at [27, 166] on icon at bounding box center [24, 158] width 17 height 17
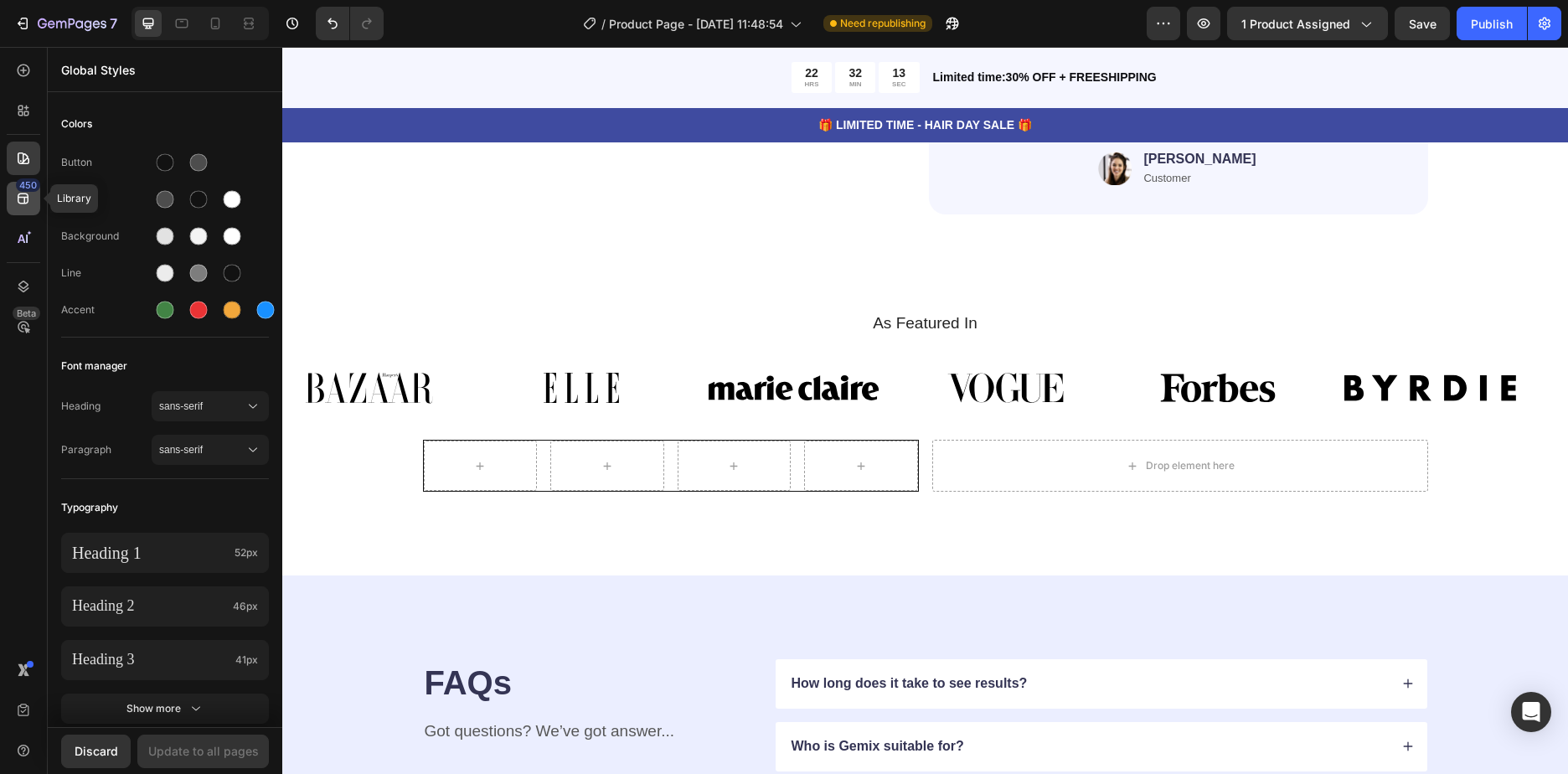
click at [33, 207] on div "450" at bounding box center [24, 199] width 34 height 34
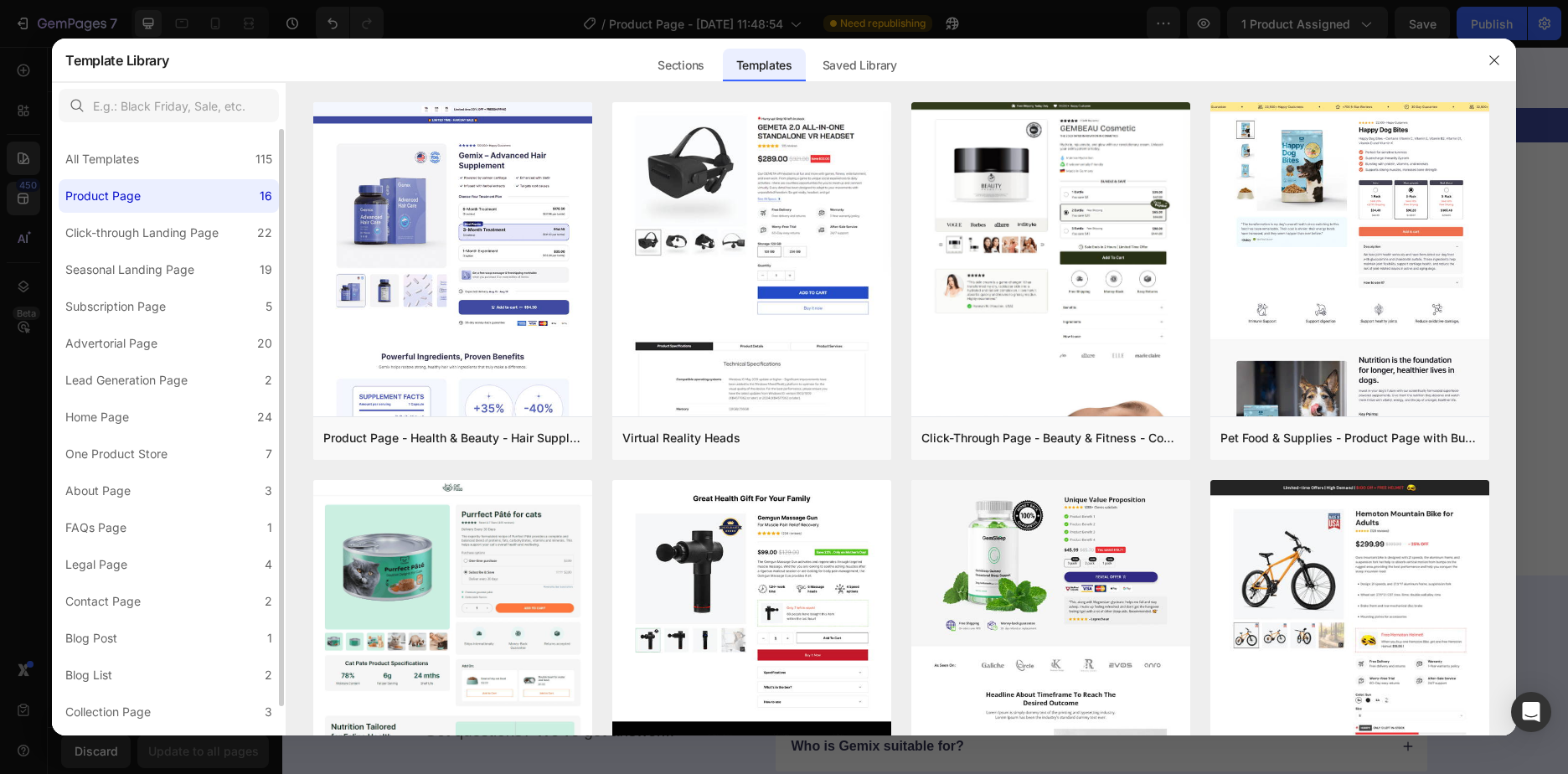
scroll to position [30, 0]
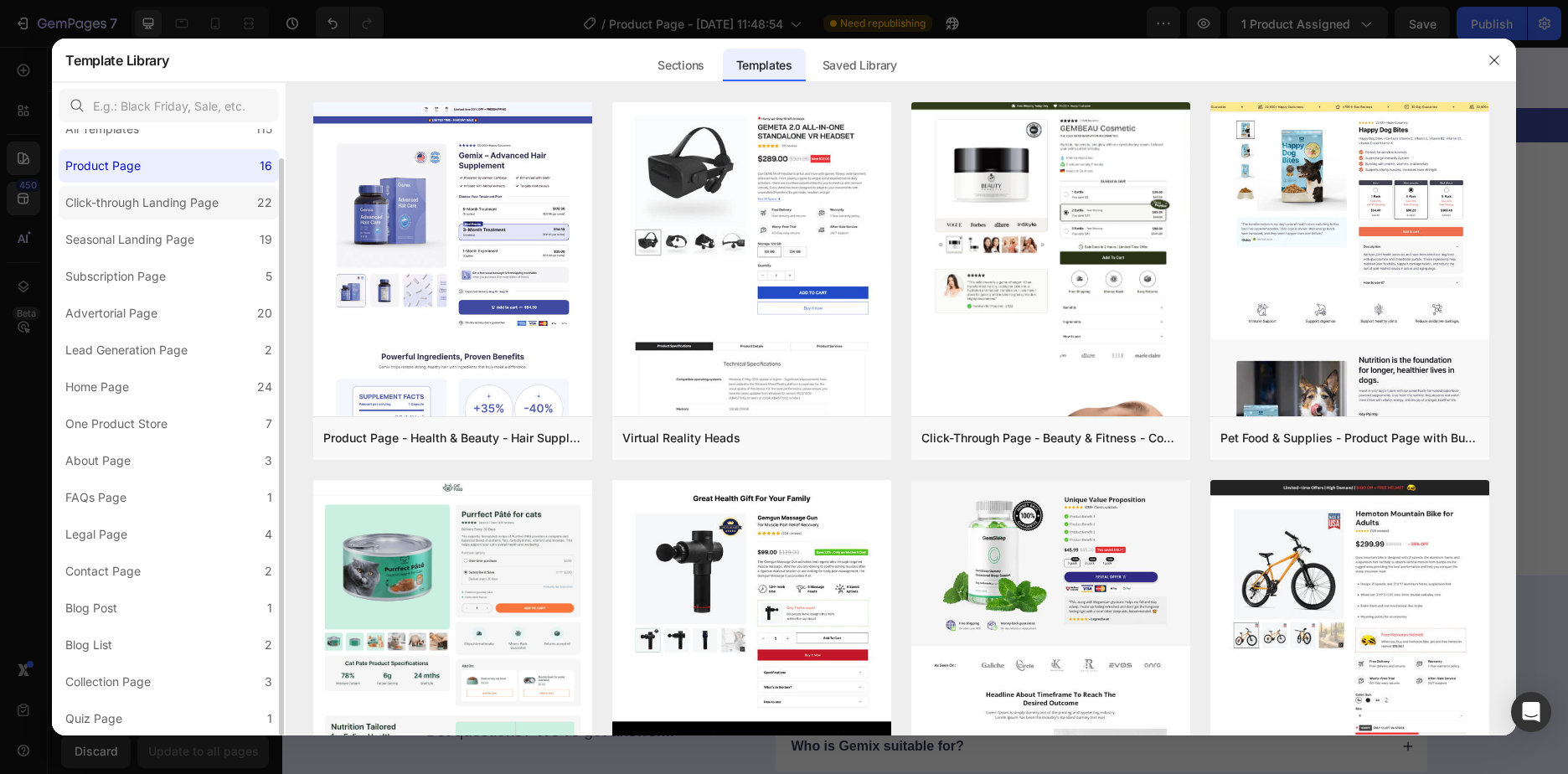
click at [192, 204] on div "Click-through Landing Page" at bounding box center [141, 203] width 153 height 20
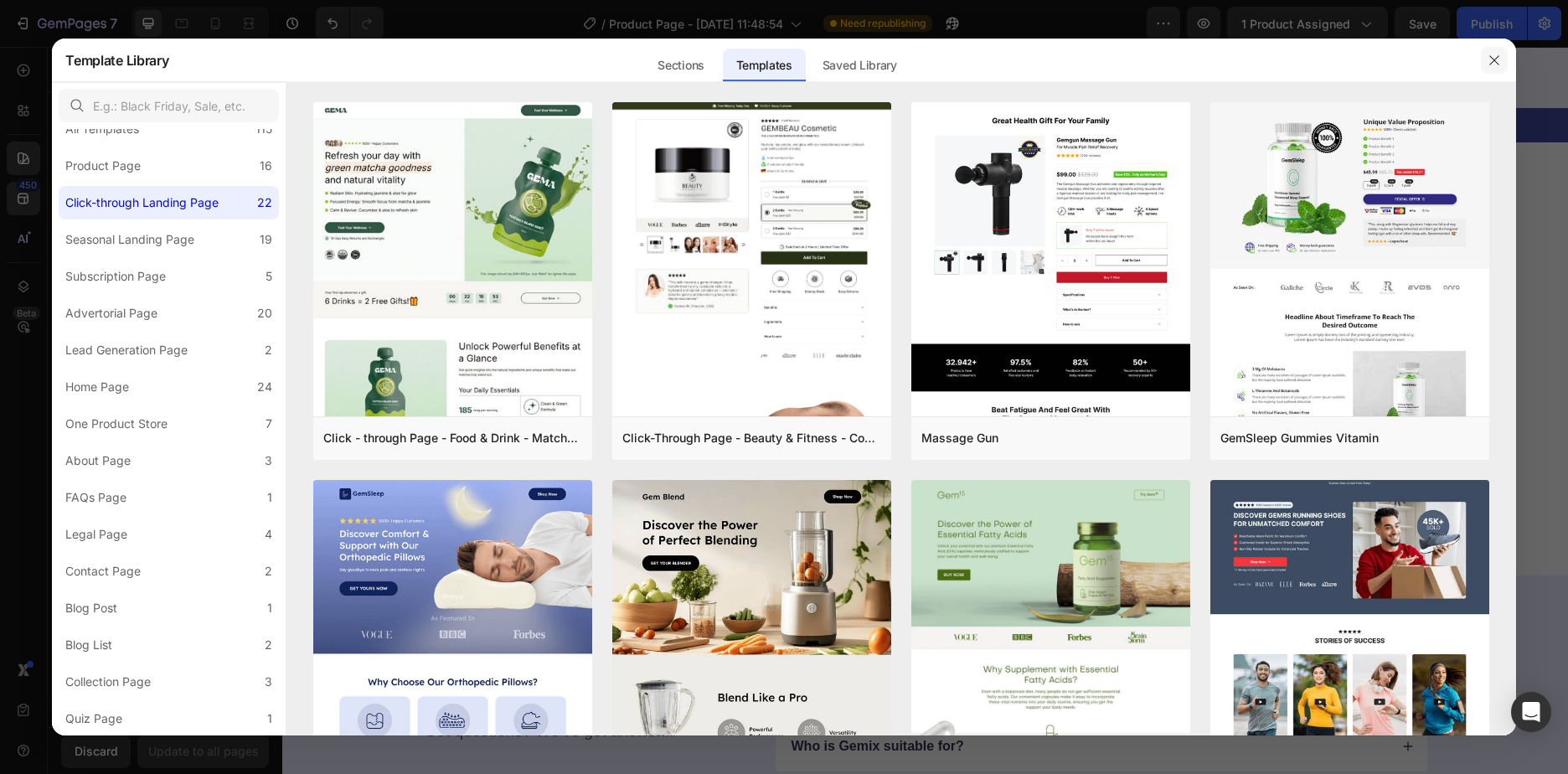
click at [1489, 53] on icon "button" at bounding box center [1494, 60] width 14 height 14
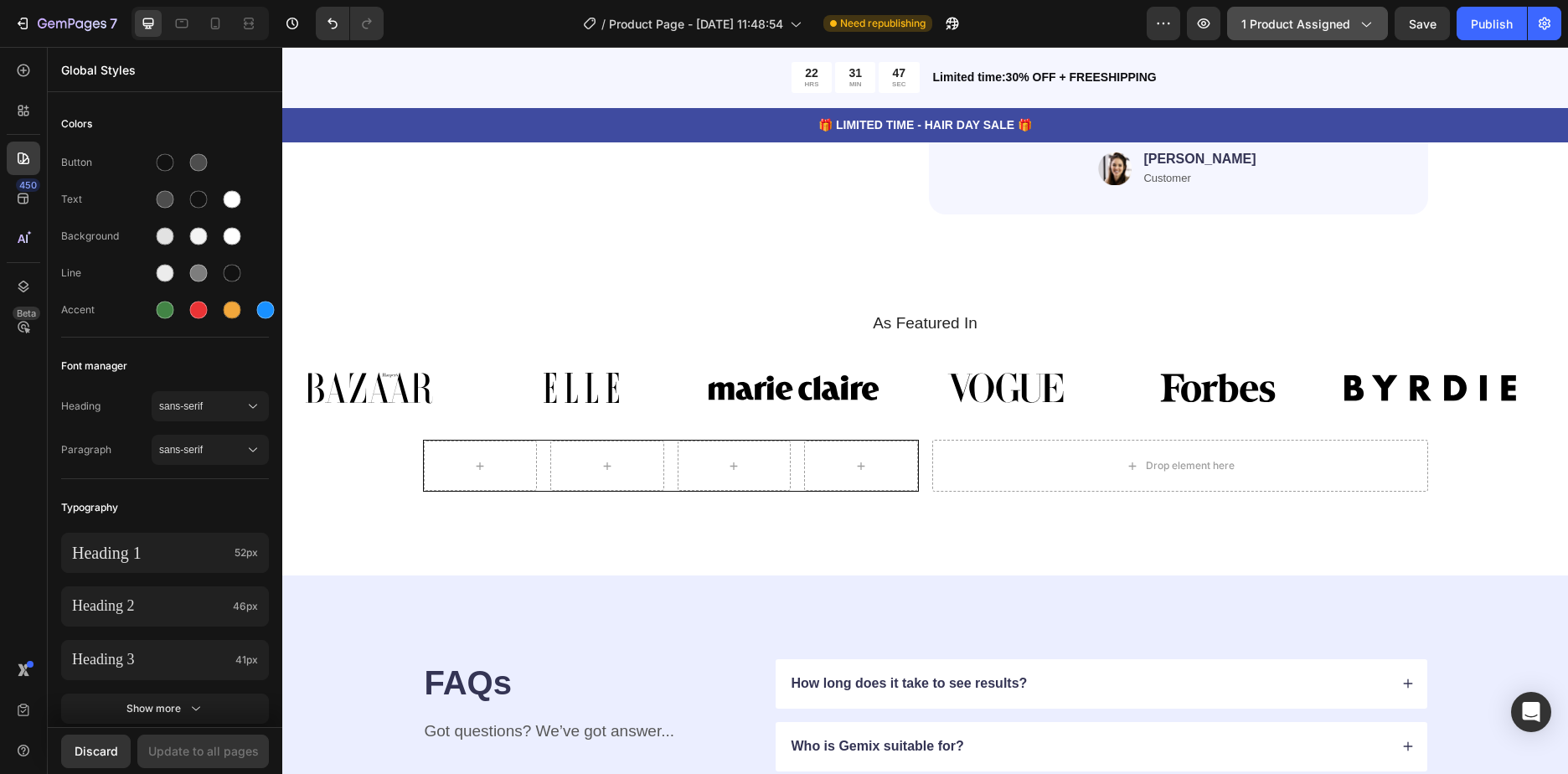
click at [1313, 30] on span "1 product assigned" at bounding box center [1296, 24] width 109 height 18
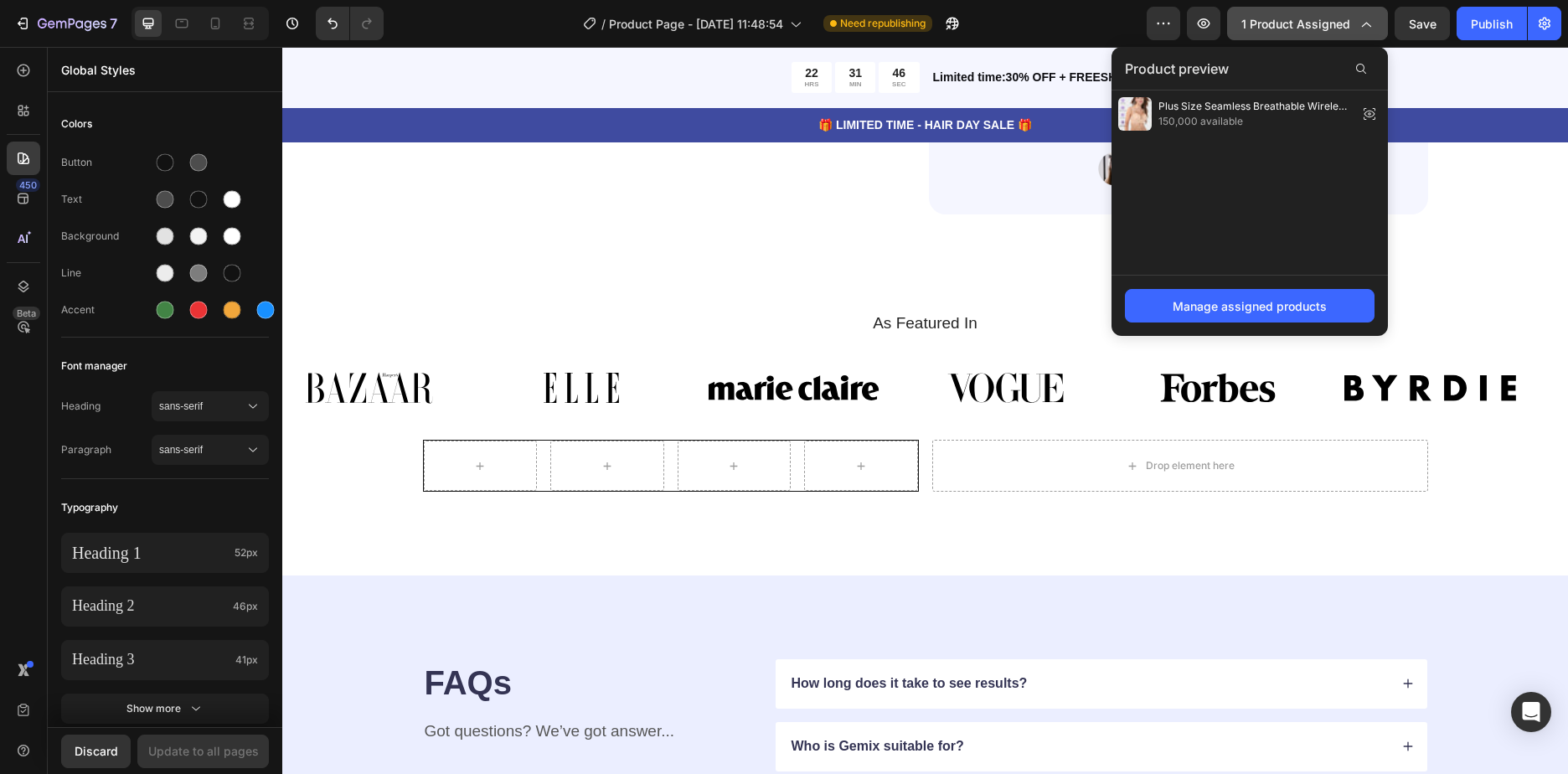
click at [1313, 30] on span "1 product assigned" at bounding box center [1296, 24] width 109 height 18
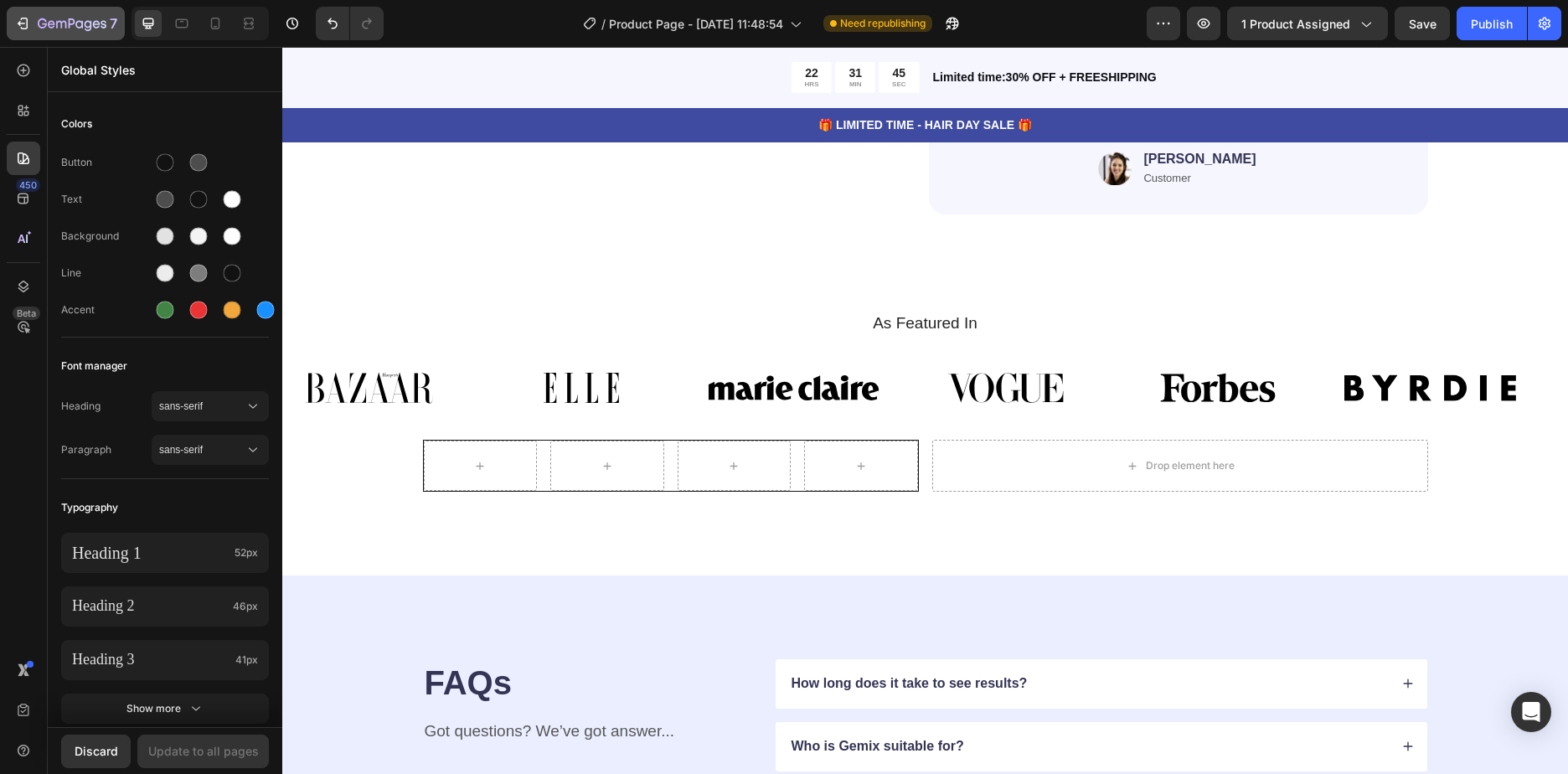
click at [15, 19] on button "7" at bounding box center [66, 24] width 118 height 34
